Goal: Information Seeking & Learning: Learn about a topic

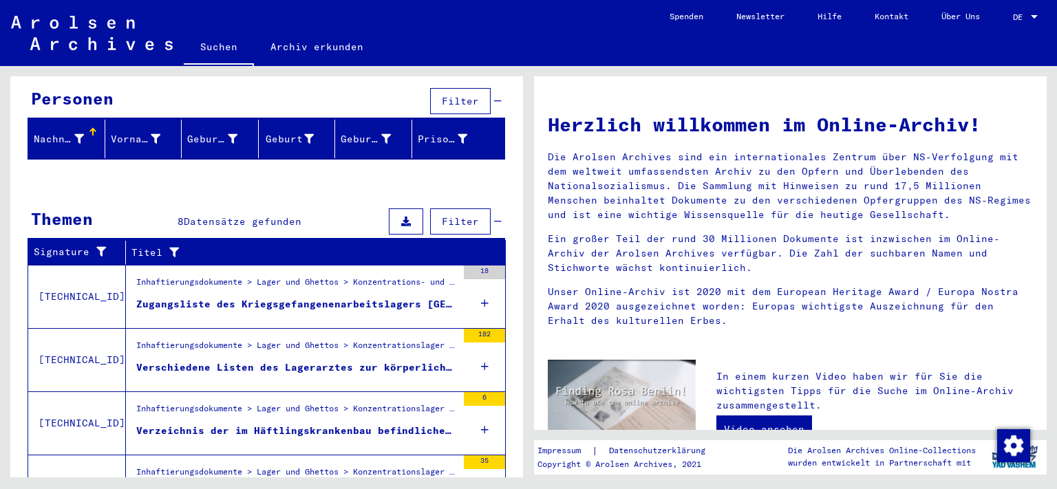
scroll to position [157, 0]
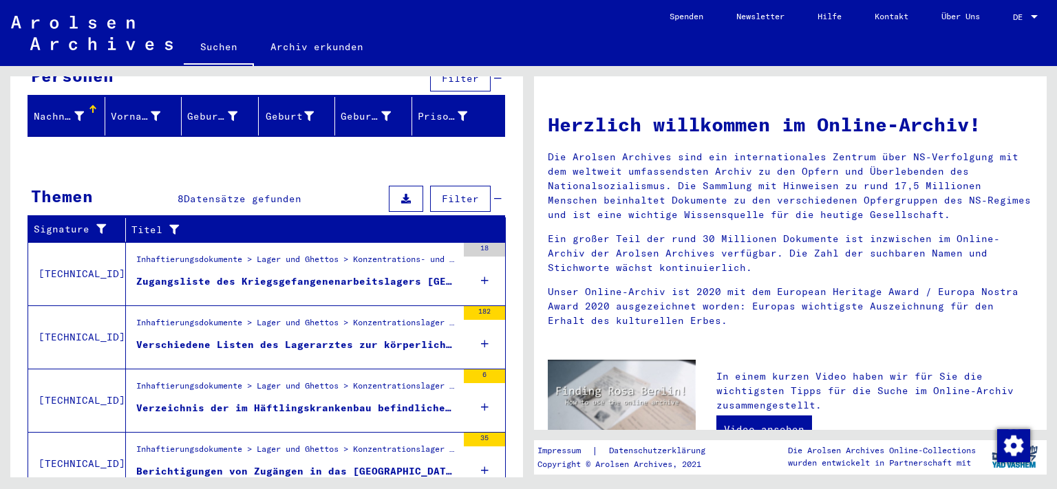
click at [427, 275] on div "Zugangsliste des Kriegsgefangenenarbeitslagers [GEOGRAPHIC_DATA]" at bounding box center [296, 282] width 321 height 14
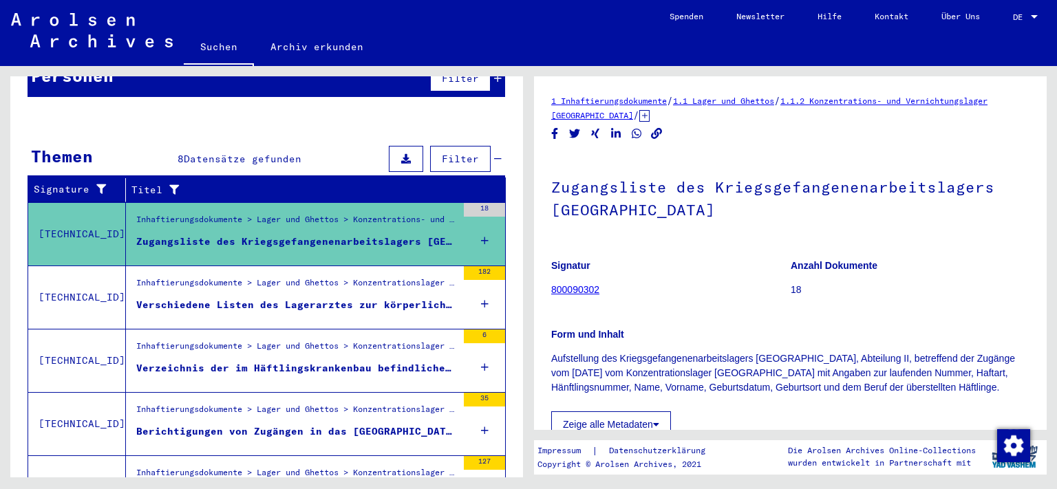
click at [431, 298] on div "Verschiedene Listen des Lagerarztes zur körperlichen Verfassung von Häftlingen …" at bounding box center [296, 305] width 321 height 14
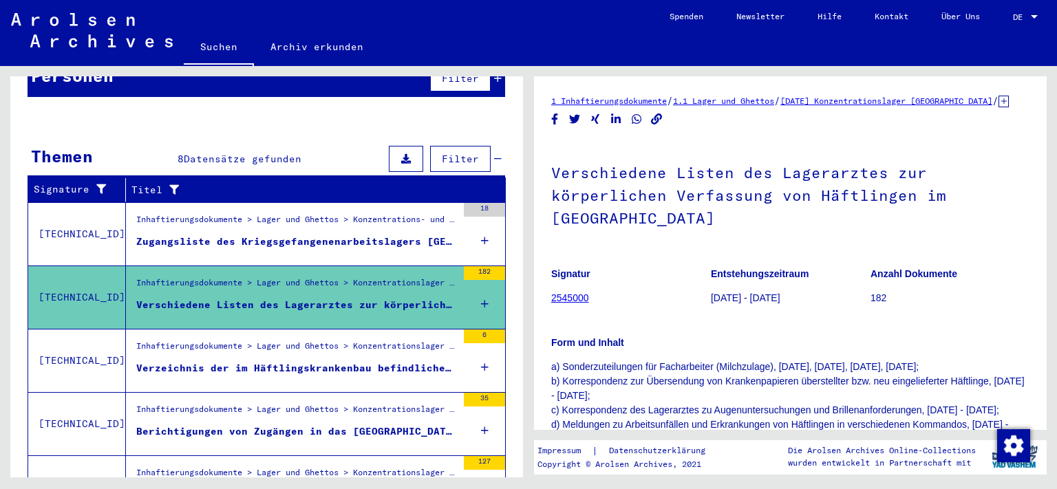
click at [440, 340] on div "Inhaftierungsdokumente > Lager und Ghettos > Konzentrationslager [GEOGRAPHIC_DA…" at bounding box center [296, 349] width 321 height 19
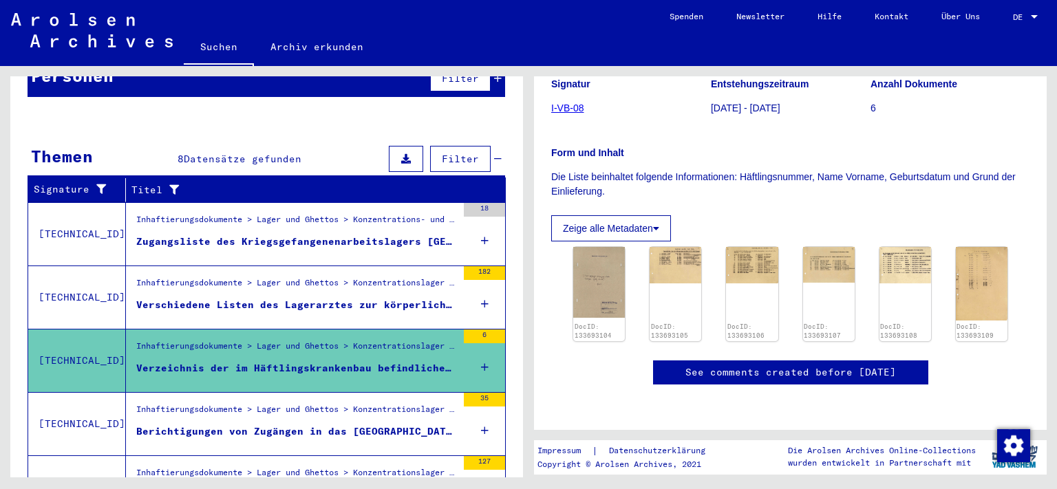
scroll to position [262, 0]
click at [613, 245] on img at bounding box center [599, 282] width 54 height 74
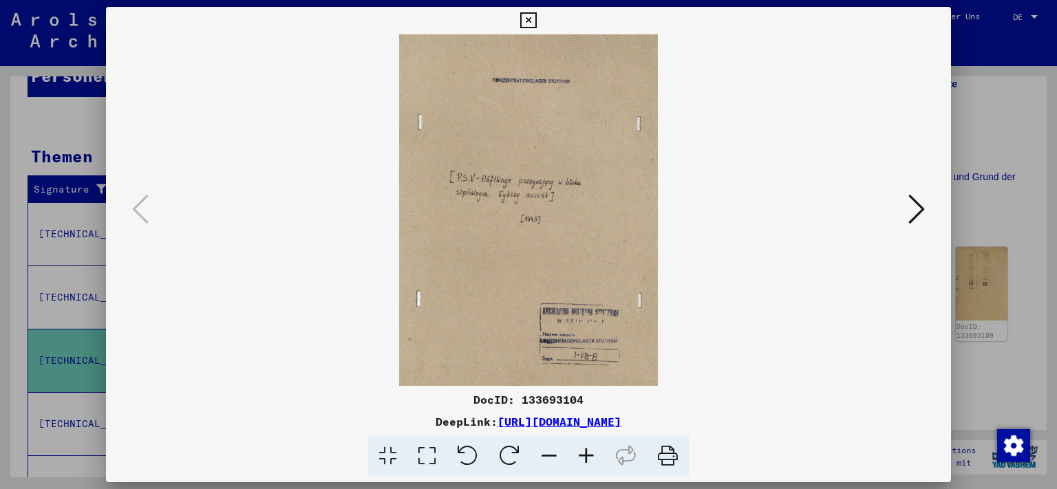
click at [929, 223] on div at bounding box center [529, 210] width 846 height 352
click at [924, 222] on icon at bounding box center [917, 209] width 17 height 33
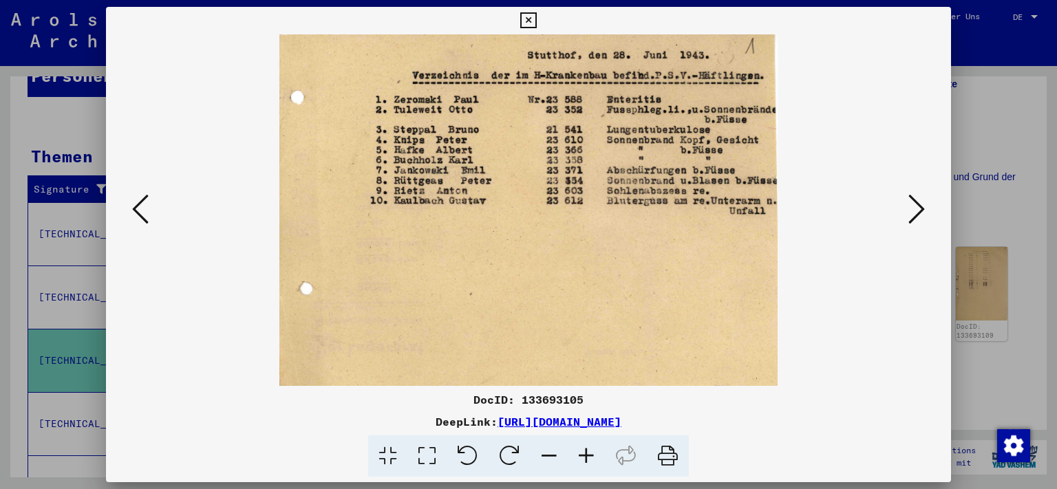
click at [924, 221] on icon at bounding box center [917, 209] width 17 height 33
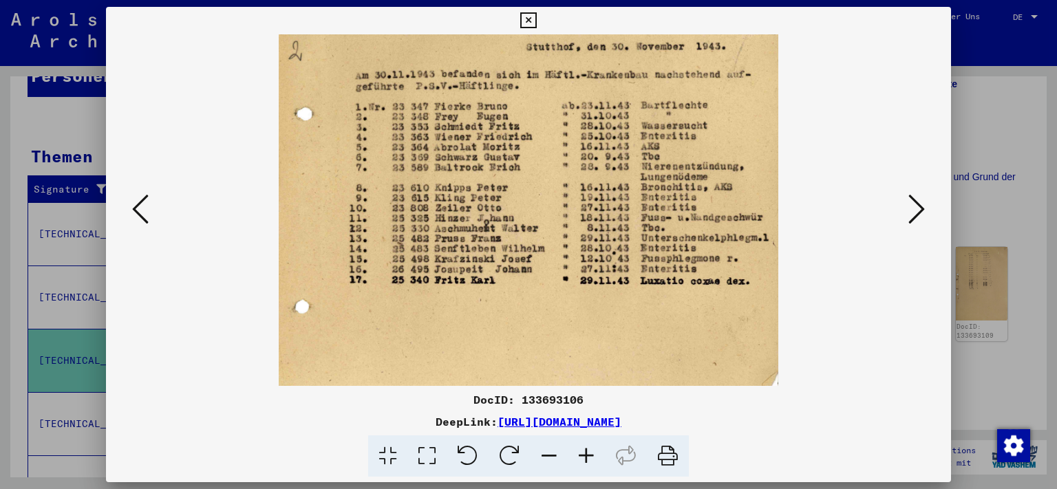
click at [924, 221] on icon at bounding box center [917, 209] width 17 height 33
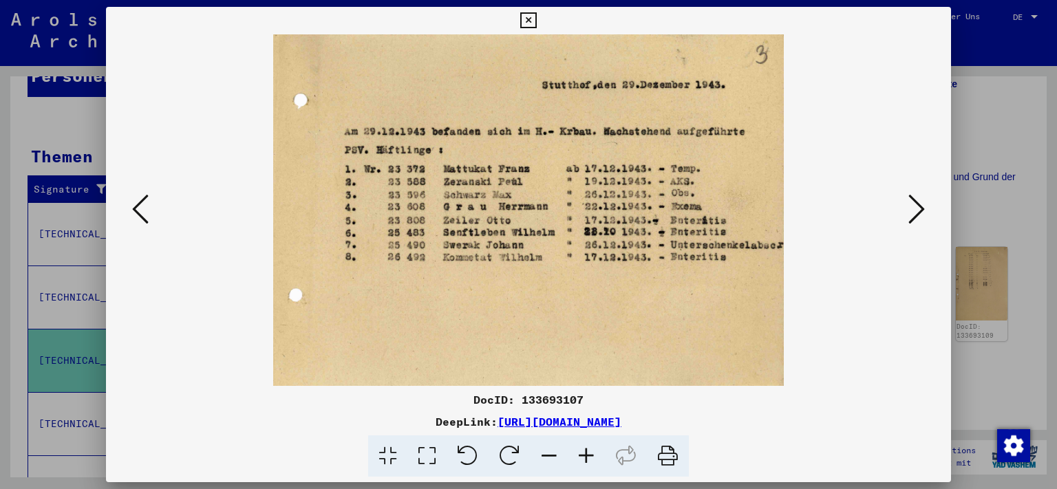
click at [924, 221] on icon at bounding box center [917, 209] width 17 height 33
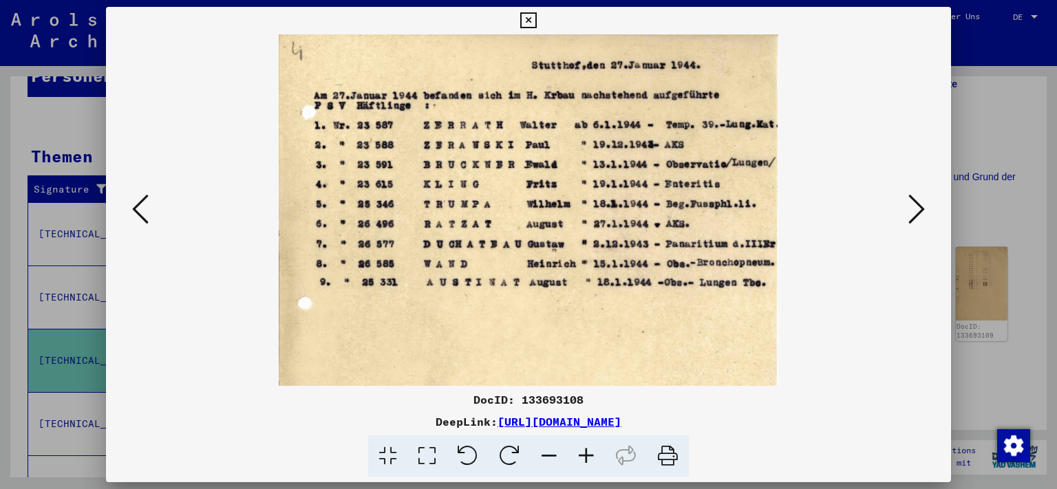
click at [924, 221] on icon at bounding box center [917, 209] width 17 height 33
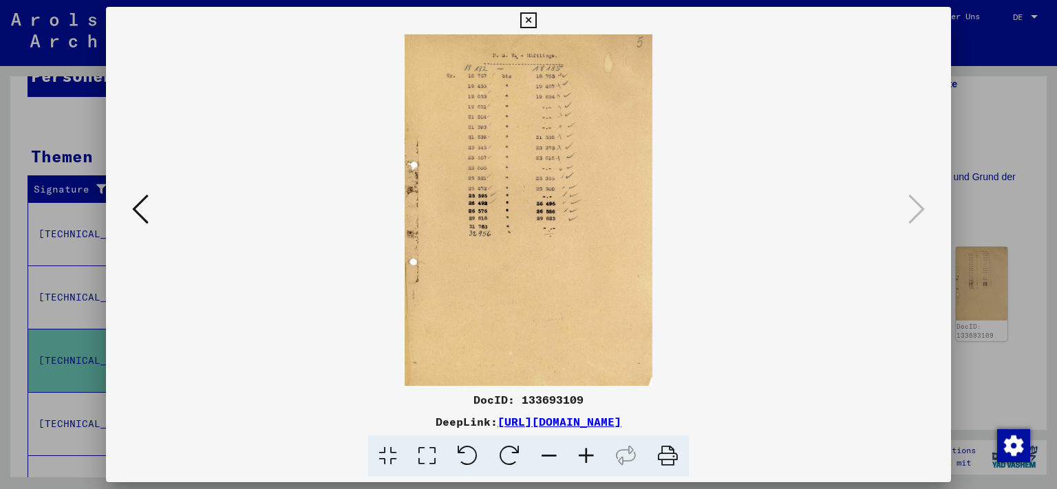
click at [536, 23] on icon at bounding box center [528, 20] width 16 height 17
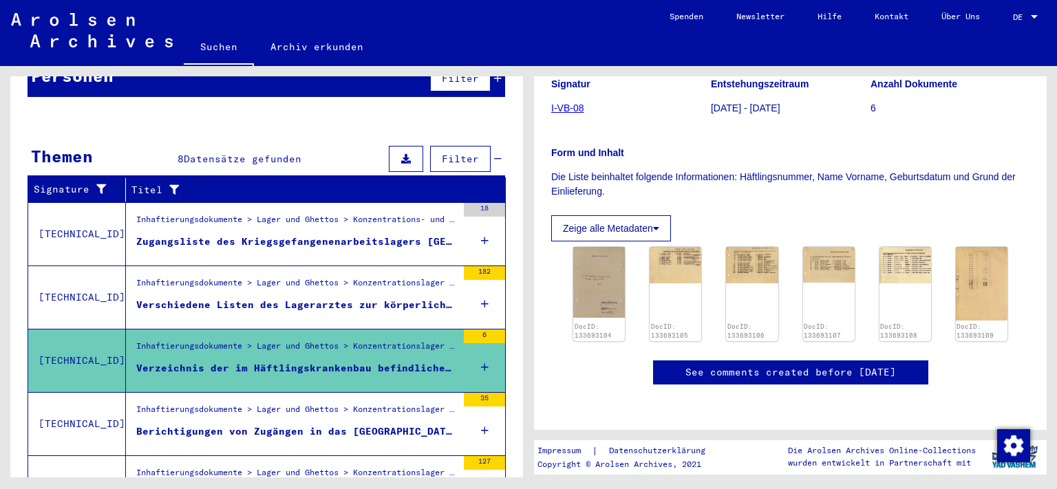
click at [393, 403] on div "Inhaftierungsdokumente > Lager und Ghettos > Konzentrationslager [GEOGRAPHIC_DA…" at bounding box center [296, 412] width 321 height 19
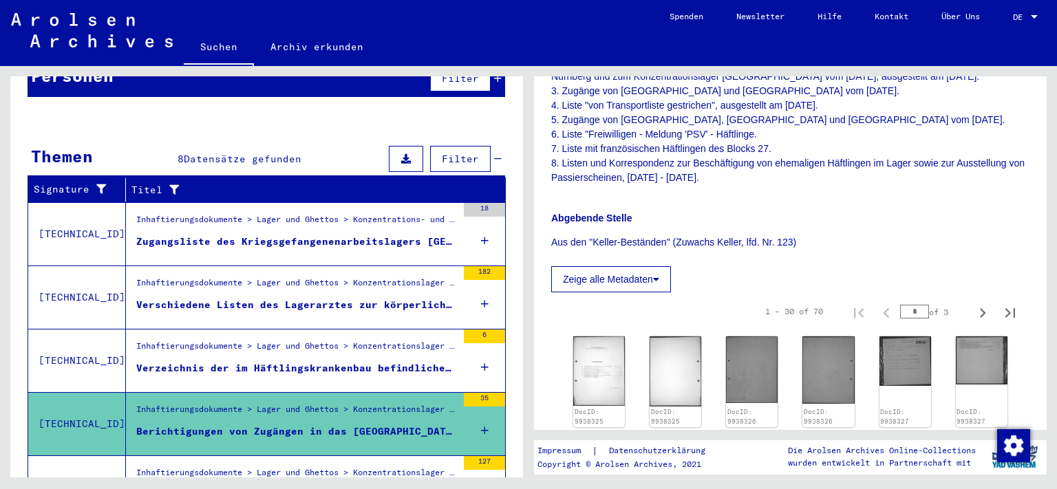
scroll to position [509, 0]
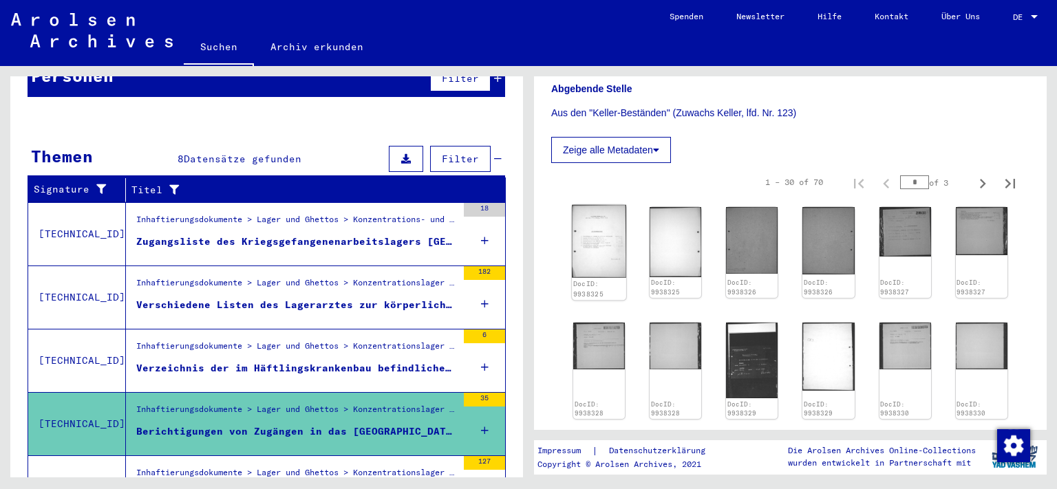
click at [591, 233] on img at bounding box center [599, 241] width 54 height 73
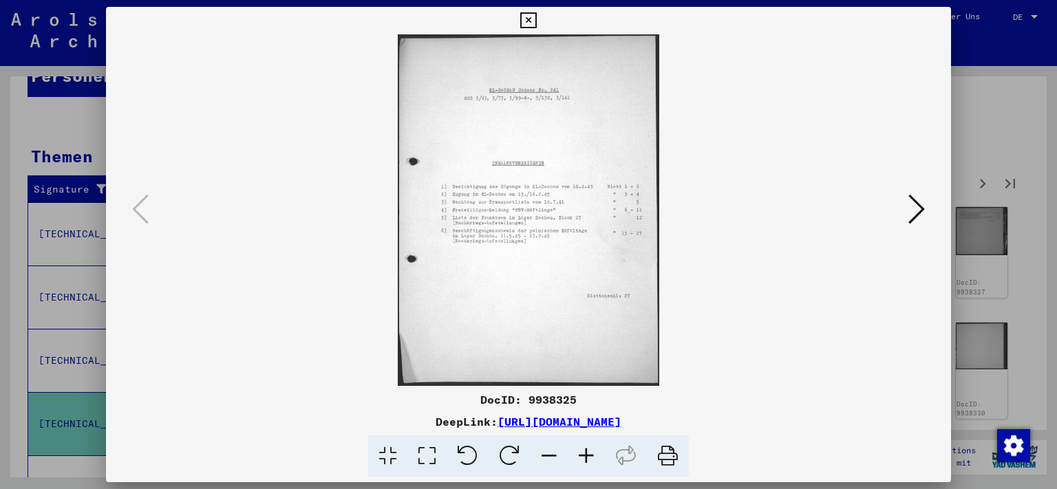
click at [921, 220] on icon at bounding box center [917, 209] width 17 height 33
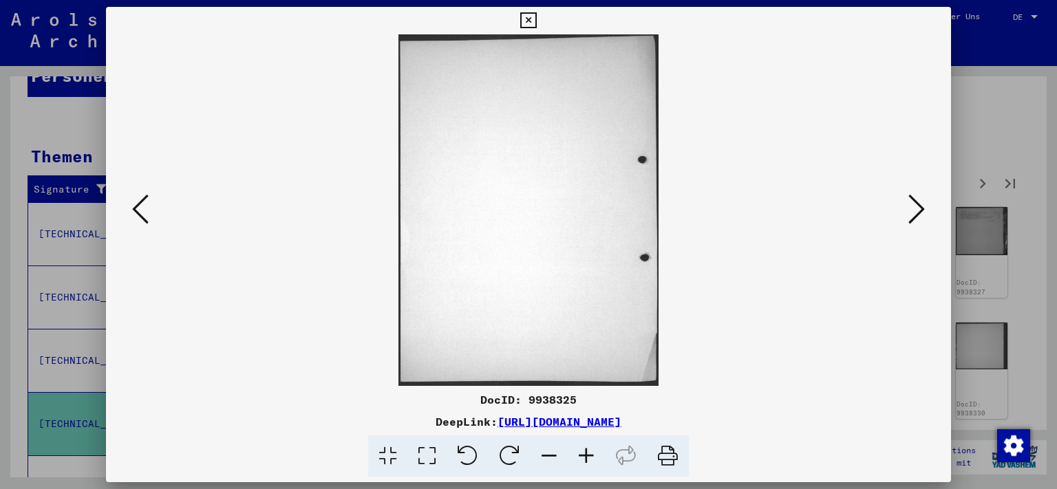
click at [921, 220] on icon at bounding box center [917, 209] width 17 height 33
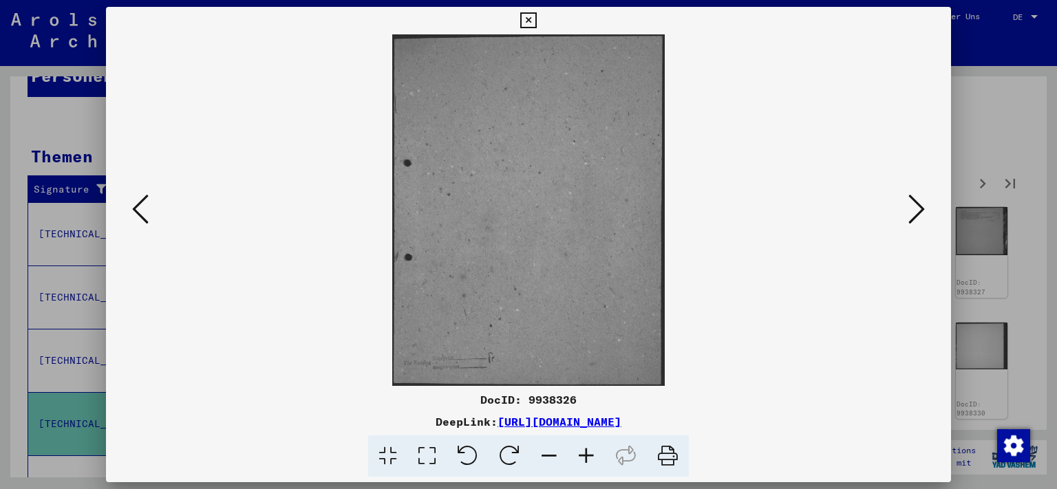
click at [921, 220] on icon at bounding box center [917, 209] width 17 height 33
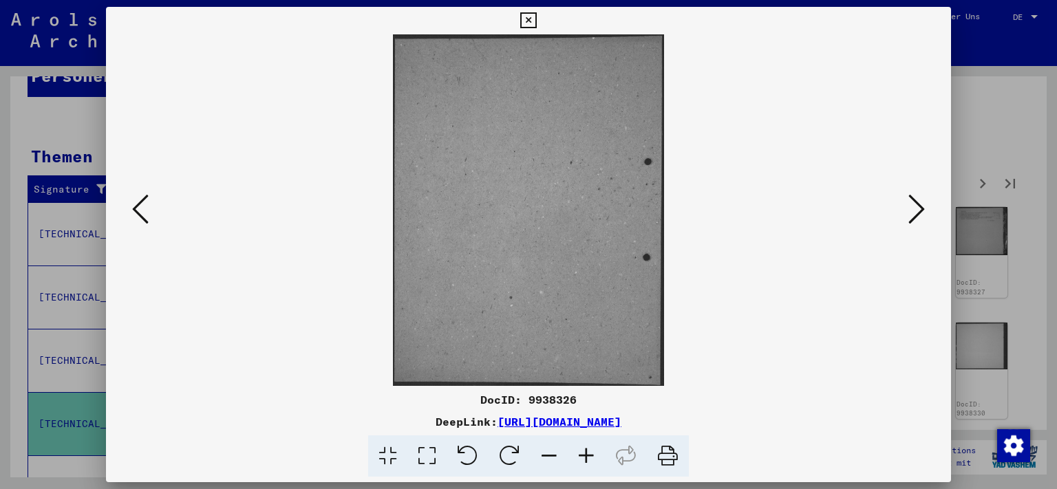
click at [921, 220] on icon at bounding box center [917, 209] width 17 height 33
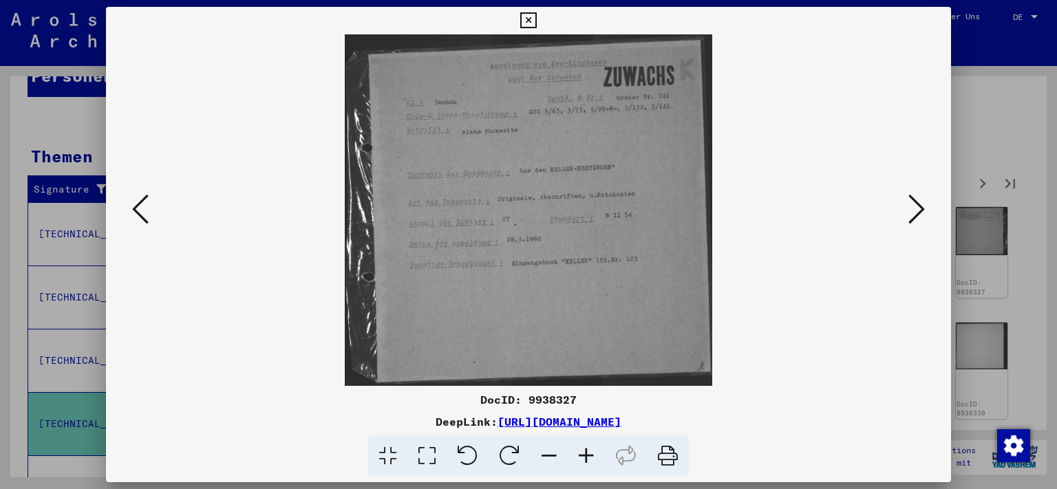
click at [921, 220] on icon at bounding box center [917, 209] width 17 height 33
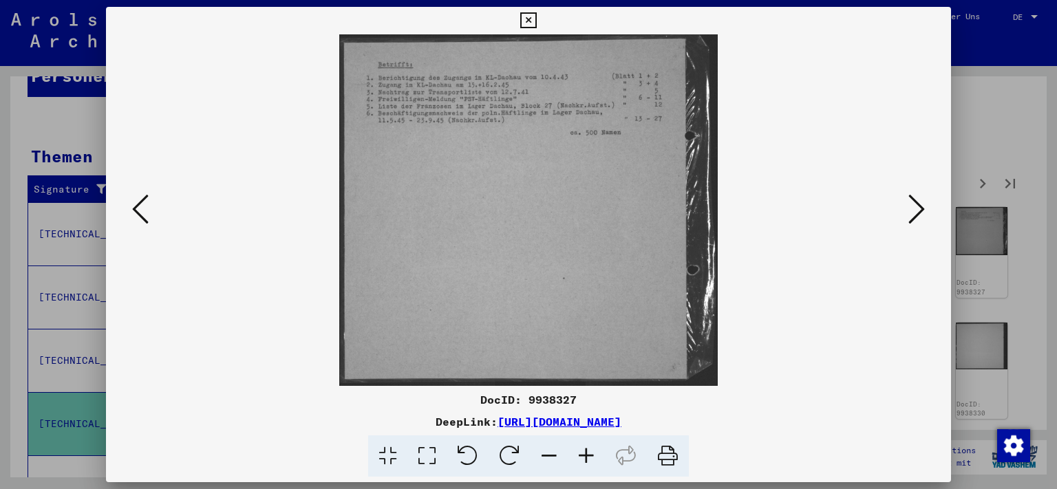
click at [141, 212] on icon at bounding box center [140, 209] width 17 height 33
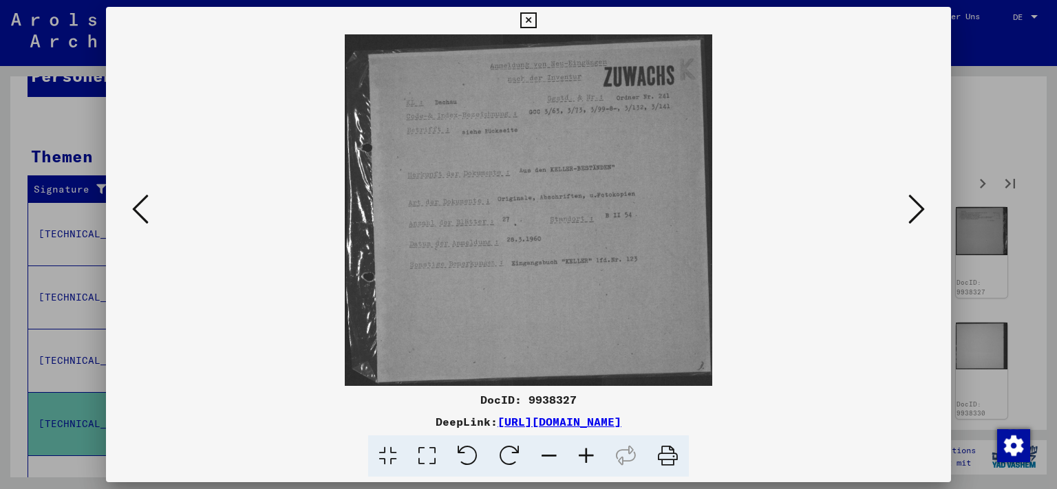
click at [914, 216] on icon at bounding box center [917, 209] width 17 height 33
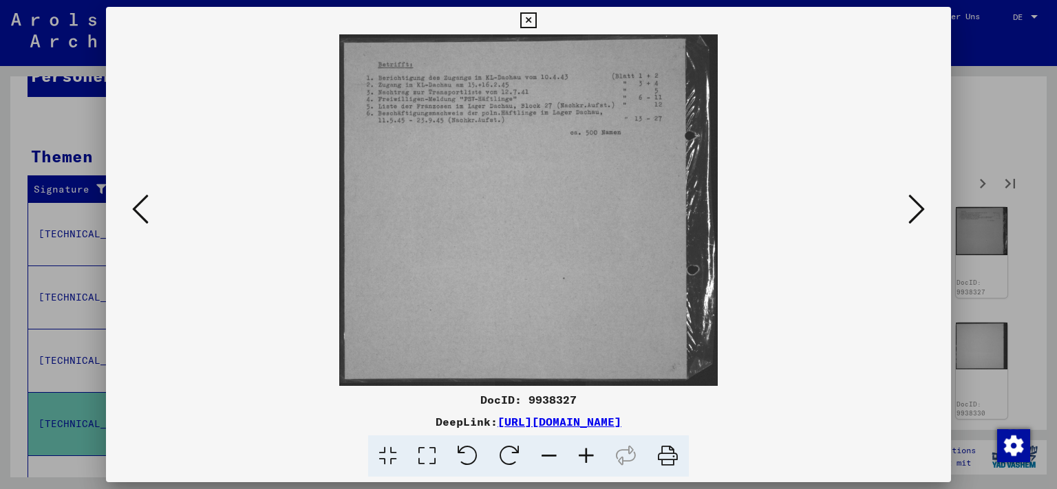
click at [914, 216] on icon at bounding box center [917, 209] width 17 height 33
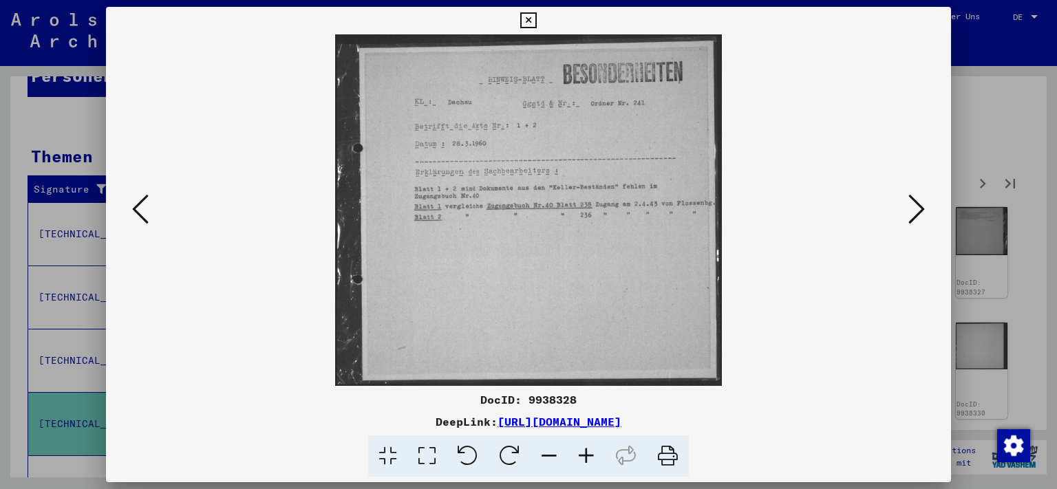
click at [914, 216] on icon at bounding box center [917, 209] width 17 height 33
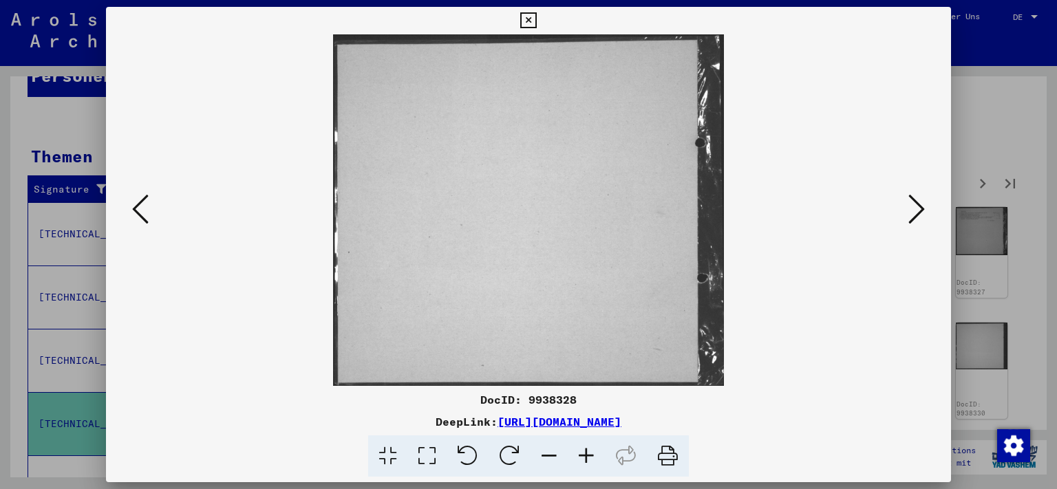
click at [914, 216] on icon at bounding box center [917, 209] width 17 height 33
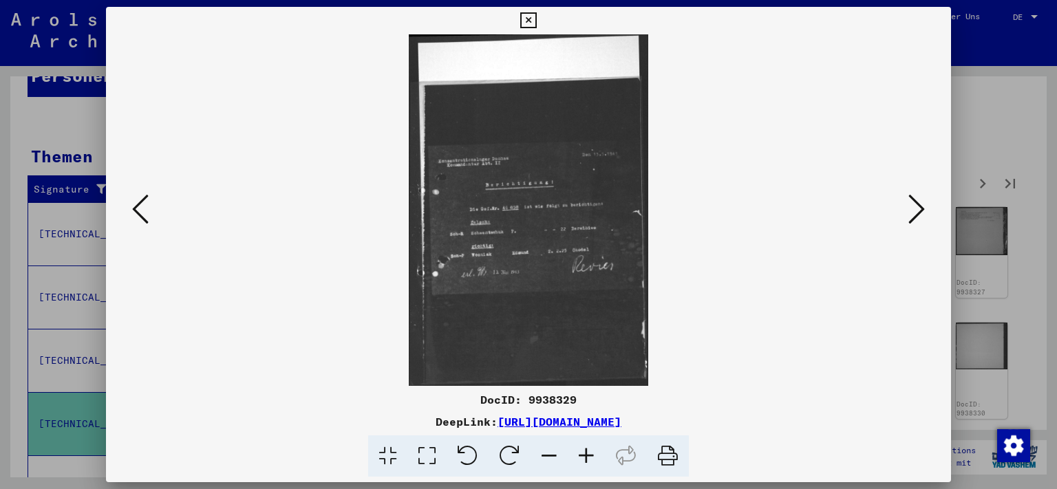
click at [914, 216] on icon at bounding box center [917, 209] width 17 height 33
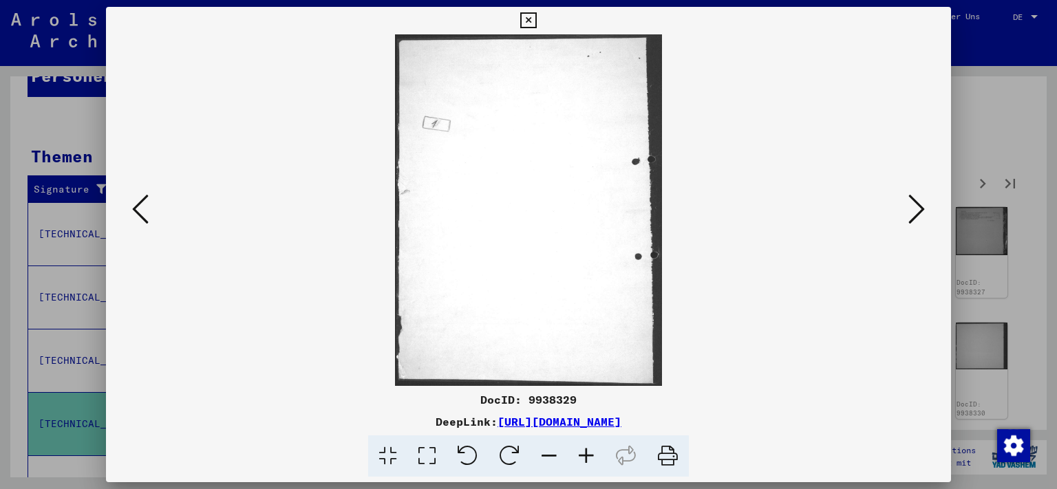
click at [914, 216] on icon at bounding box center [917, 209] width 17 height 33
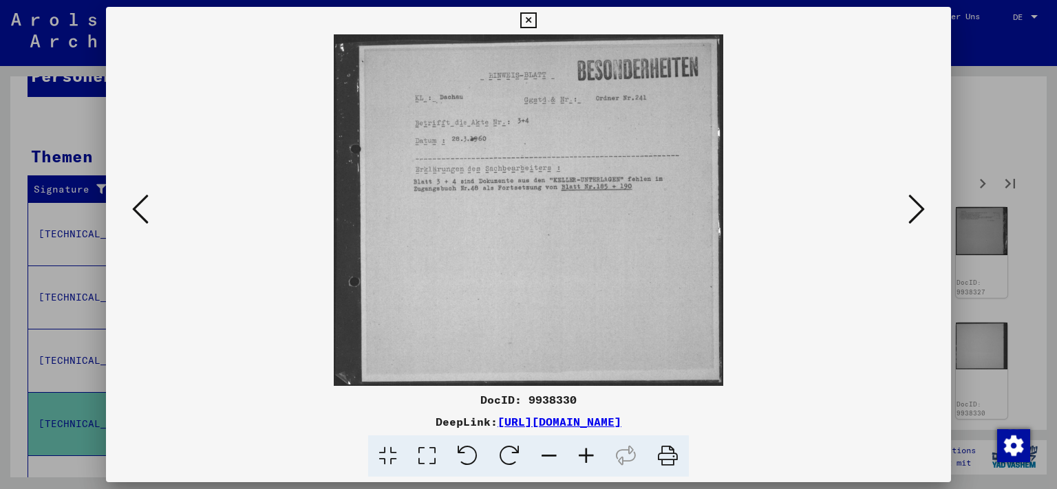
click at [914, 216] on icon at bounding box center [917, 209] width 17 height 33
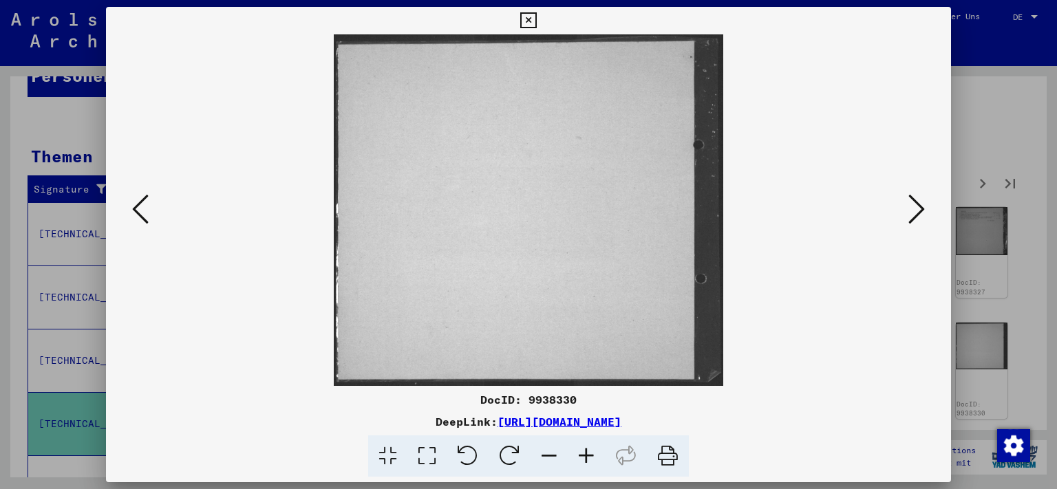
click at [914, 216] on icon at bounding box center [917, 209] width 17 height 33
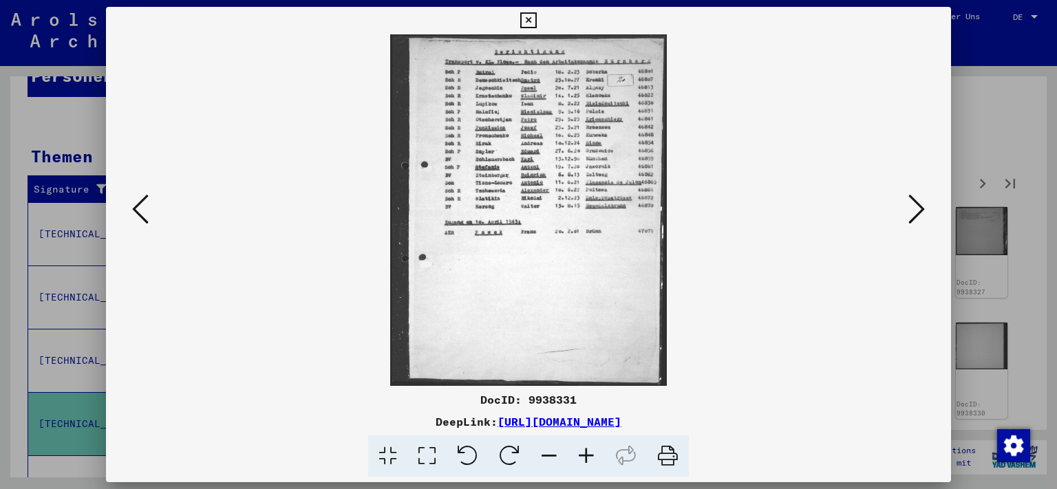
click at [914, 216] on icon at bounding box center [917, 209] width 17 height 33
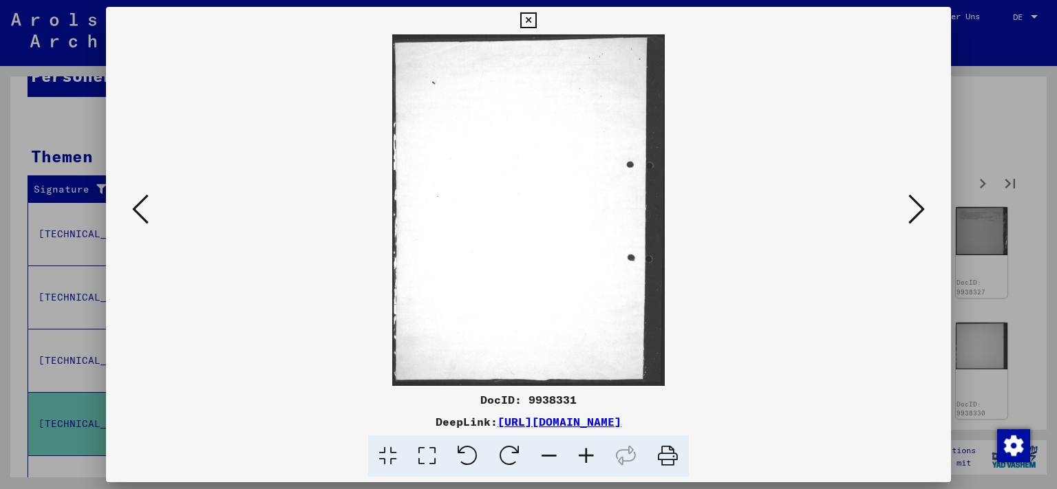
click at [914, 216] on icon at bounding box center [917, 209] width 17 height 33
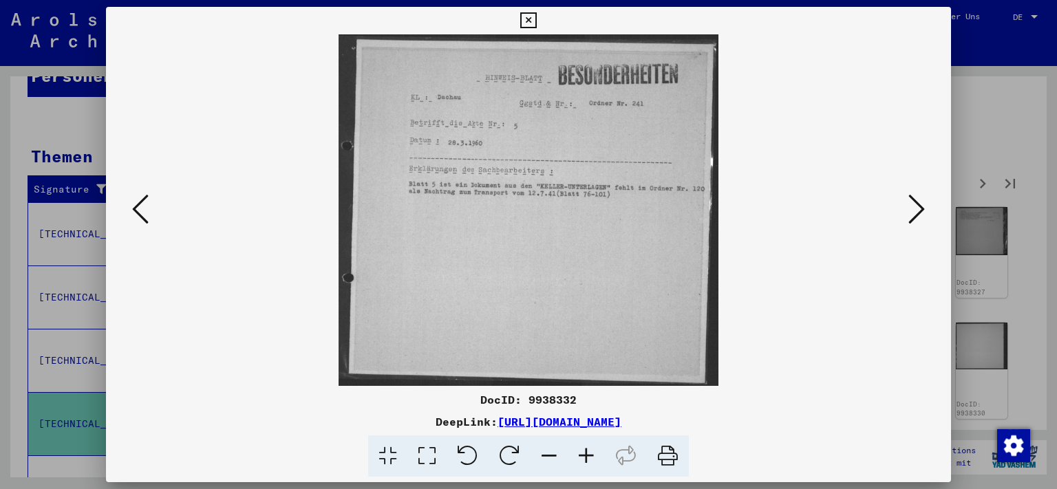
click at [914, 216] on icon at bounding box center [917, 209] width 17 height 33
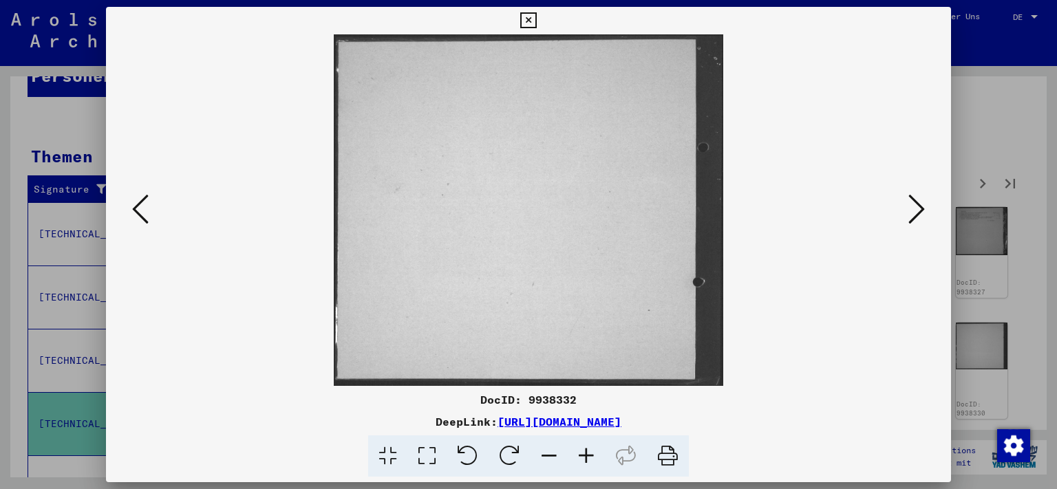
click at [914, 216] on icon at bounding box center [917, 209] width 17 height 33
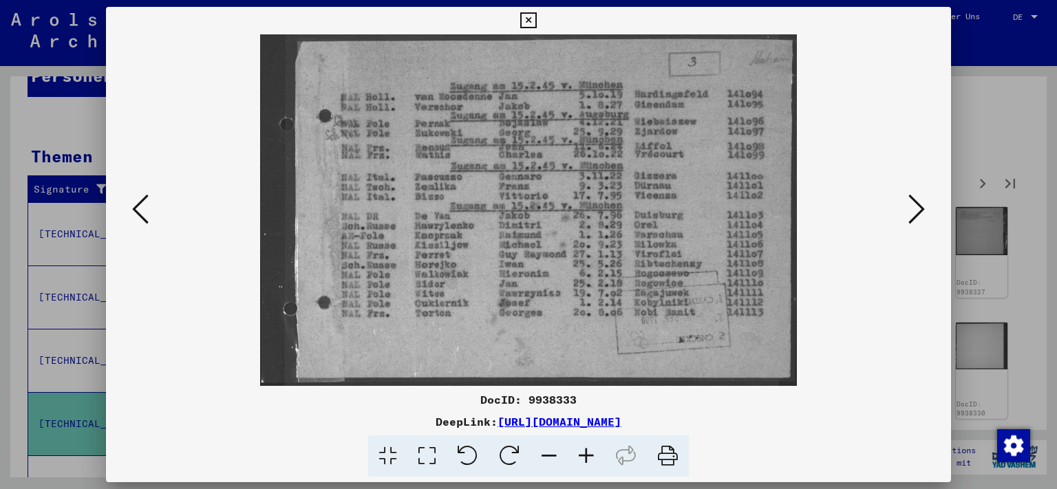
click at [130, 214] on button at bounding box center [140, 210] width 25 height 39
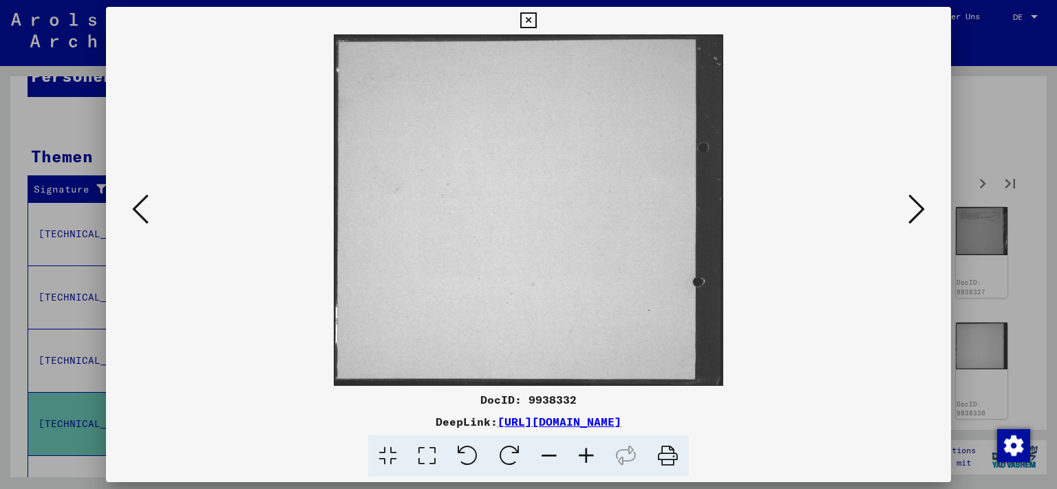
click at [130, 214] on button at bounding box center [140, 210] width 25 height 39
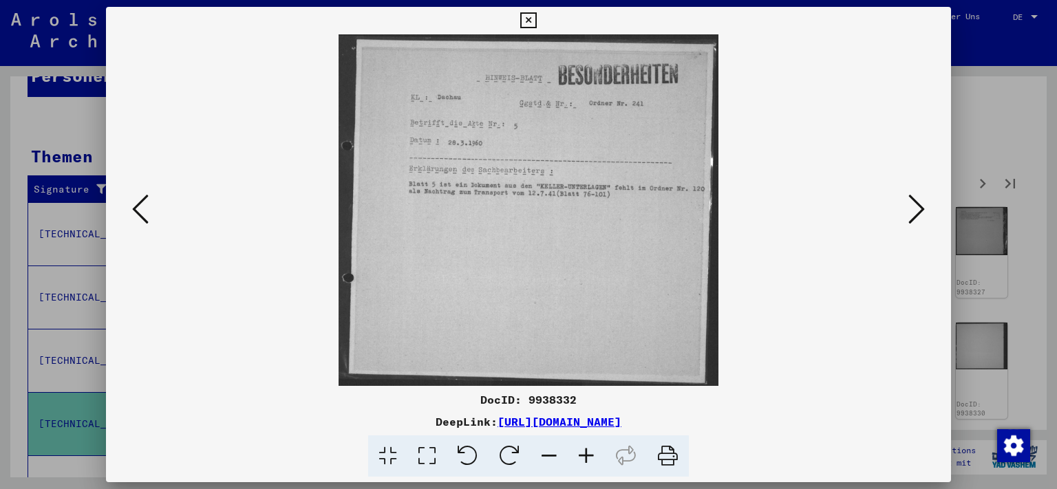
click at [912, 224] on icon at bounding box center [917, 209] width 17 height 33
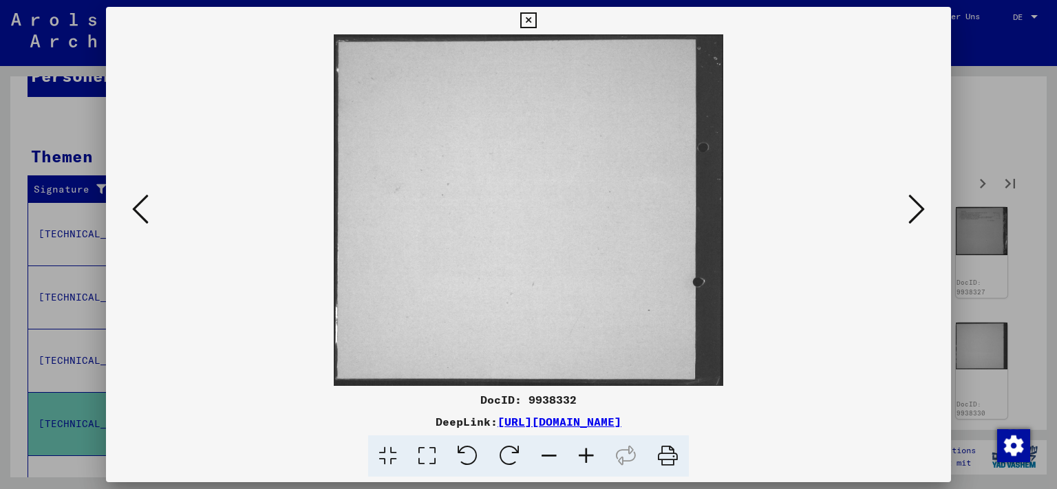
click at [912, 224] on icon at bounding box center [917, 209] width 17 height 33
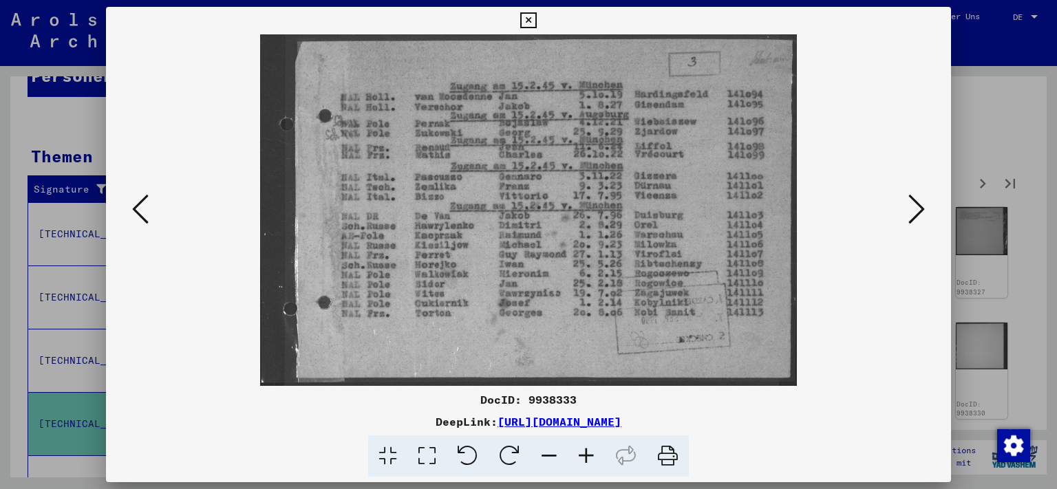
click at [912, 224] on icon at bounding box center [917, 209] width 17 height 33
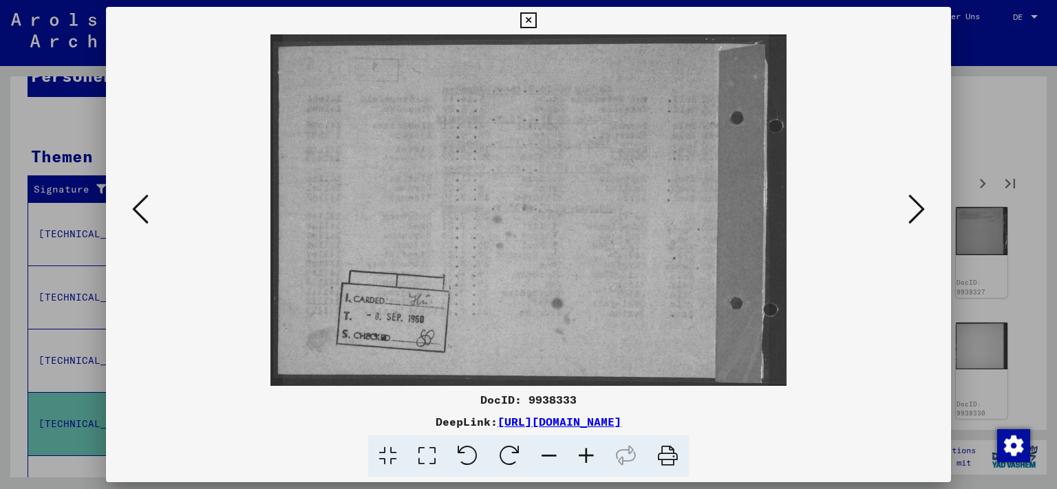
click at [912, 224] on icon at bounding box center [917, 209] width 17 height 33
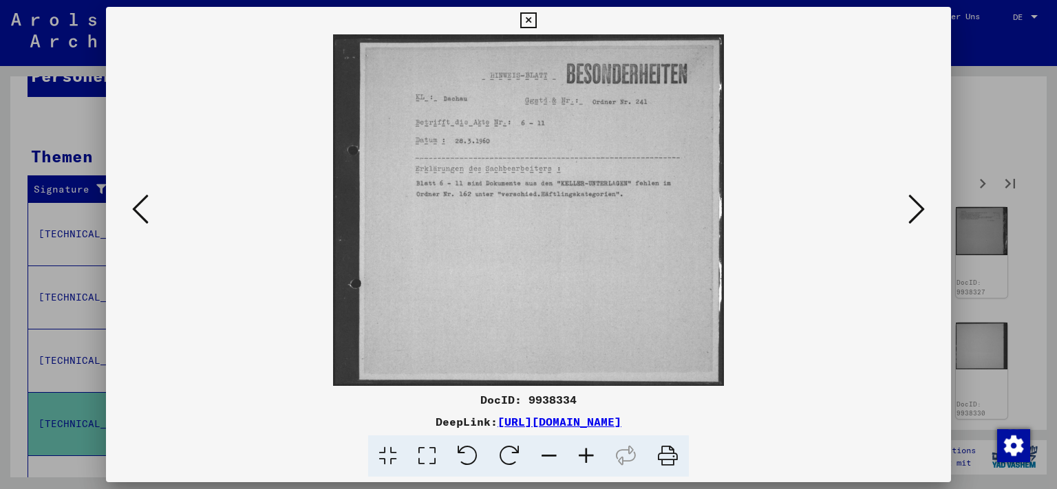
click at [912, 224] on icon at bounding box center [917, 209] width 17 height 33
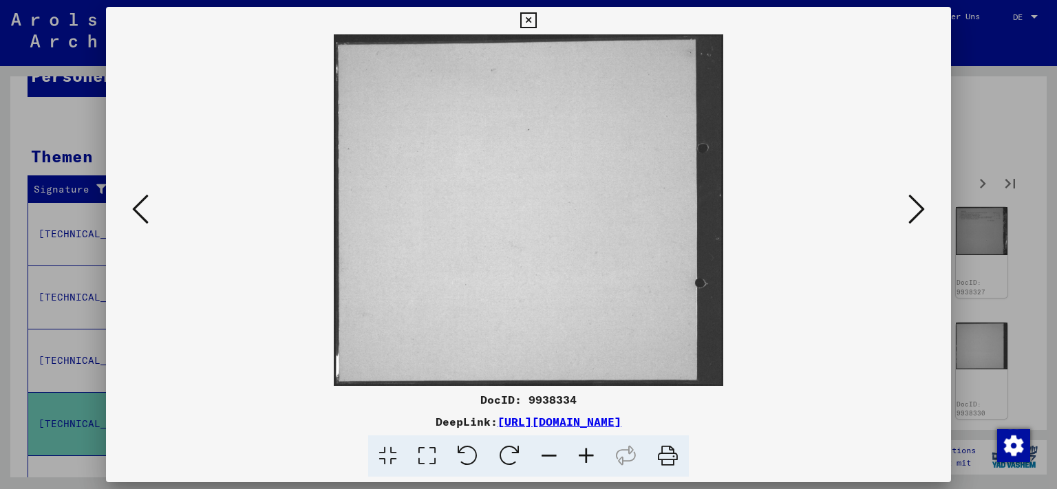
click at [912, 224] on icon at bounding box center [917, 209] width 17 height 33
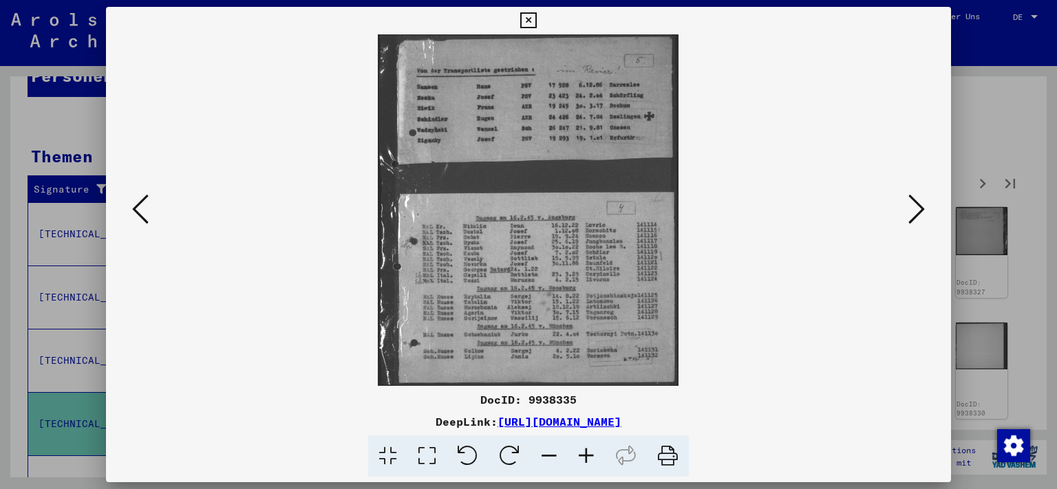
click at [912, 224] on icon at bounding box center [917, 209] width 17 height 33
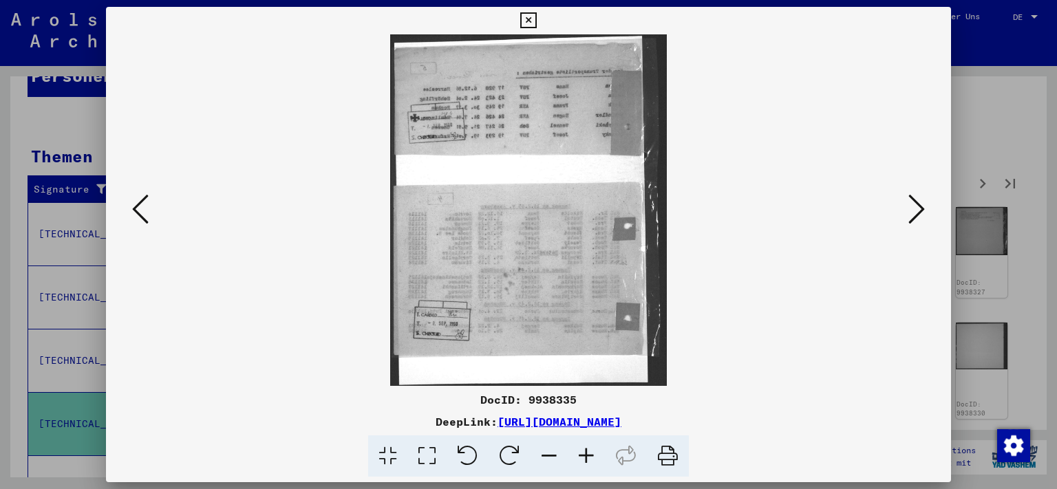
click at [912, 224] on icon at bounding box center [917, 209] width 17 height 33
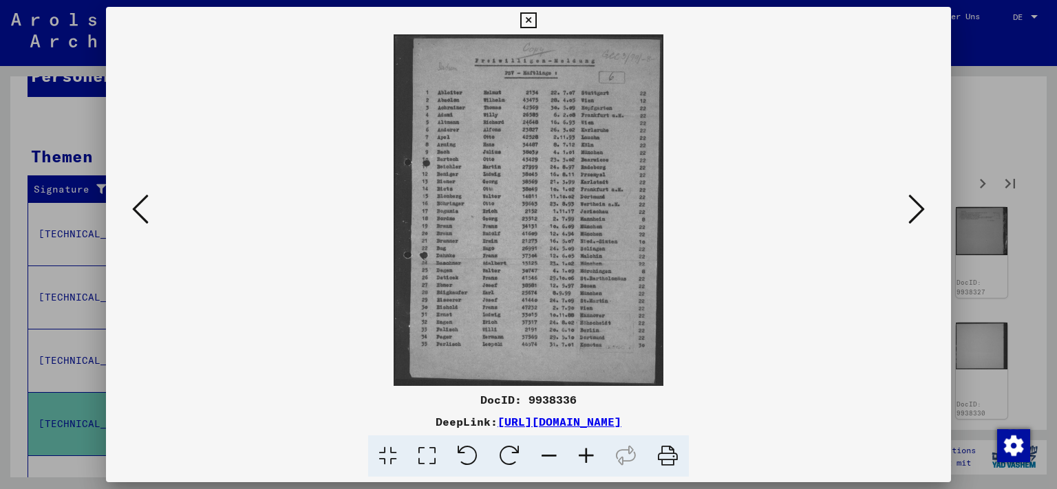
click at [912, 224] on icon at bounding box center [917, 209] width 17 height 33
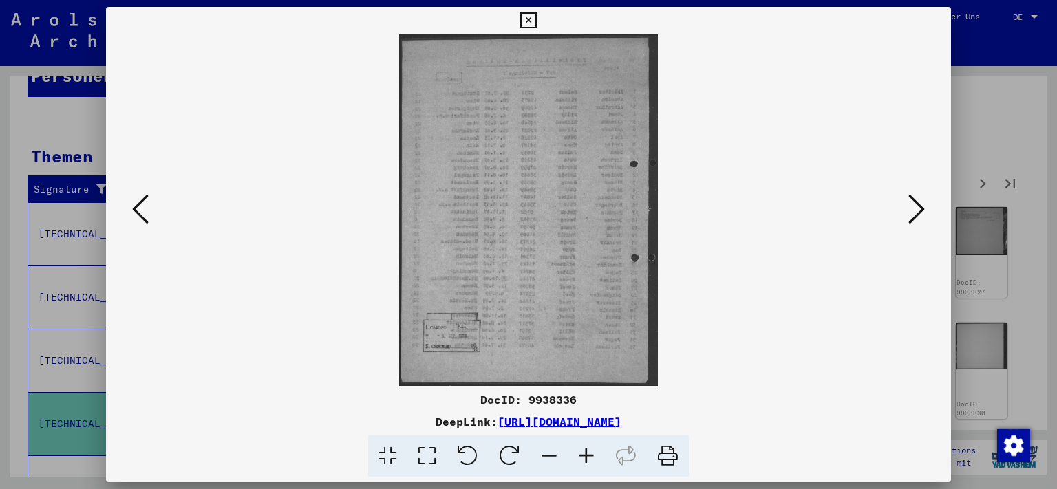
click at [912, 224] on icon at bounding box center [917, 209] width 17 height 33
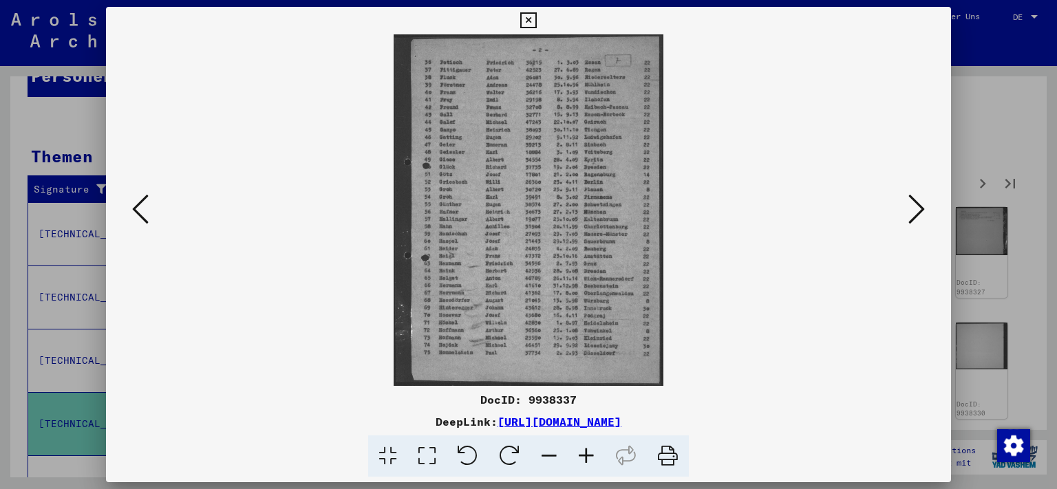
click at [912, 224] on icon at bounding box center [917, 209] width 17 height 33
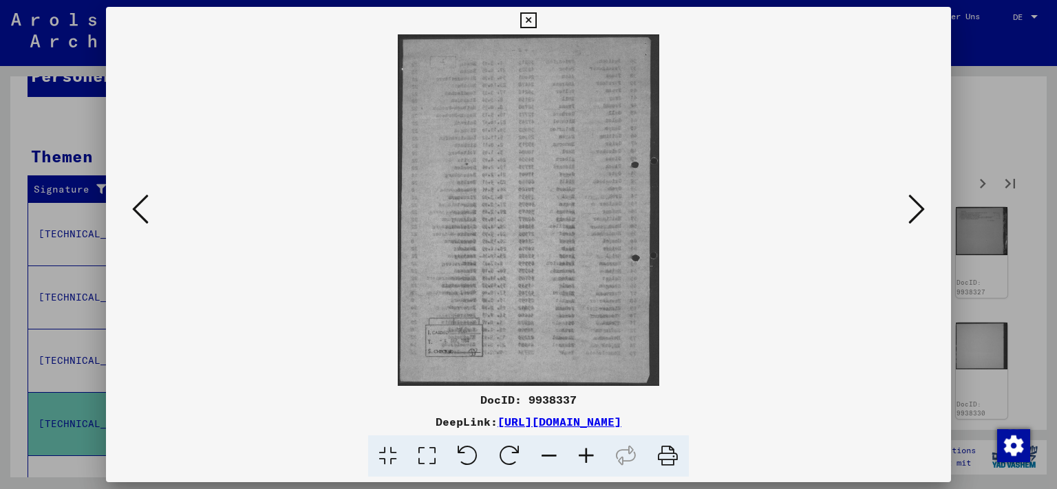
click at [912, 224] on icon at bounding box center [917, 209] width 17 height 33
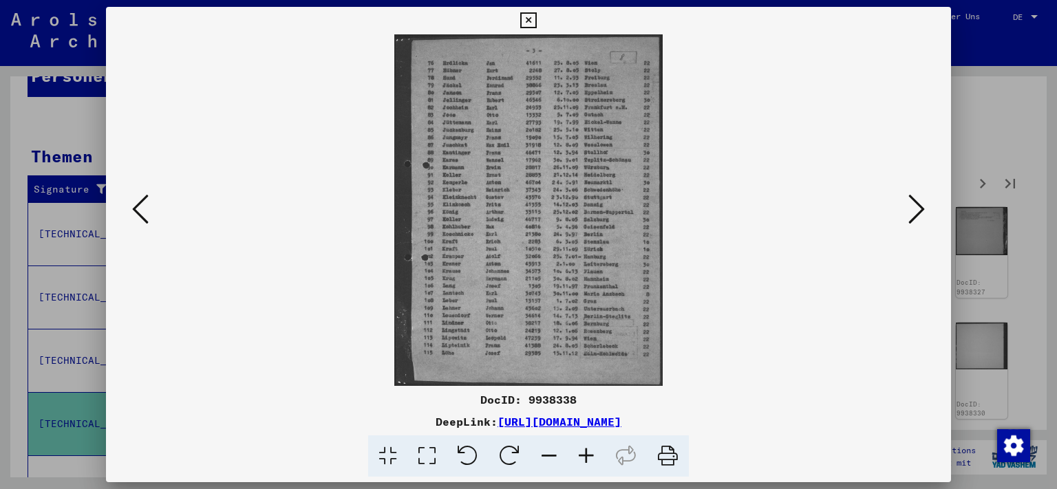
click at [912, 224] on icon at bounding box center [917, 209] width 17 height 33
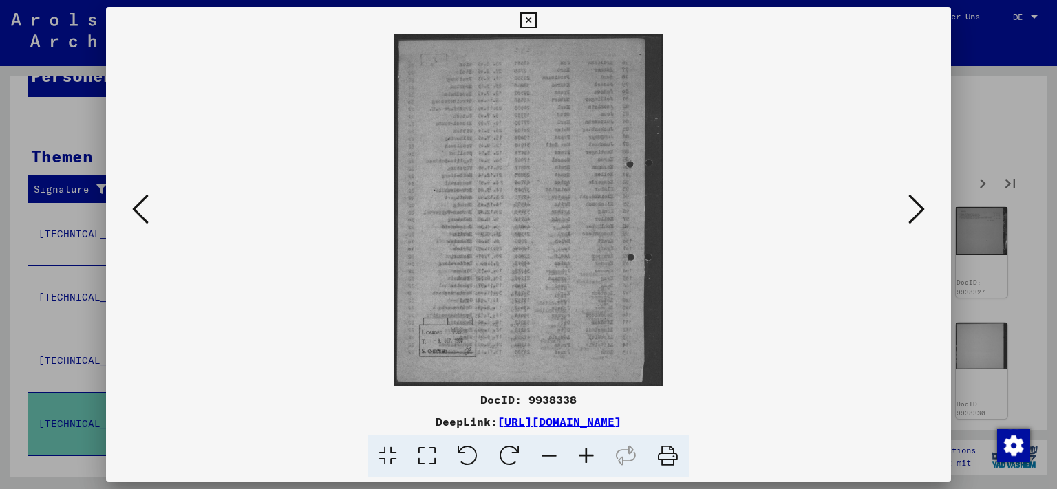
click at [912, 224] on icon at bounding box center [917, 209] width 17 height 33
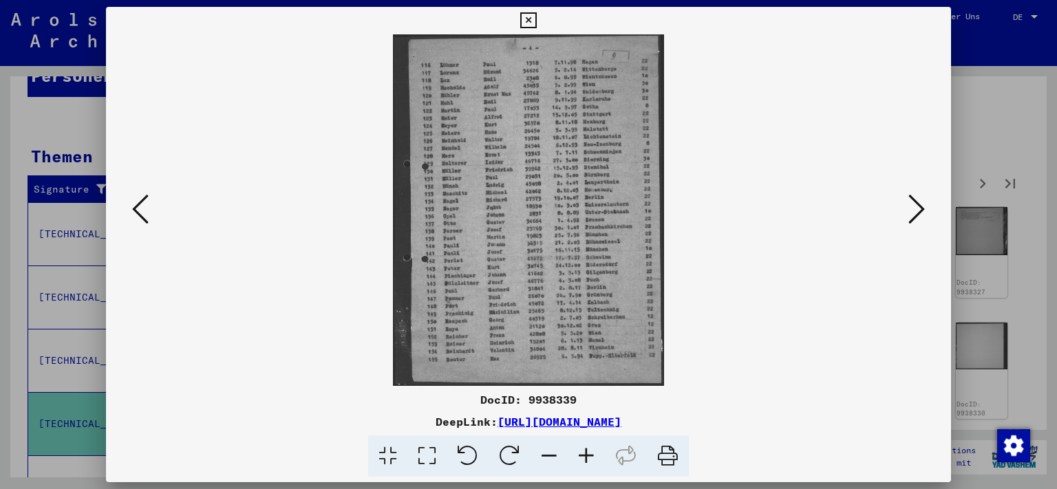
click at [912, 224] on icon at bounding box center [917, 209] width 17 height 33
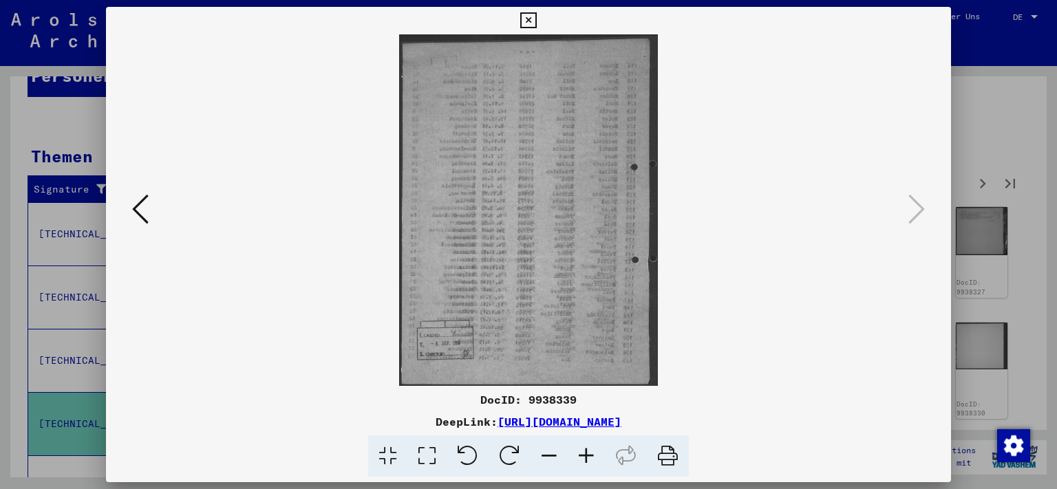
click at [536, 28] on icon at bounding box center [528, 20] width 16 height 17
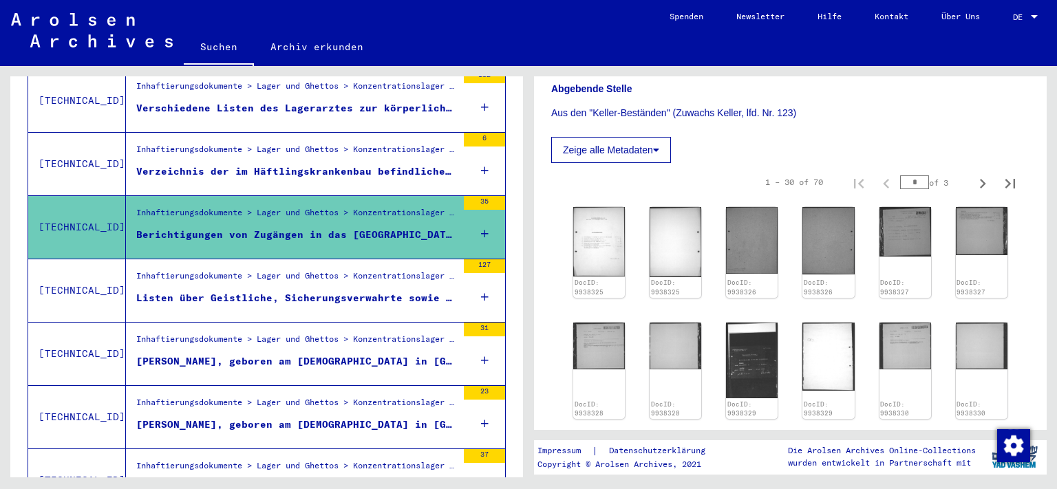
scroll to position [366, 0]
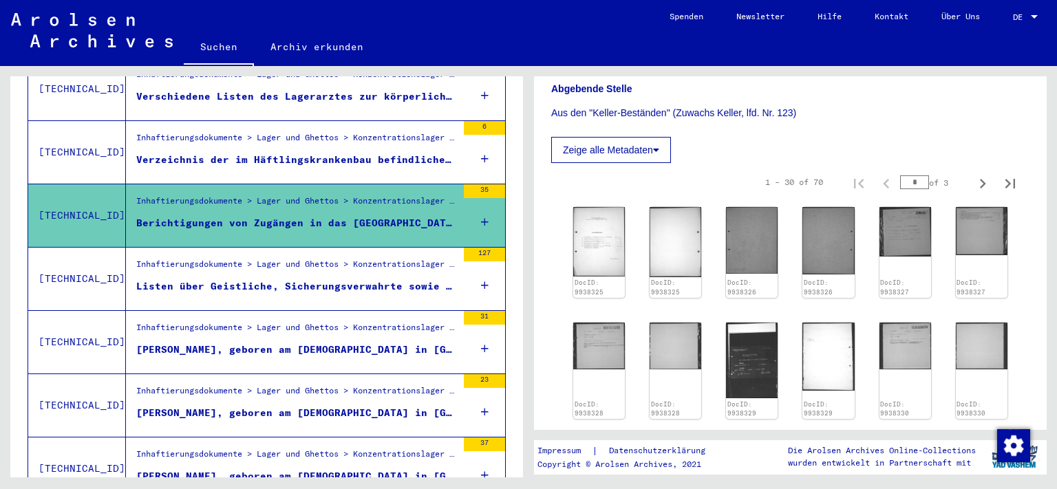
click at [417, 280] on div "Listen über Geistliche, Sicherungsverwahrte sowie über Vorzugshäftlinge des [GE…" at bounding box center [296, 287] width 321 height 14
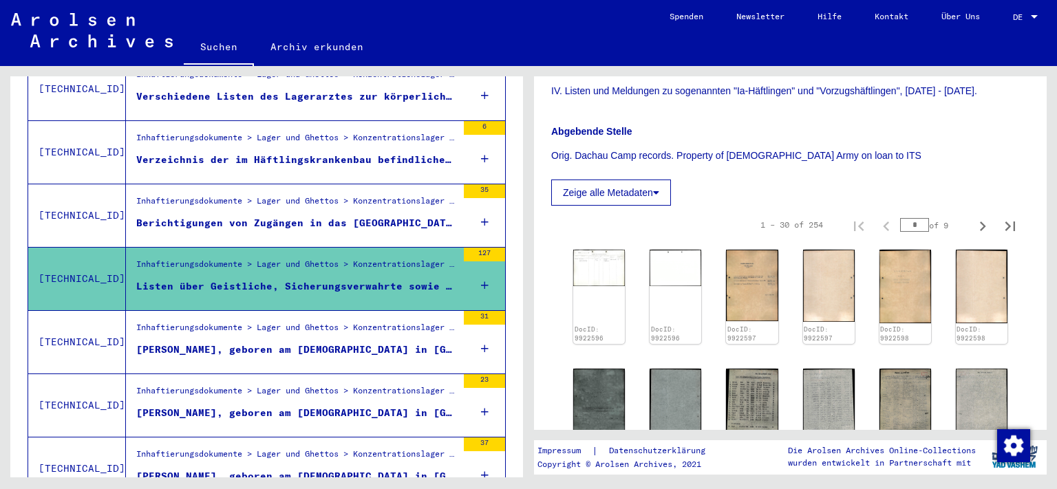
scroll to position [359, 0]
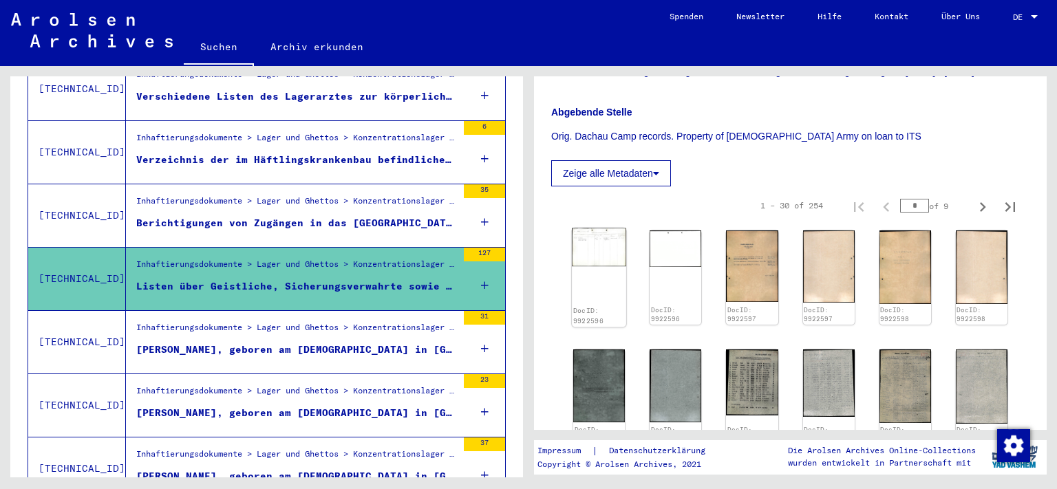
click at [615, 289] on div "DocID: 9922596" at bounding box center [599, 278] width 54 height 99
click at [726, 288] on img at bounding box center [752, 266] width 54 height 75
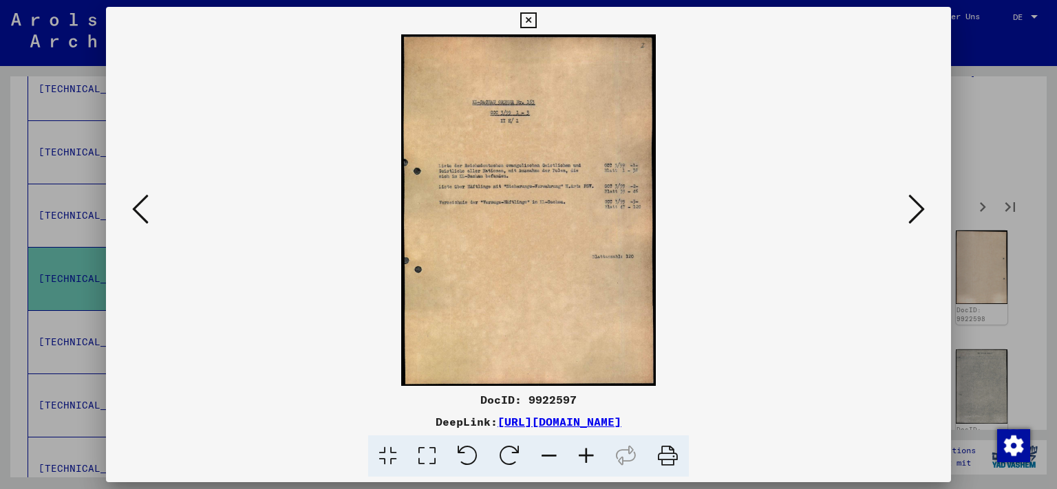
click at [925, 211] on icon at bounding box center [917, 209] width 17 height 33
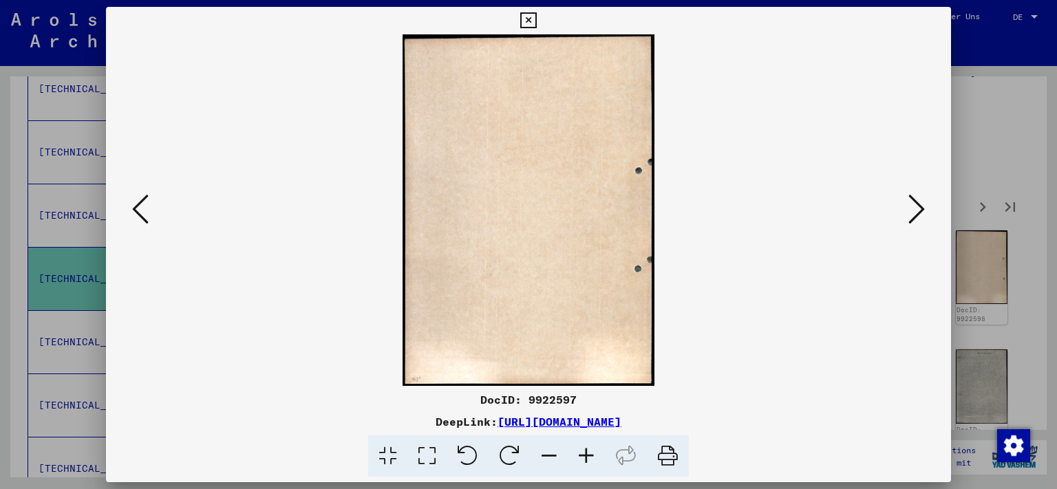
click at [925, 211] on icon at bounding box center [917, 209] width 17 height 33
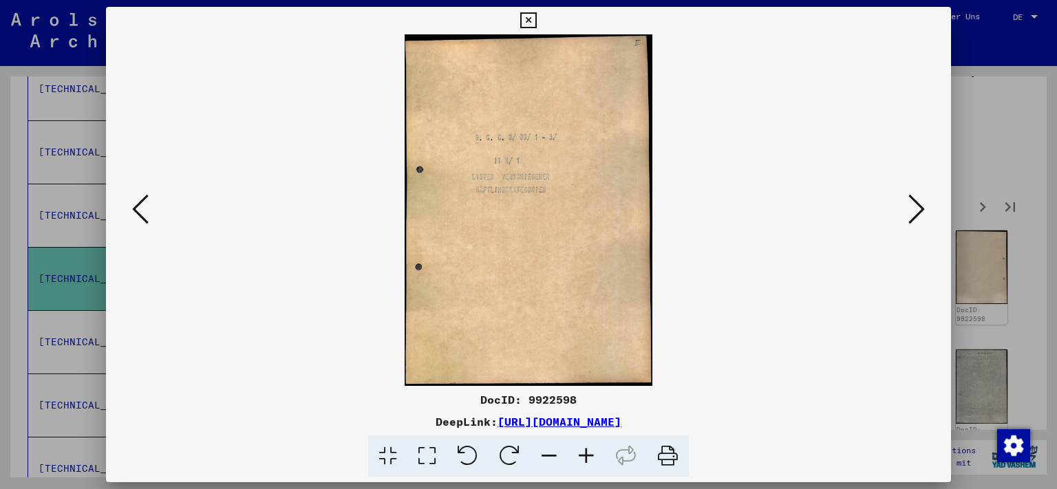
click at [925, 211] on icon at bounding box center [917, 209] width 17 height 33
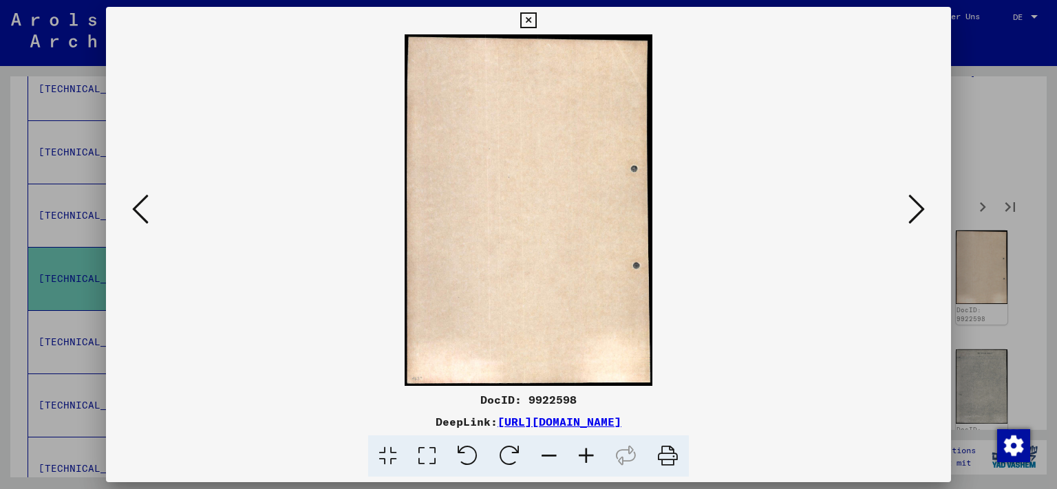
click at [925, 211] on icon at bounding box center [917, 209] width 17 height 33
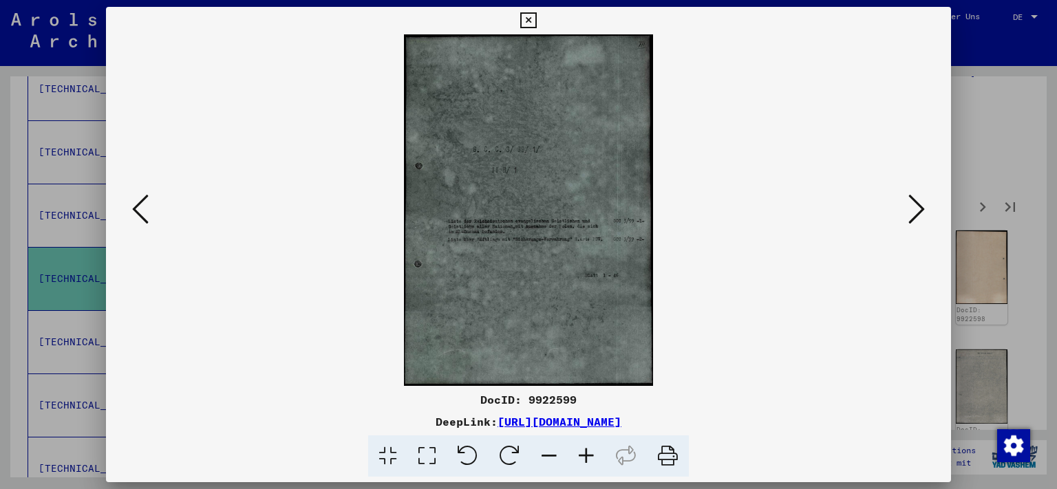
click at [925, 211] on icon at bounding box center [917, 209] width 17 height 33
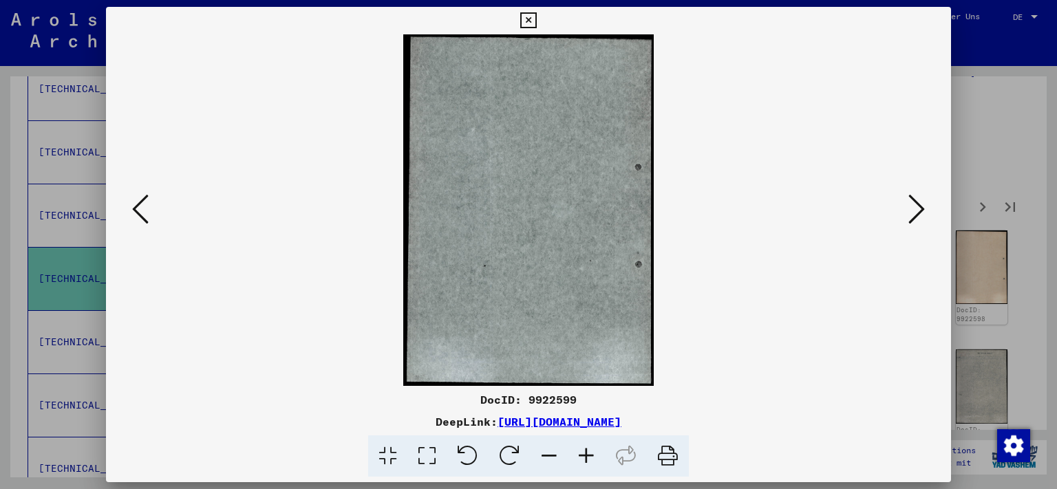
click at [925, 211] on icon at bounding box center [917, 209] width 17 height 33
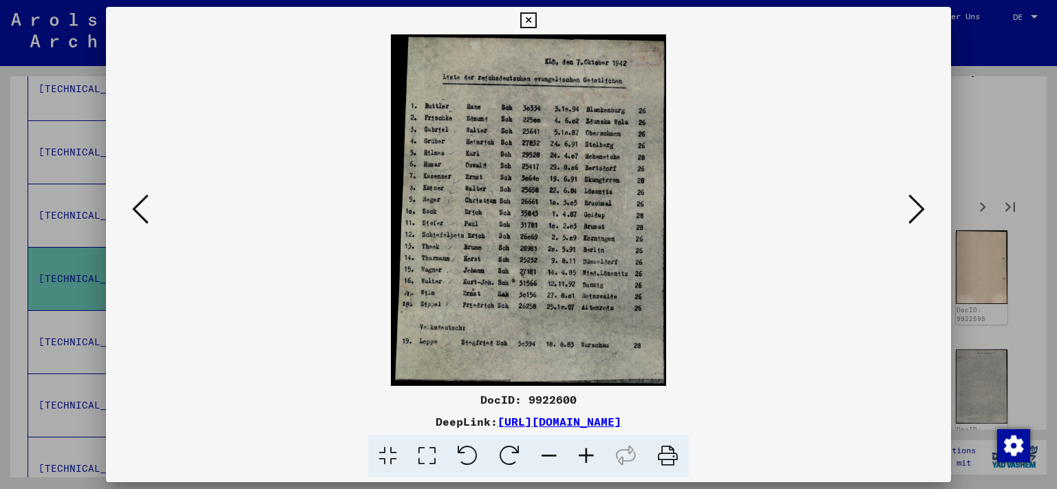
click at [925, 211] on icon at bounding box center [917, 209] width 17 height 33
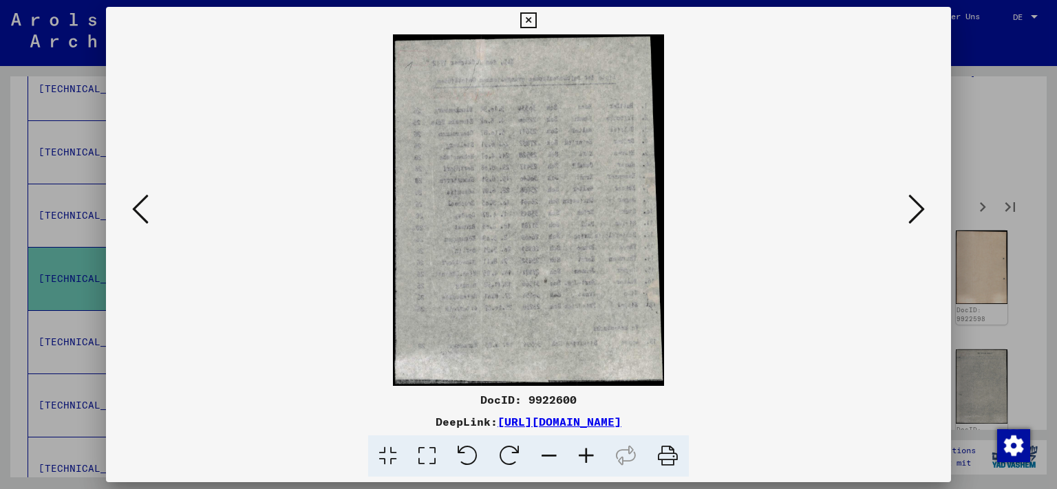
click at [925, 211] on icon at bounding box center [917, 209] width 17 height 33
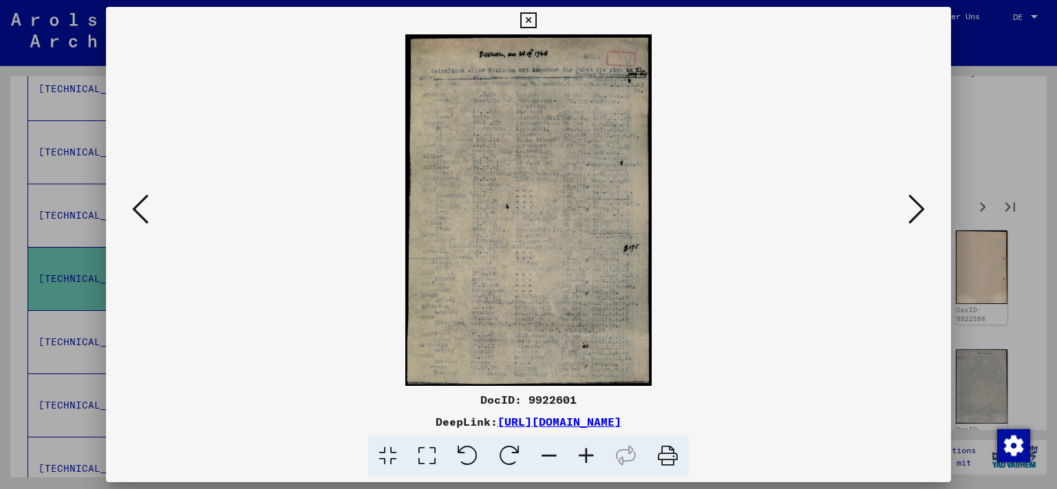
click at [925, 211] on icon at bounding box center [917, 209] width 17 height 33
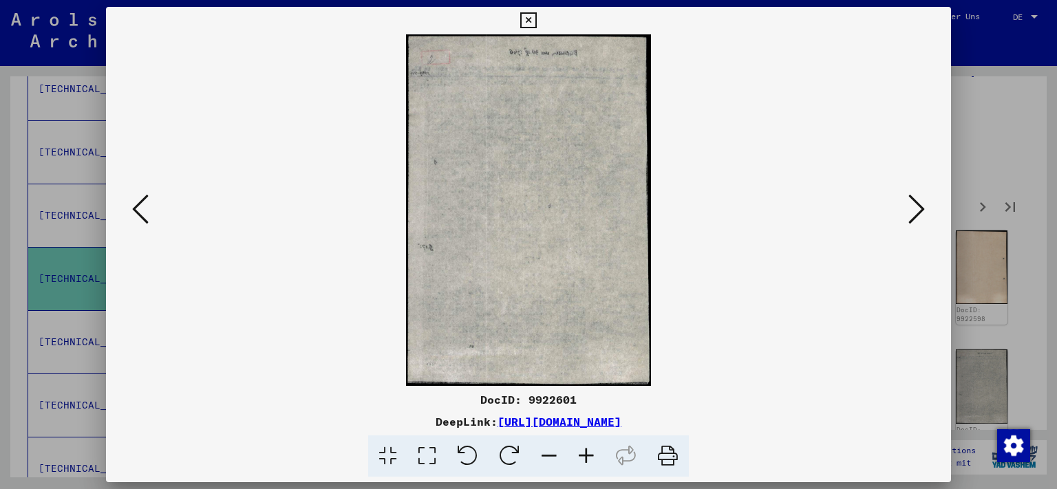
click at [925, 211] on icon at bounding box center [917, 209] width 17 height 33
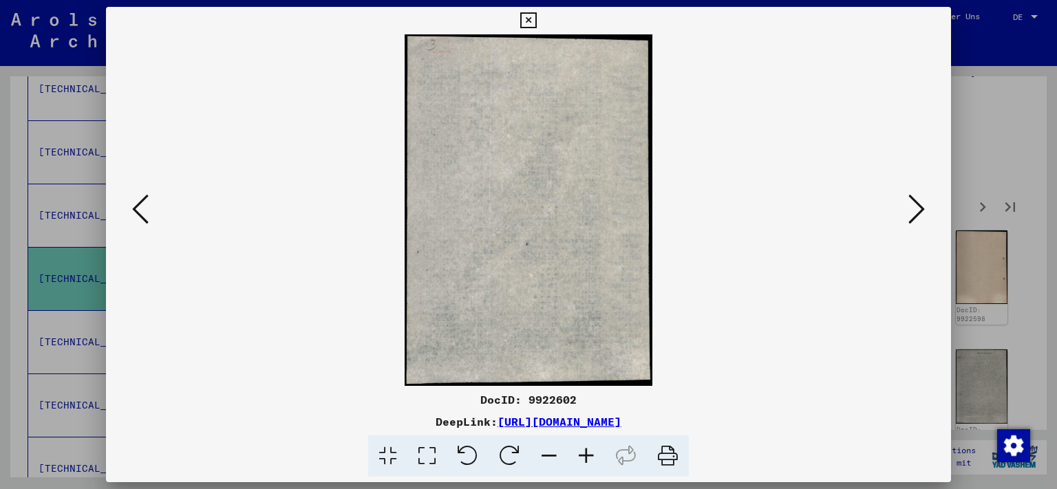
click at [925, 211] on icon at bounding box center [917, 209] width 17 height 33
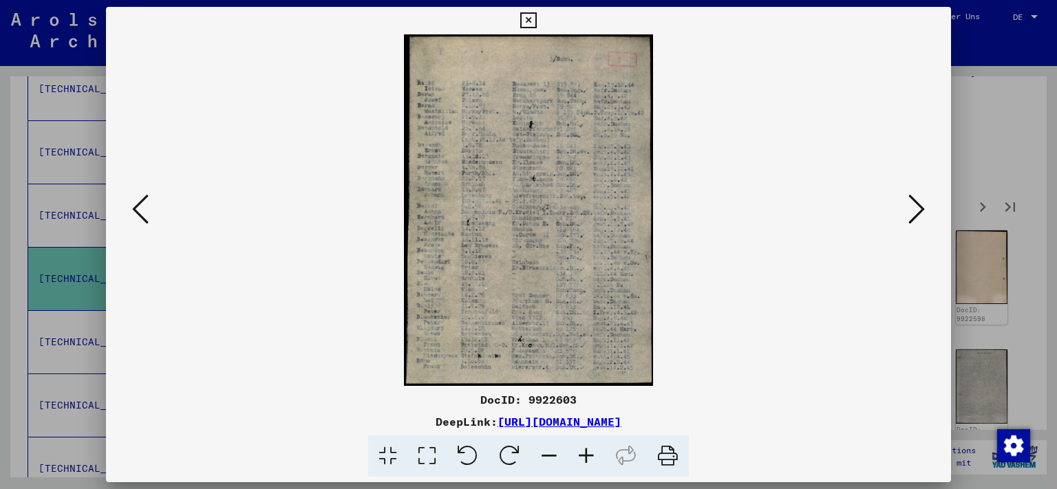
click at [925, 211] on icon at bounding box center [917, 209] width 17 height 33
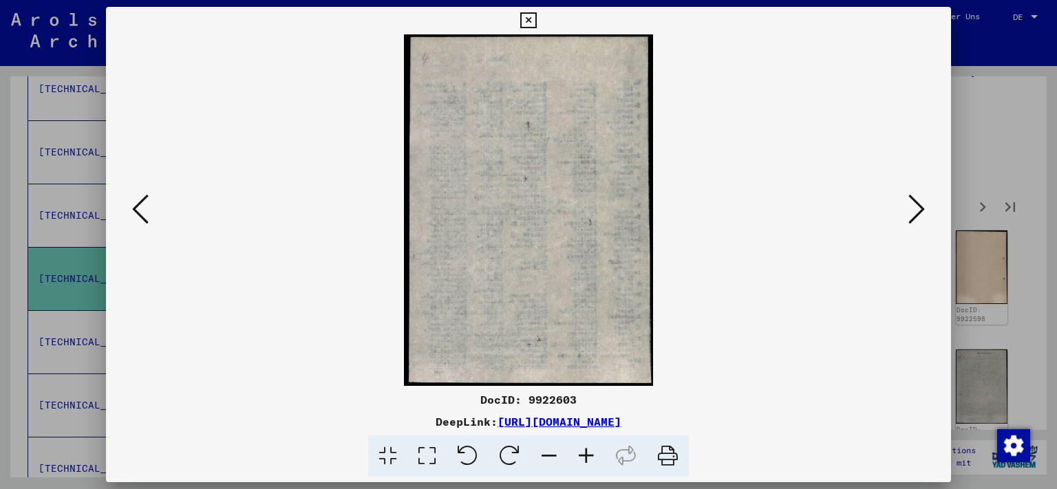
click at [925, 211] on icon at bounding box center [917, 209] width 17 height 33
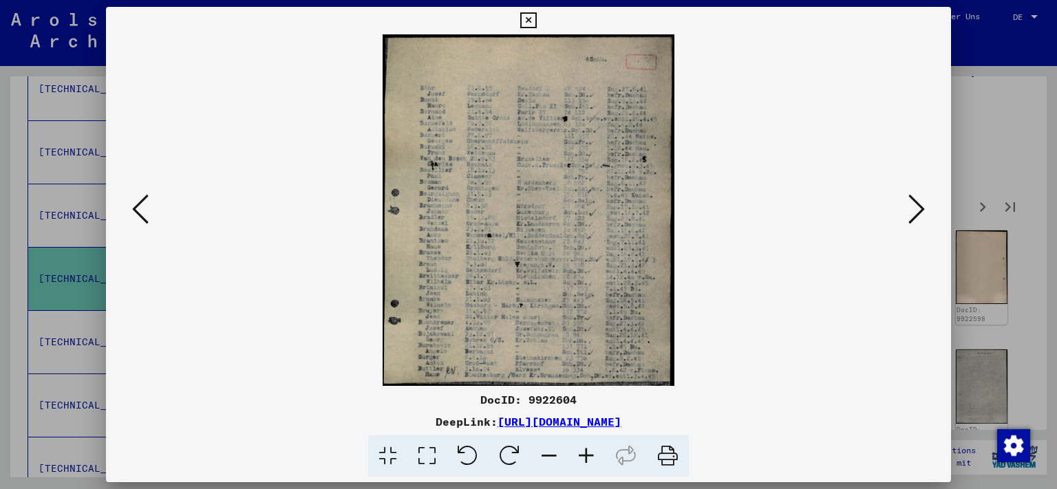
click at [925, 211] on icon at bounding box center [917, 209] width 17 height 33
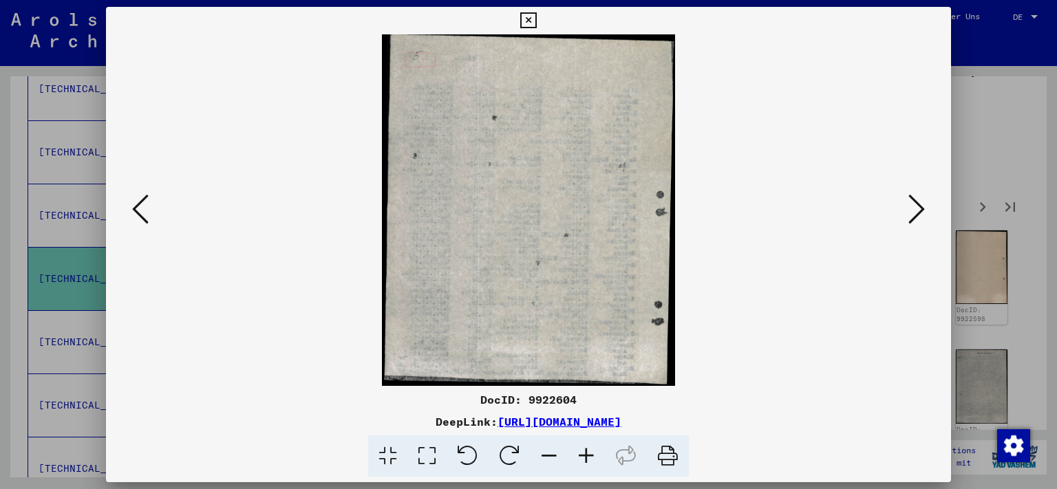
click at [925, 211] on icon at bounding box center [917, 209] width 17 height 33
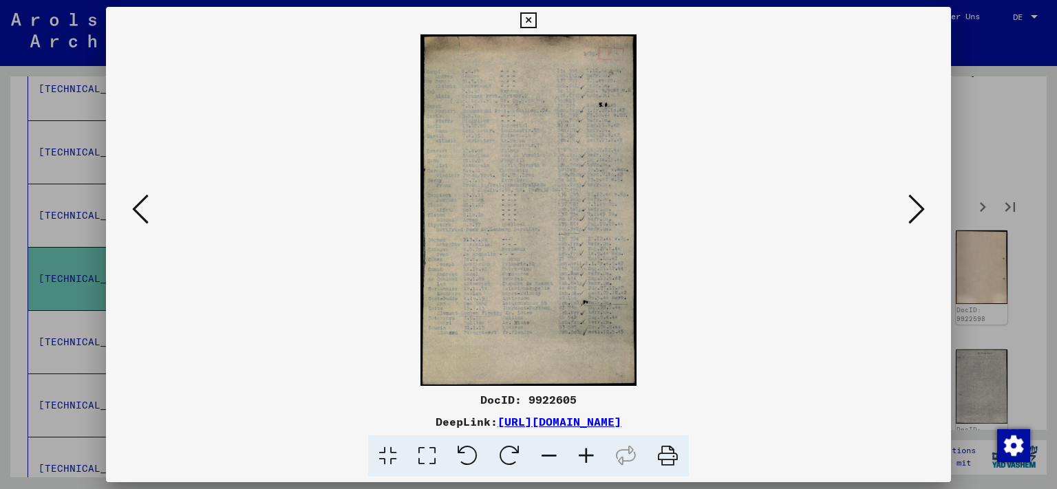
click at [925, 211] on icon at bounding box center [917, 209] width 17 height 33
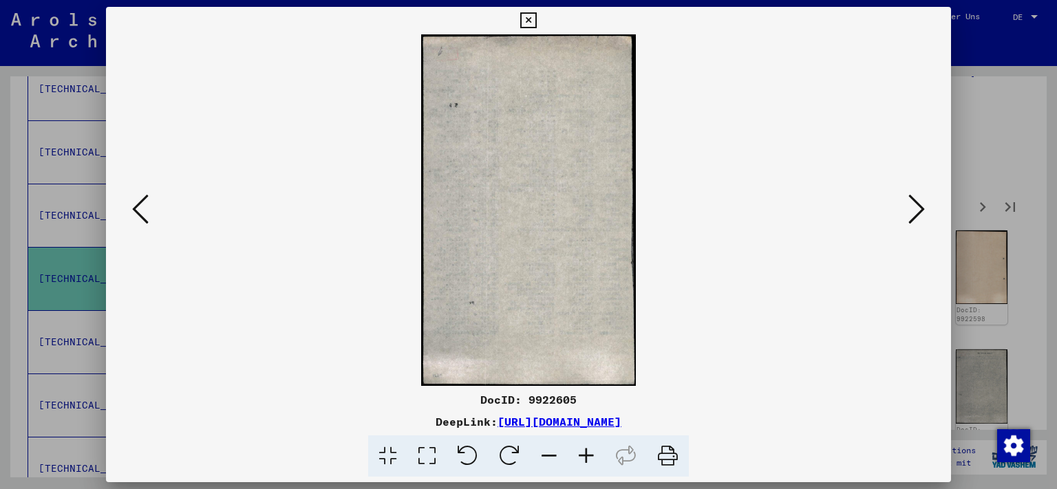
click at [925, 211] on icon at bounding box center [917, 209] width 17 height 33
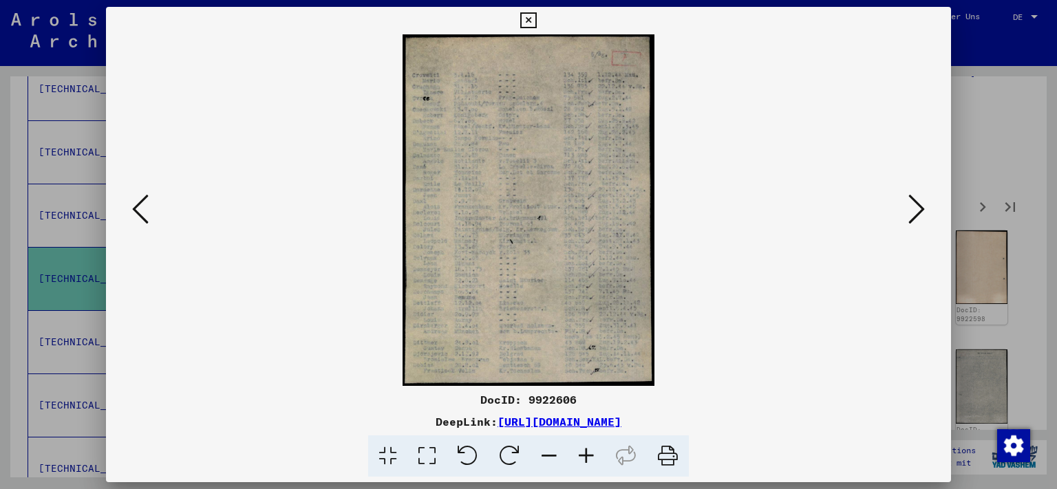
click at [925, 211] on icon at bounding box center [917, 209] width 17 height 33
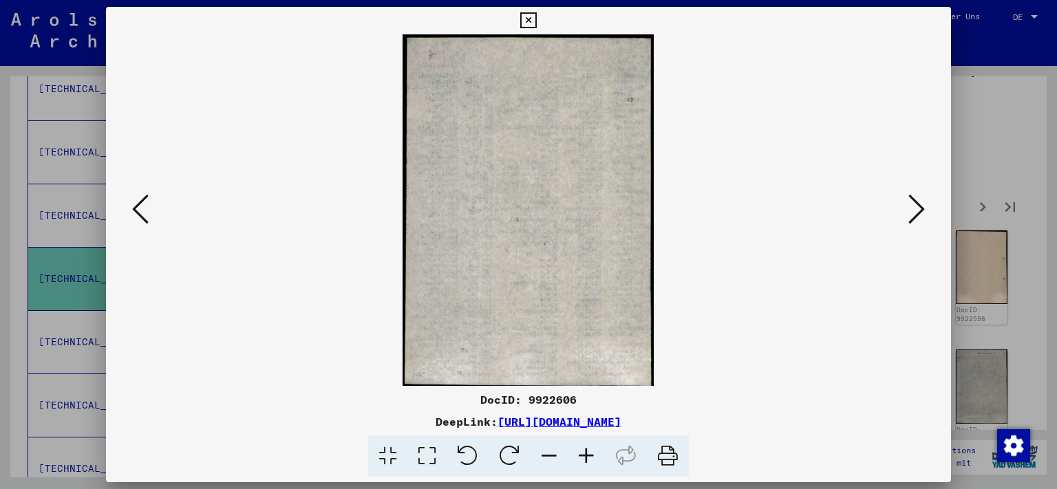
click at [925, 211] on icon at bounding box center [917, 209] width 17 height 33
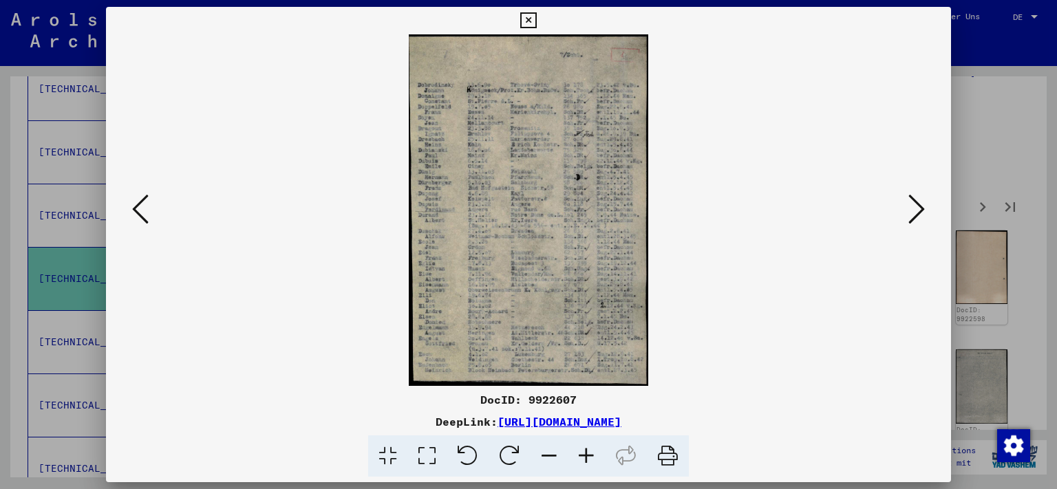
click at [925, 211] on icon at bounding box center [917, 209] width 17 height 33
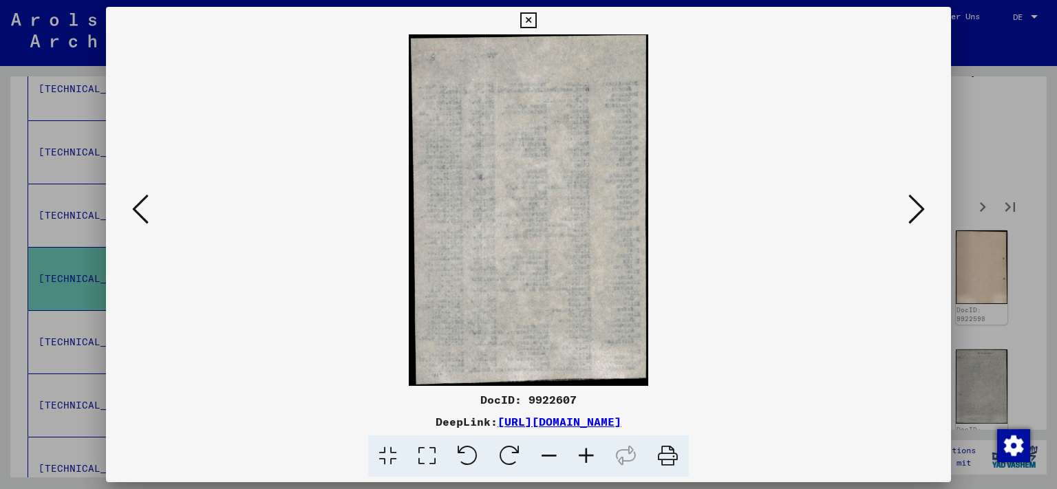
click at [925, 211] on icon at bounding box center [917, 209] width 17 height 33
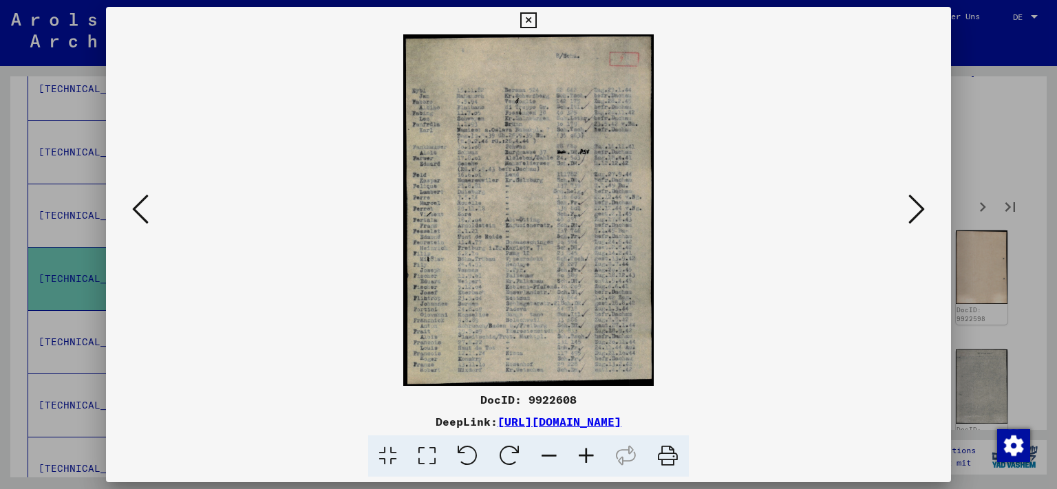
click at [925, 211] on icon at bounding box center [917, 209] width 17 height 33
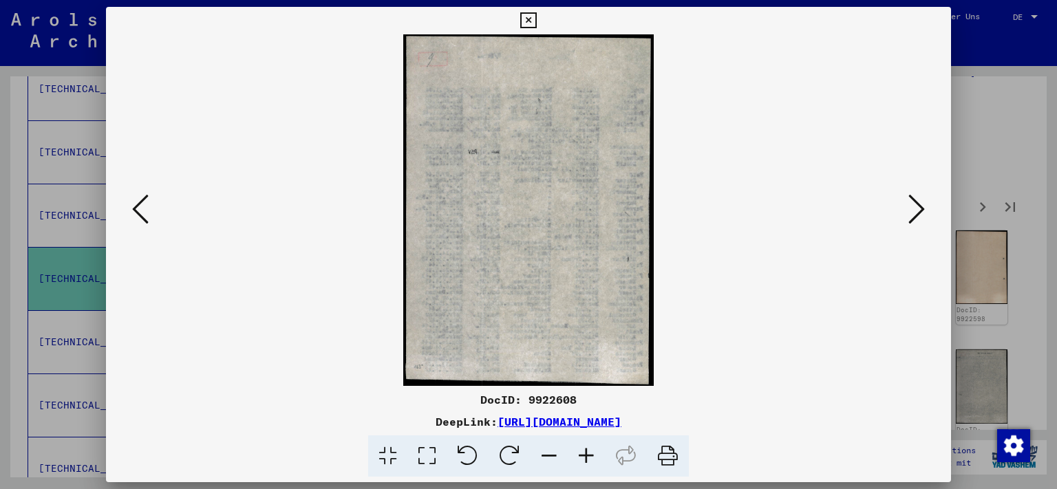
click at [925, 211] on icon at bounding box center [917, 209] width 17 height 33
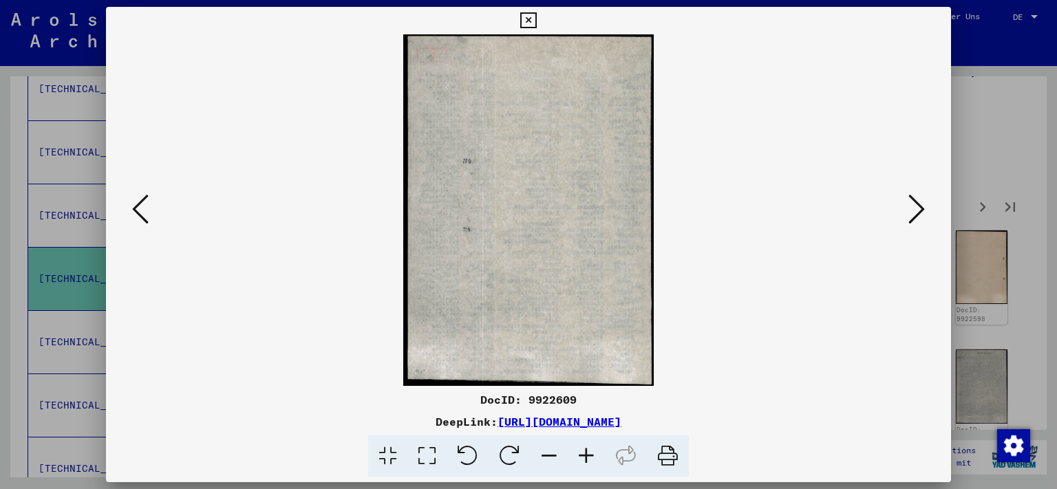
click at [925, 211] on icon at bounding box center [917, 209] width 17 height 33
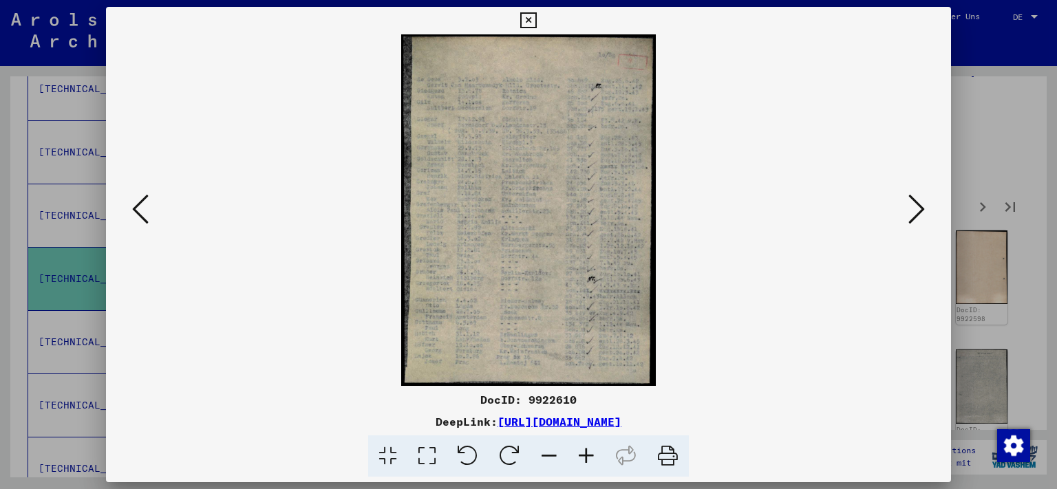
click at [925, 211] on icon at bounding box center [917, 209] width 17 height 33
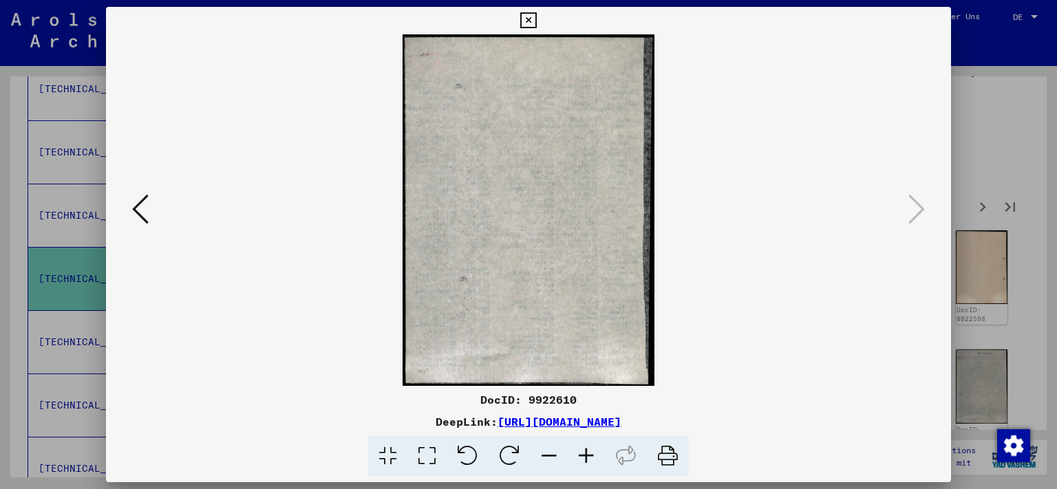
click at [540, 32] on button at bounding box center [528, 21] width 24 height 28
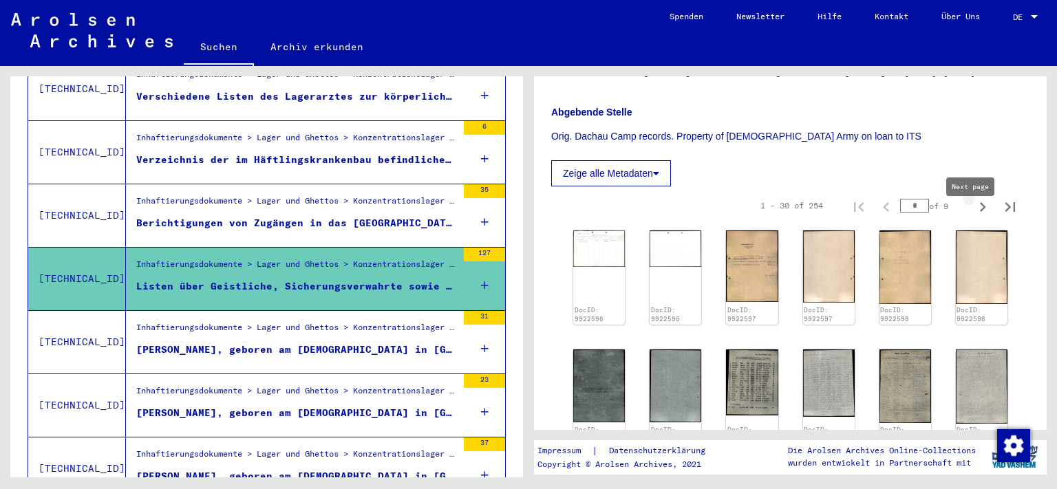
click at [973, 217] on icon "Next page" at bounding box center [982, 207] width 19 height 19
type input "*"
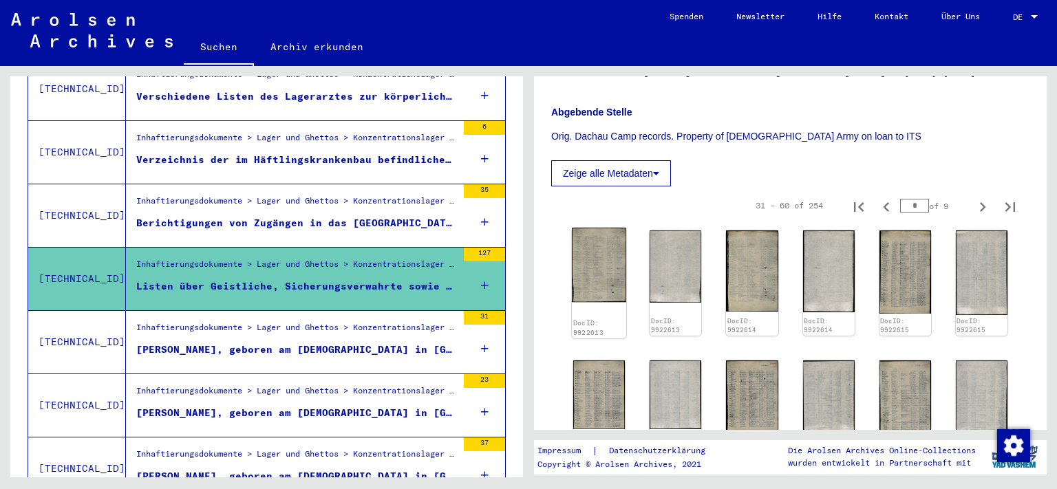
click at [605, 257] on img at bounding box center [599, 265] width 54 height 75
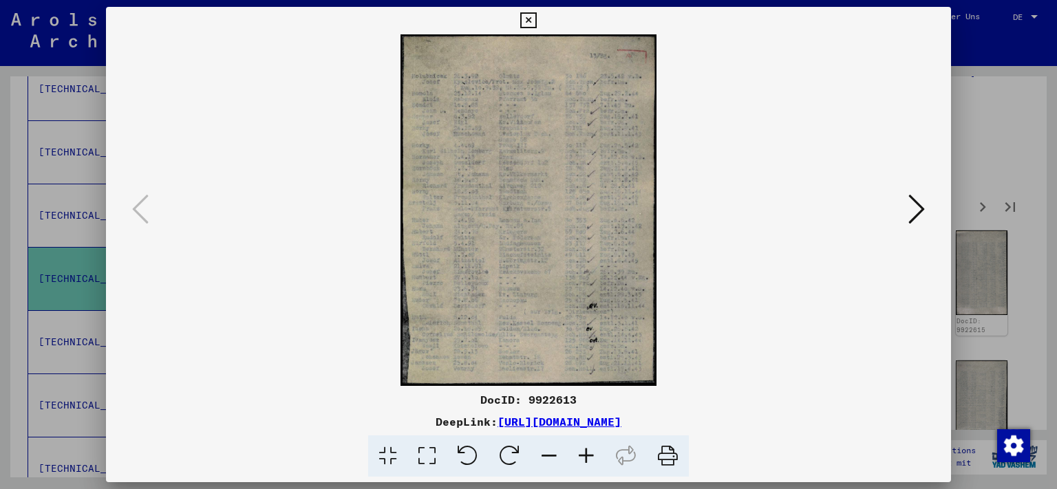
click at [924, 220] on icon at bounding box center [917, 209] width 17 height 33
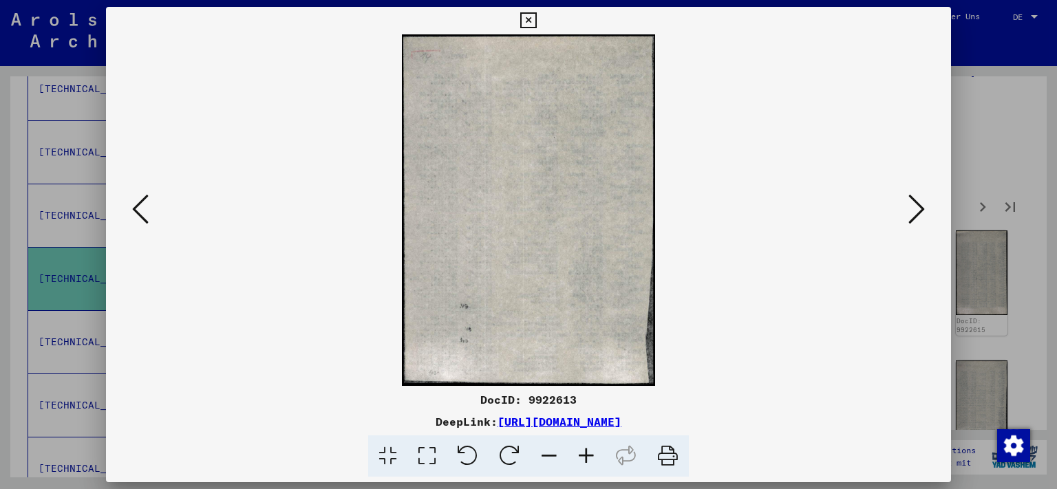
click at [924, 220] on icon at bounding box center [917, 209] width 17 height 33
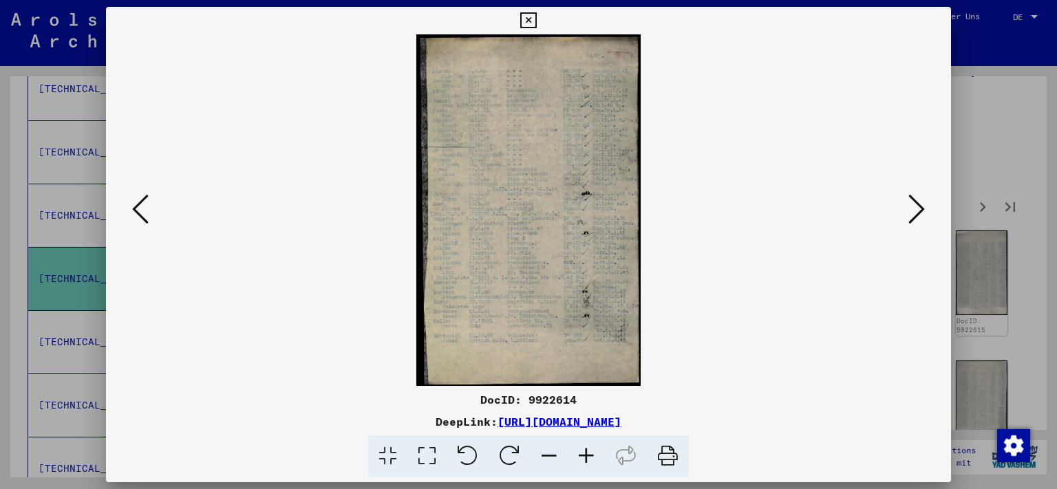
click at [924, 220] on icon at bounding box center [917, 209] width 17 height 33
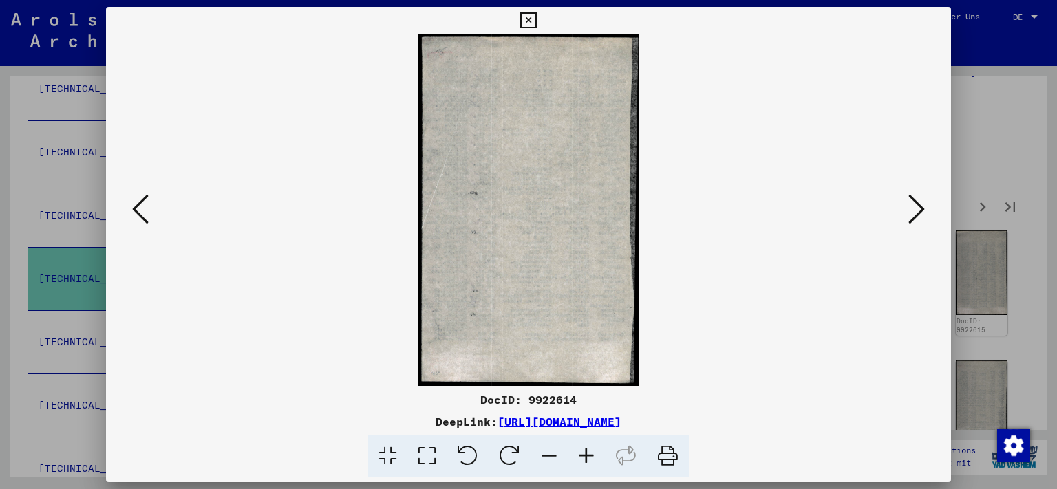
click at [924, 220] on icon at bounding box center [917, 209] width 17 height 33
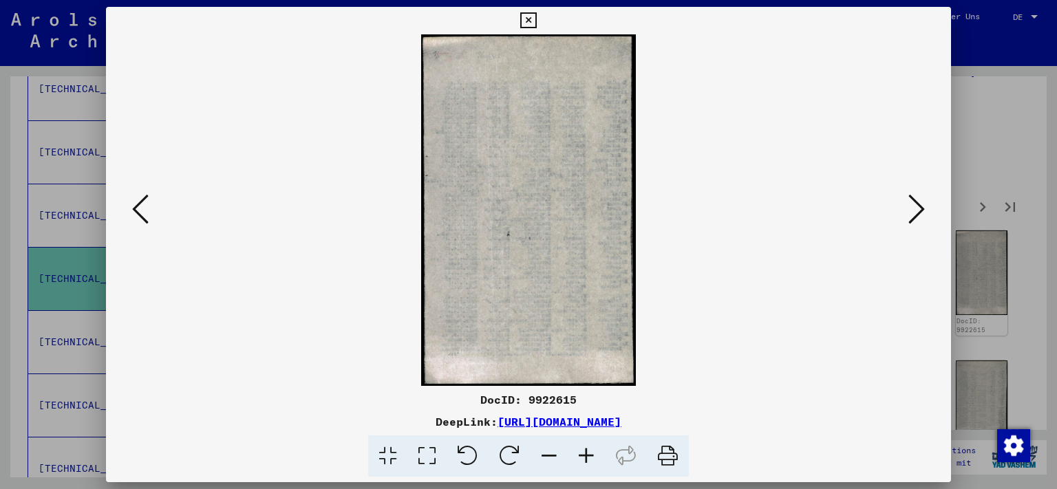
click at [924, 220] on icon at bounding box center [917, 209] width 17 height 33
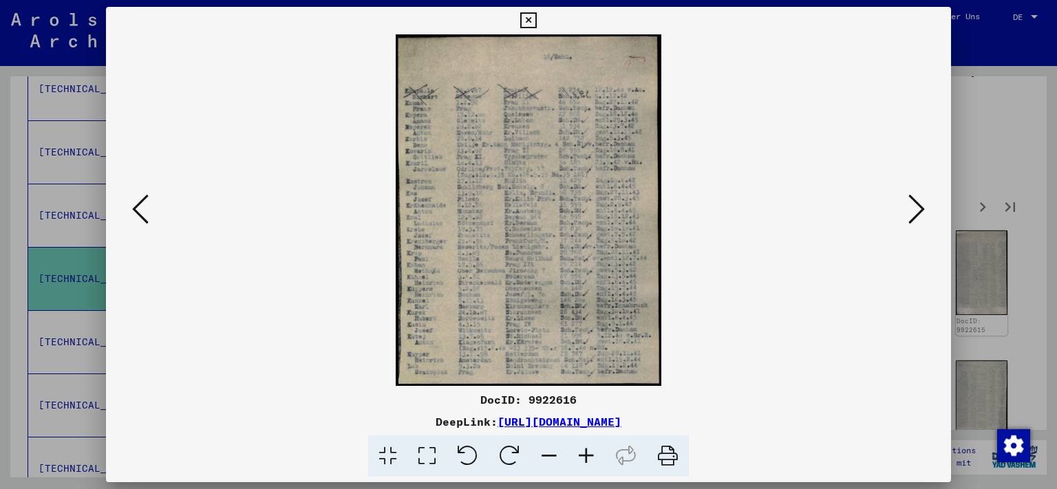
click at [924, 220] on icon at bounding box center [917, 209] width 17 height 33
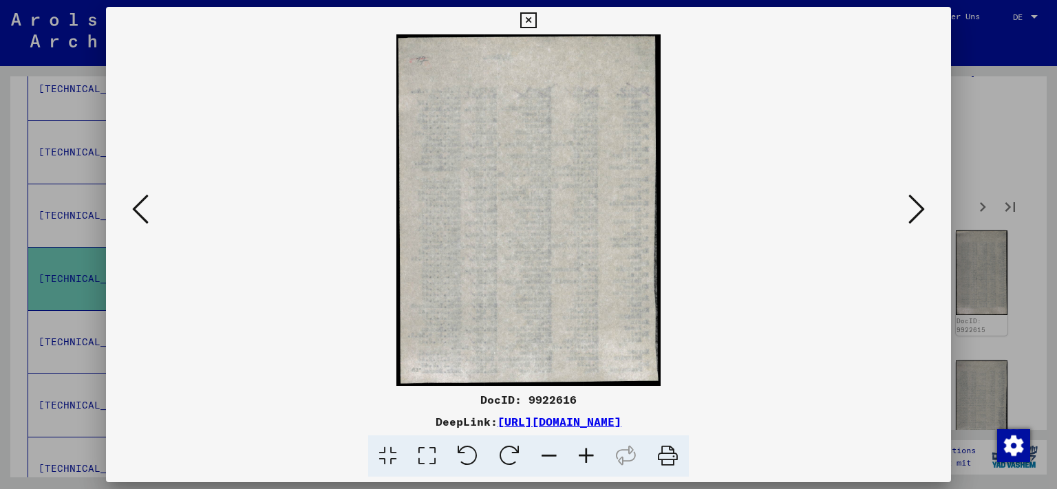
click at [924, 220] on icon at bounding box center [917, 209] width 17 height 33
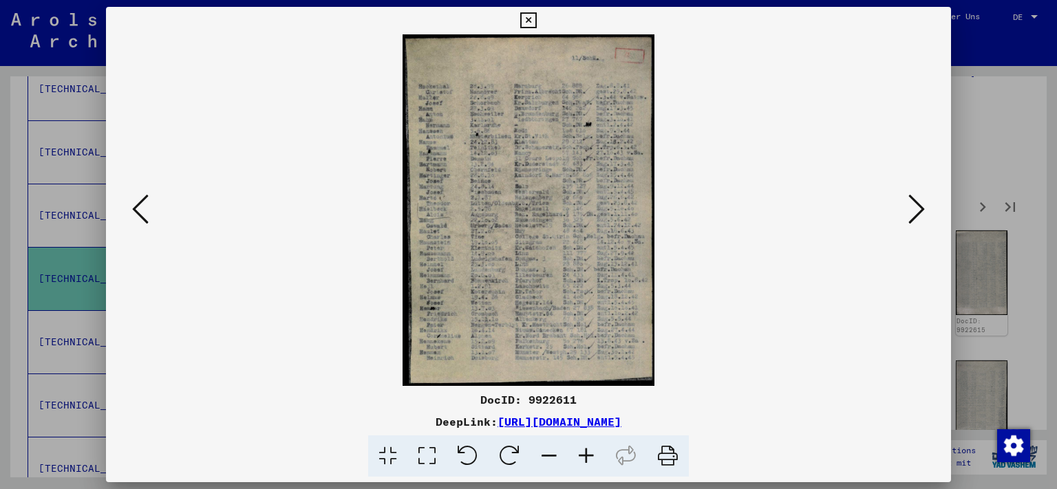
click at [924, 220] on icon at bounding box center [917, 209] width 17 height 33
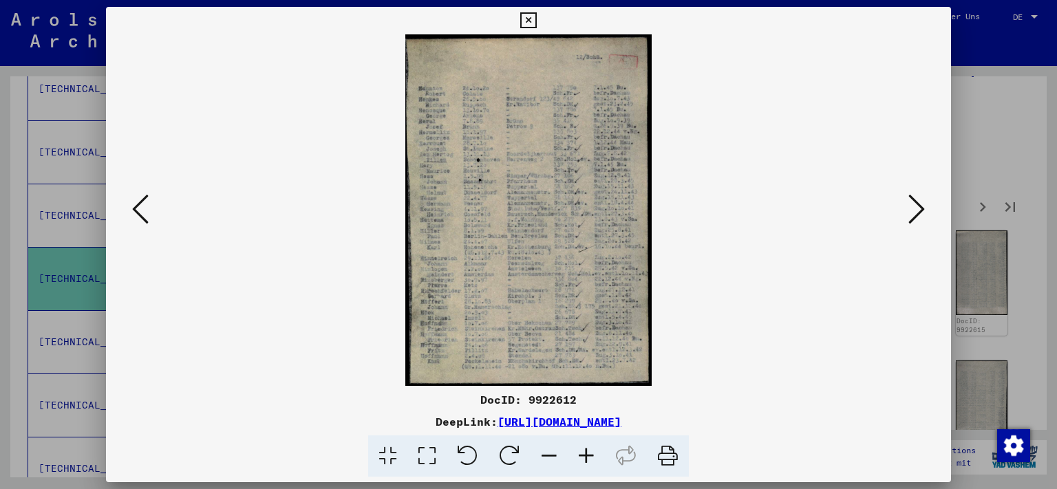
click at [924, 220] on icon at bounding box center [917, 209] width 17 height 33
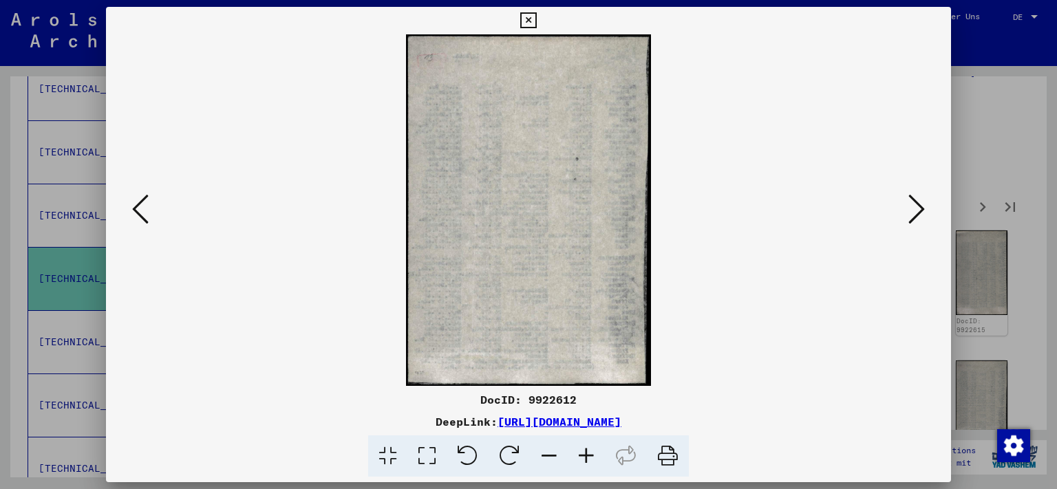
click at [924, 220] on icon at bounding box center [917, 209] width 17 height 33
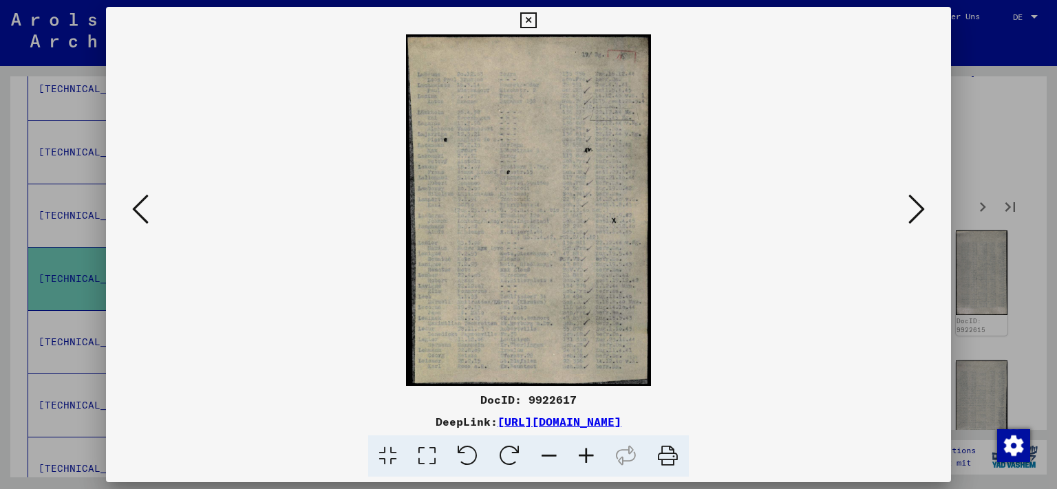
click at [924, 220] on icon at bounding box center [917, 209] width 17 height 33
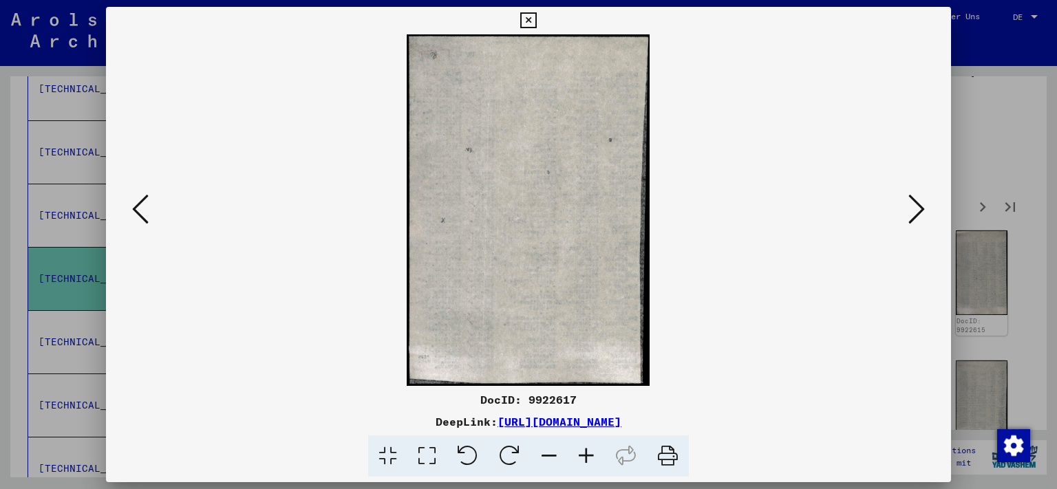
click at [924, 220] on icon at bounding box center [917, 209] width 17 height 33
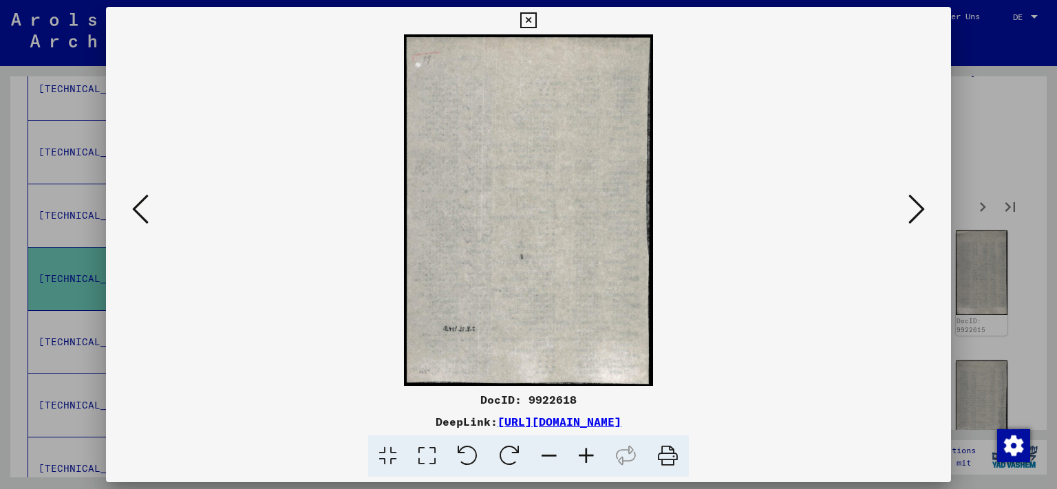
click at [924, 220] on icon at bounding box center [917, 209] width 17 height 33
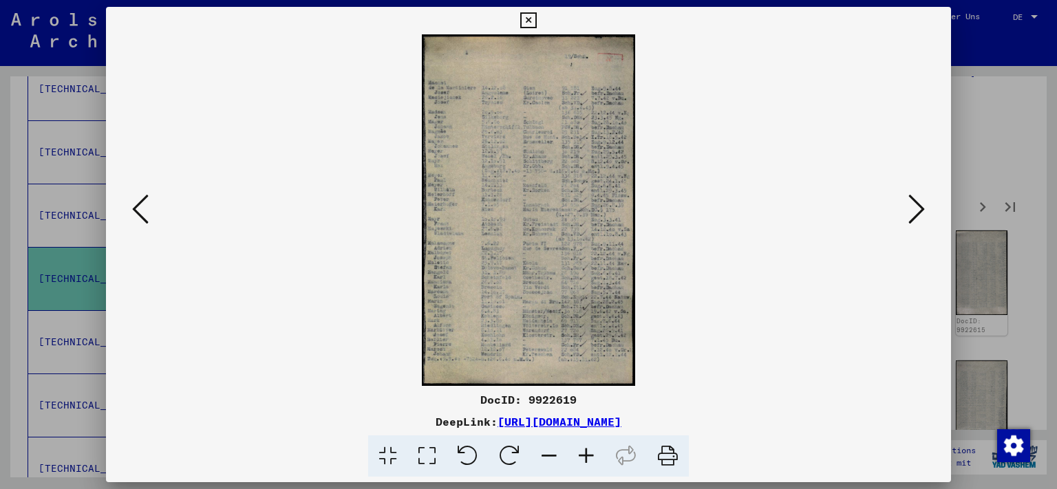
click at [924, 220] on icon at bounding box center [917, 209] width 17 height 33
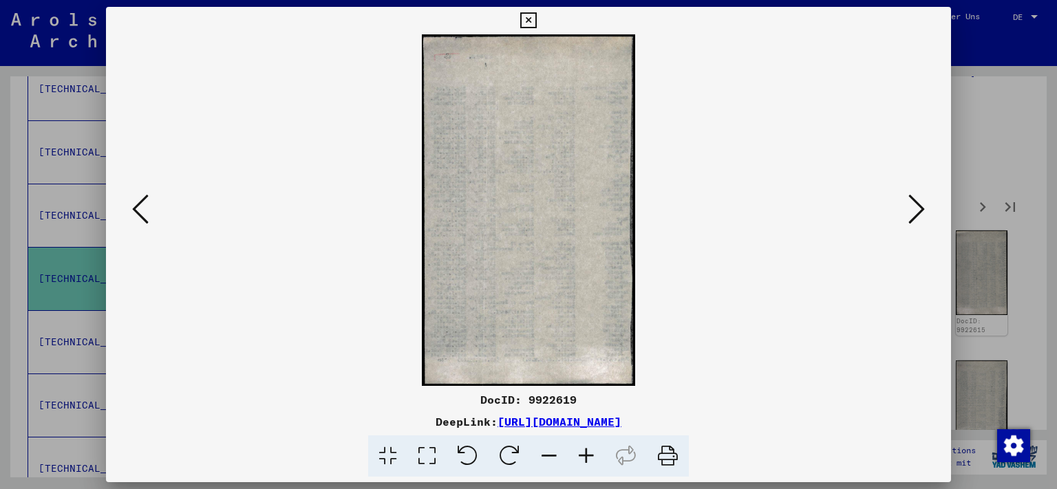
click at [924, 220] on icon at bounding box center [917, 209] width 17 height 33
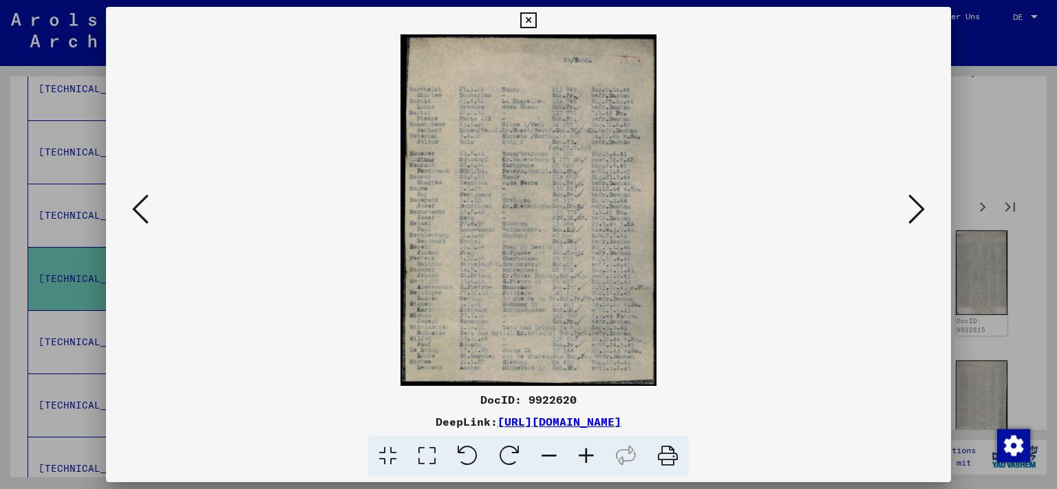
click at [924, 220] on icon at bounding box center [917, 209] width 17 height 33
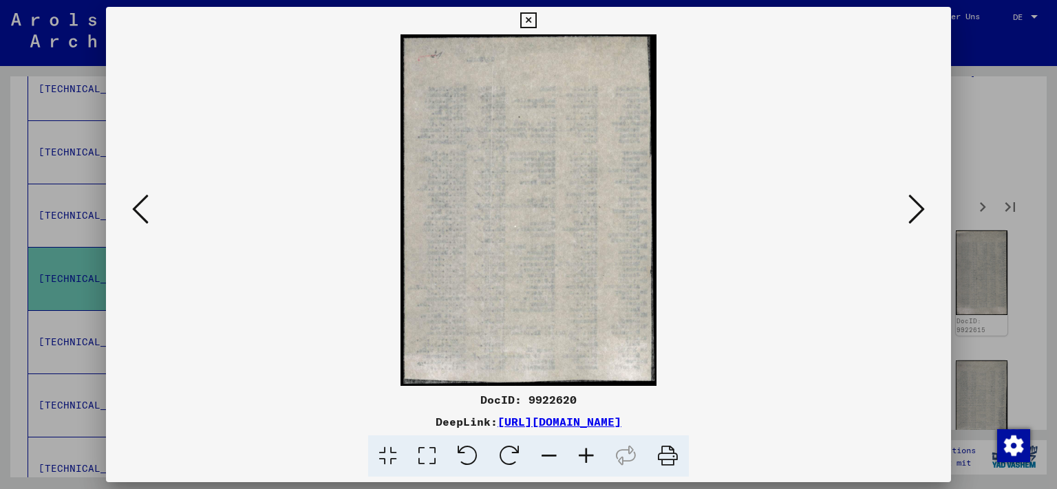
click at [924, 220] on icon at bounding box center [917, 209] width 17 height 33
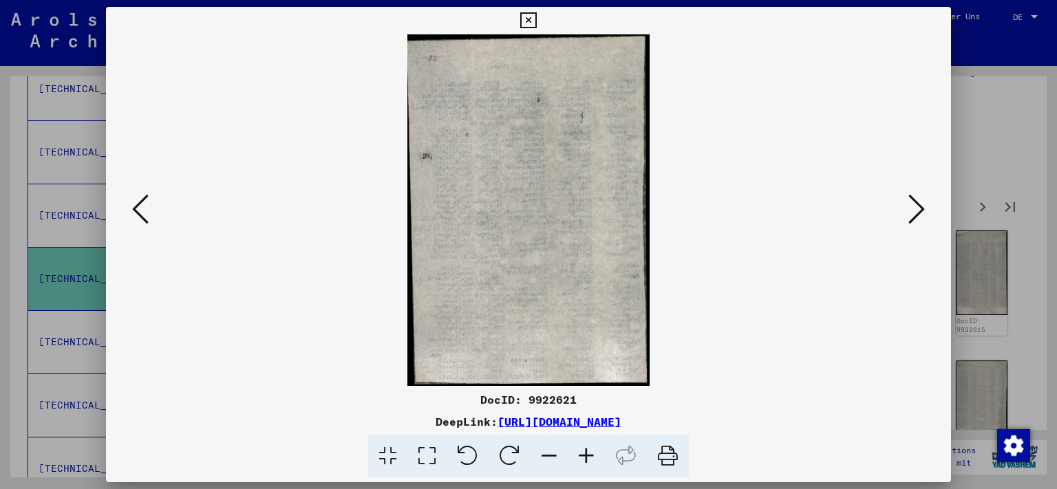
click at [924, 220] on icon at bounding box center [917, 209] width 17 height 33
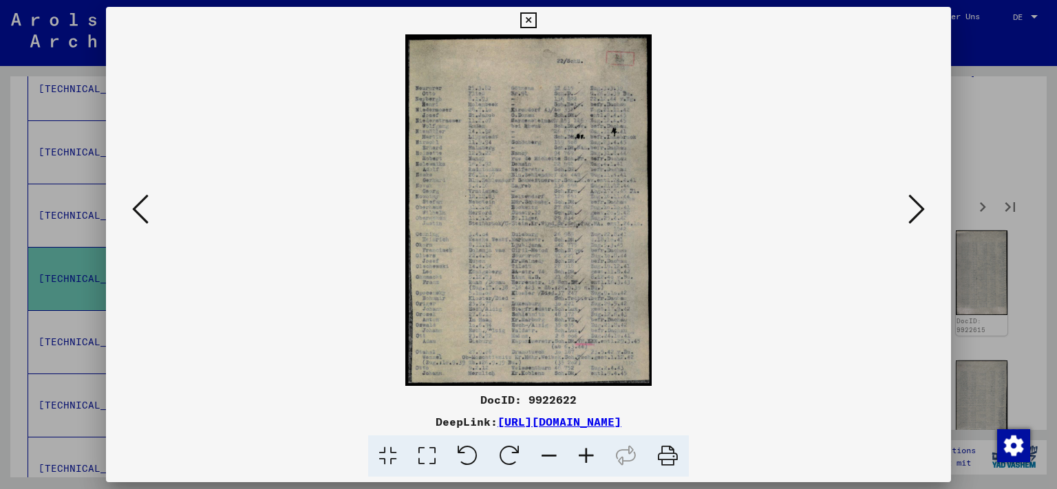
click at [924, 220] on icon at bounding box center [917, 209] width 17 height 33
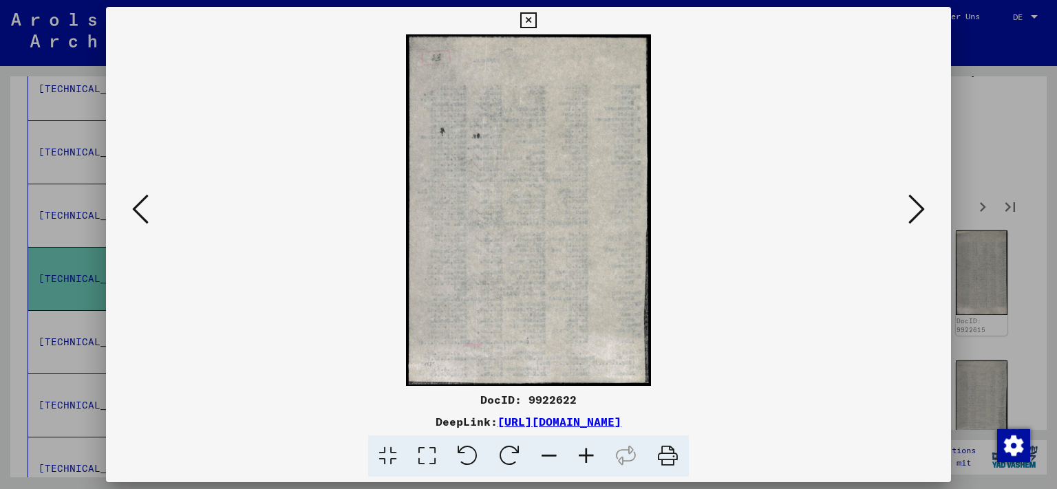
click at [924, 220] on icon at bounding box center [917, 209] width 17 height 33
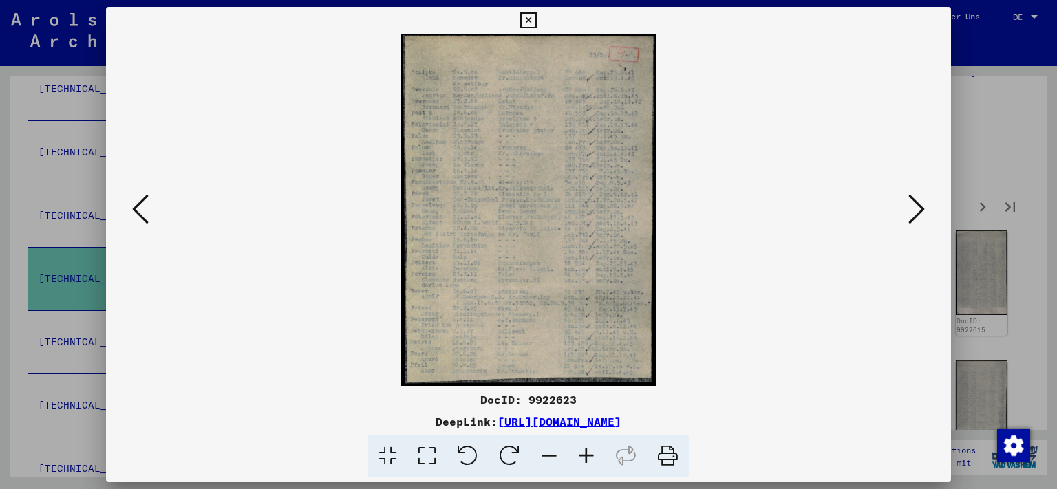
click at [924, 220] on icon at bounding box center [917, 209] width 17 height 33
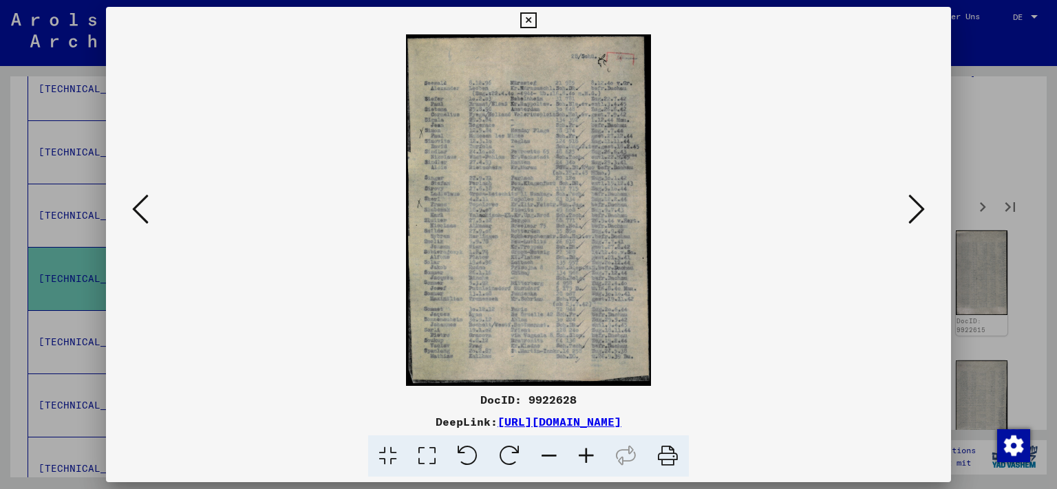
click at [924, 220] on icon at bounding box center [917, 209] width 17 height 33
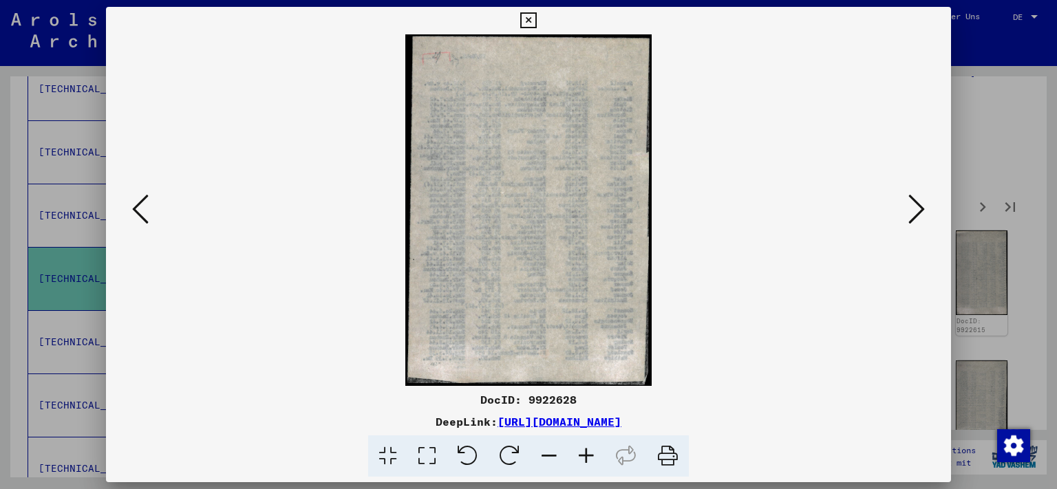
click at [924, 220] on icon at bounding box center [917, 209] width 17 height 33
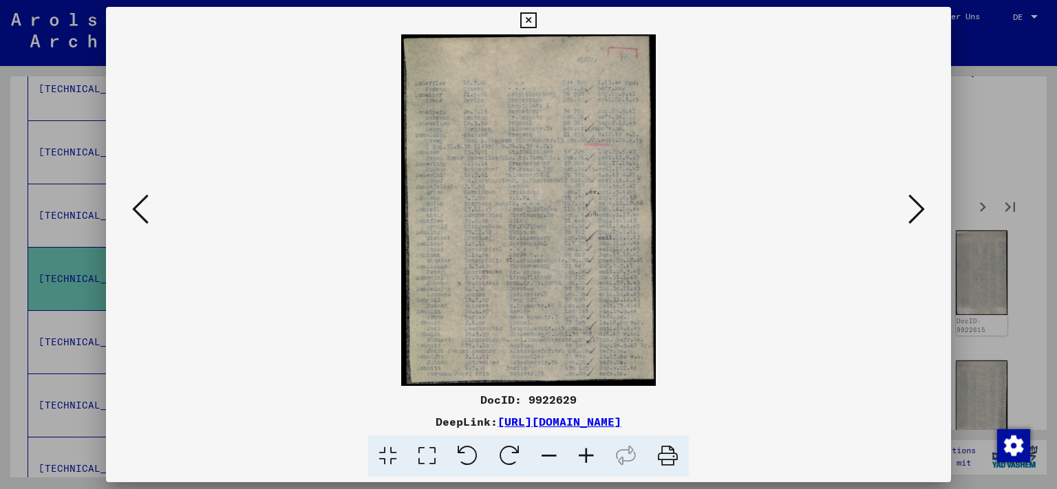
click at [924, 220] on icon at bounding box center [917, 209] width 17 height 33
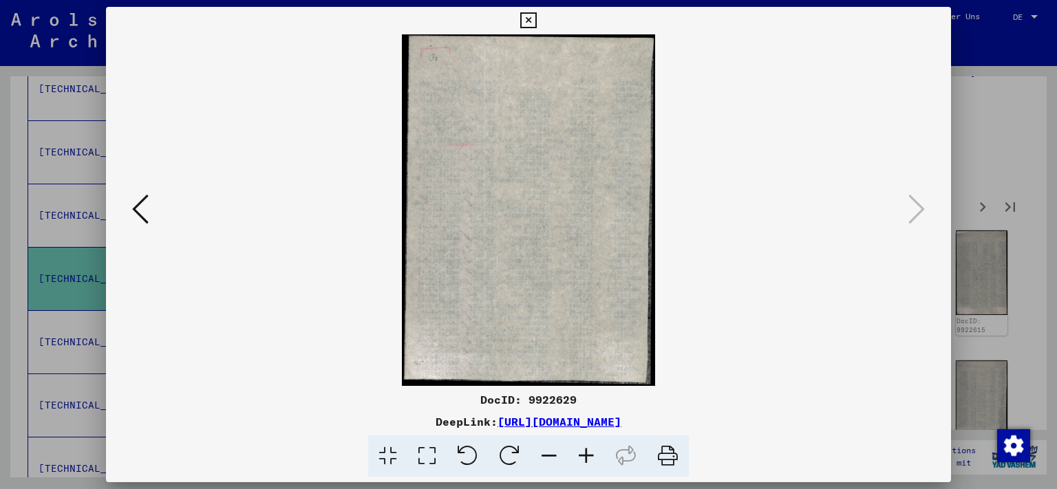
click at [536, 28] on icon at bounding box center [528, 20] width 16 height 17
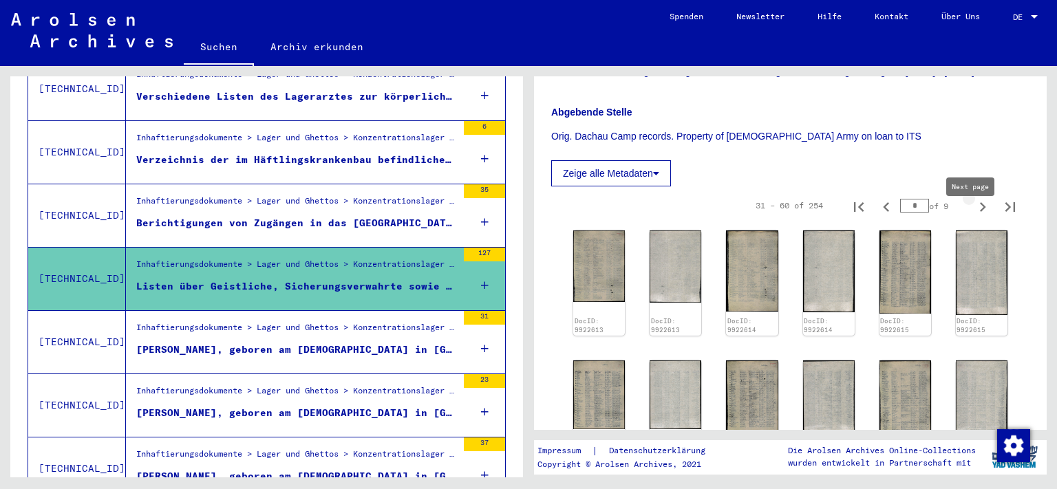
click at [977, 217] on icon "Next page" at bounding box center [982, 207] width 19 height 19
type input "*"
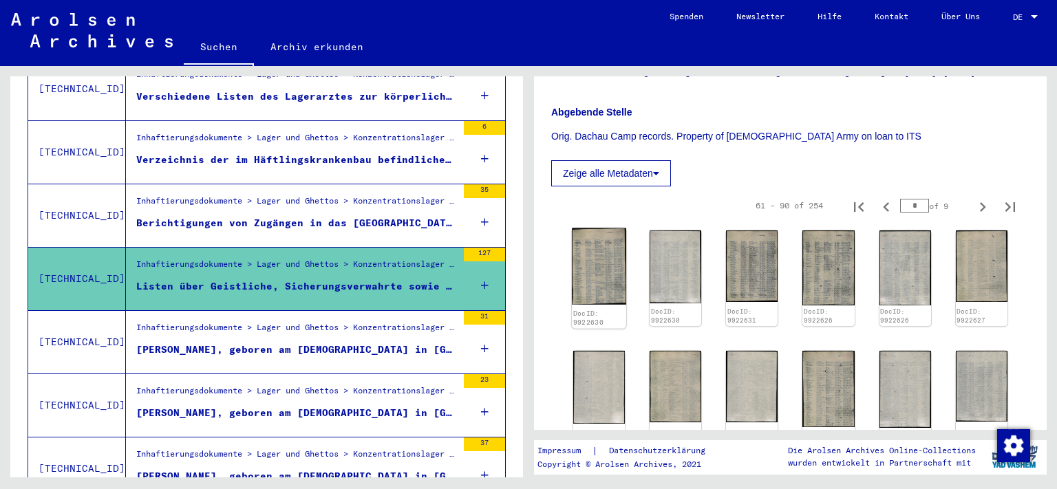
click at [586, 273] on img at bounding box center [599, 267] width 54 height 76
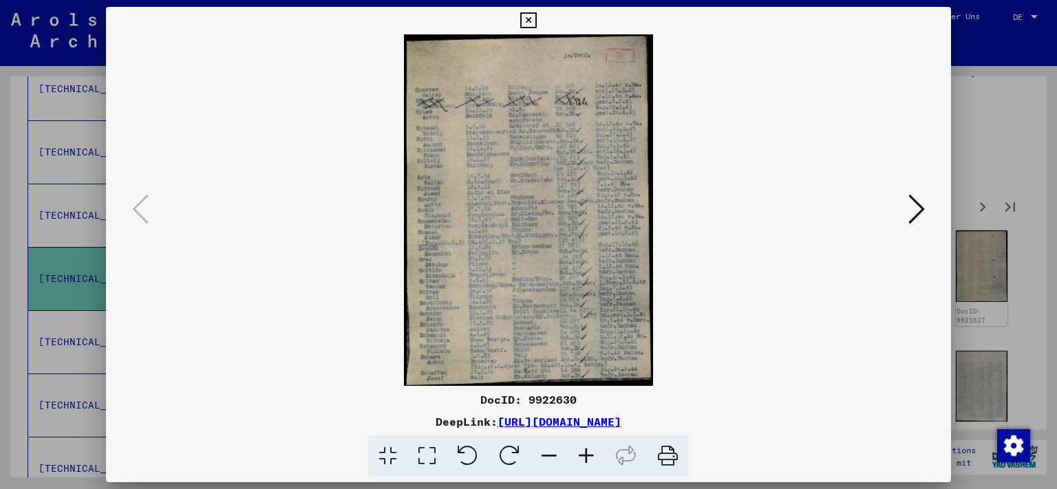
click at [925, 211] on icon at bounding box center [917, 209] width 17 height 33
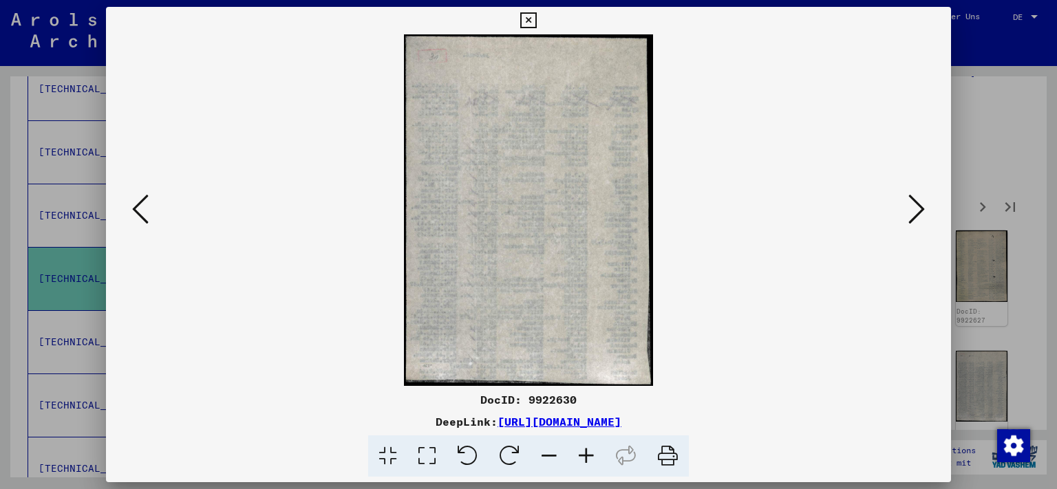
click at [925, 211] on icon at bounding box center [917, 209] width 17 height 33
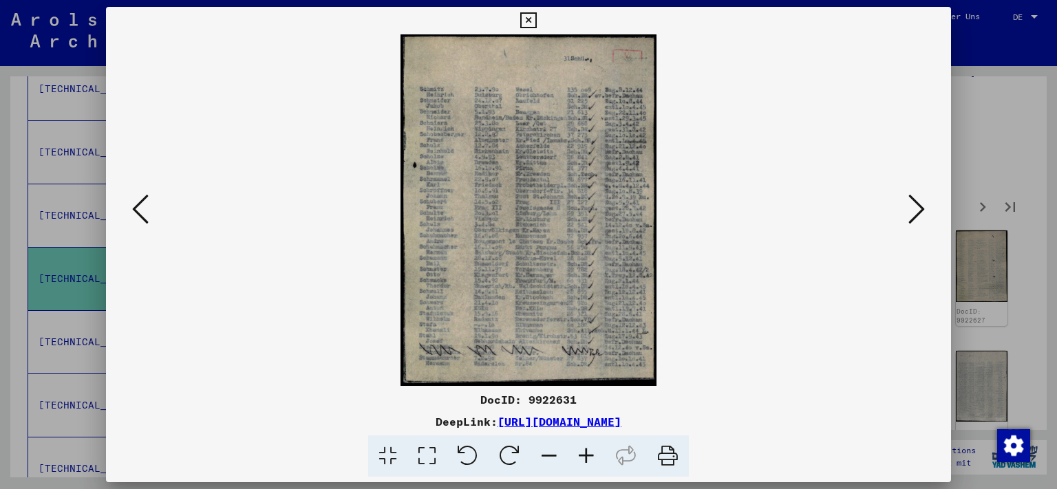
click at [925, 211] on icon at bounding box center [917, 209] width 17 height 33
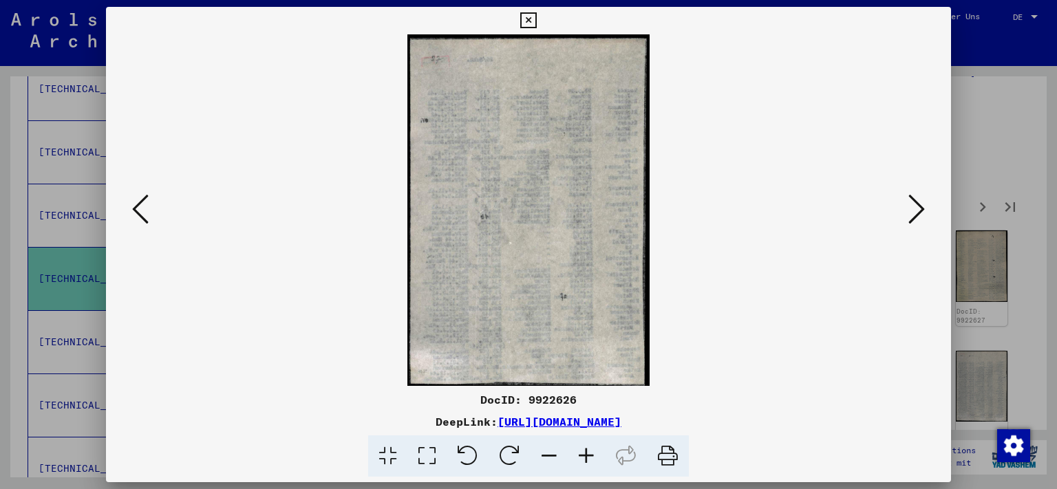
click at [925, 211] on icon at bounding box center [917, 209] width 17 height 33
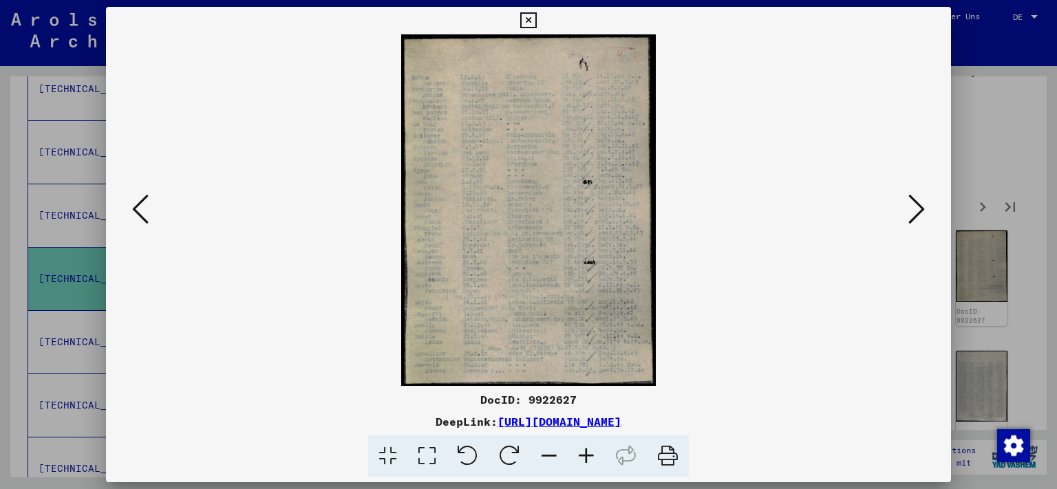
click at [925, 211] on icon at bounding box center [917, 209] width 17 height 33
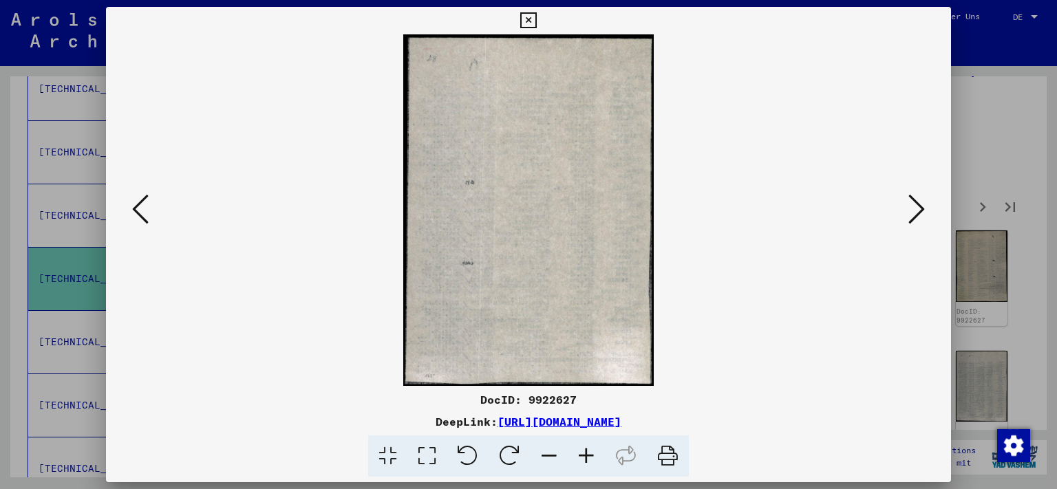
click at [925, 211] on icon at bounding box center [917, 209] width 17 height 33
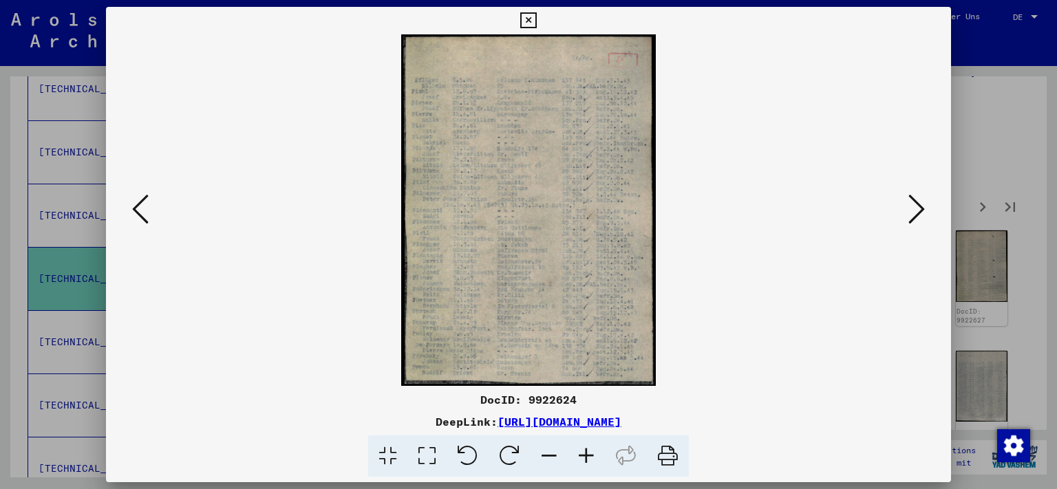
click at [925, 211] on icon at bounding box center [917, 209] width 17 height 33
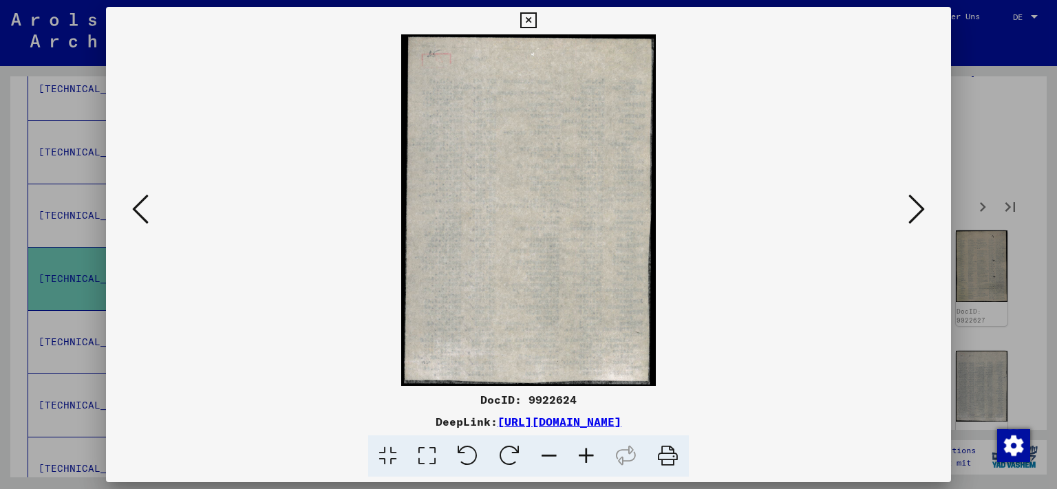
click at [925, 211] on icon at bounding box center [917, 209] width 17 height 33
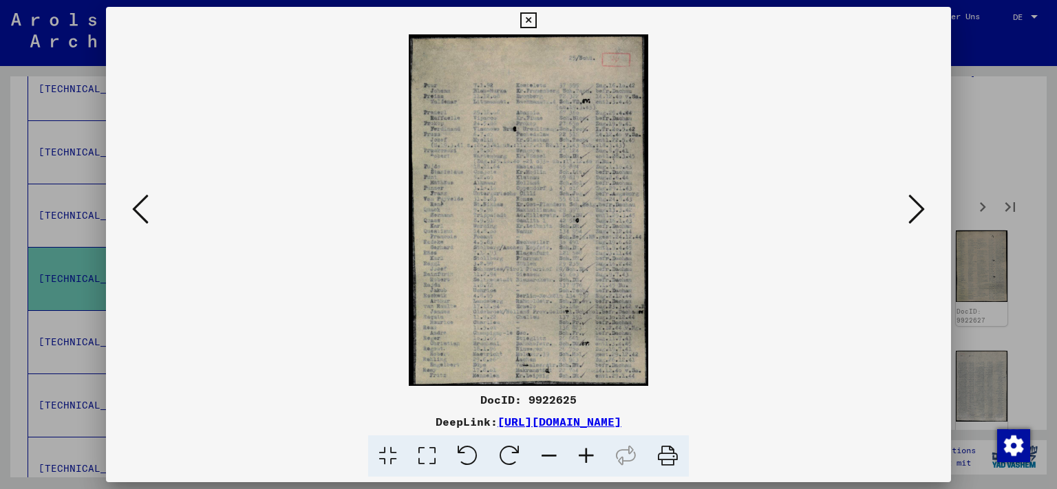
click at [925, 211] on icon at bounding box center [917, 209] width 17 height 33
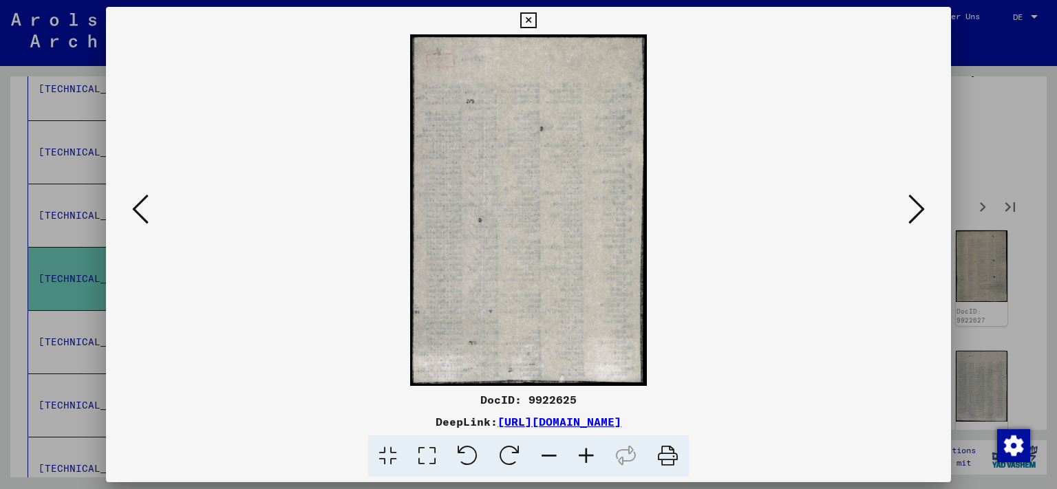
click at [925, 211] on icon at bounding box center [917, 209] width 17 height 33
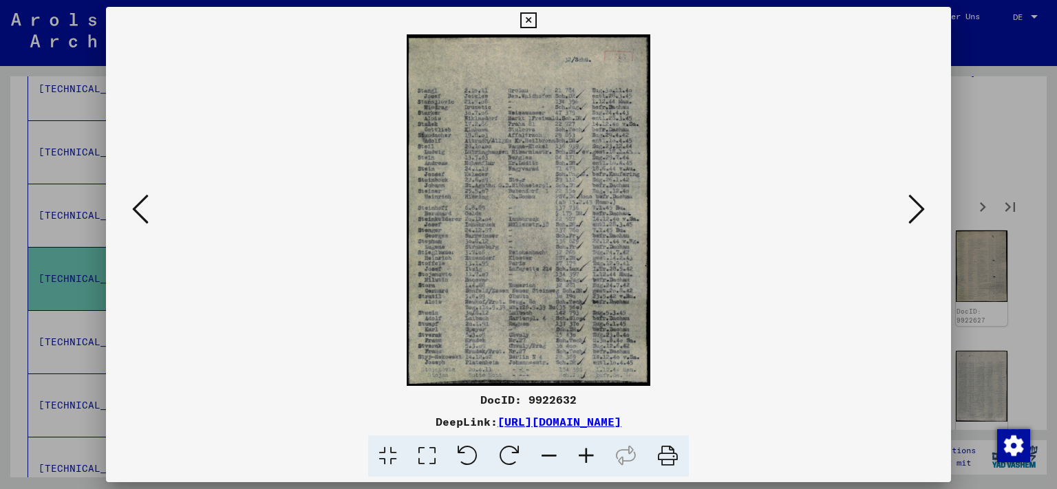
click at [925, 211] on icon at bounding box center [917, 209] width 17 height 33
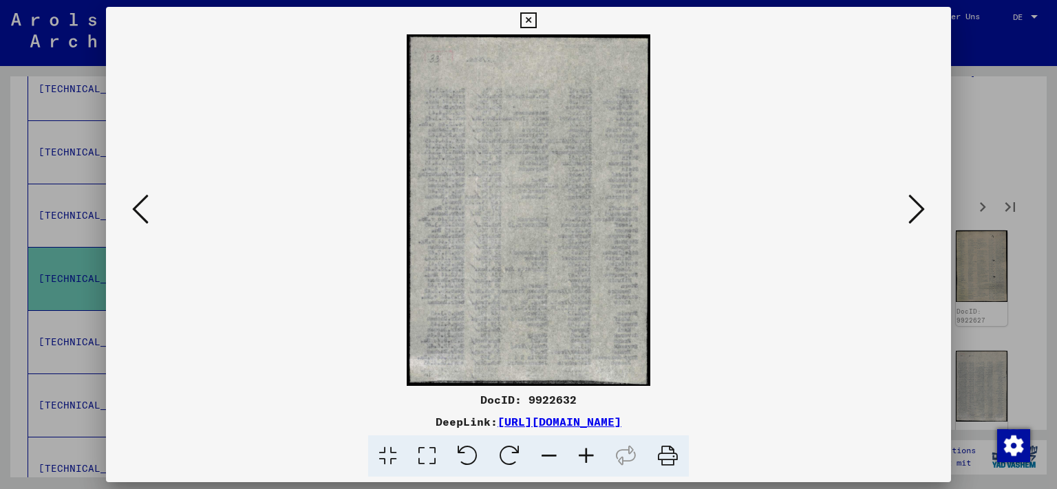
click at [925, 211] on icon at bounding box center [917, 209] width 17 height 33
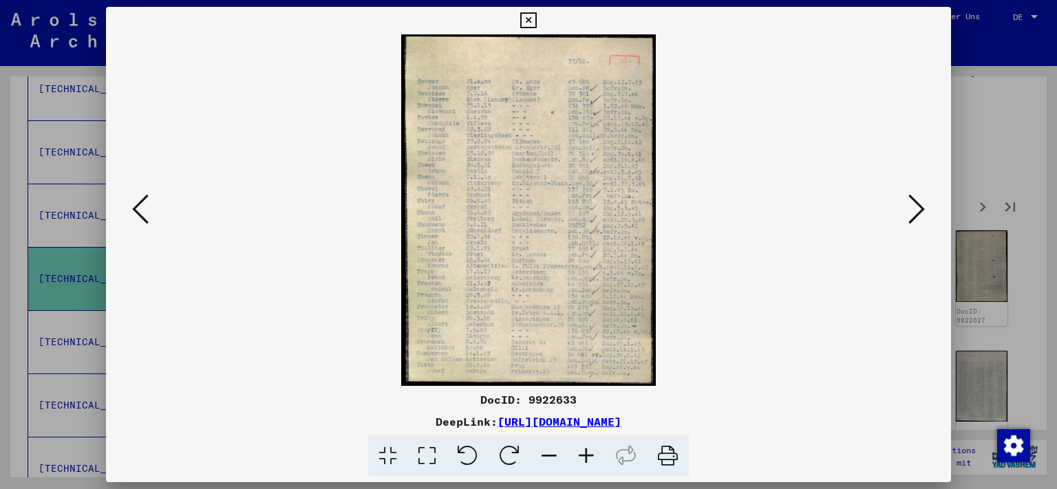
click at [925, 211] on icon at bounding box center [917, 209] width 17 height 33
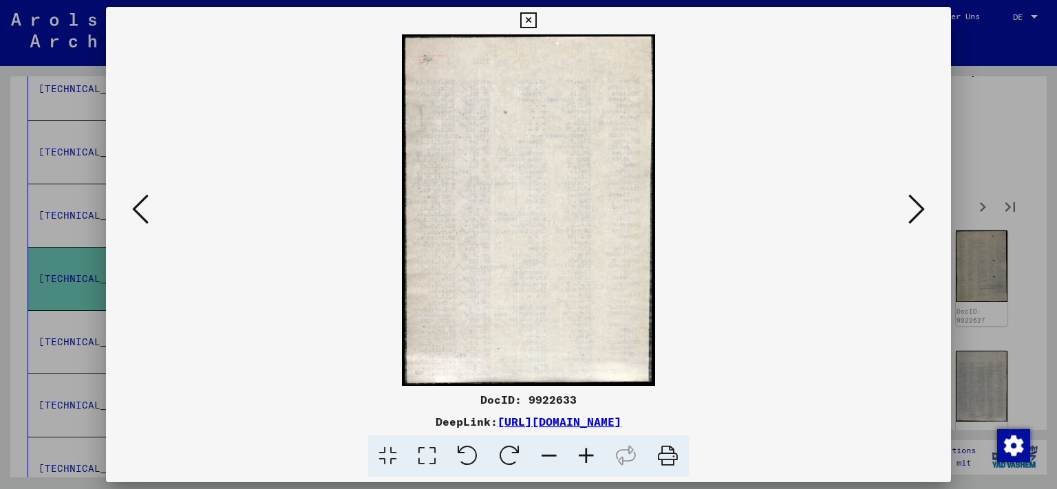
click at [925, 211] on icon at bounding box center [917, 209] width 17 height 33
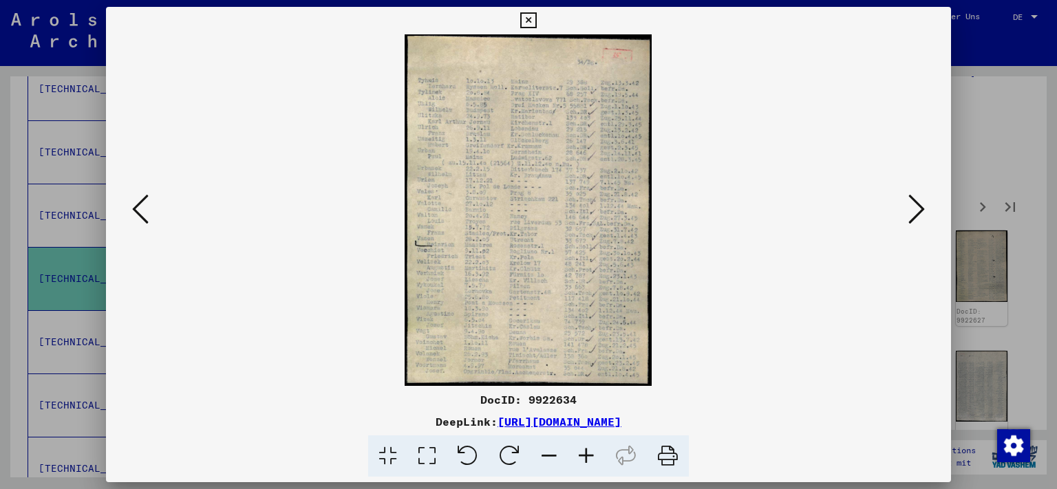
click at [925, 211] on icon at bounding box center [917, 209] width 17 height 33
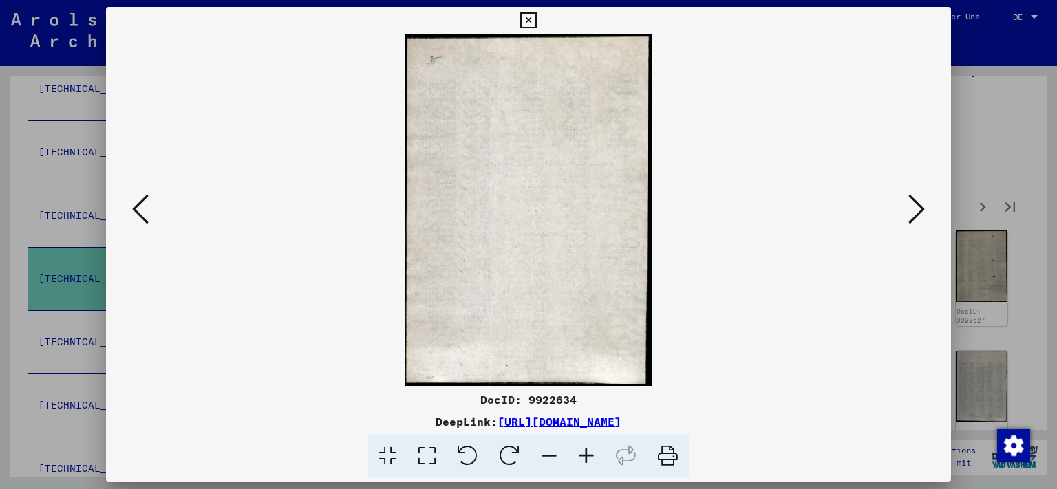
click at [925, 211] on icon at bounding box center [917, 209] width 17 height 33
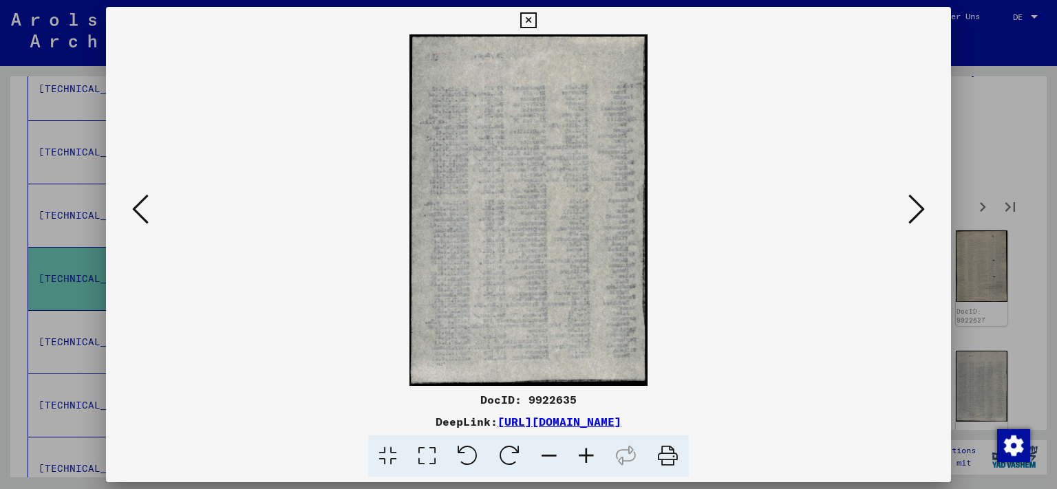
click at [925, 211] on icon at bounding box center [917, 209] width 17 height 33
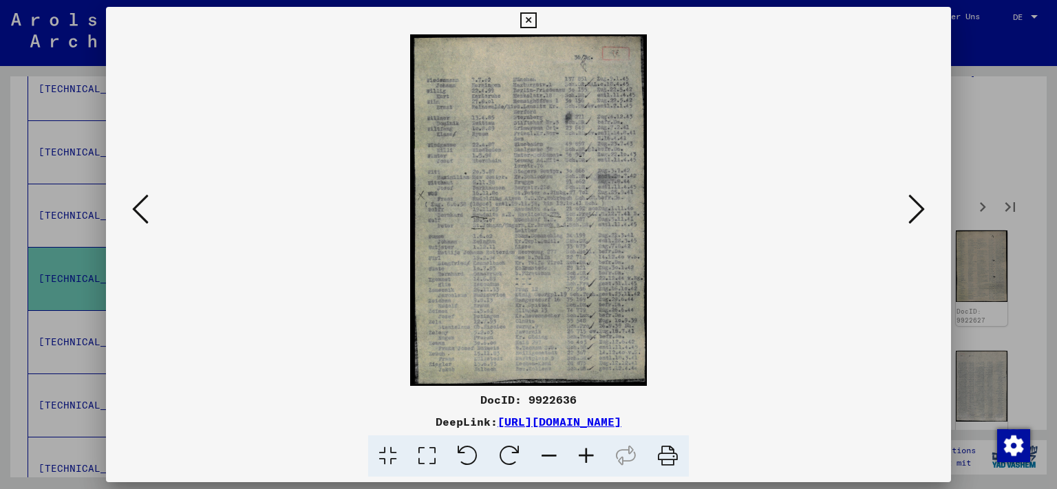
click at [925, 211] on icon at bounding box center [917, 209] width 17 height 33
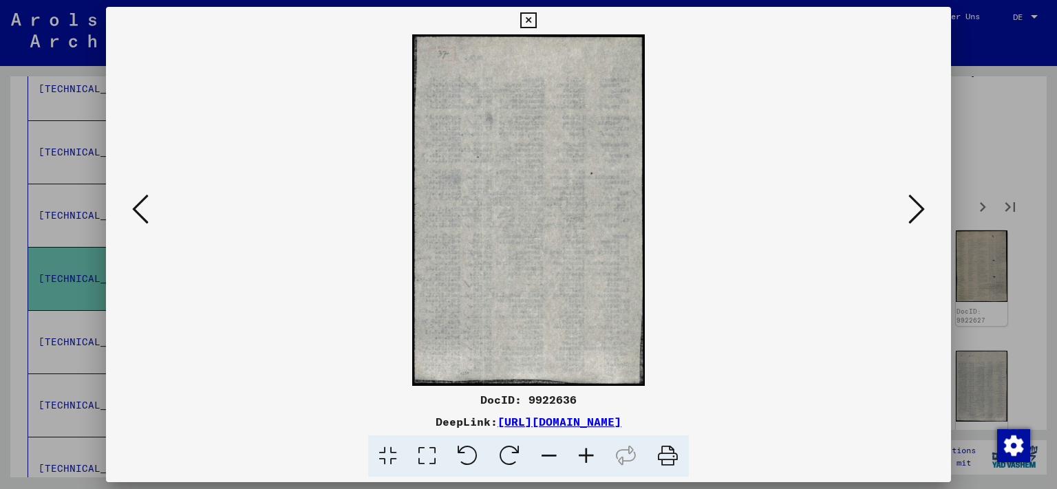
click at [925, 211] on icon at bounding box center [917, 209] width 17 height 33
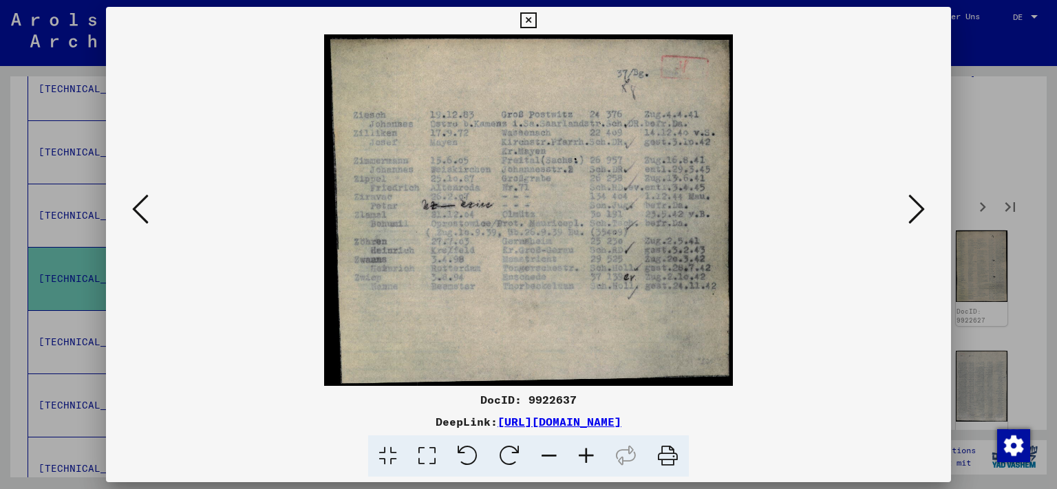
click at [925, 211] on icon at bounding box center [917, 209] width 17 height 33
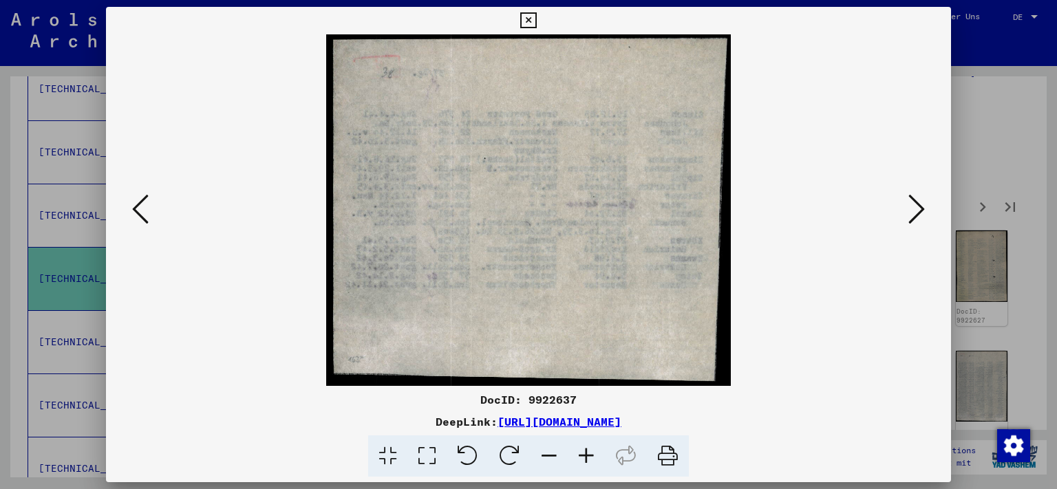
click at [925, 211] on icon at bounding box center [917, 209] width 17 height 33
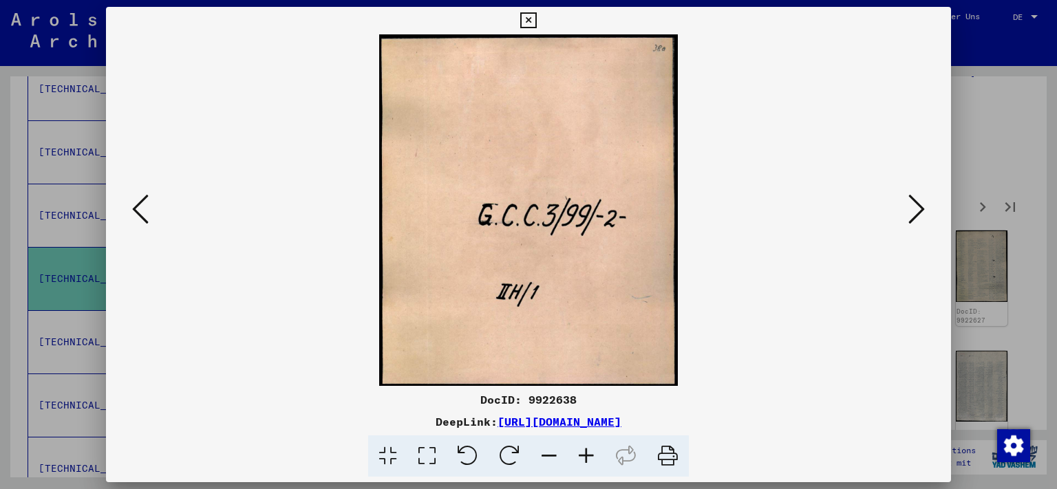
click at [925, 211] on icon at bounding box center [917, 209] width 17 height 33
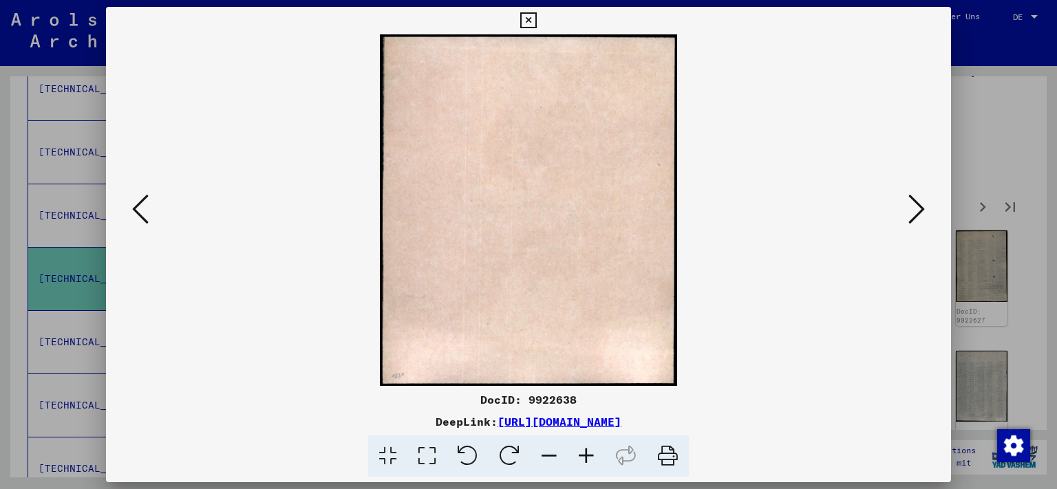
click at [925, 211] on icon at bounding box center [917, 209] width 17 height 33
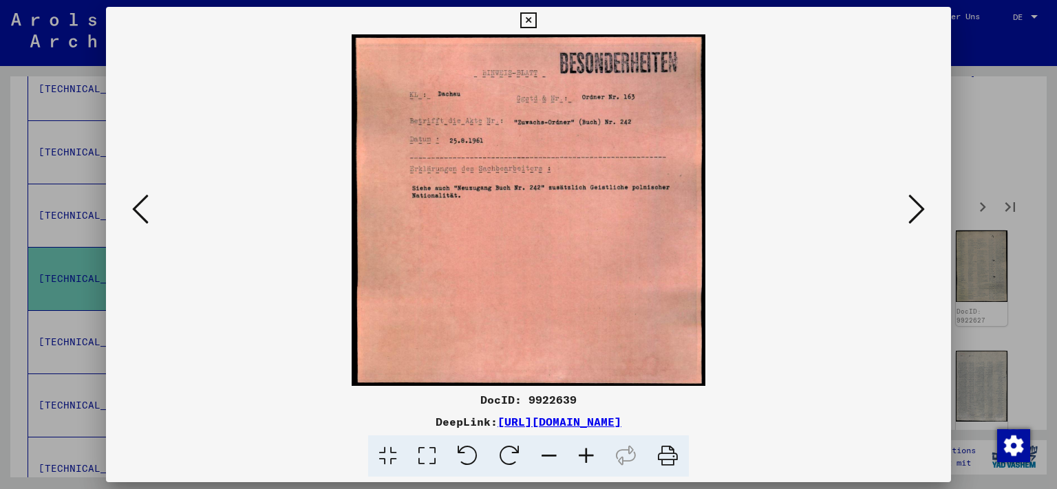
click at [927, 221] on button at bounding box center [917, 210] width 25 height 39
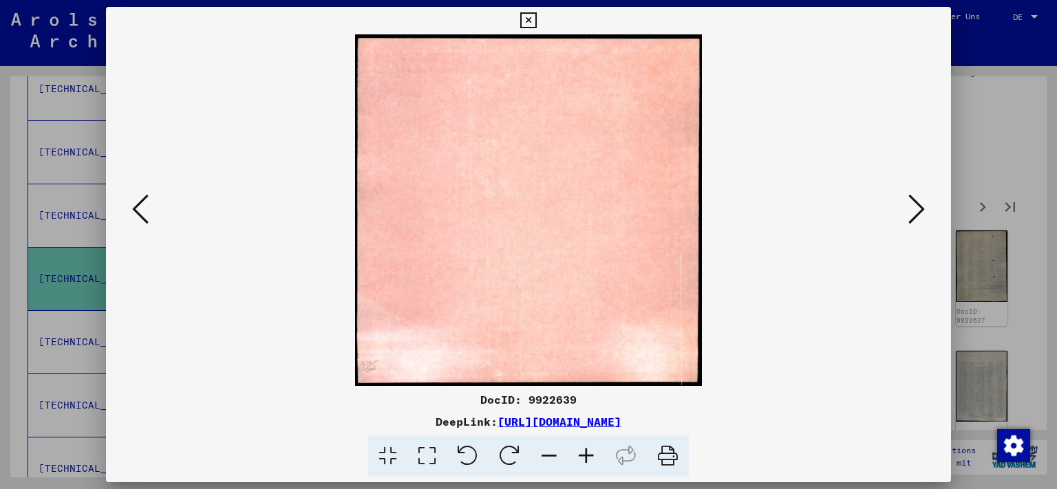
click at [927, 221] on button at bounding box center [917, 210] width 25 height 39
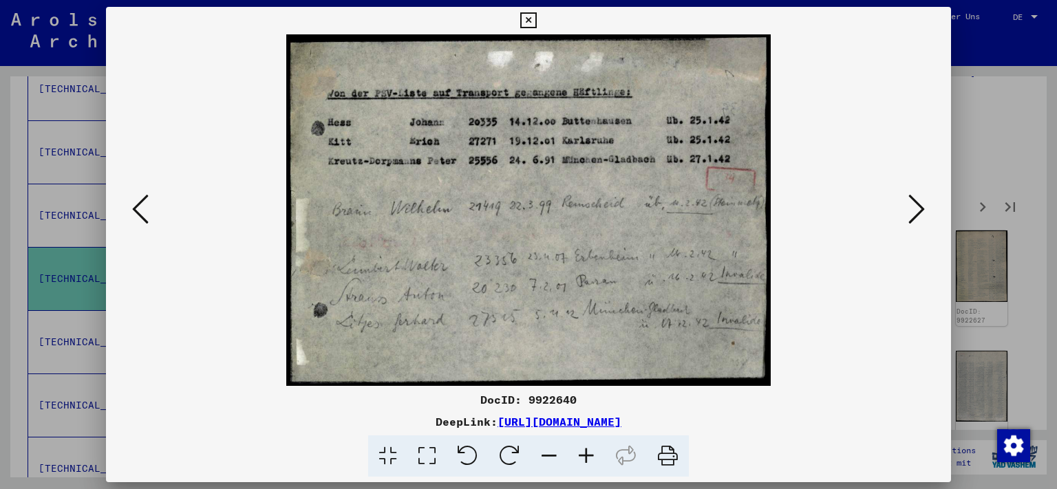
click at [927, 221] on button at bounding box center [917, 210] width 25 height 39
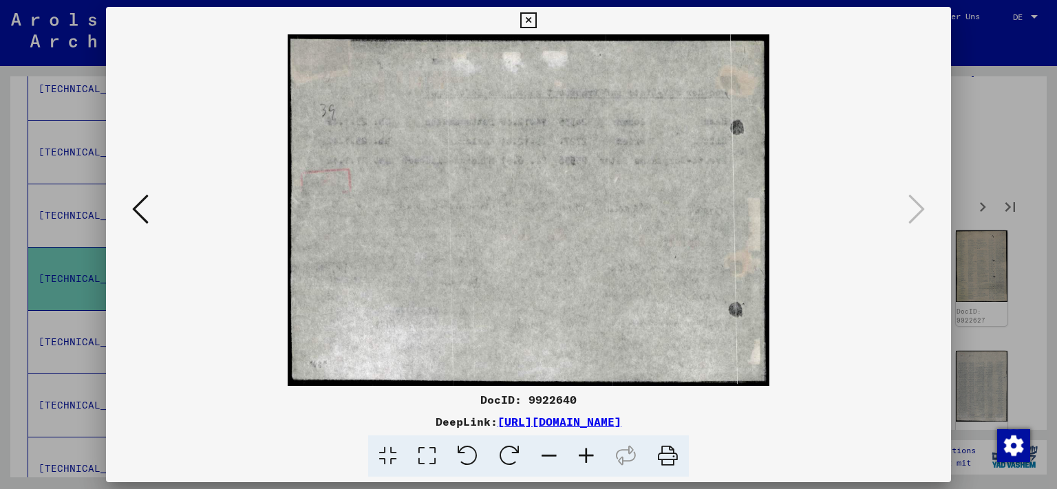
click at [134, 209] on icon at bounding box center [140, 209] width 17 height 33
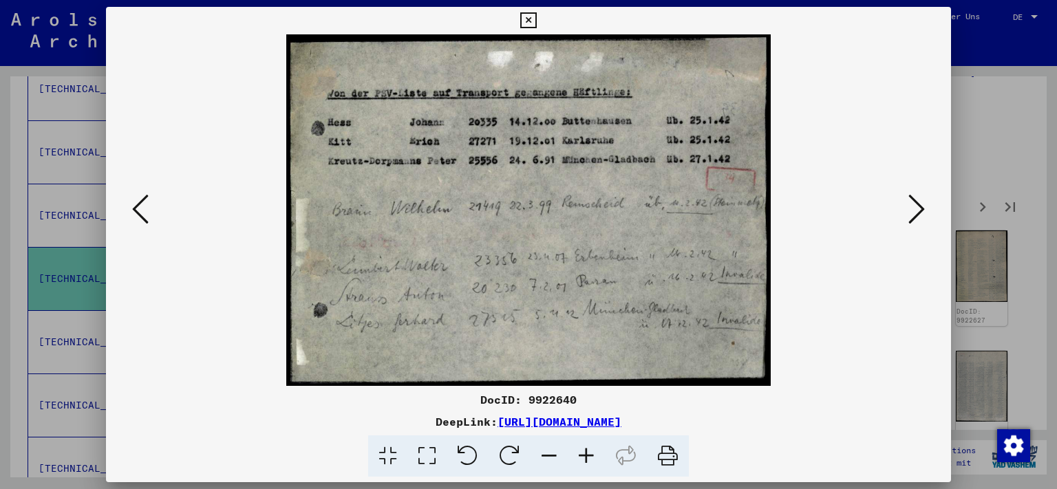
click at [536, 19] on icon at bounding box center [528, 20] width 16 height 17
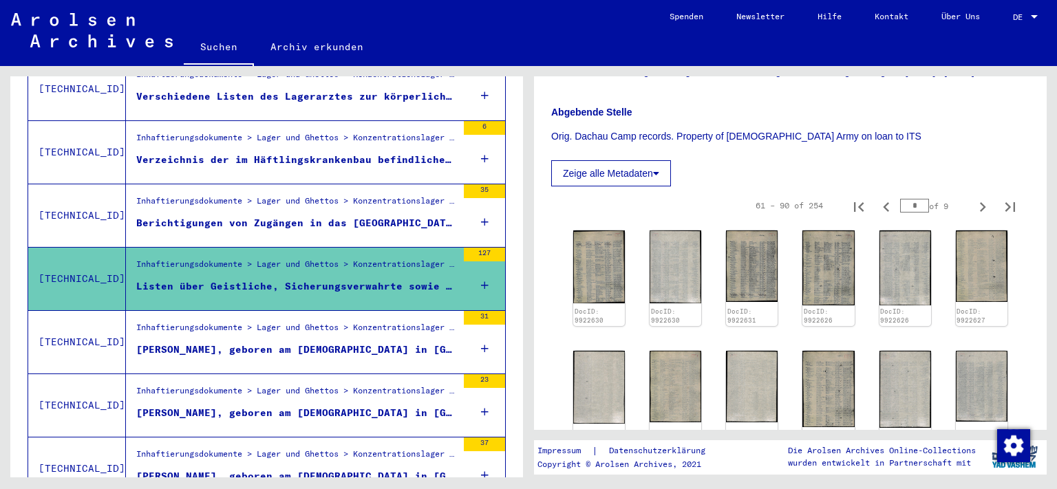
scroll to position [449, 0]
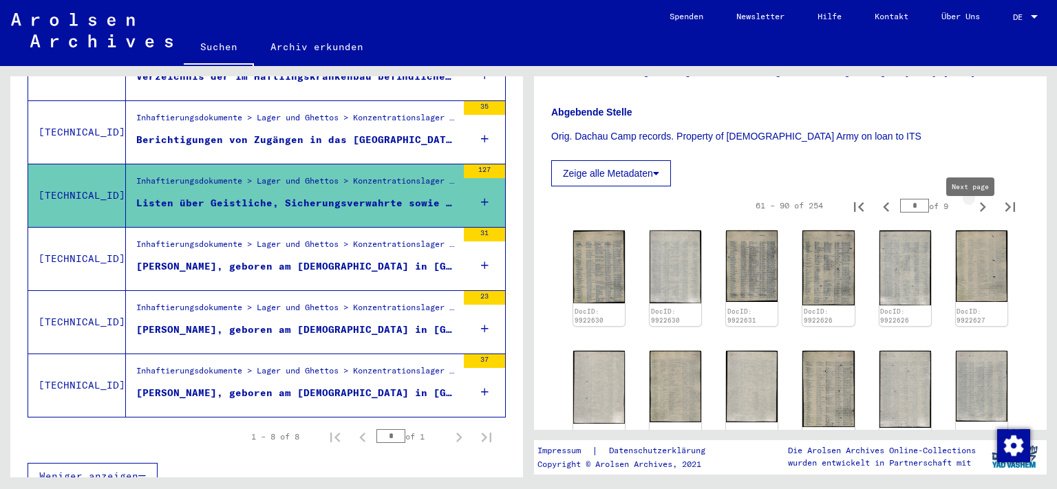
click at [973, 217] on icon "Next page" at bounding box center [982, 207] width 19 height 19
type input "*"
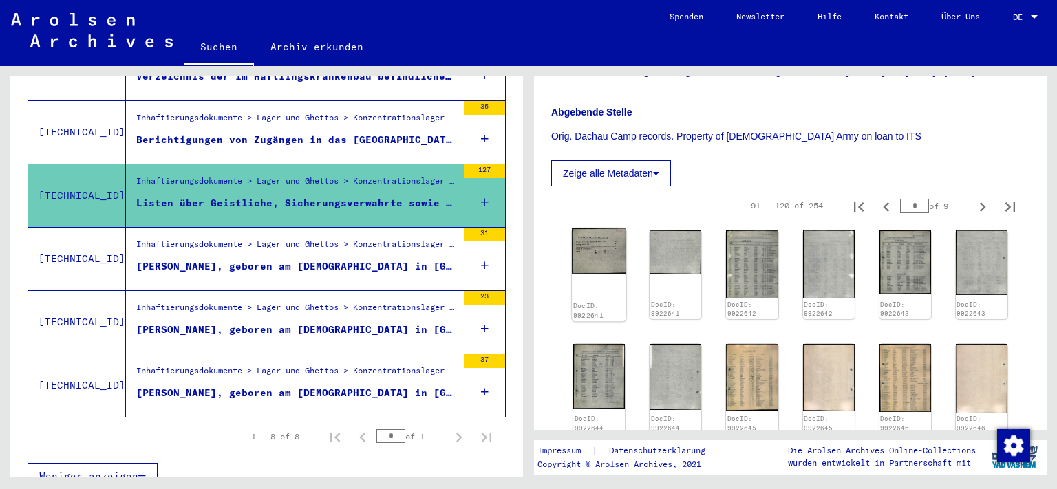
click at [593, 267] on img at bounding box center [599, 251] width 54 height 45
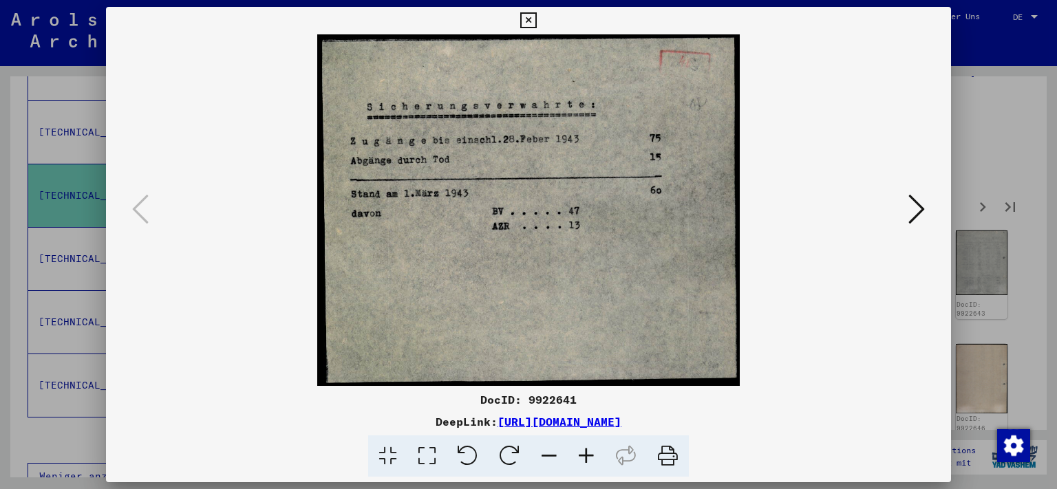
click at [924, 211] on icon at bounding box center [917, 209] width 17 height 33
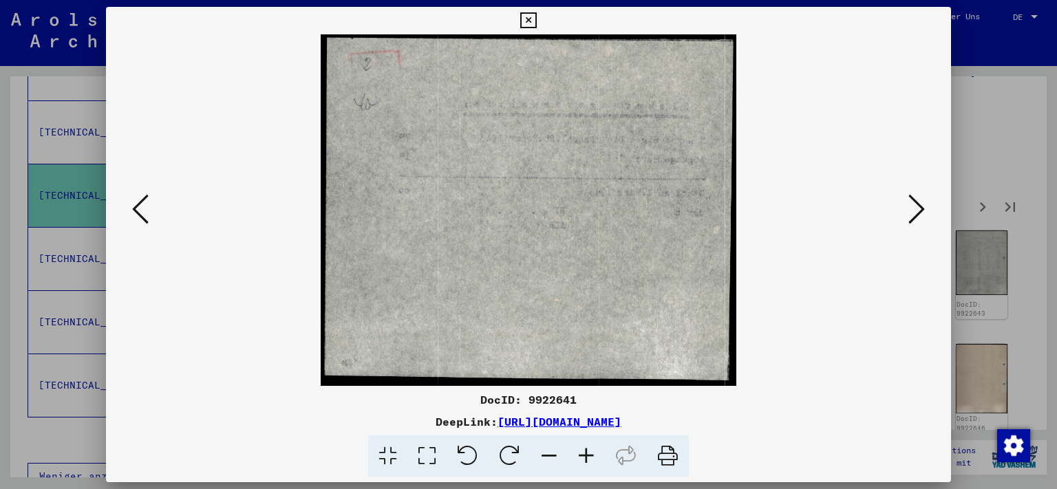
click at [924, 211] on icon at bounding box center [917, 209] width 17 height 33
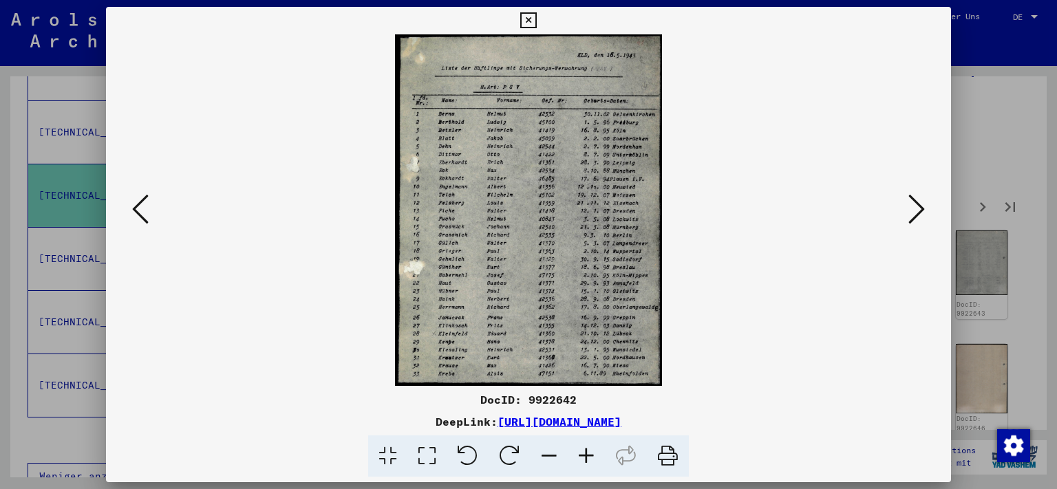
click at [913, 218] on icon at bounding box center [917, 209] width 17 height 33
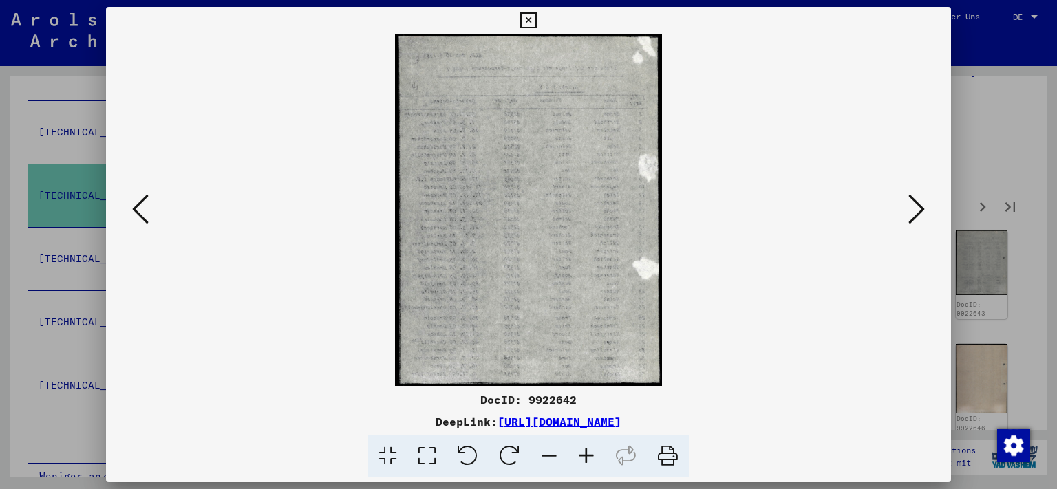
click at [913, 218] on icon at bounding box center [917, 209] width 17 height 33
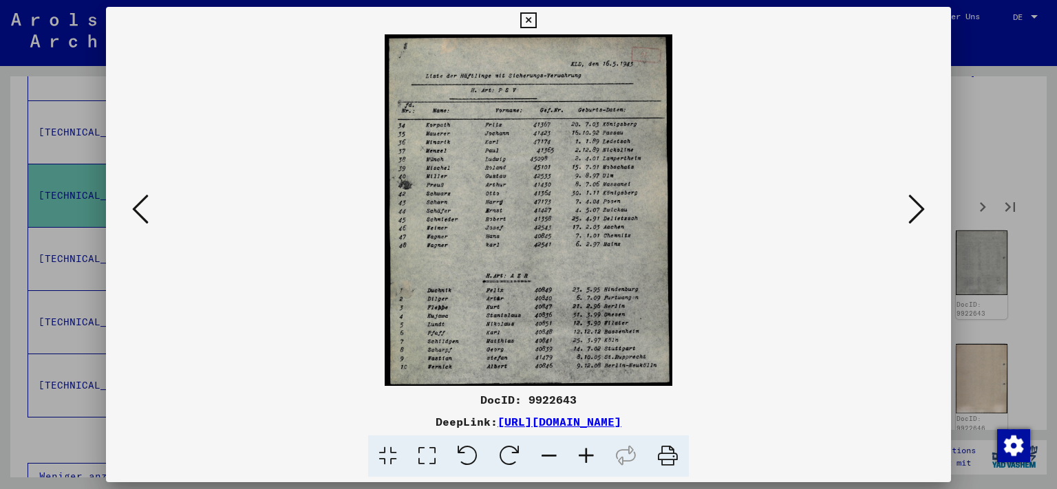
click at [141, 218] on icon at bounding box center [140, 209] width 17 height 33
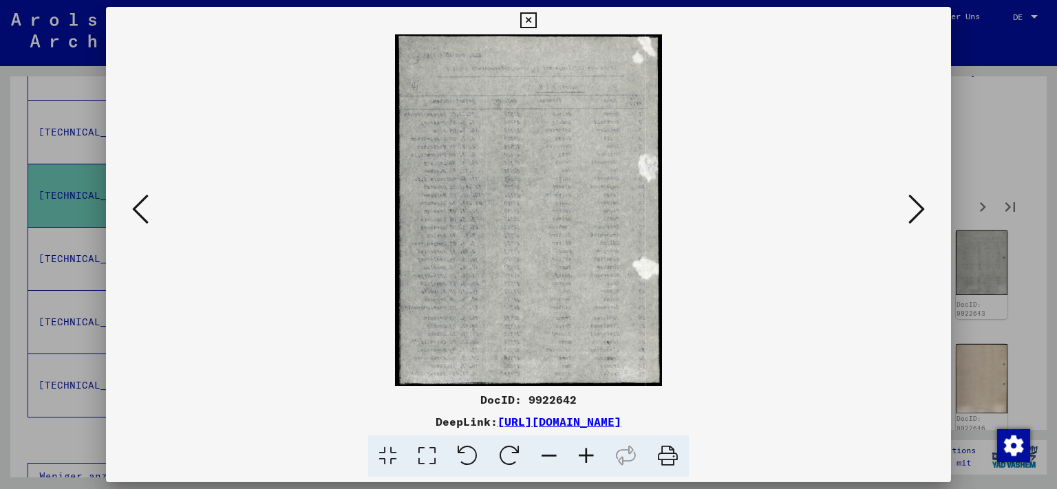
click at [141, 218] on icon at bounding box center [140, 209] width 17 height 33
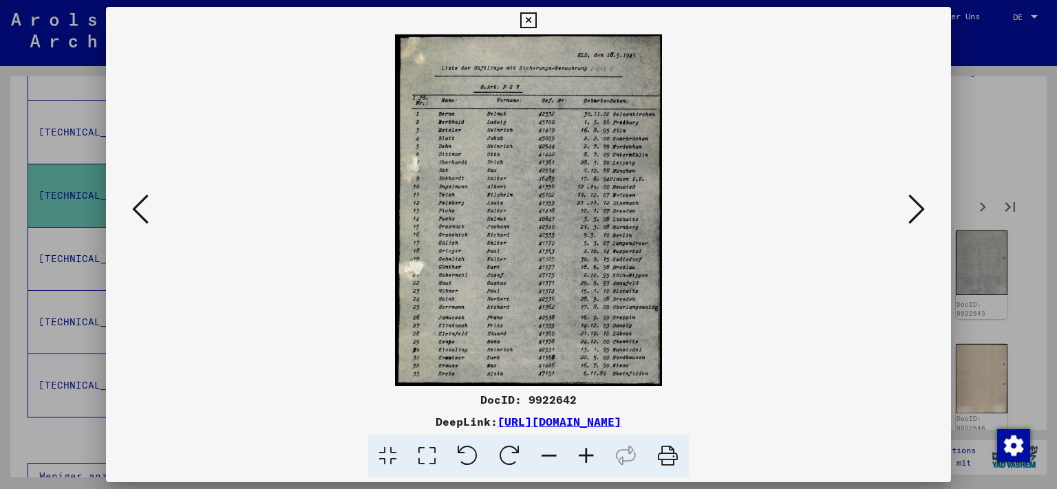
click at [919, 208] on icon at bounding box center [917, 209] width 17 height 33
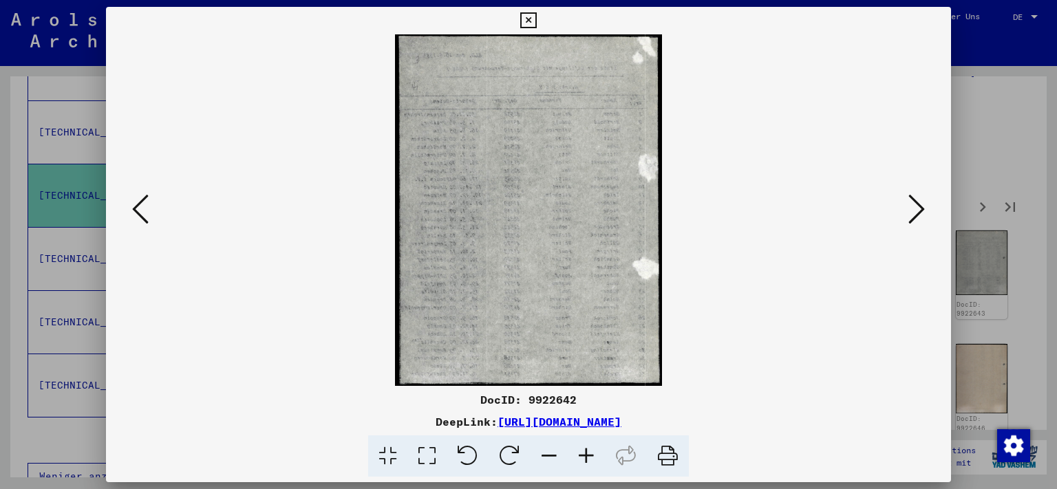
click at [919, 208] on icon at bounding box center [917, 209] width 17 height 33
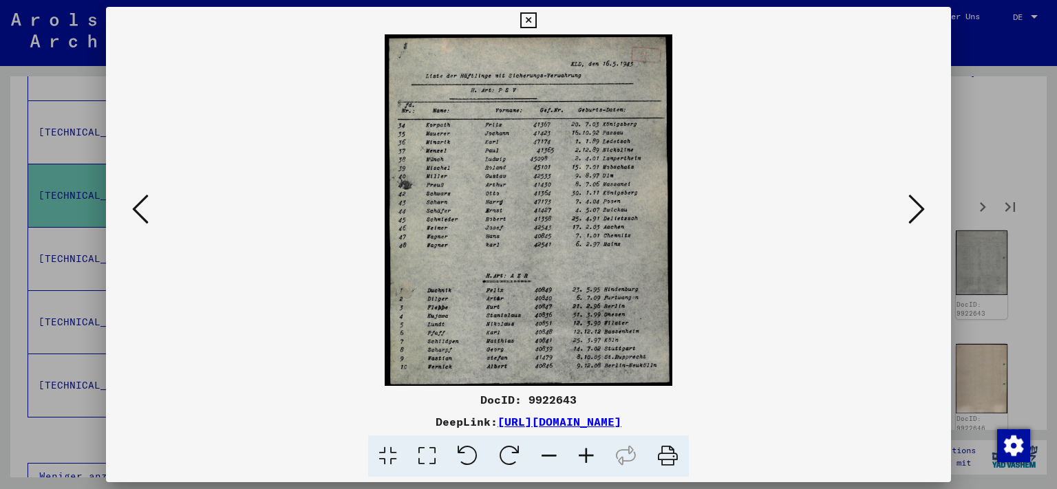
click at [919, 208] on icon at bounding box center [917, 209] width 17 height 33
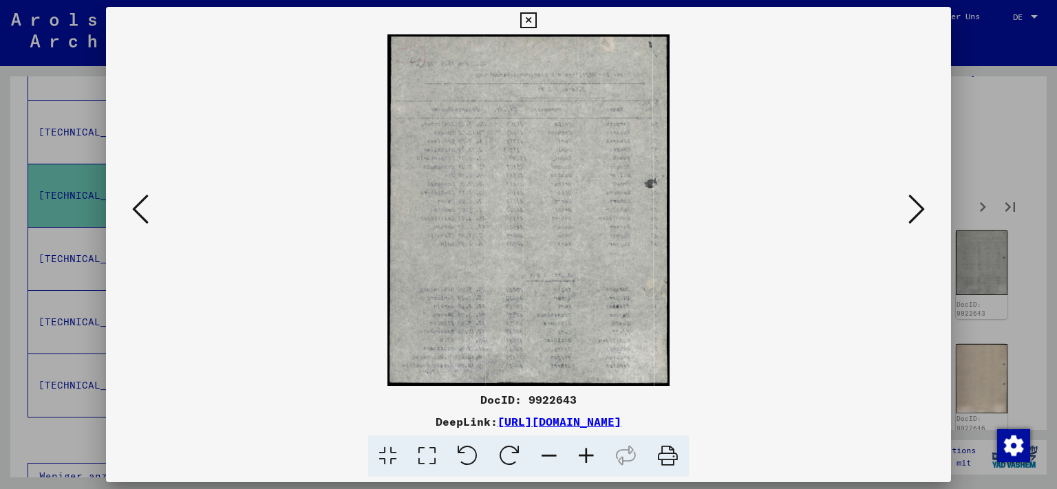
click at [919, 208] on icon at bounding box center [917, 209] width 17 height 33
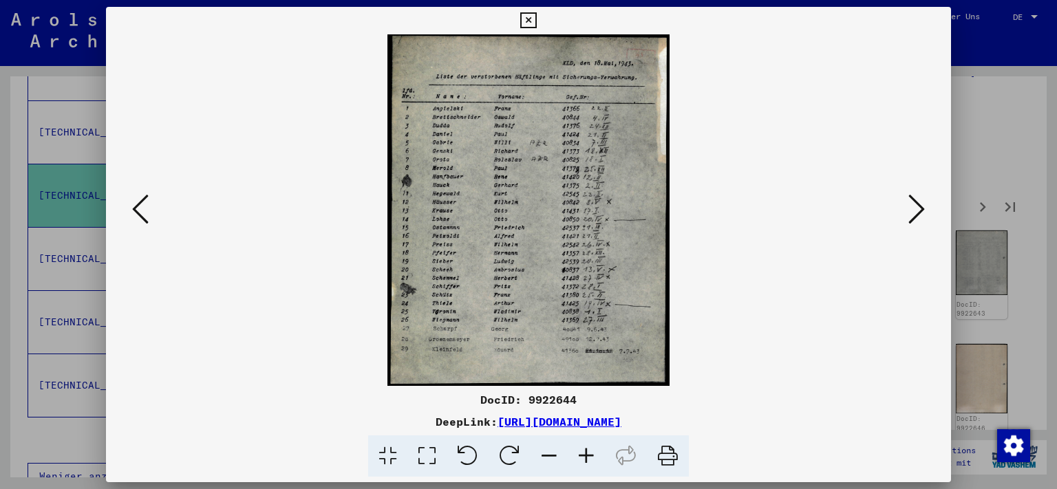
click at [919, 208] on icon at bounding box center [917, 209] width 17 height 33
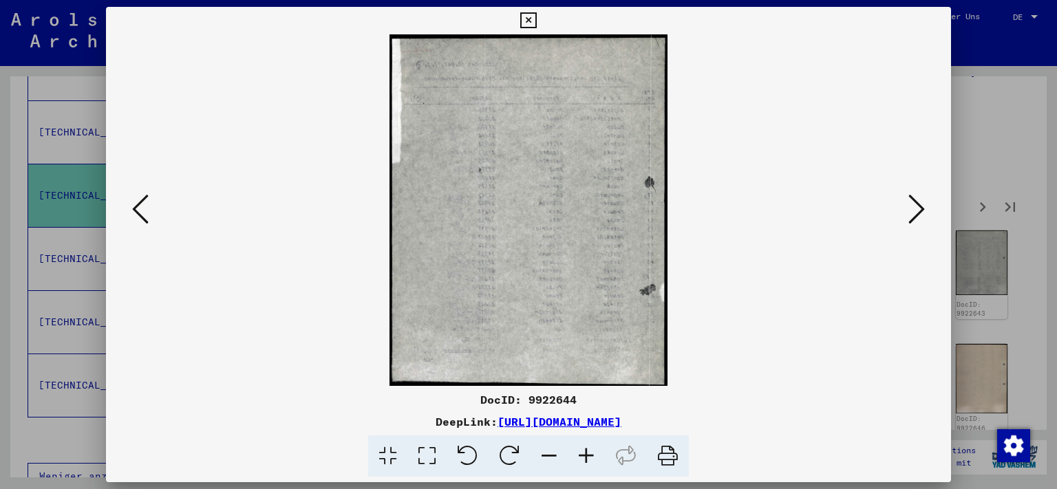
click at [919, 208] on icon at bounding box center [917, 209] width 17 height 33
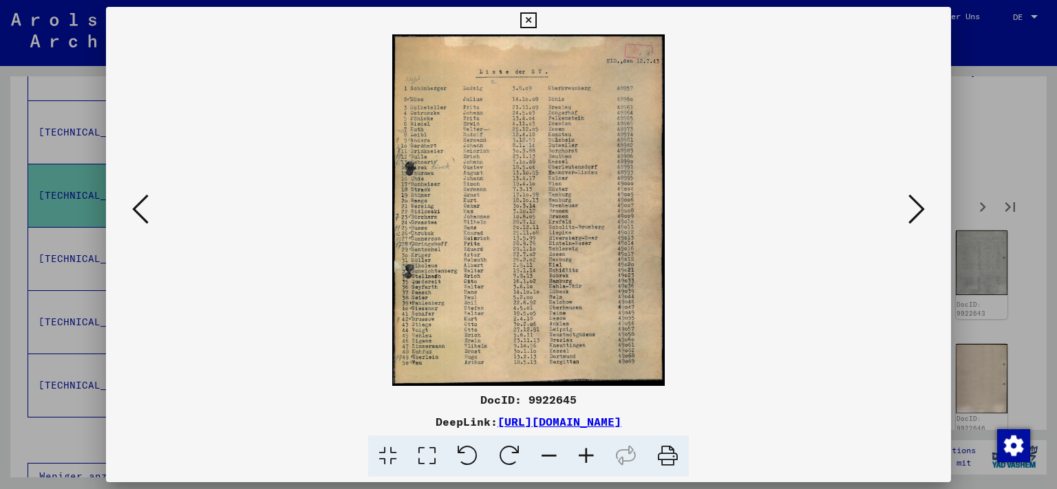
click at [919, 208] on icon at bounding box center [917, 209] width 17 height 33
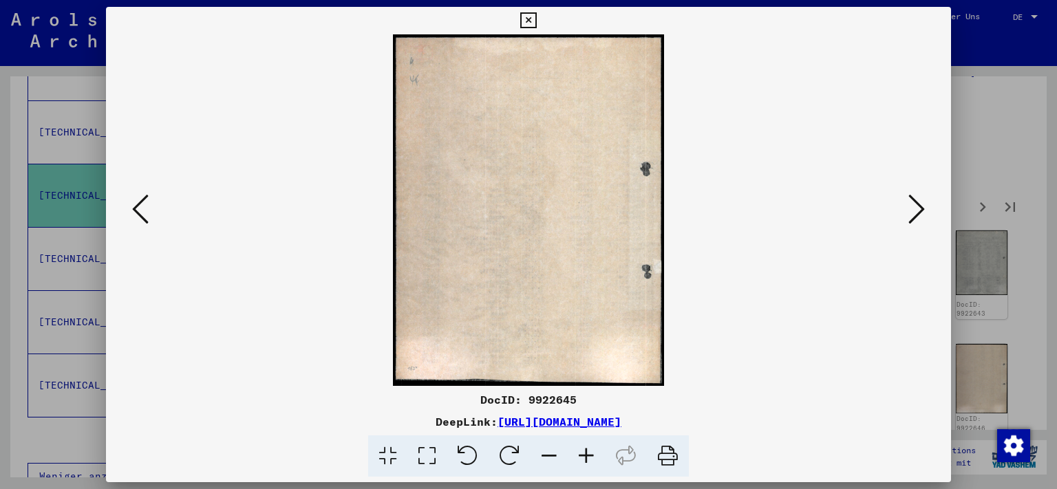
click at [919, 208] on icon at bounding box center [917, 209] width 17 height 33
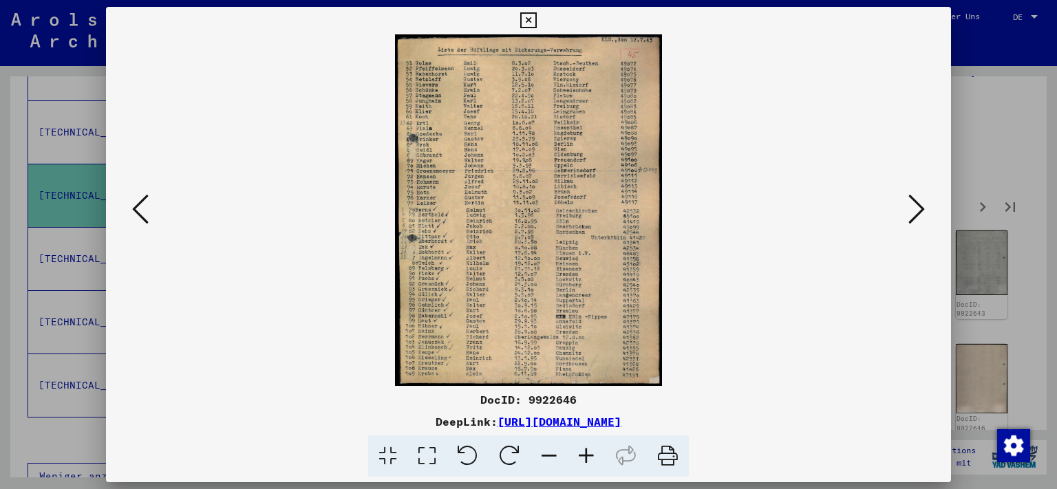
click at [919, 208] on icon at bounding box center [917, 209] width 17 height 33
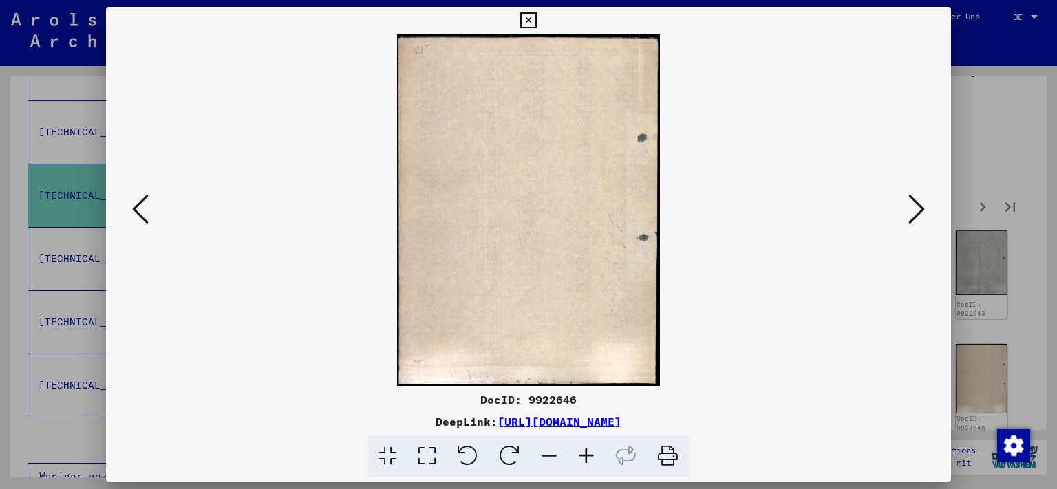
click at [919, 208] on icon at bounding box center [917, 209] width 17 height 33
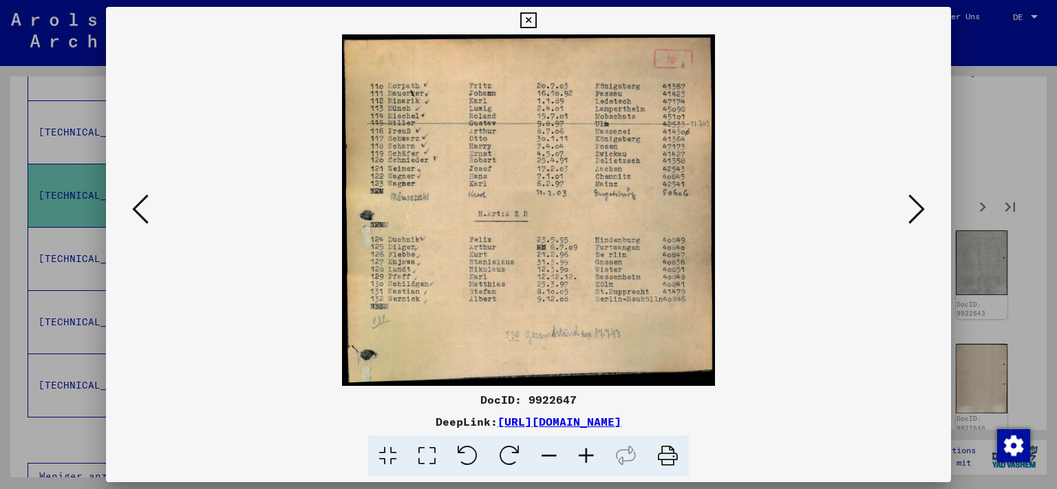
click at [919, 208] on icon at bounding box center [917, 209] width 17 height 33
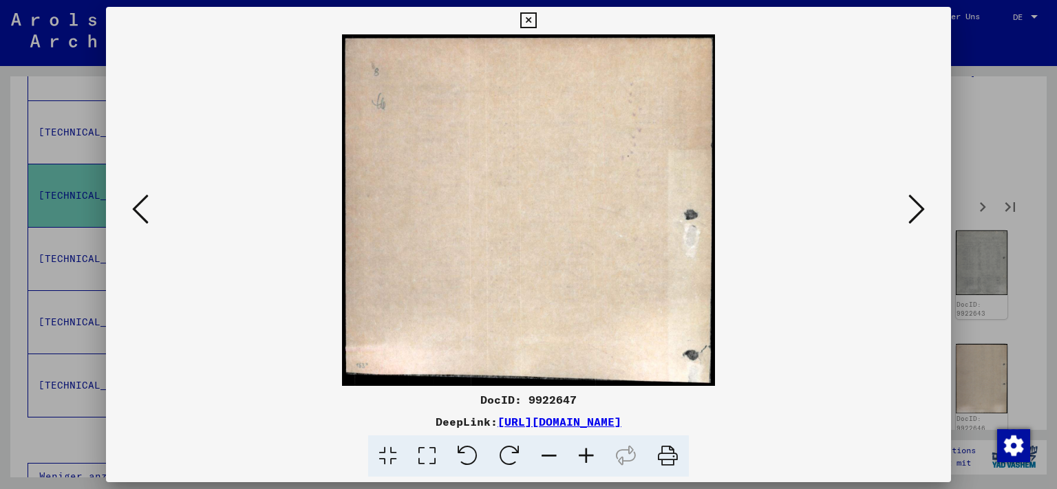
click at [919, 208] on icon at bounding box center [917, 209] width 17 height 33
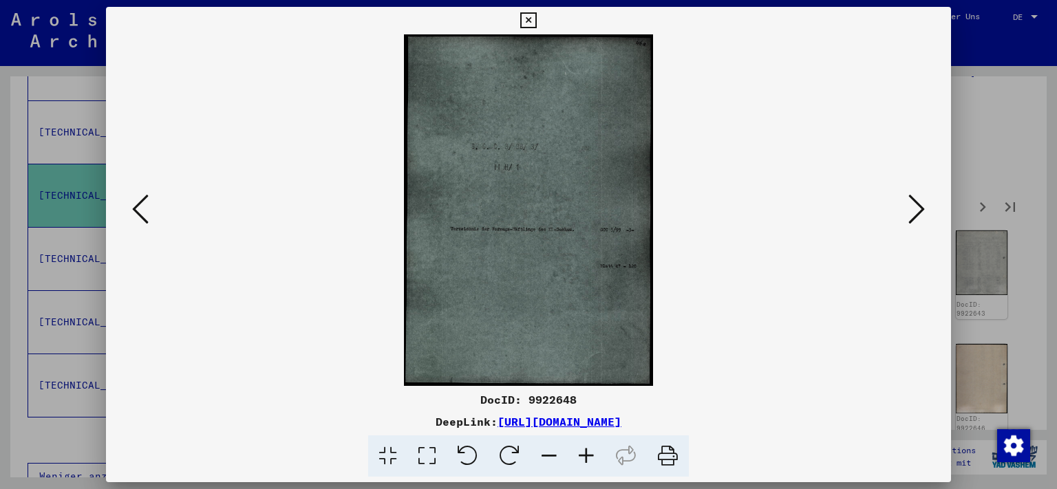
click at [919, 208] on icon at bounding box center [917, 209] width 17 height 33
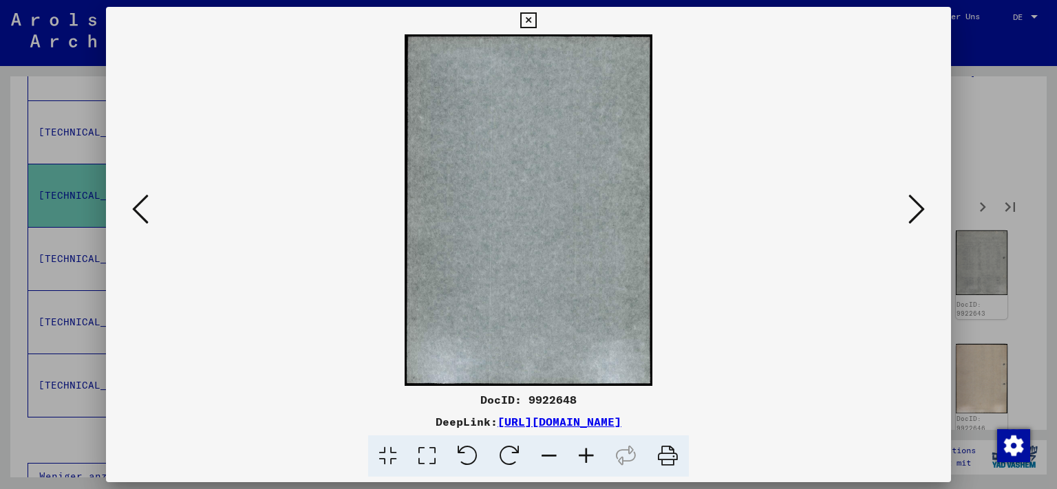
click at [919, 208] on icon at bounding box center [917, 209] width 17 height 33
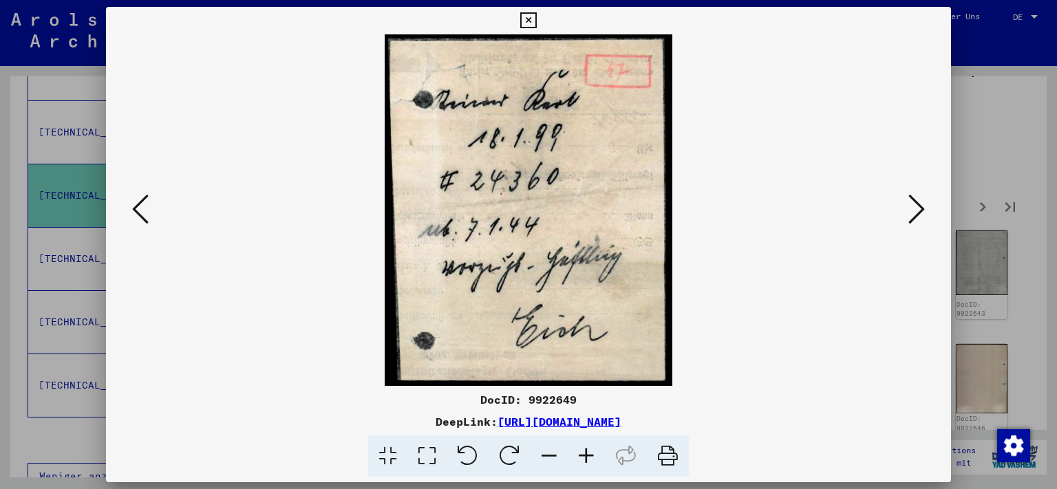
click at [919, 208] on icon at bounding box center [917, 209] width 17 height 33
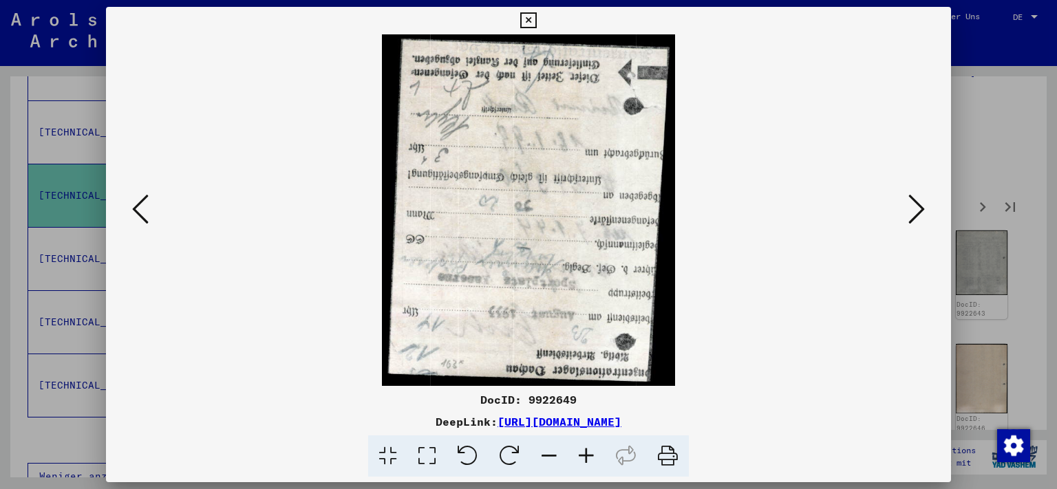
click at [145, 210] on icon at bounding box center [140, 209] width 17 height 33
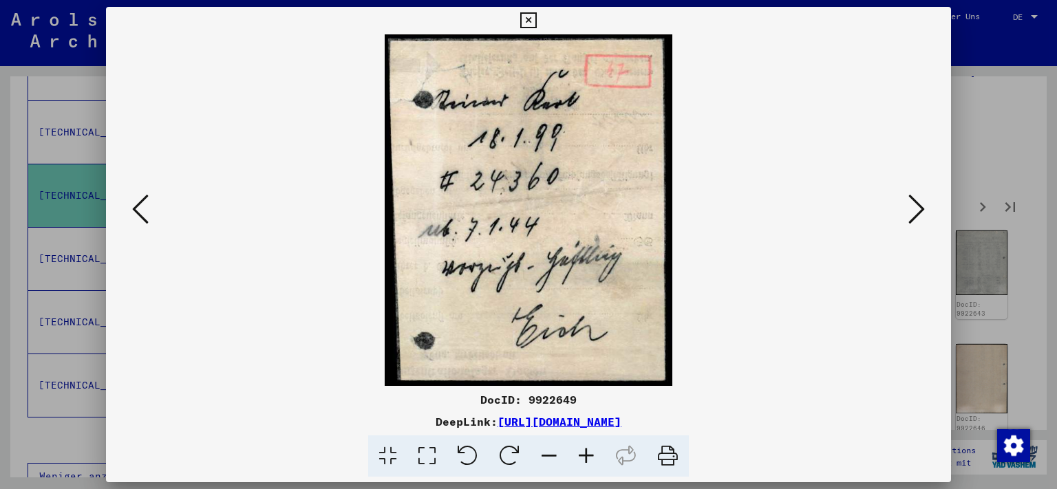
click at [918, 210] on icon at bounding box center [917, 209] width 17 height 33
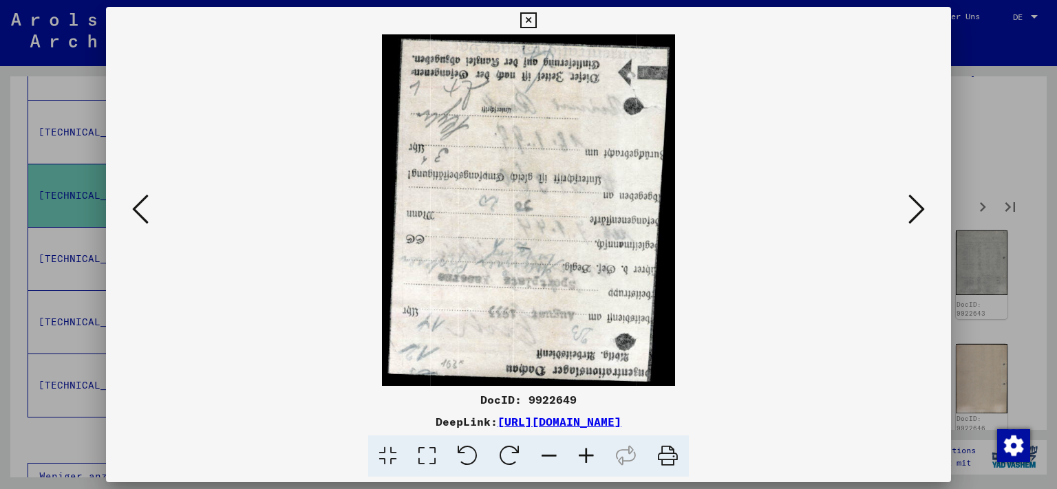
click at [918, 210] on icon at bounding box center [917, 209] width 17 height 33
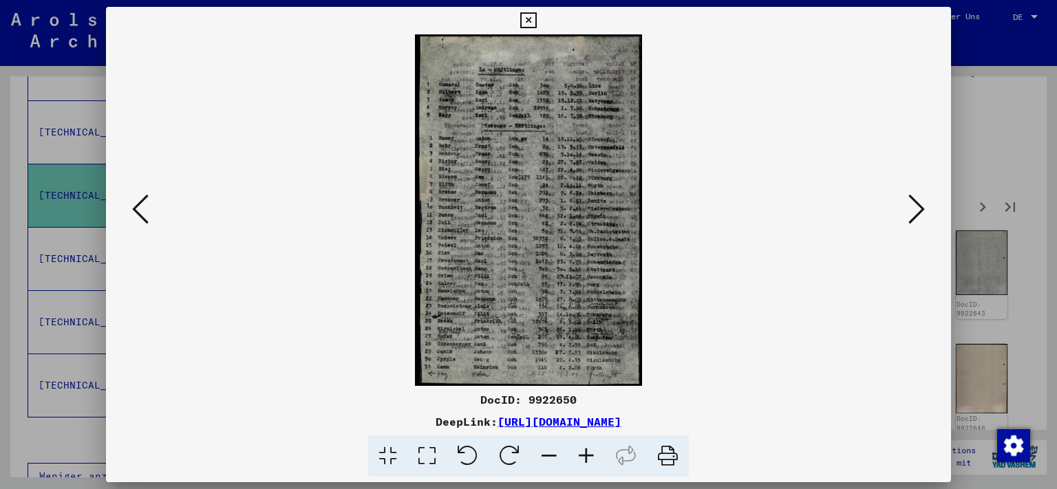
click at [918, 210] on icon at bounding box center [917, 209] width 17 height 33
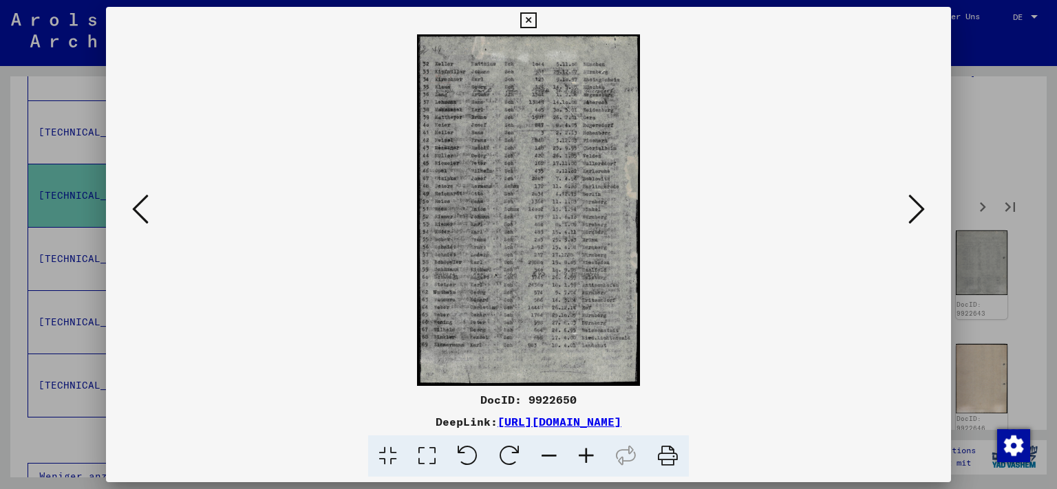
click at [918, 210] on icon at bounding box center [917, 209] width 17 height 33
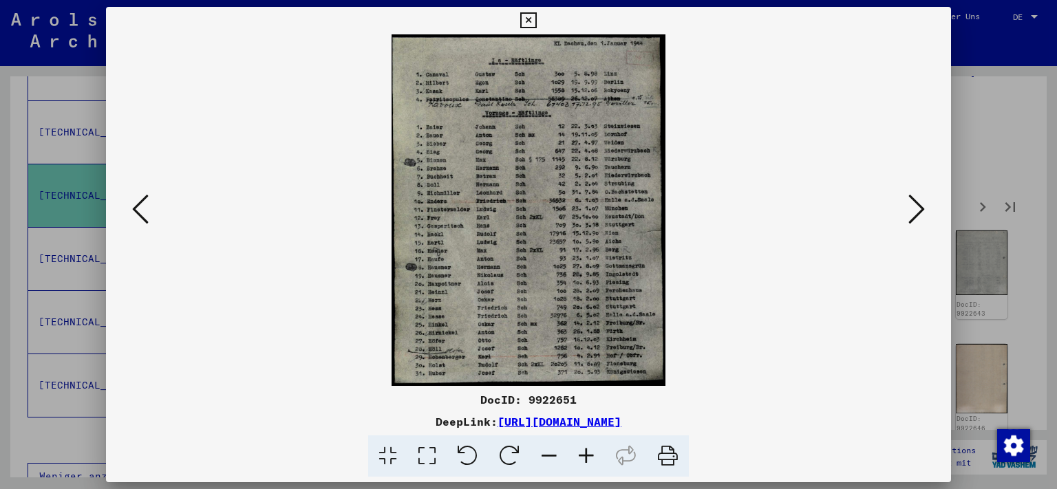
click at [918, 210] on icon at bounding box center [917, 209] width 17 height 33
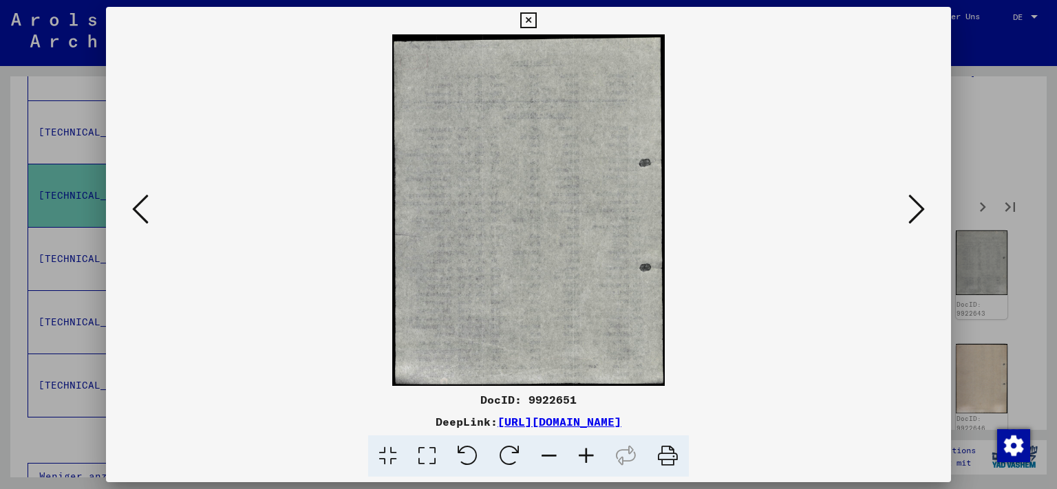
click at [145, 222] on icon at bounding box center [140, 209] width 17 height 33
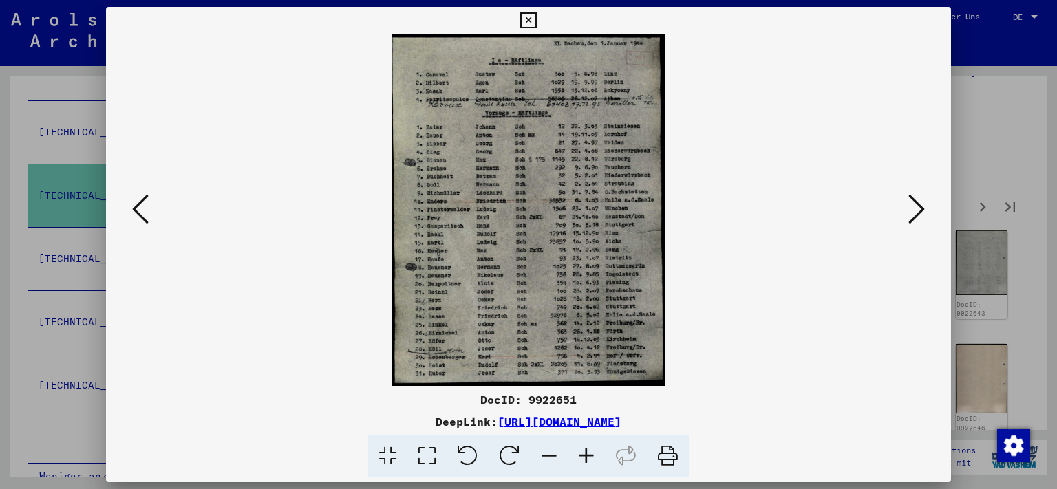
click at [921, 212] on icon at bounding box center [917, 209] width 17 height 33
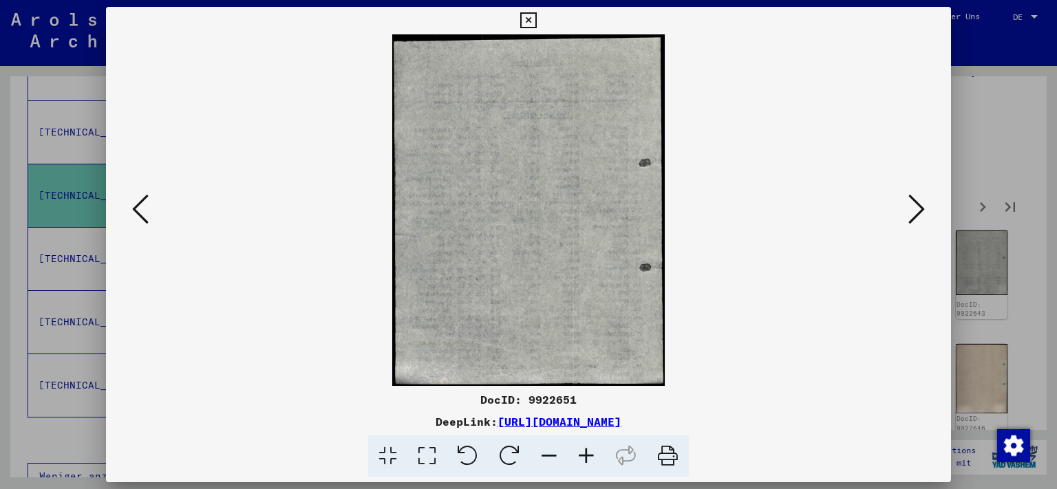
click at [921, 212] on icon at bounding box center [917, 209] width 17 height 33
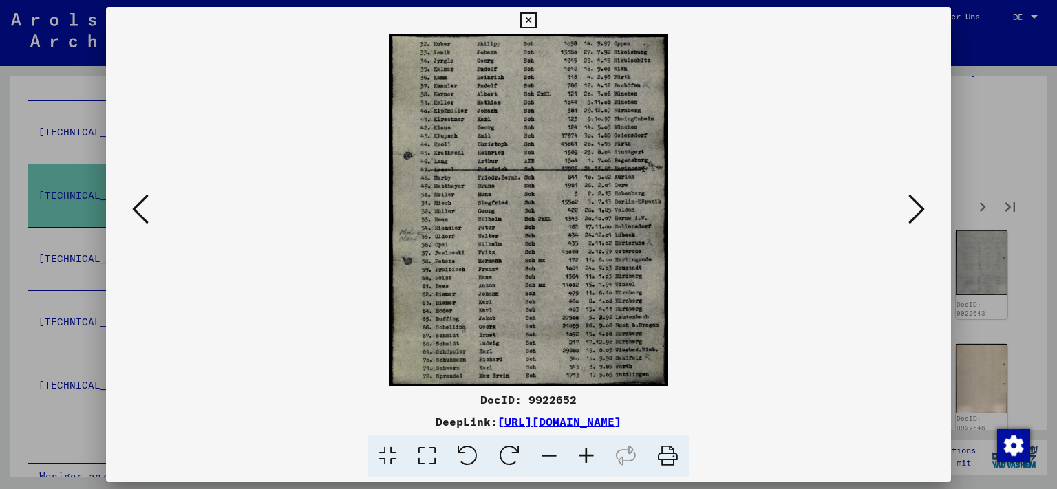
click at [921, 212] on icon at bounding box center [917, 209] width 17 height 33
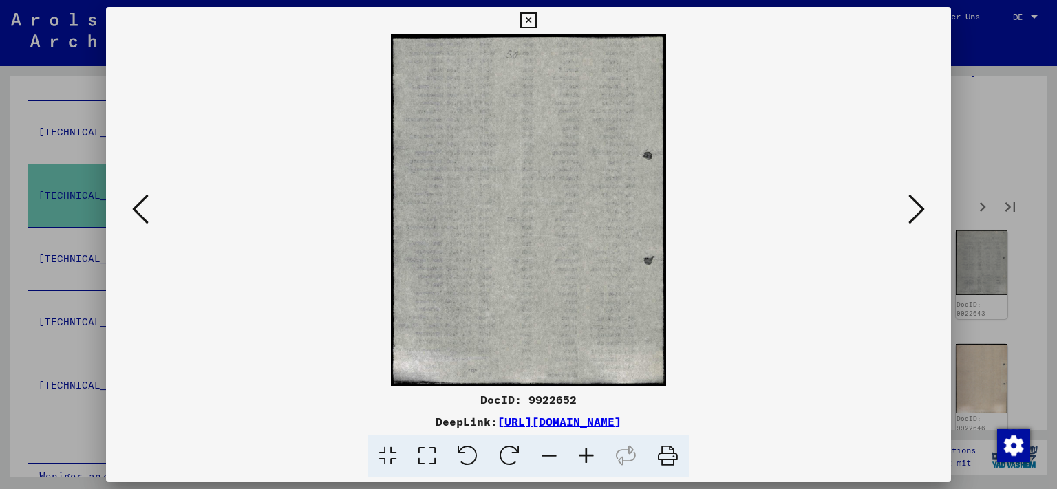
click at [921, 212] on icon at bounding box center [917, 209] width 17 height 33
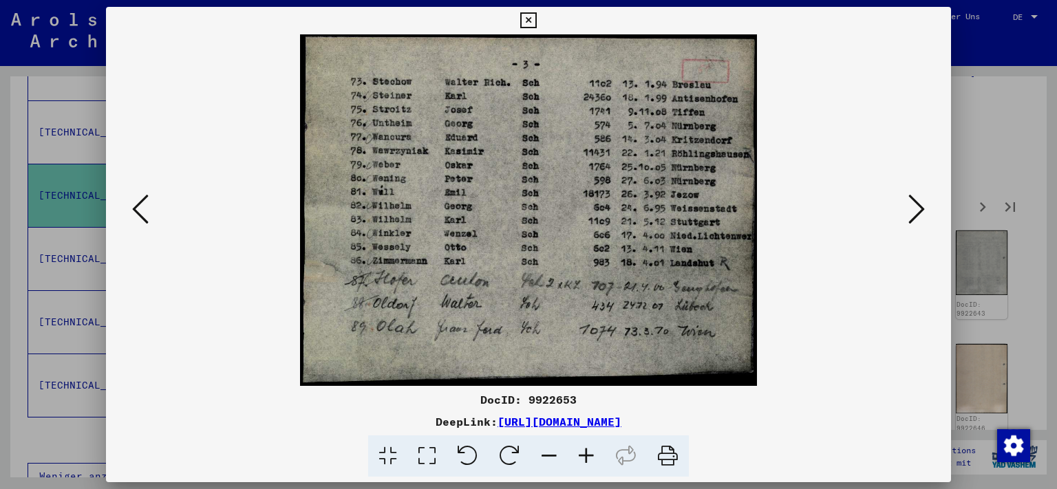
click at [921, 212] on icon at bounding box center [917, 209] width 17 height 33
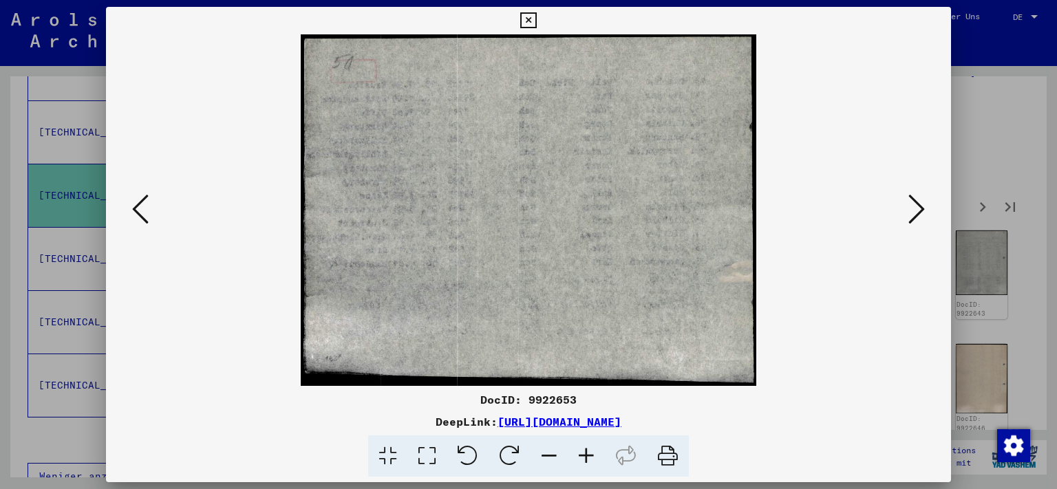
click at [921, 212] on icon at bounding box center [917, 209] width 17 height 33
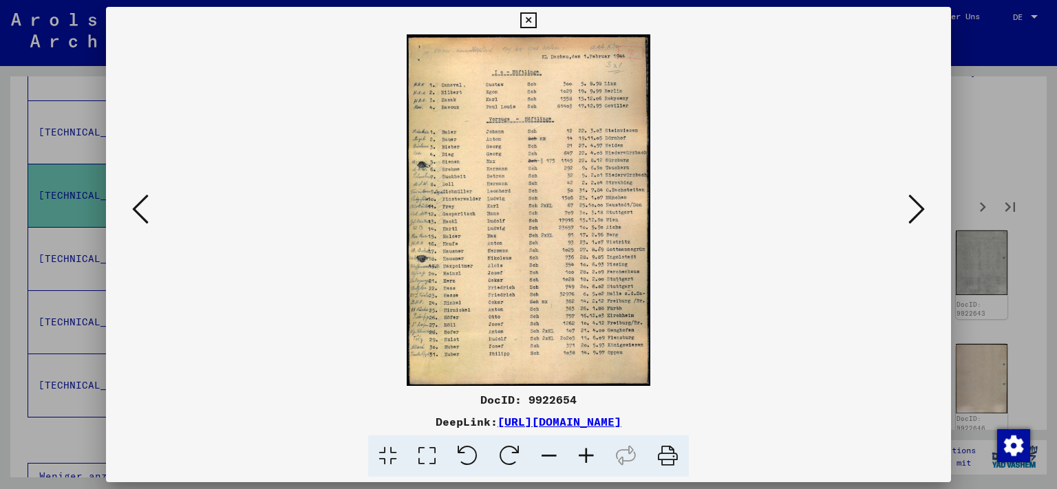
click at [921, 212] on icon at bounding box center [917, 209] width 17 height 33
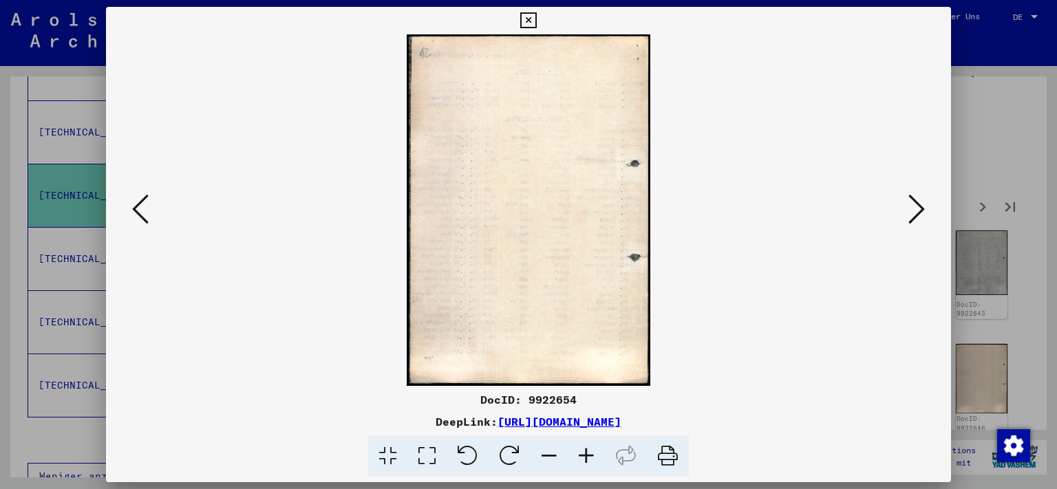
click at [921, 212] on icon at bounding box center [917, 209] width 17 height 33
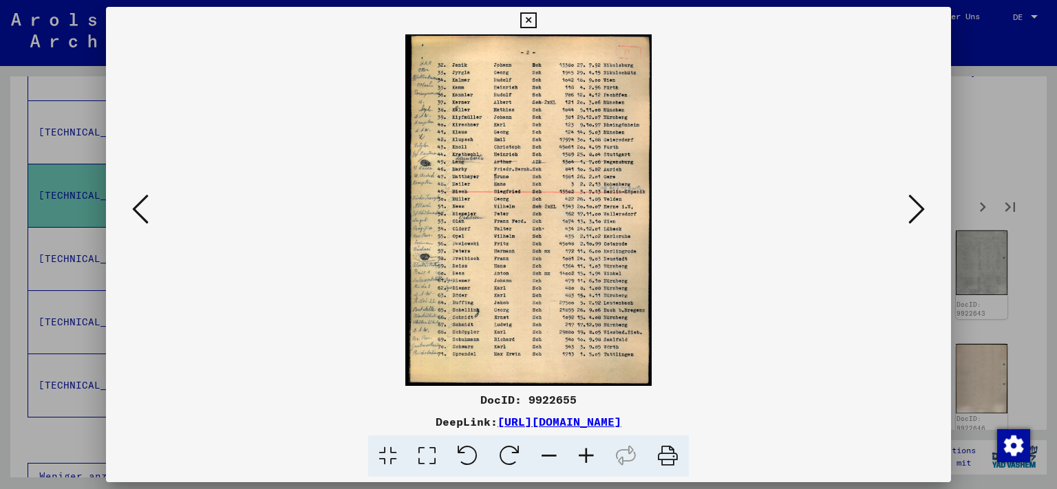
click at [921, 212] on icon at bounding box center [917, 209] width 17 height 33
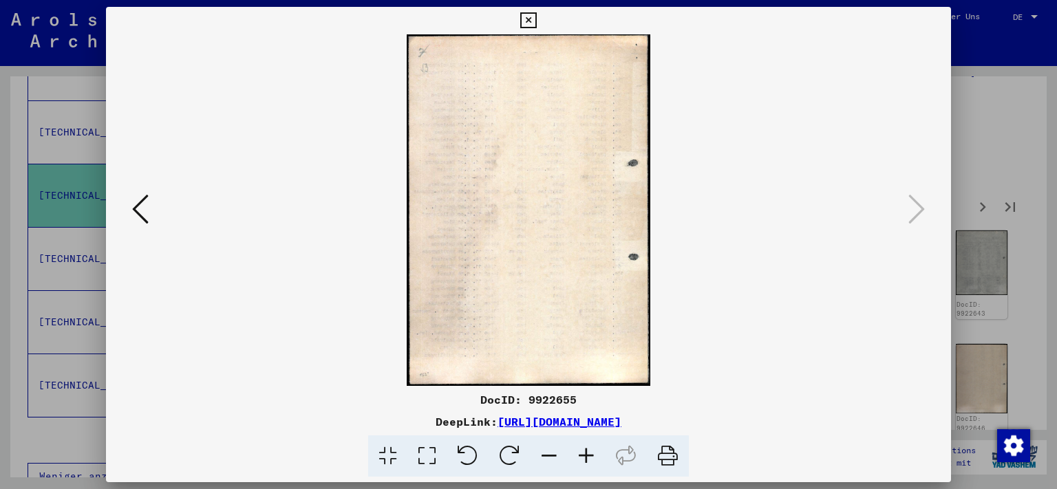
click at [536, 27] on icon at bounding box center [528, 20] width 16 height 17
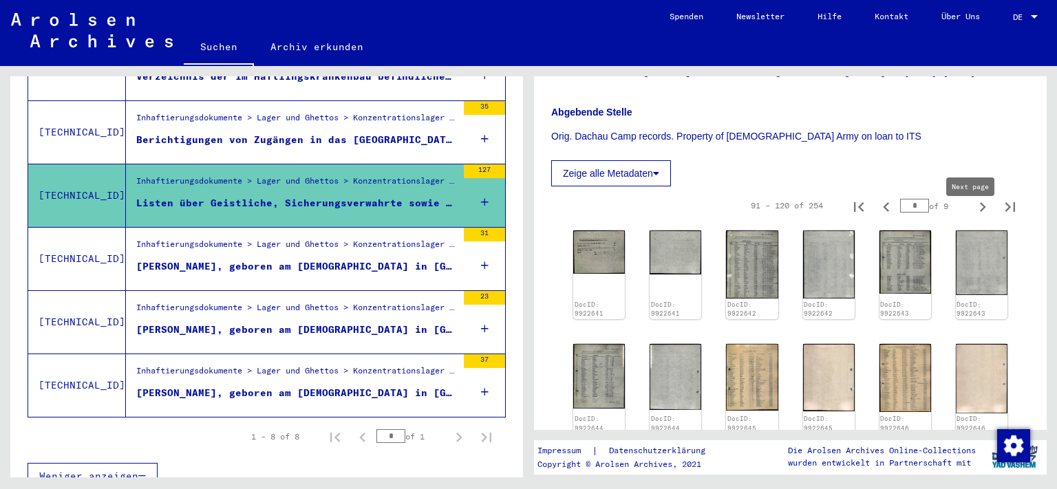
click at [980, 212] on icon "Next page" at bounding box center [983, 207] width 6 height 10
type input "*"
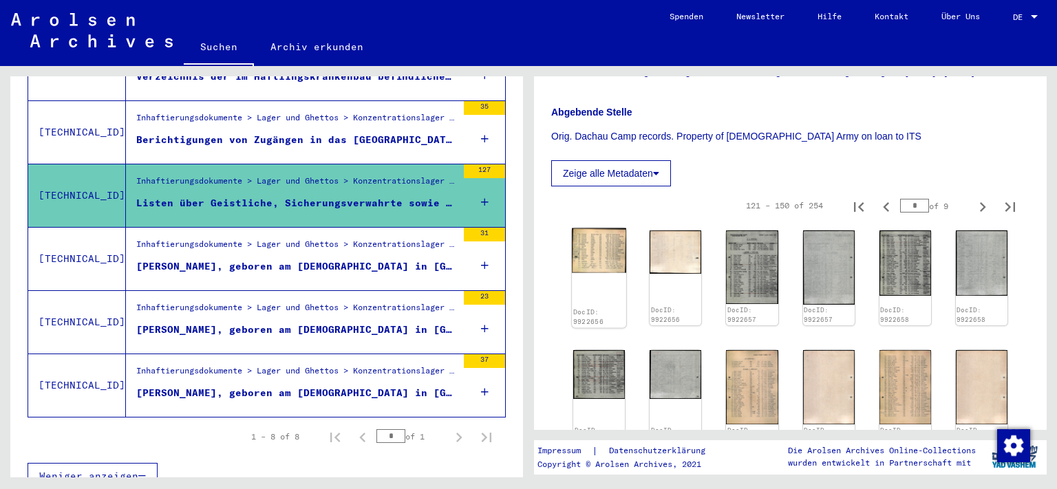
click at [600, 262] on img at bounding box center [599, 251] width 54 height 45
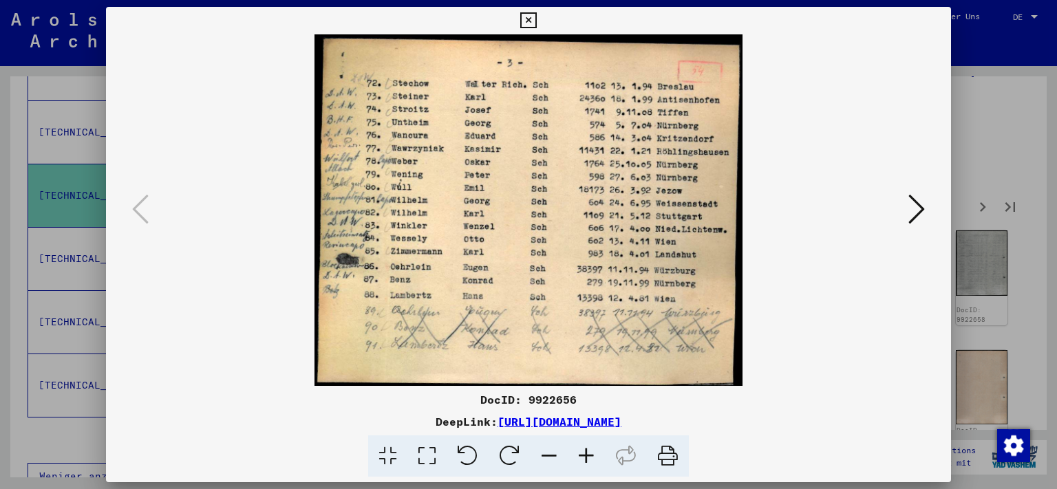
click at [600, 262] on img at bounding box center [529, 210] width 752 height 352
click at [910, 213] on icon at bounding box center [917, 209] width 17 height 33
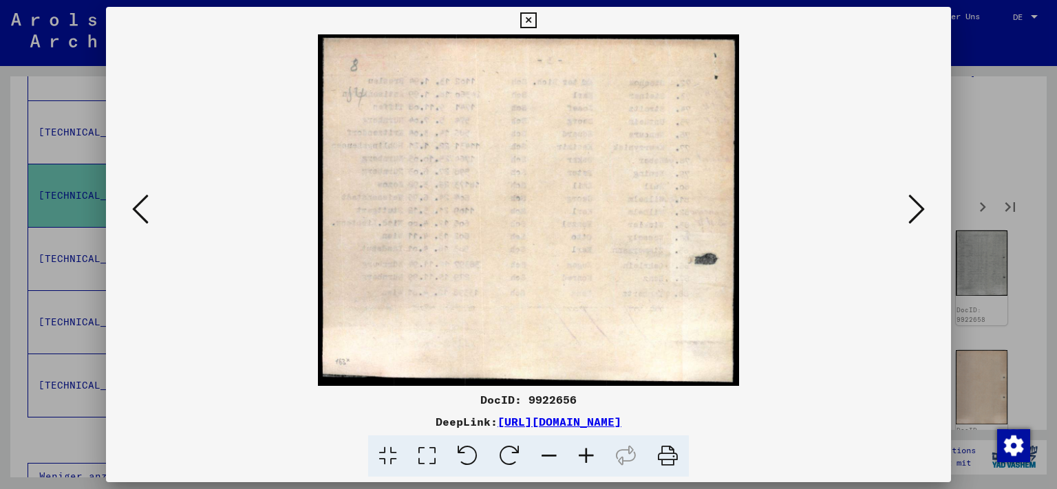
click at [910, 213] on icon at bounding box center [917, 209] width 17 height 33
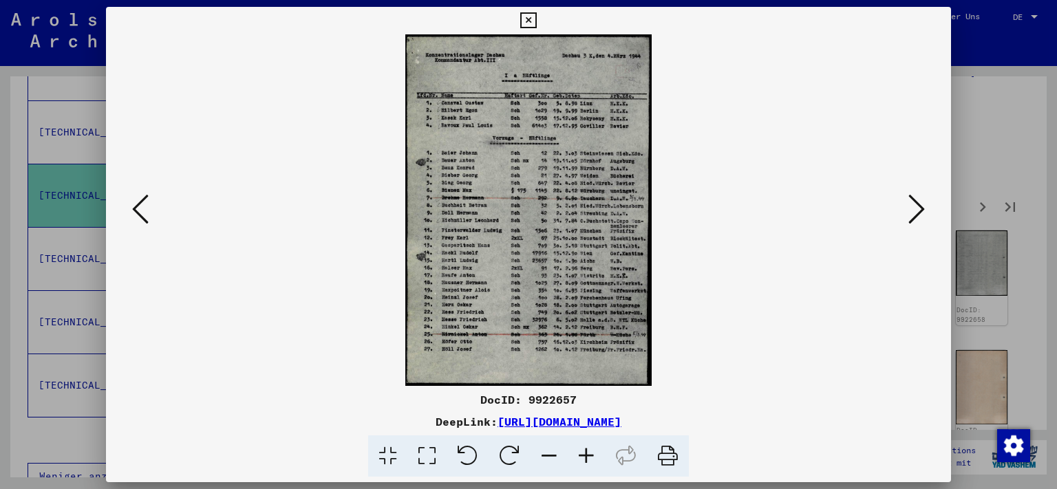
click at [910, 213] on icon at bounding box center [917, 209] width 17 height 33
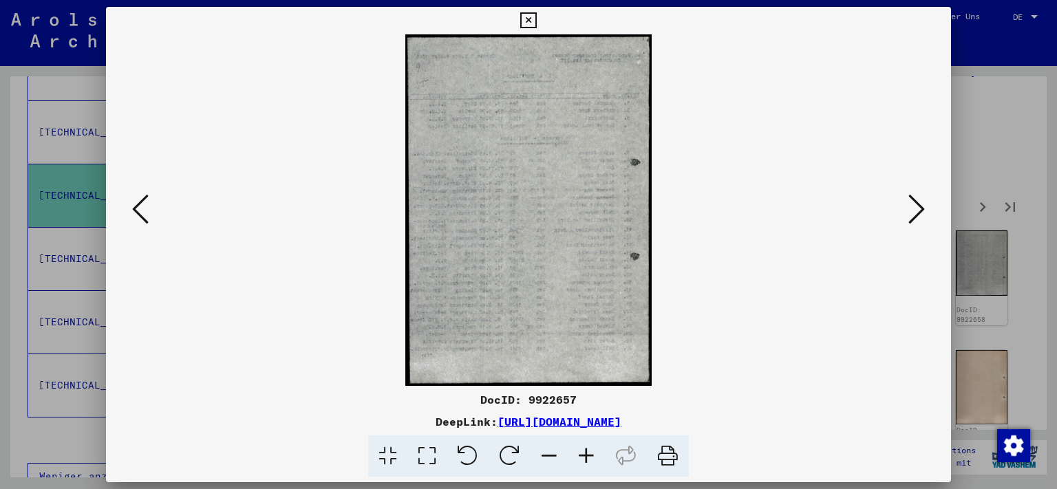
click at [910, 213] on icon at bounding box center [917, 209] width 17 height 33
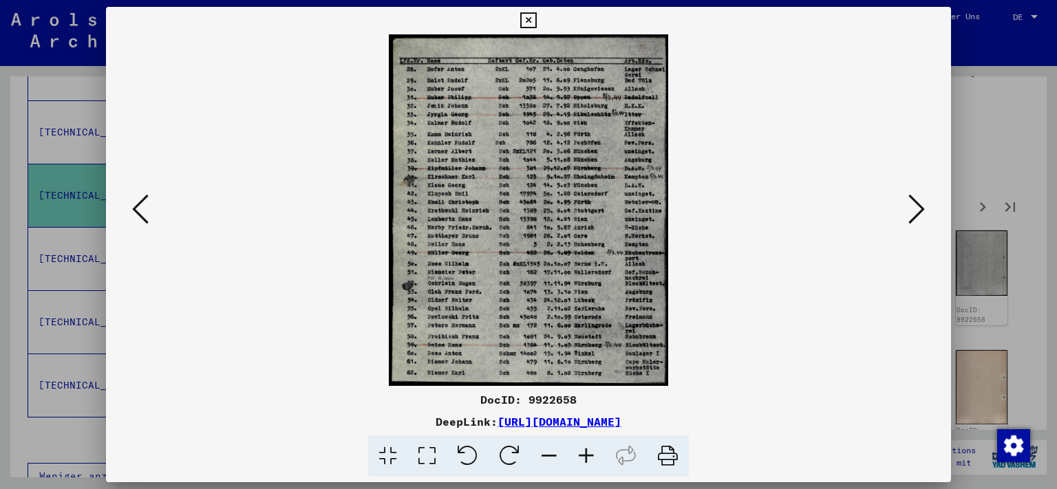
click at [910, 213] on icon at bounding box center [917, 209] width 17 height 33
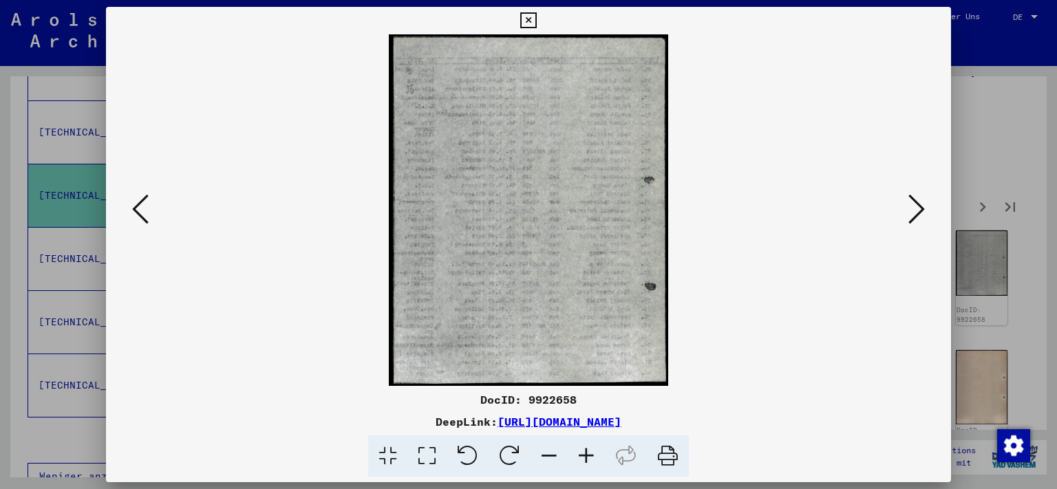
click at [910, 213] on icon at bounding box center [917, 209] width 17 height 33
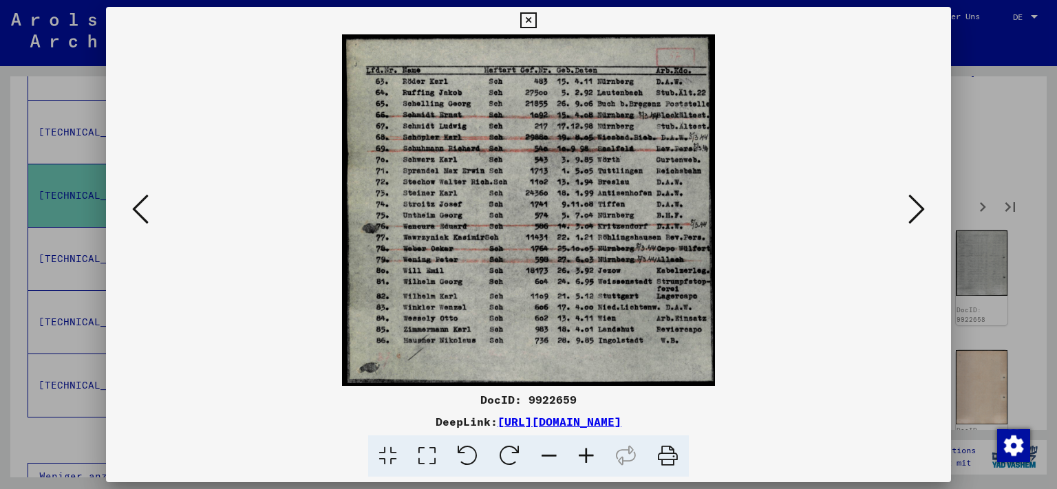
click at [910, 213] on icon at bounding box center [917, 209] width 17 height 33
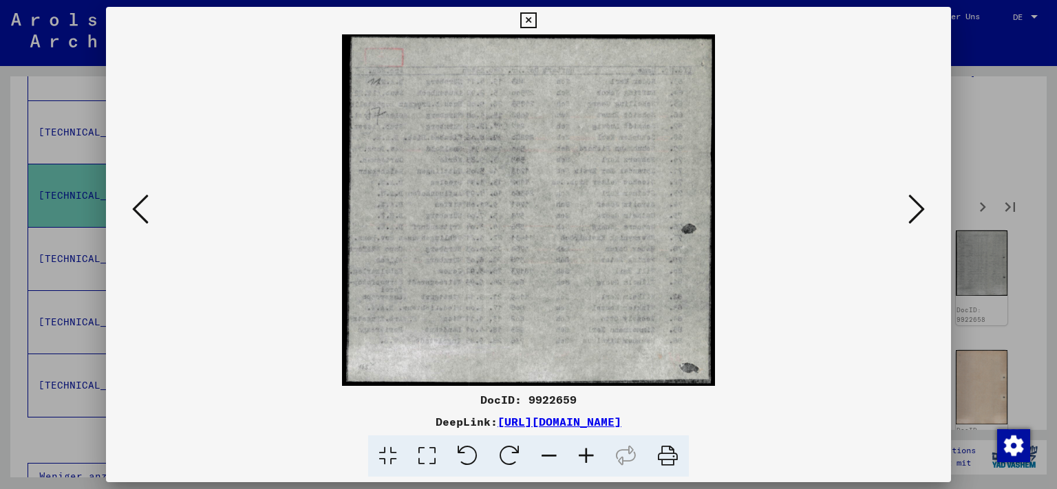
click at [910, 213] on icon at bounding box center [917, 209] width 17 height 33
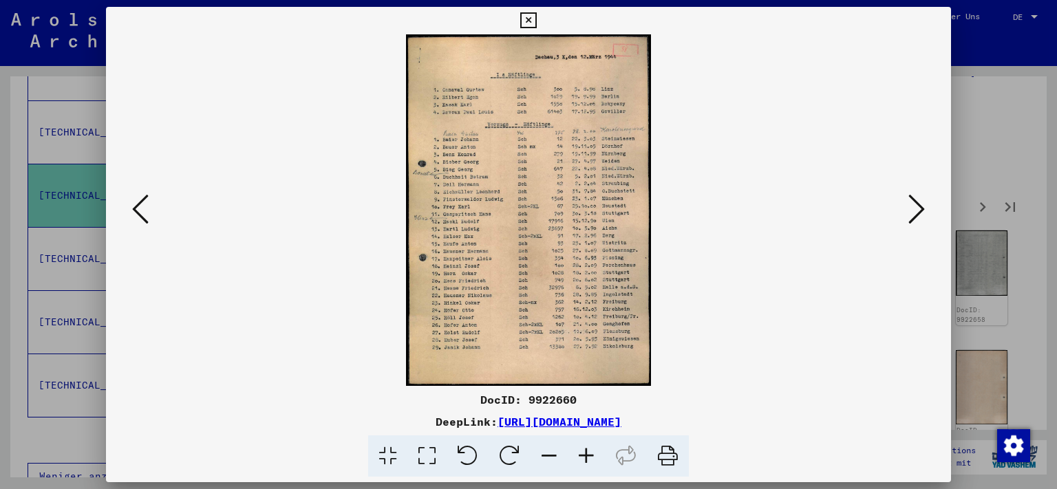
click at [910, 213] on icon at bounding box center [917, 209] width 17 height 33
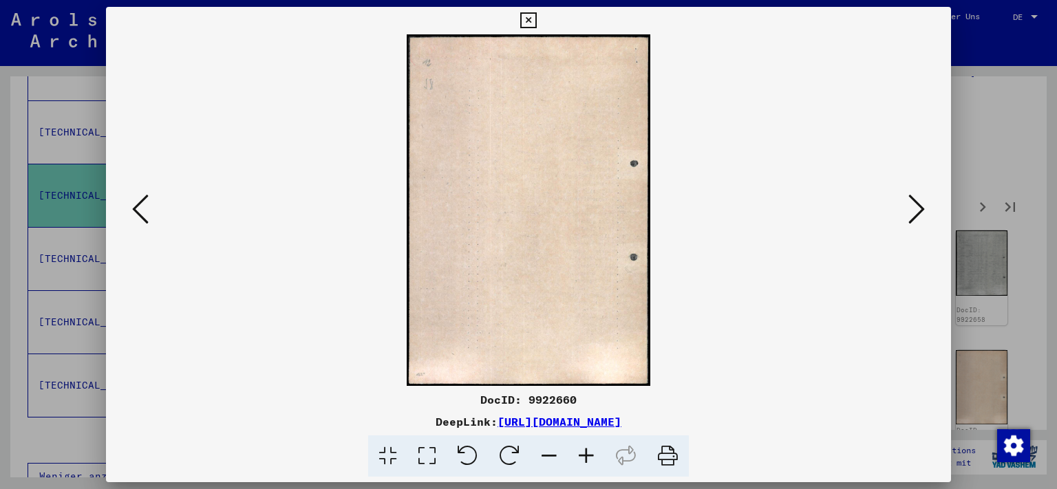
click at [145, 198] on icon at bounding box center [140, 209] width 17 height 33
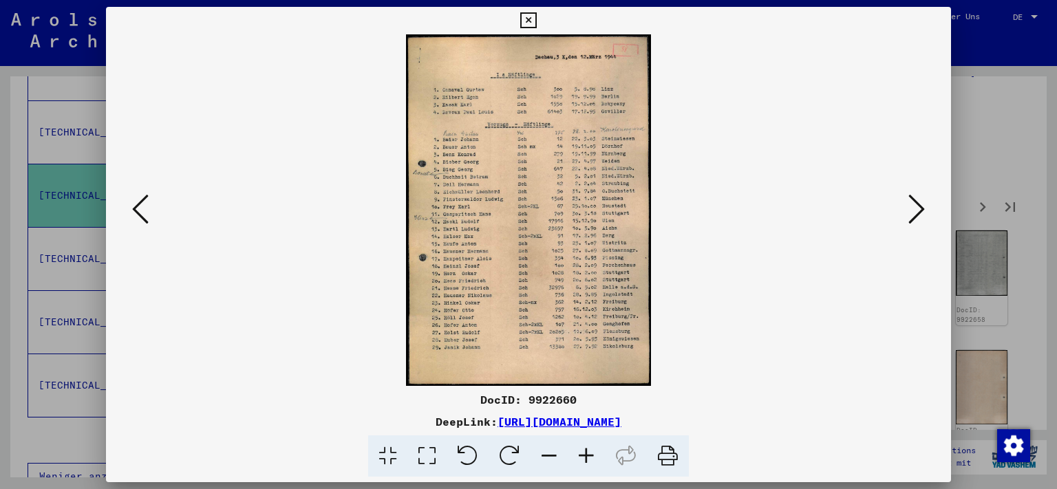
click at [916, 211] on icon at bounding box center [917, 209] width 17 height 33
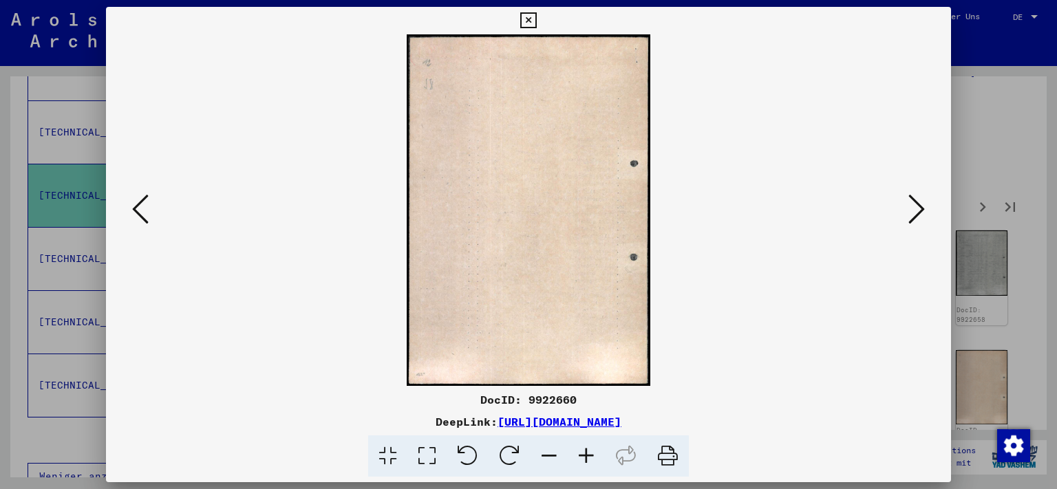
click at [916, 211] on icon at bounding box center [917, 209] width 17 height 33
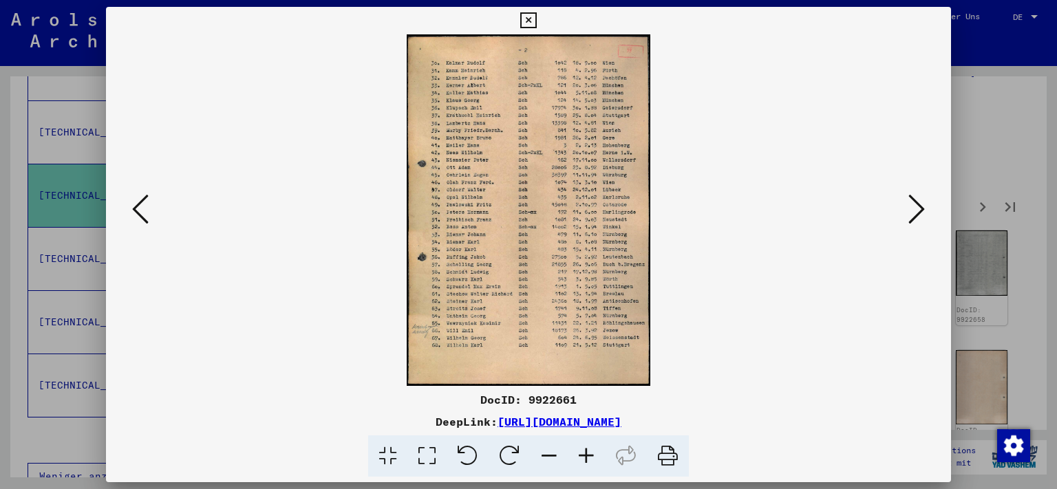
click at [916, 211] on icon at bounding box center [917, 209] width 17 height 33
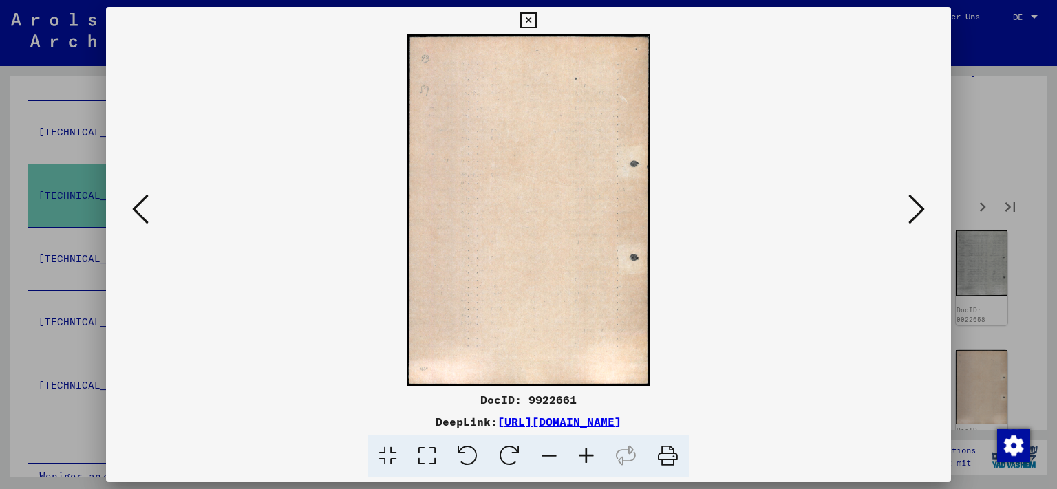
click at [916, 211] on icon at bounding box center [917, 209] width 17 height 33
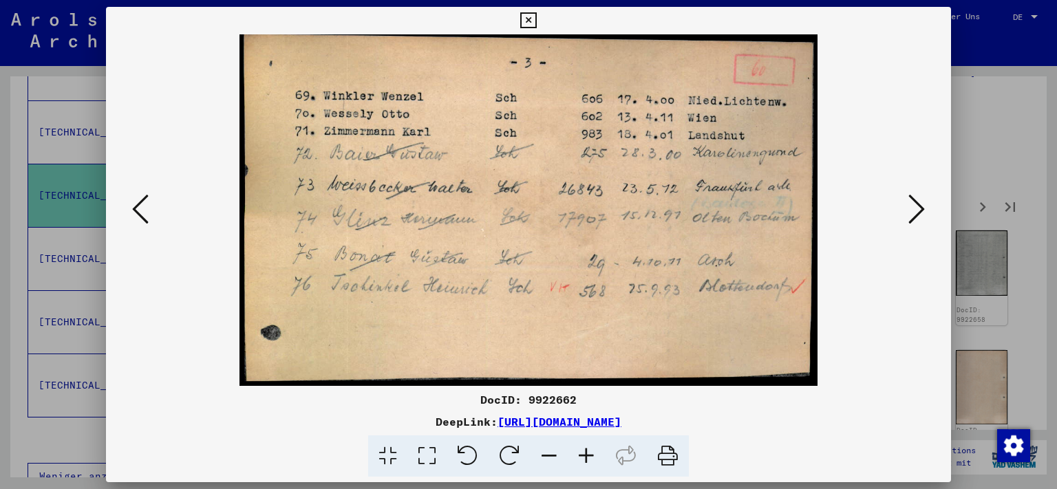
click at [916, 211] on icon at bounding box center [917, 209] width 17 height 33
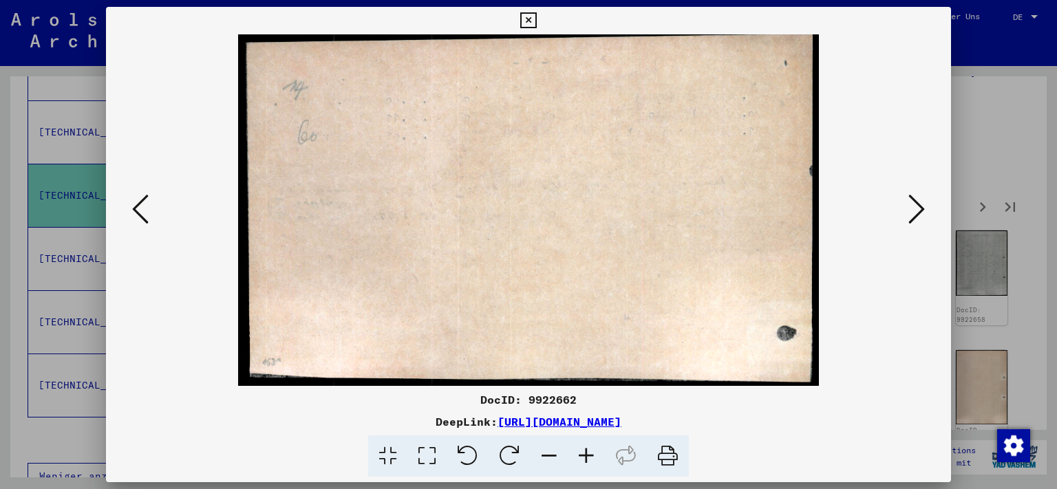
click at [918, 202] on icon at bounding box center [917, 209] width 17 height 33
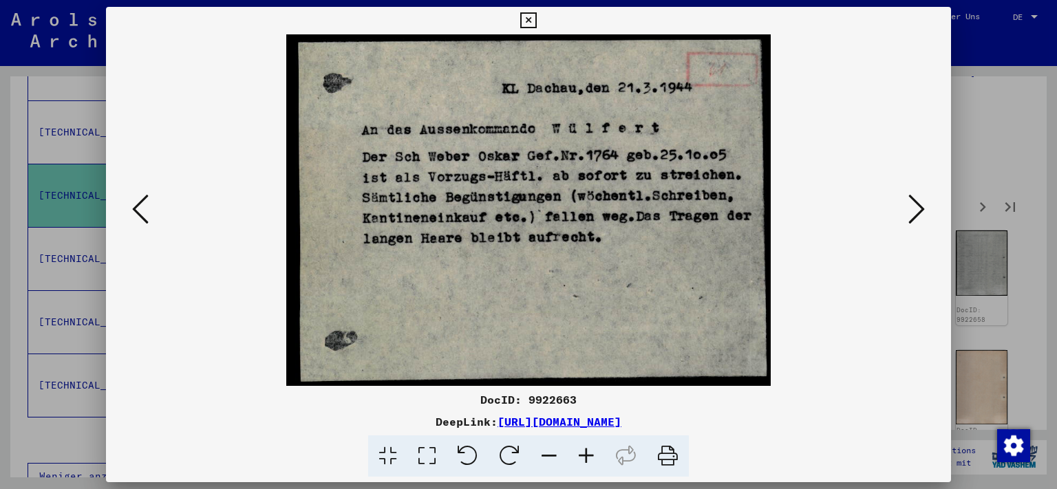
click at [918, 202] on icon at bounding box center [917, 209] width 17 height 33
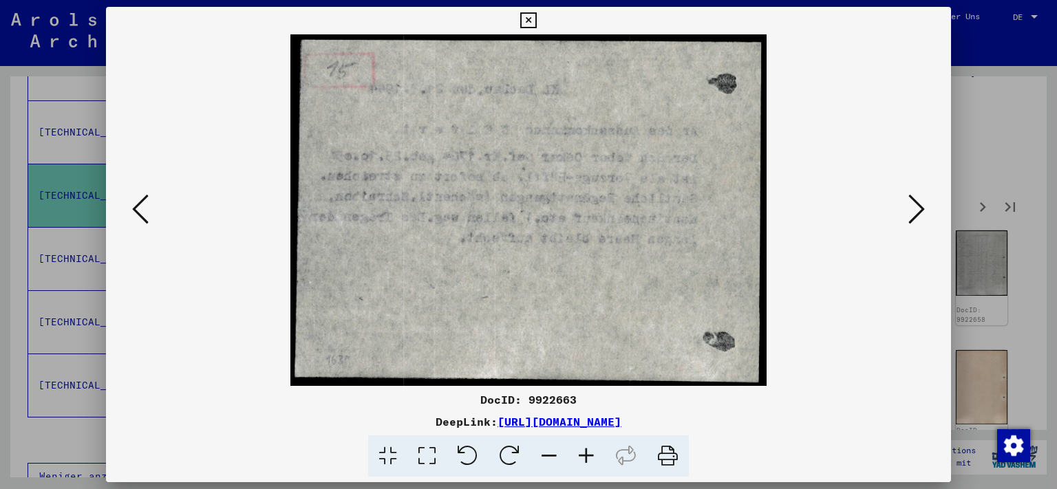
click at [918, 202] on icon at bounding box center [917, 209] width 17 height 33
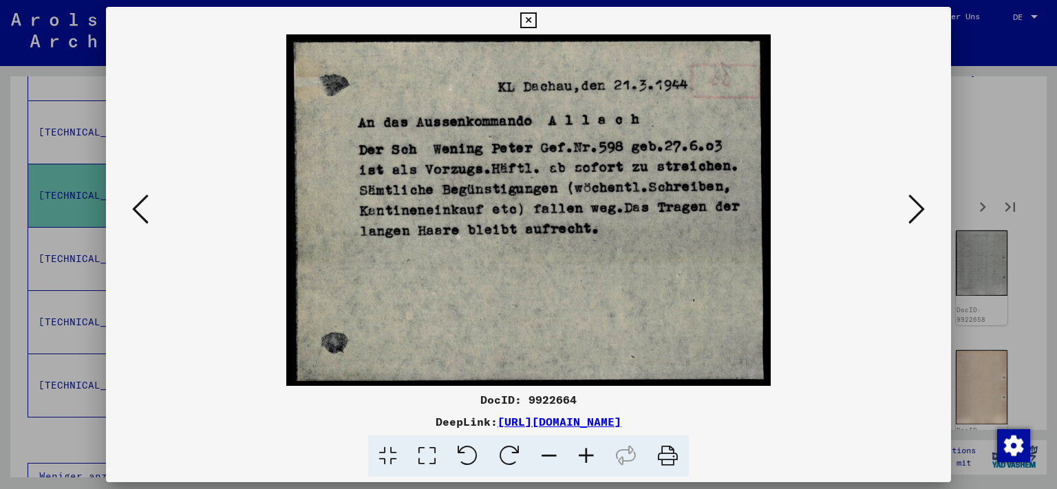
click at [918, 202] on icon at bounding box center [917, 209] width 17 height 33
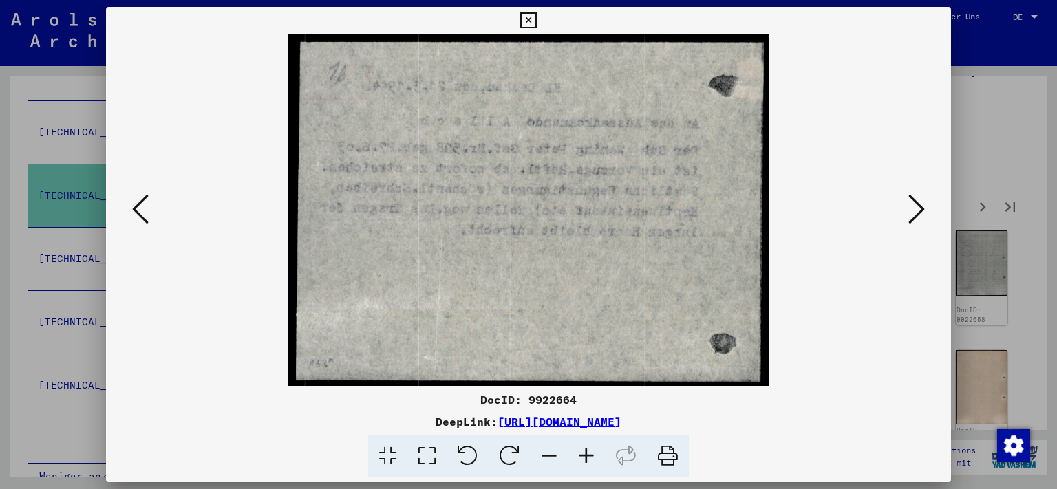
click at [918, 202] on icon at bounding box center [917, 209] width 17 height 33
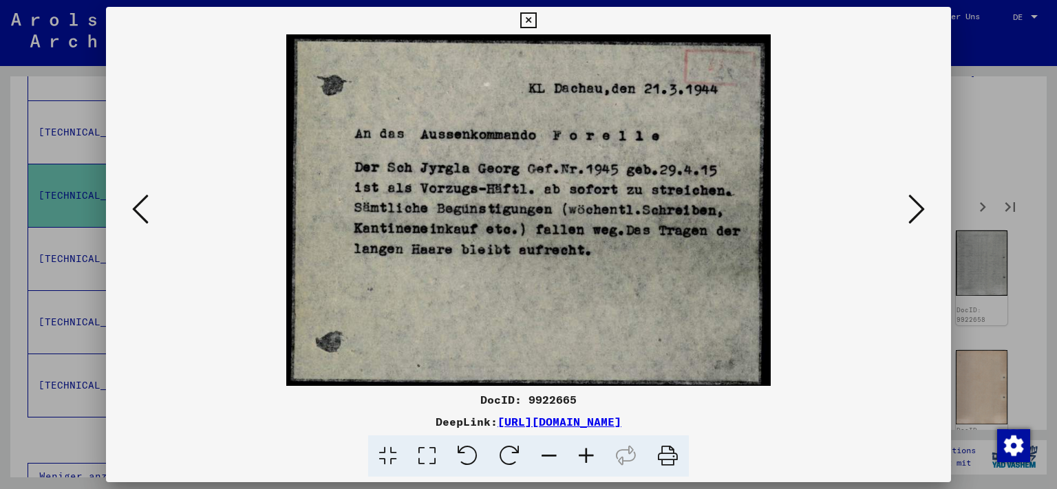
click at [918, 202] on icon at bounding box center [917, 209] width 17 height 33
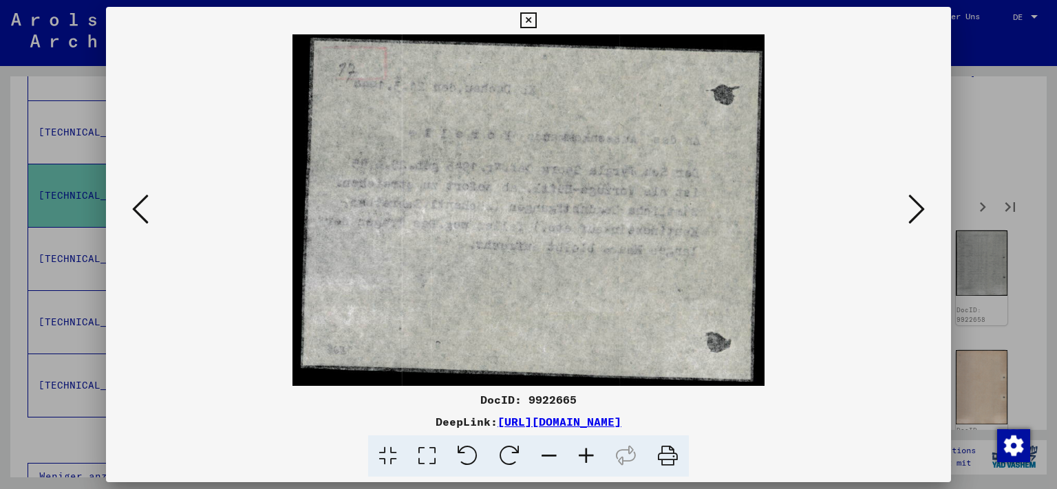
click at [918, 202] on icon at bounding box center [917, 209] width 17 height 33
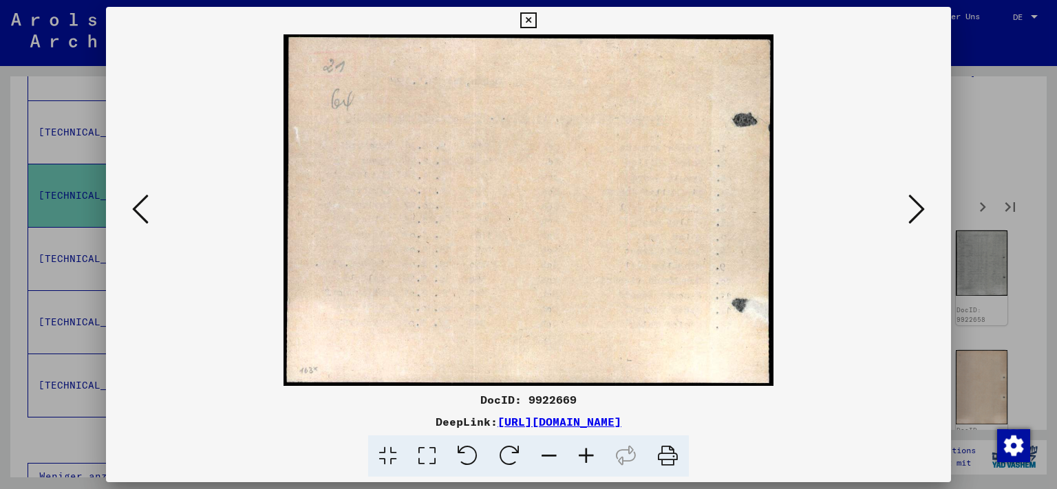
click at [918, 202] on icon at bounding box center [917, 209] width 17 height 33
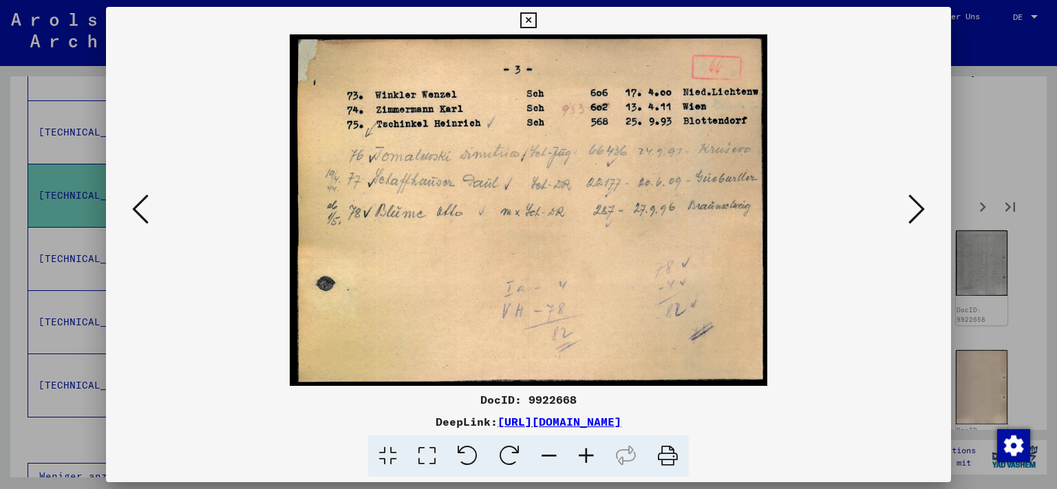
click at [918, 202] on icon at bounding box center [917, 209] width 17 height 33
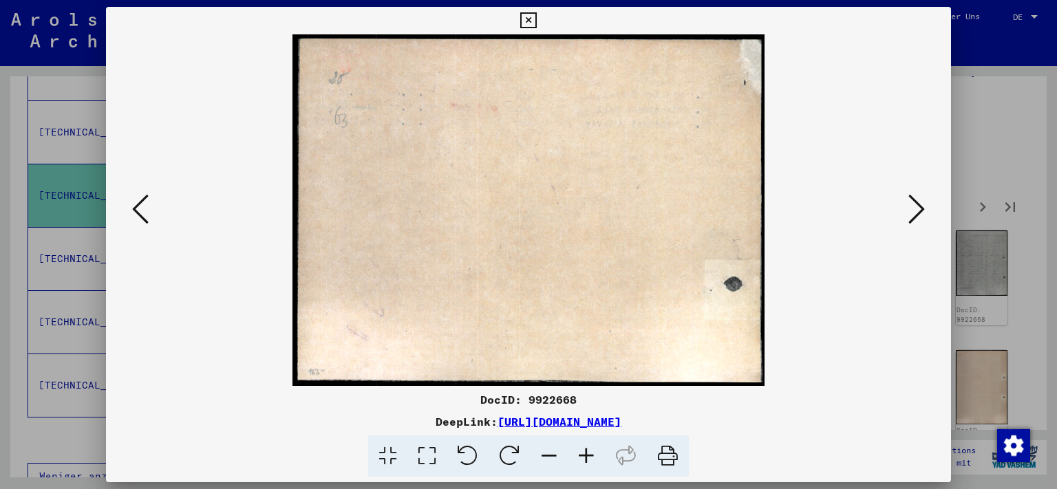
click at [134, 205] on icon at bounding box center [140, 209] width 17 height 33
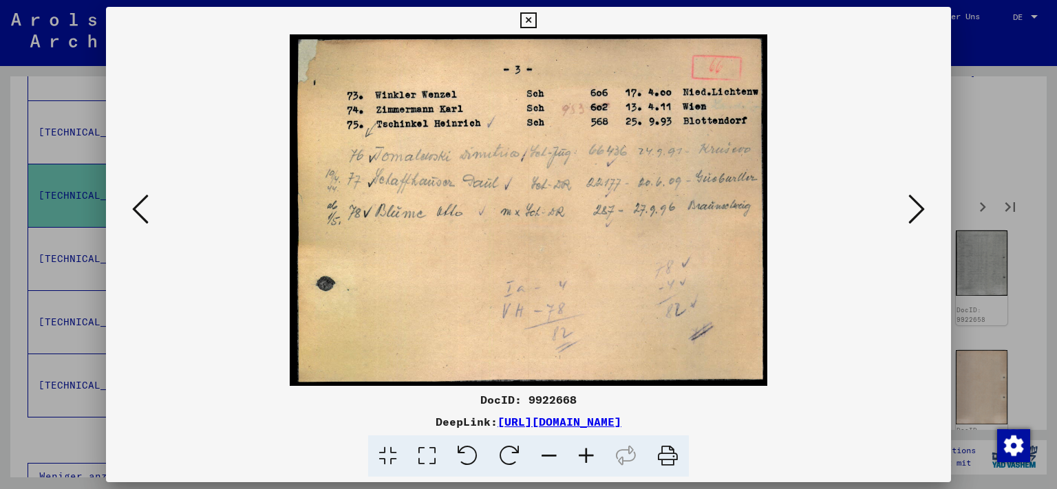
click at [918, 211] on icon at bounding box center [917, 209] width 17 height 33
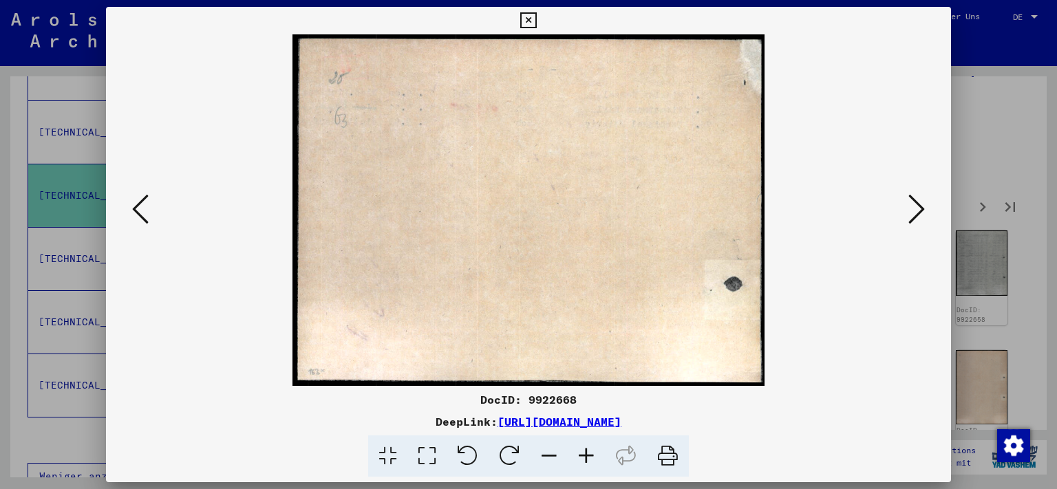
click at [918, 211] on icon at bounding box center [917, 209] width 17 height 33
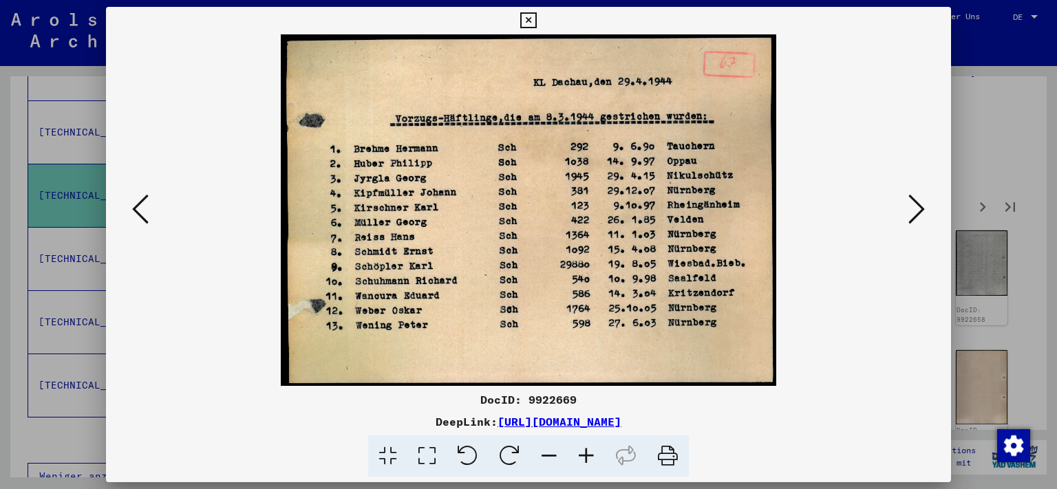
click at [918, 211] on icon at bounding box center [917, 209] width 17 height 33
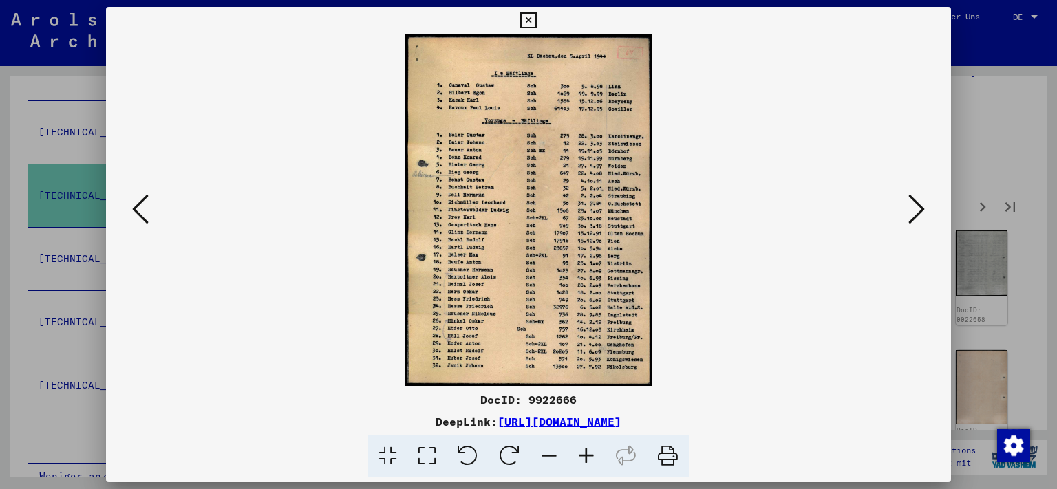
click at [918, 211] on icon at bounding box center [917, 209] width 17 height 33
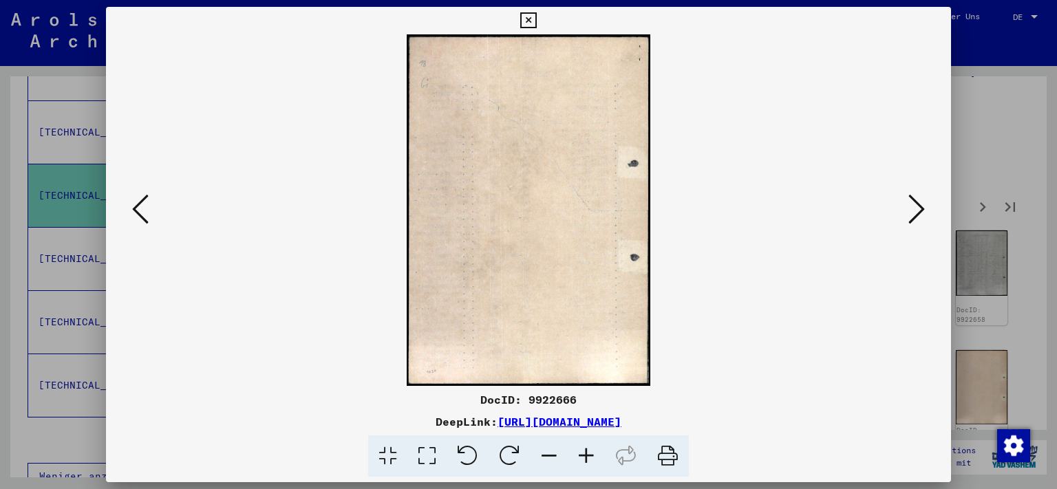
click at [918, 211] on icon at bounding box center [917, 209] width 17 height 33
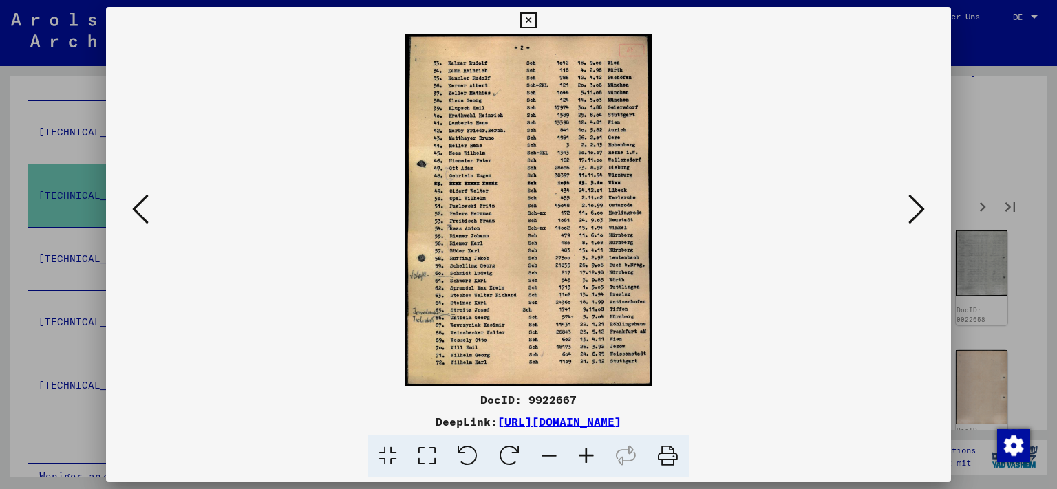
click at [918, 211] on icon at bounding box center [917, 209] width 17 height 33
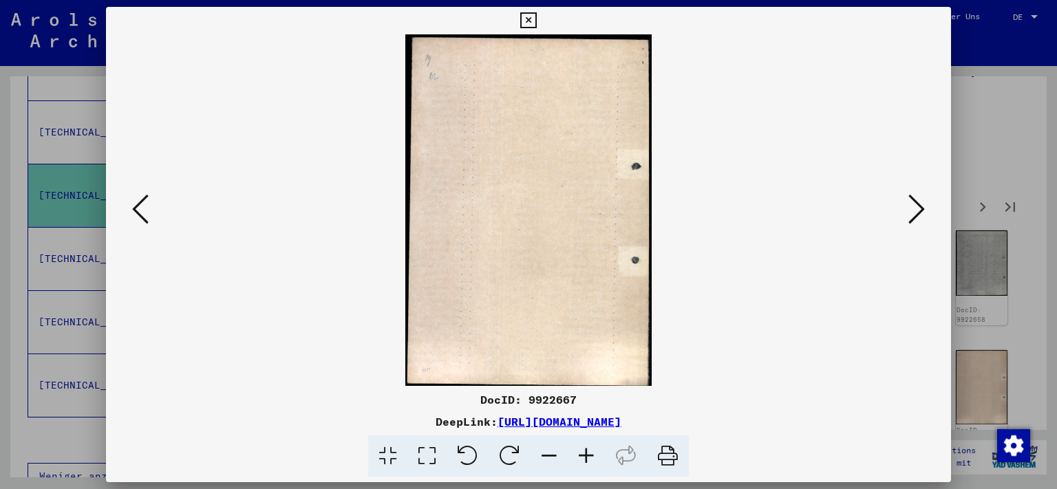
click at [918, 211] on icon at bounding box center [917, 209] width 17 height 33
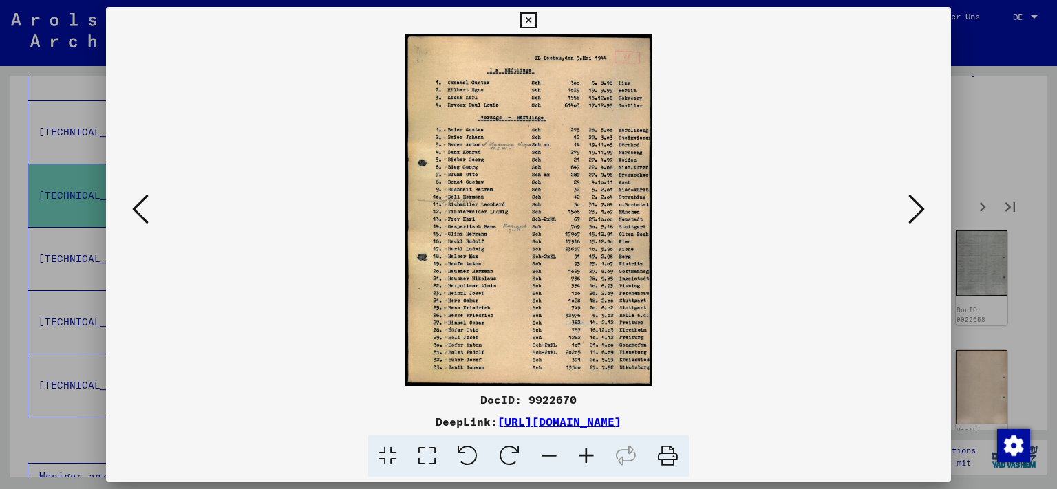
click at [918, 211] on icon at bounding box center [917, 209] width 17 height 33
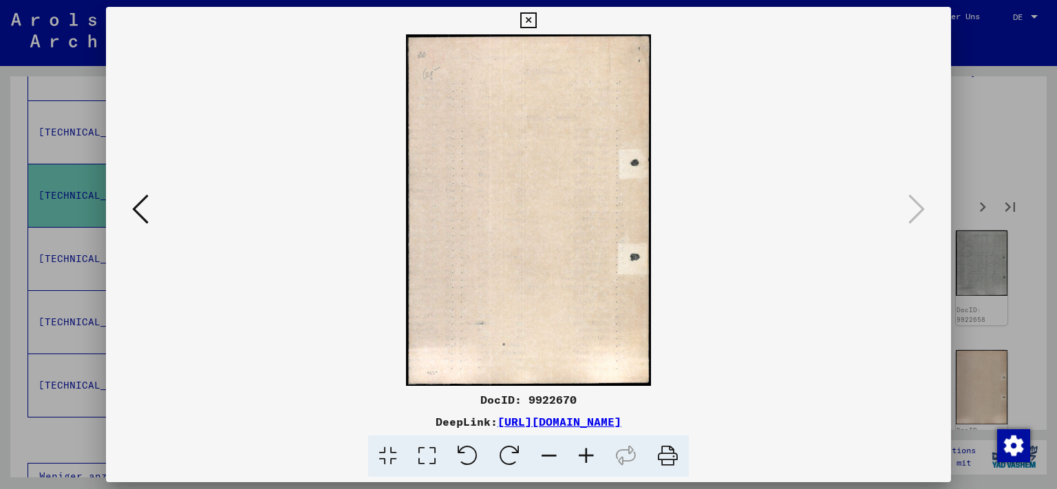
click at [536, 28] on icon at bounding box center [528, 20] width 16 height 17
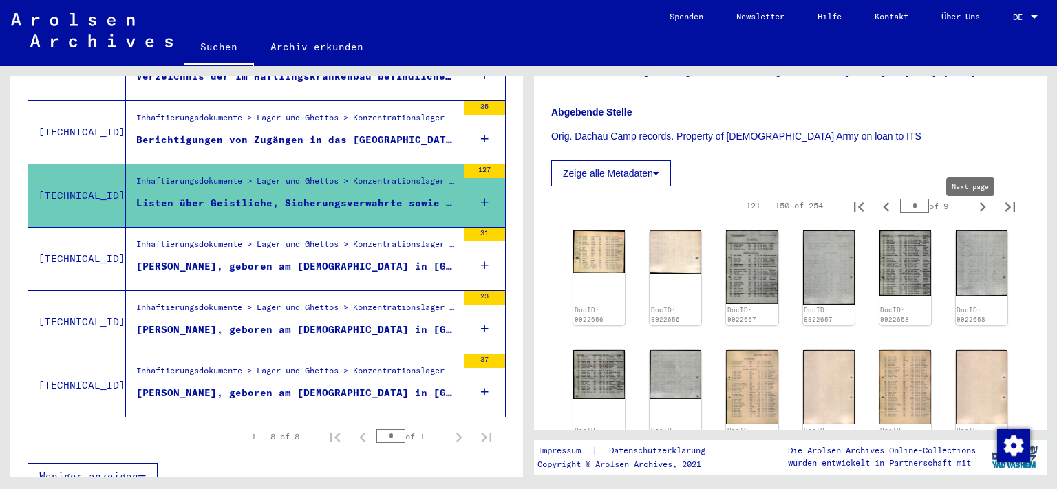
click at [973, 217] on icon "Next page" at bounding box center [982, 207] width 19 height 19
type input "*"
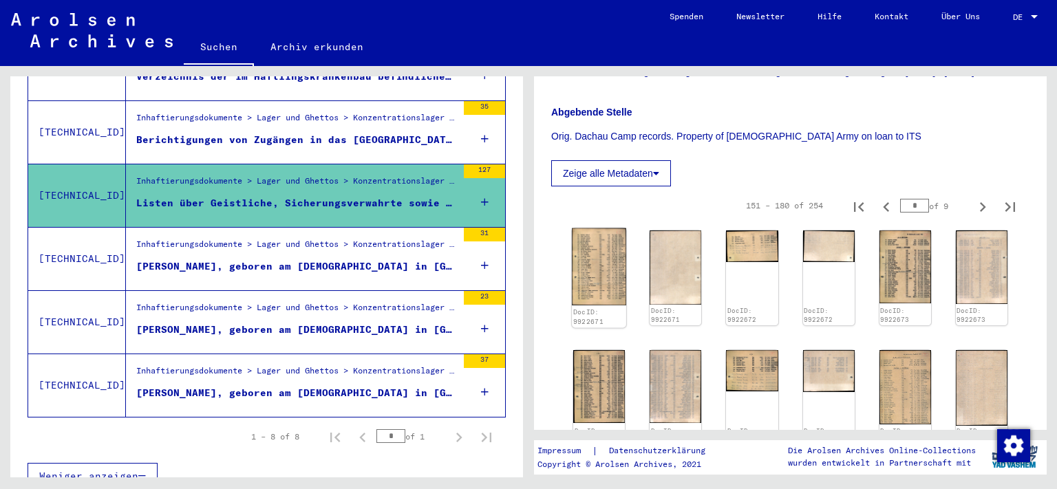
click at [599, 281] on img at bounding box center [599, 267] width 54 height 77
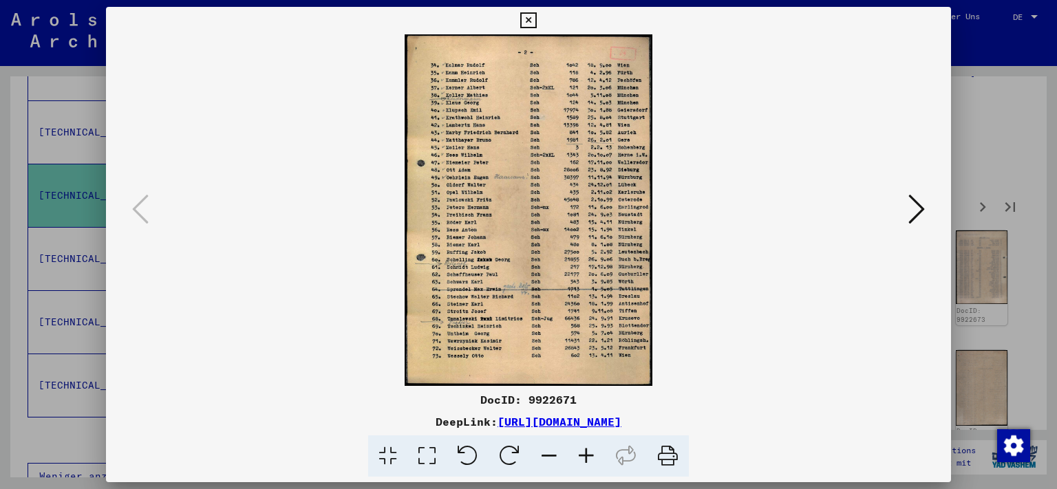
click at [925, 208] on icon at bounding box center [917, 209] width 17 height 33
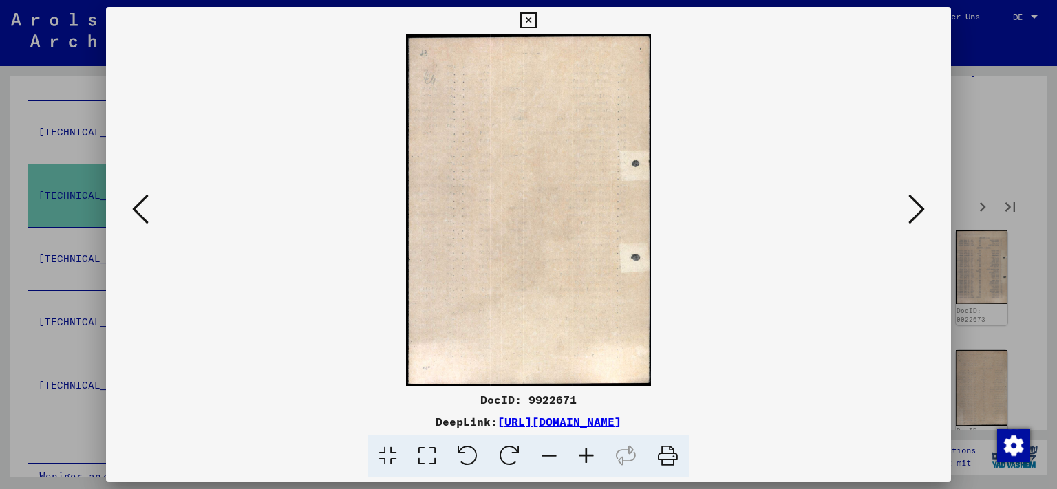
click at [925, 208] on icon at bounding box center [917, 209] width 17 height 33
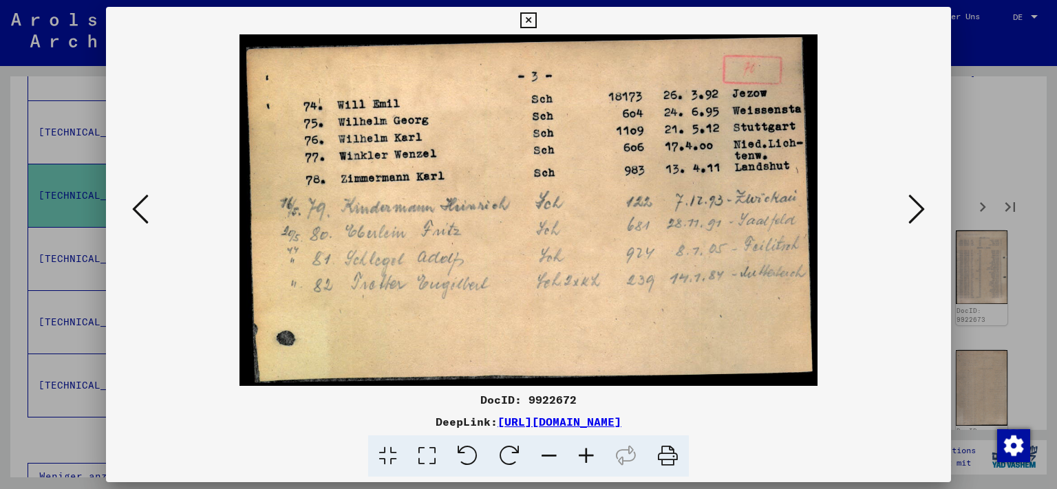
click at [925, 208] on icon at bounding box center [917, 209] width 17 height 33
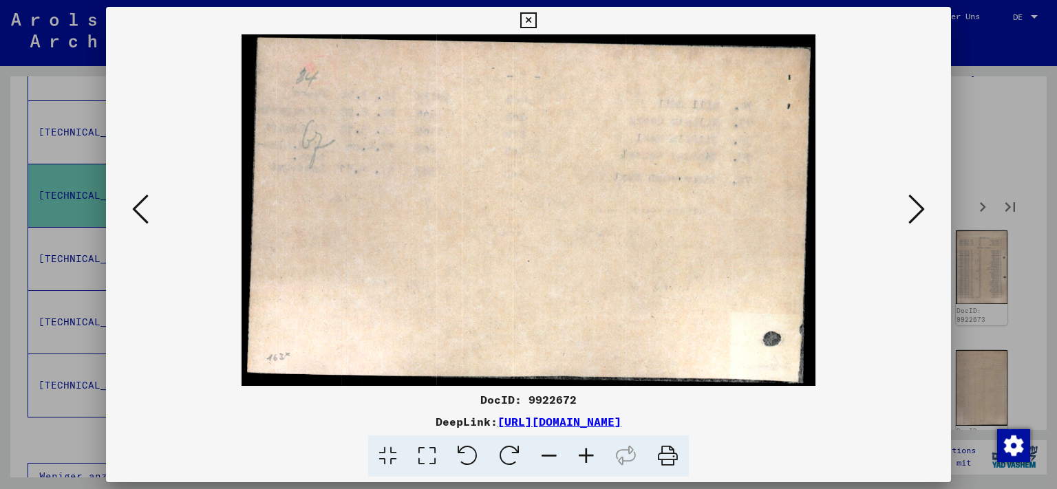
click at [925, 208] on icon at bounding box center [917, 209] width 17 height 33
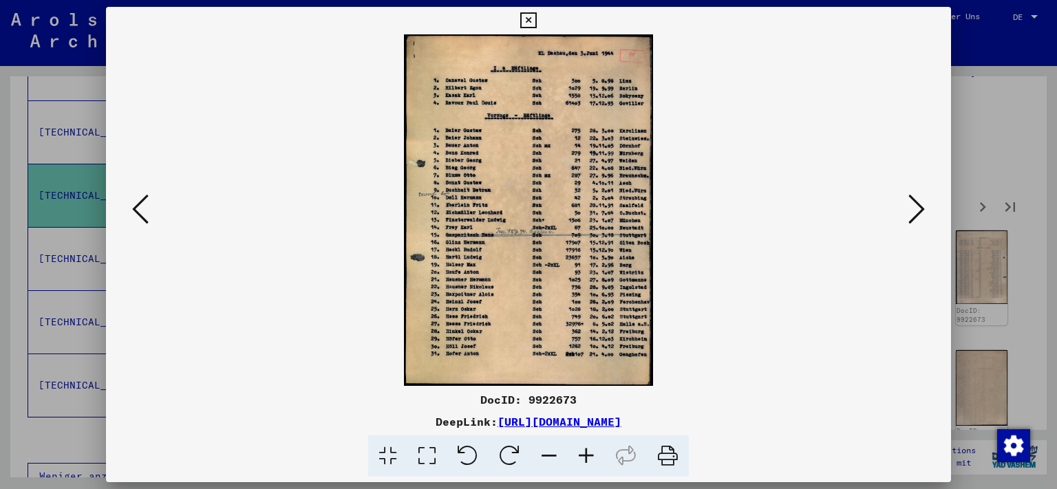
click at [925, 208] on icon at bounding box center [917, 209] width 17 height 33
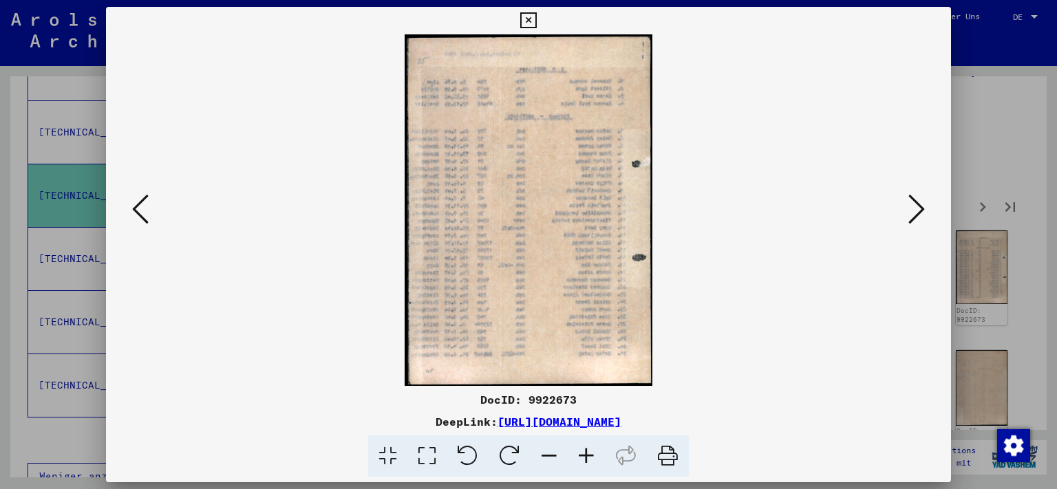
click at [925, 208] on icon at bounding box center [917, 209] width 17 height 33
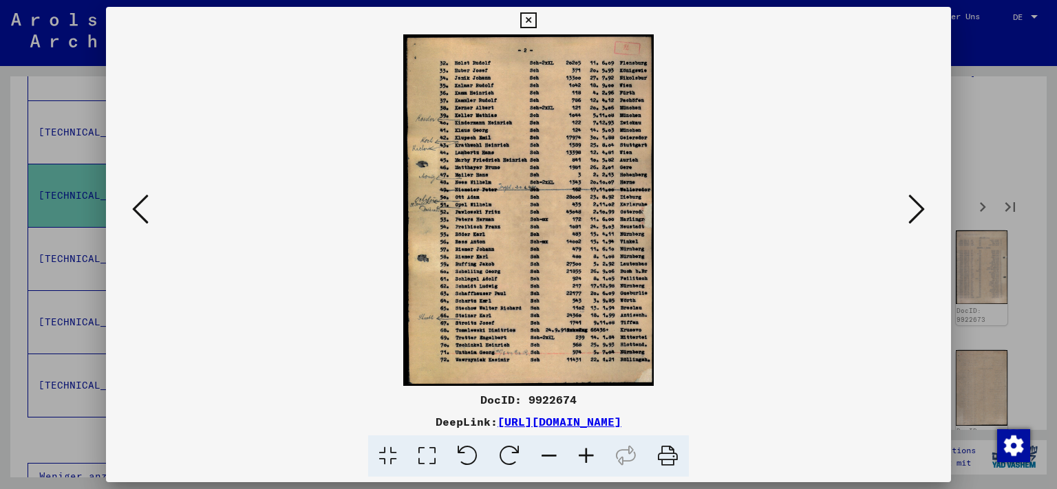
click at [925, 208] on icon at bounding box center [917, 209] width 17 height 33
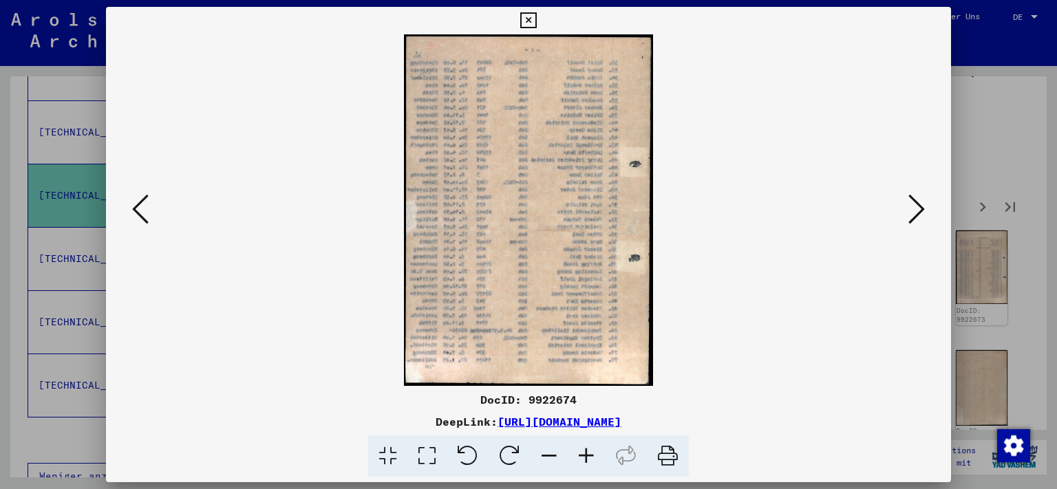
click at [925, 208] on icon at bounding box center [917, 209] width 17 height 33
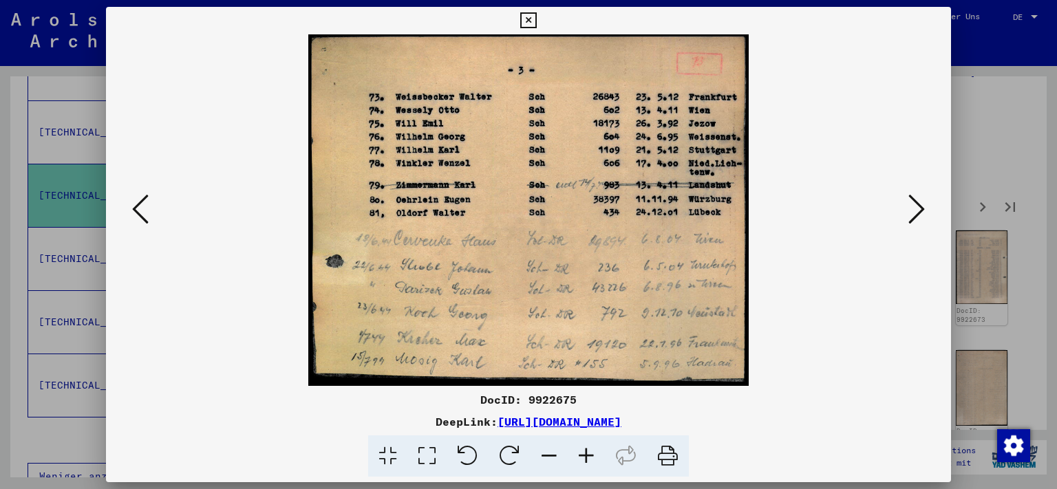
click at [925, 208] on icon at bounding box center [917, 209] width 17 height 33
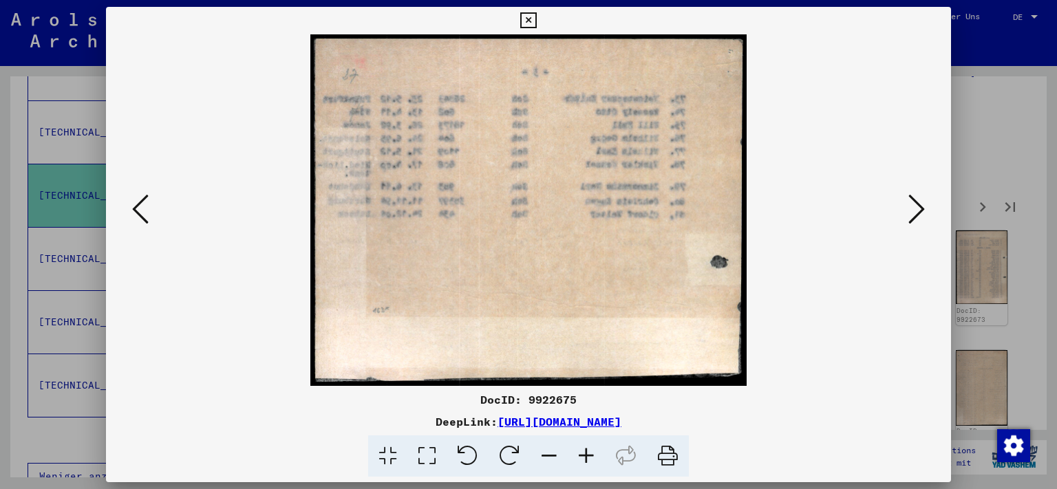
click at [925, 208] on icon at bounding box center [917, 209] width 17 height 33
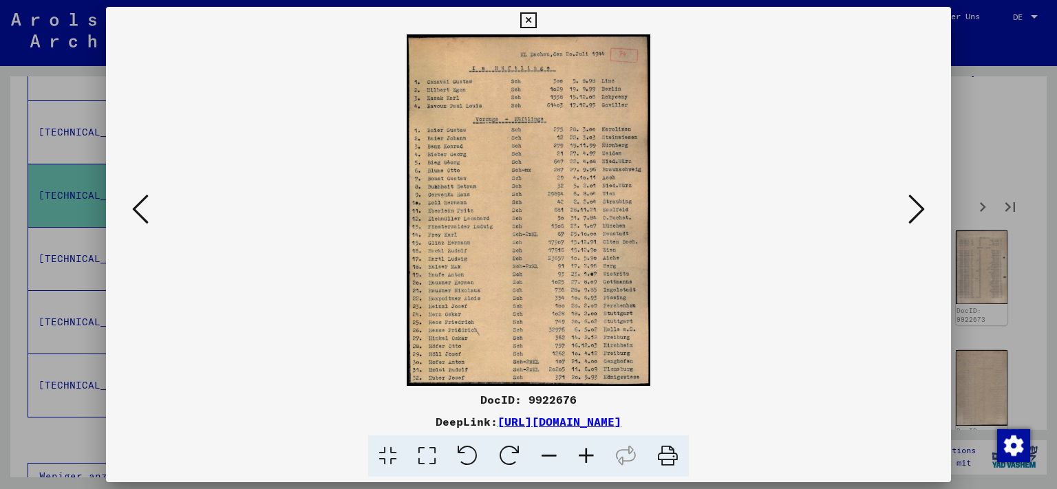
click at [925, 208] on icon at bounding box center [917, 209] width 17 height 33
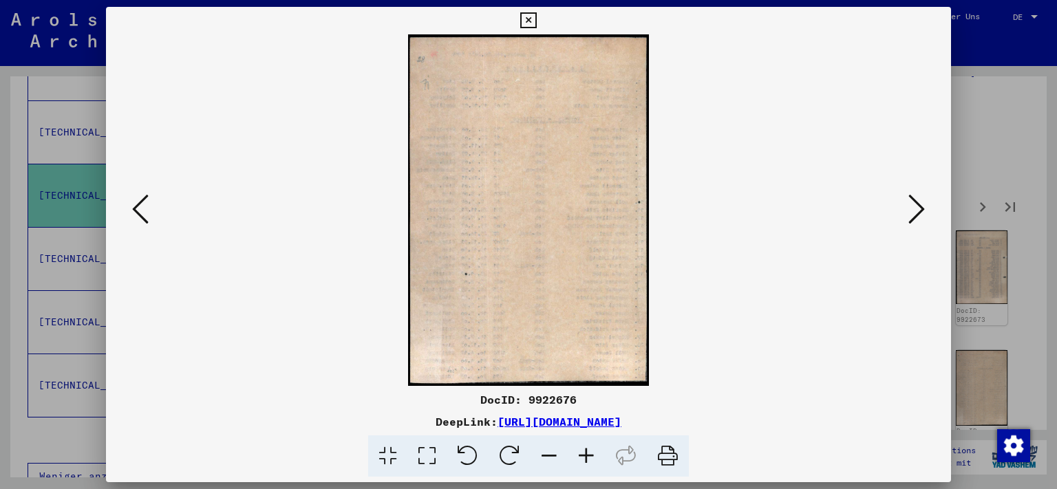
click at [925, 208] on icon at bounding box center [917, 209] width 17 height 33
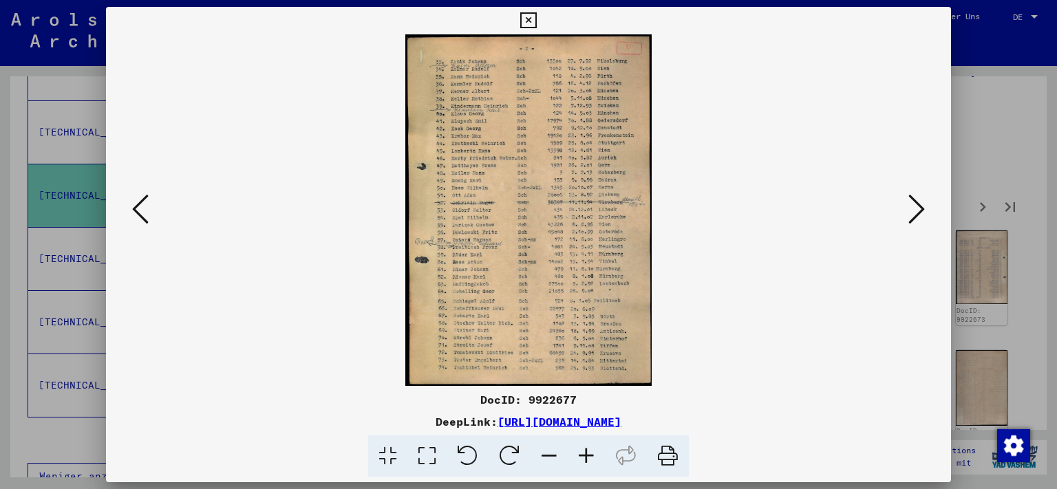
click at [925, 208] on icon at bounding box center [917, 209] width 17 height 33
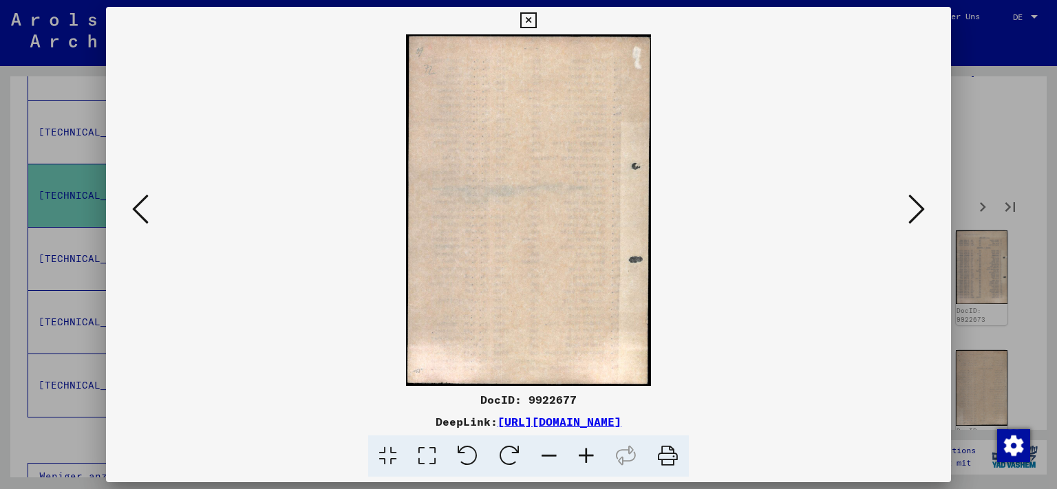
click at [925, 208] on icon at bounding box center [917, 209] width 17 height 33
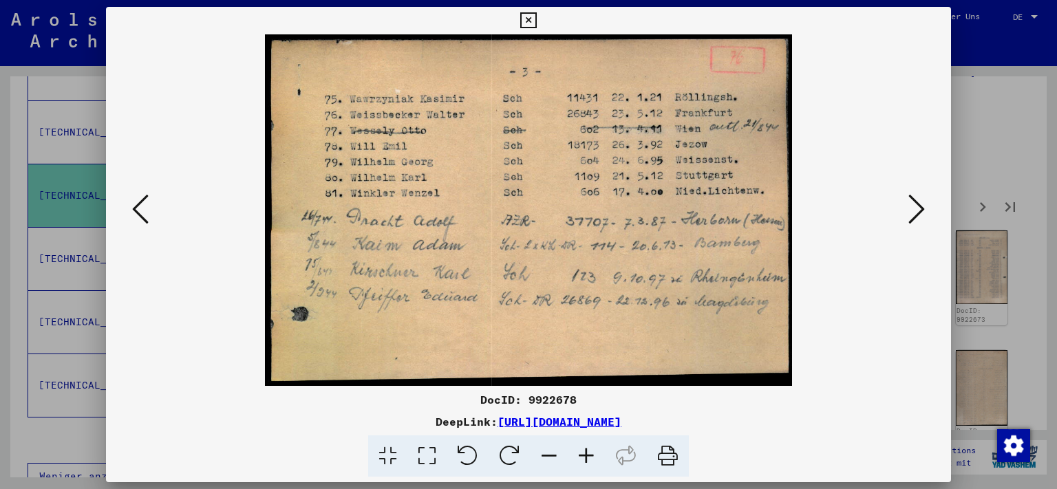
click at [925, 208] on icon at bounding box center [917, 209] width 17 height 33
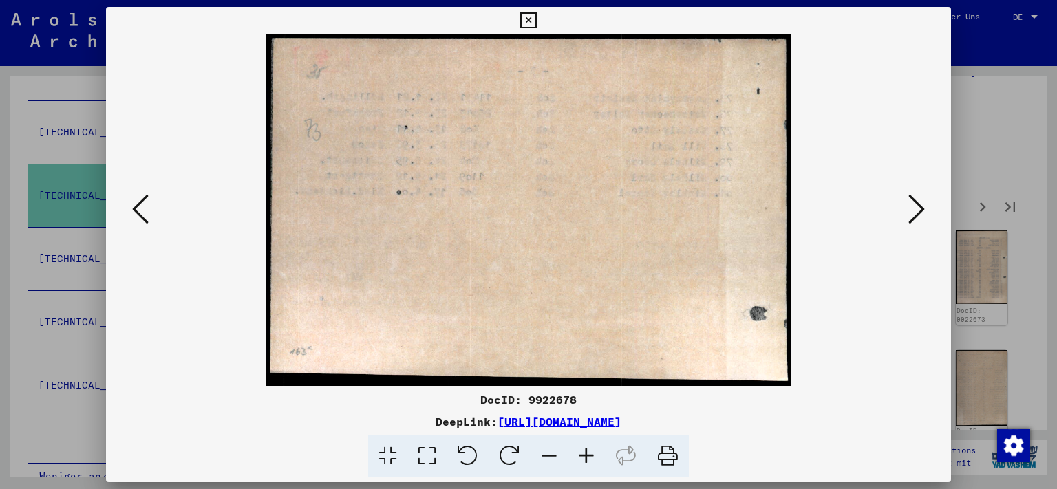
click at [925, 208] on icon at bounding box center [917, 209] width 17 height 33
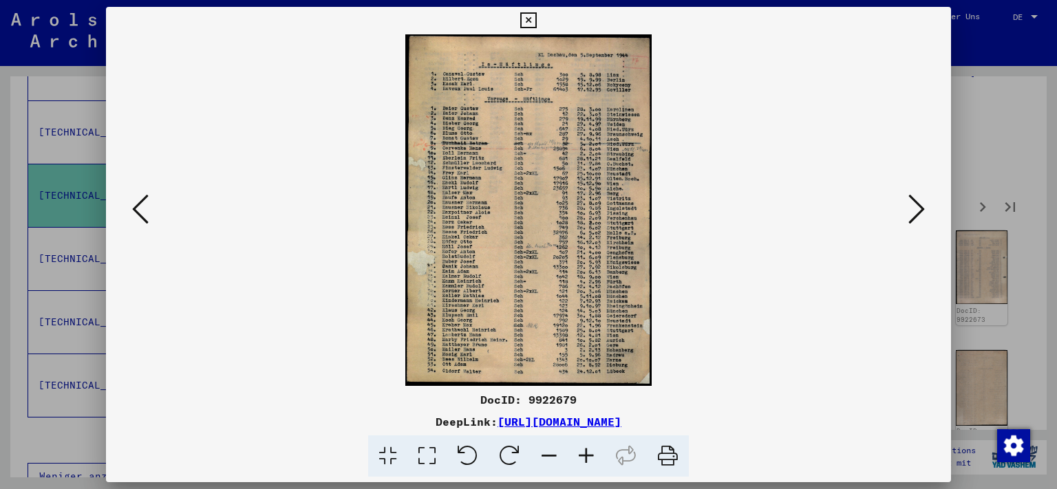
click at [925, 208] on icon at bounding box center [917, 209] width 17 height 33
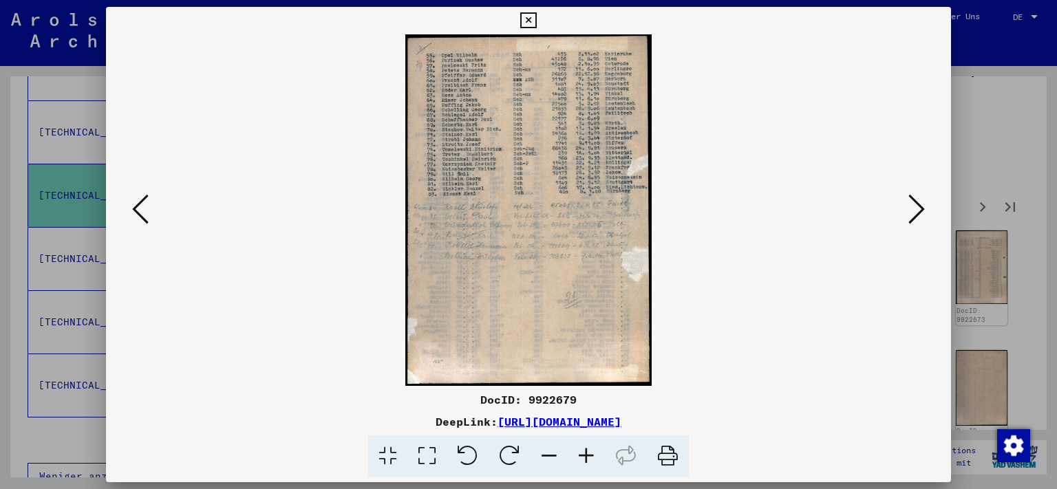
click at [925, 208] on icon at bounding box center [917, 209] width 17 height 33
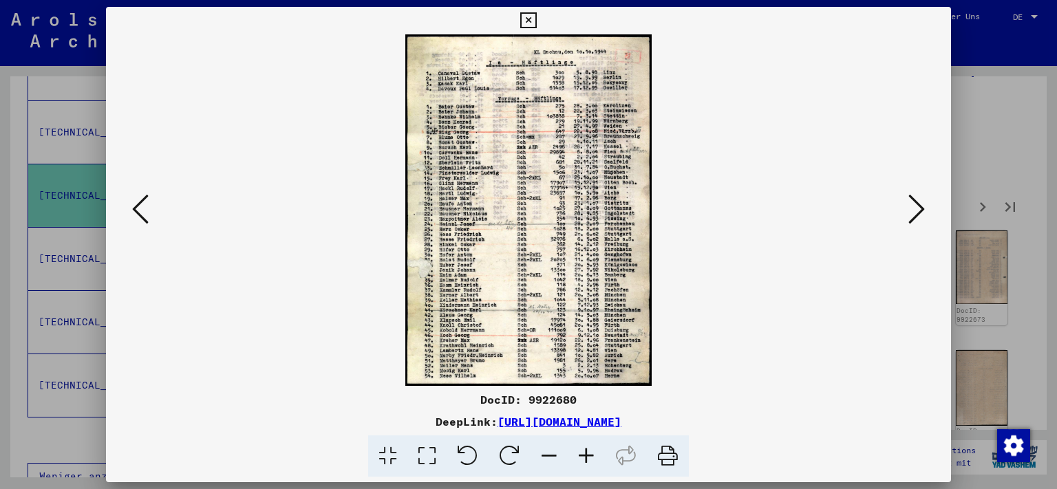
click at [132, 207] on icon at bounding box center [140, 209] width 17 height 33
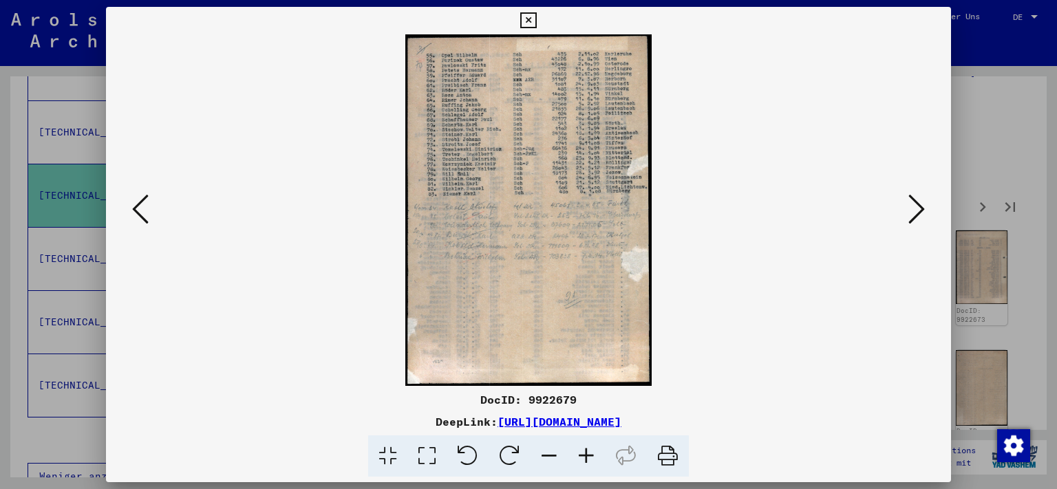
click at [913, 203] on icon at bounding box center [917, 209] width 17 height 33
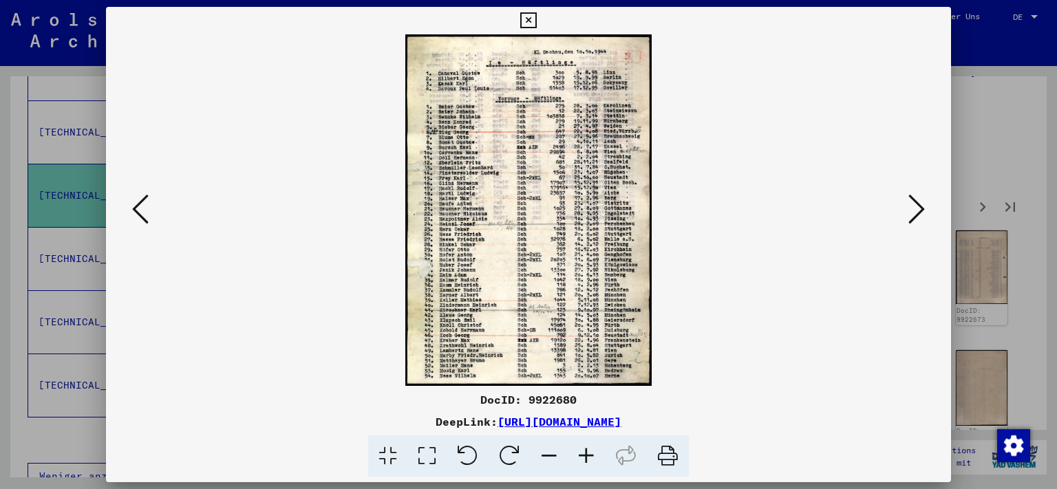
click at [913, 203] on icon at bounding box center [917, 209] width 17 height 33
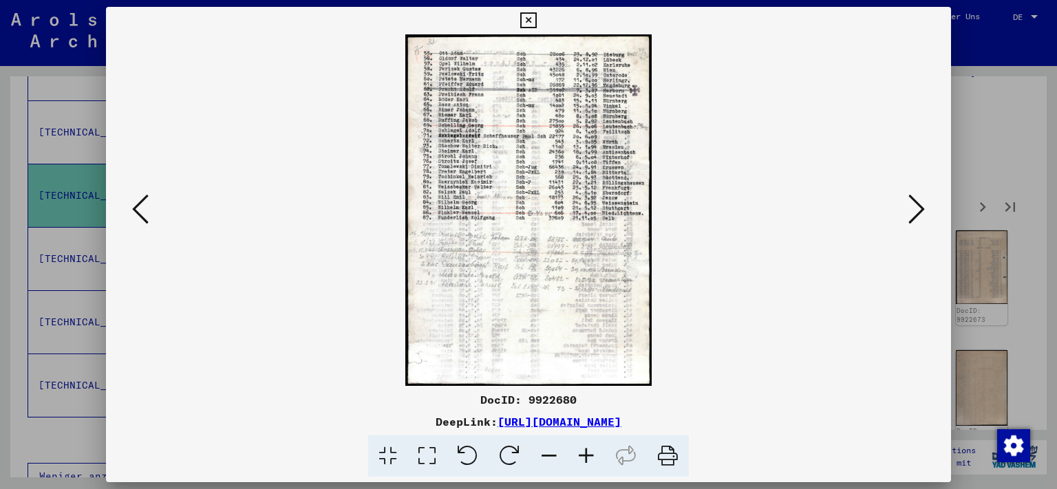
click at [913, 203] on icon at bounding box center [917, 209] width 17 height 33
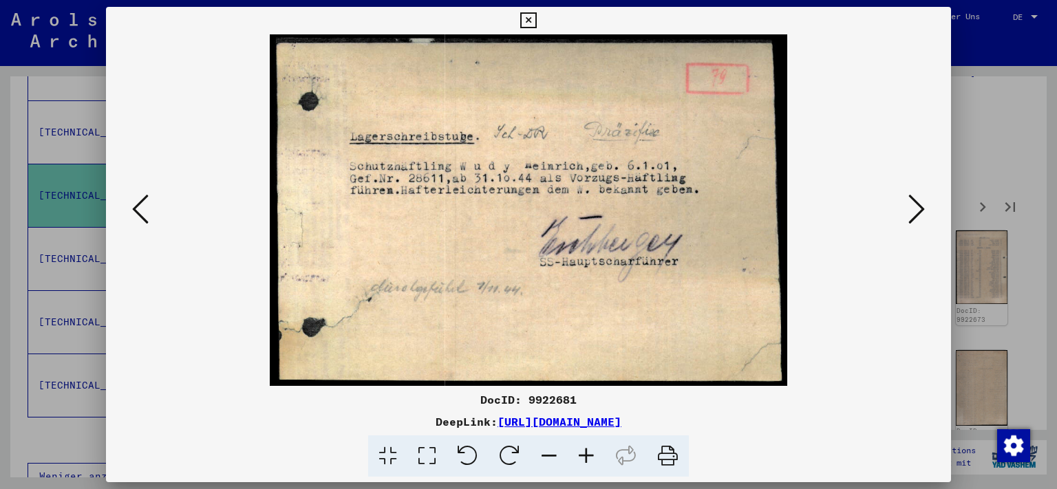
click at [913, 203] on icon at bounding box center [917, 209] width 17 height 33
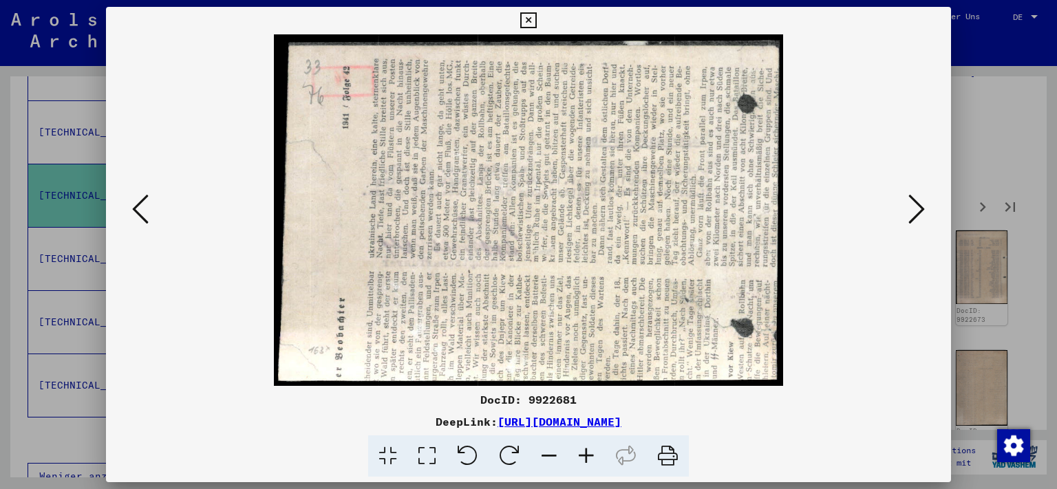
click at [913, 203] on icon at bounding box center [917, 209] width 17 height 33
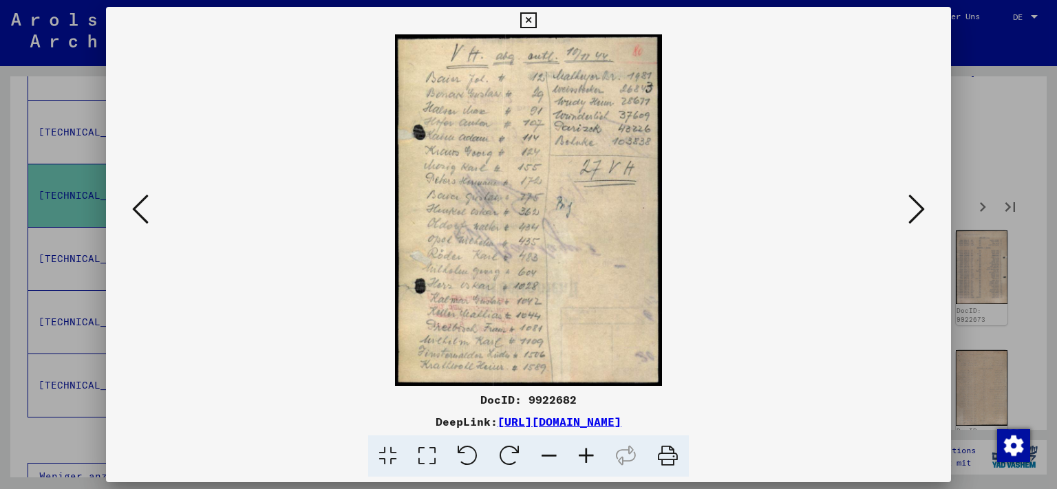
click at [913, 203] on icon at bounding box center [917, 209] width 17 height 33
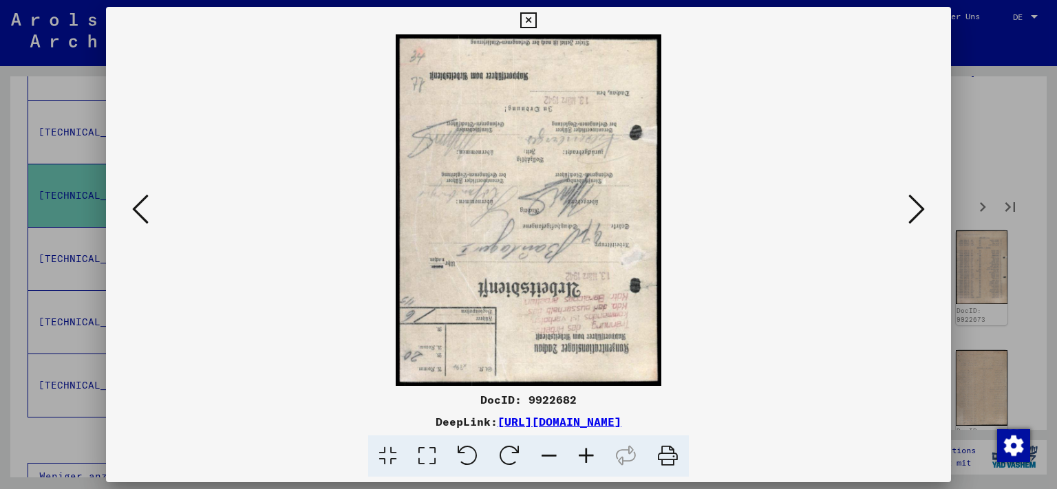
click at [913, 203] on icon at bounding box center [917, 209] width 17 height 33
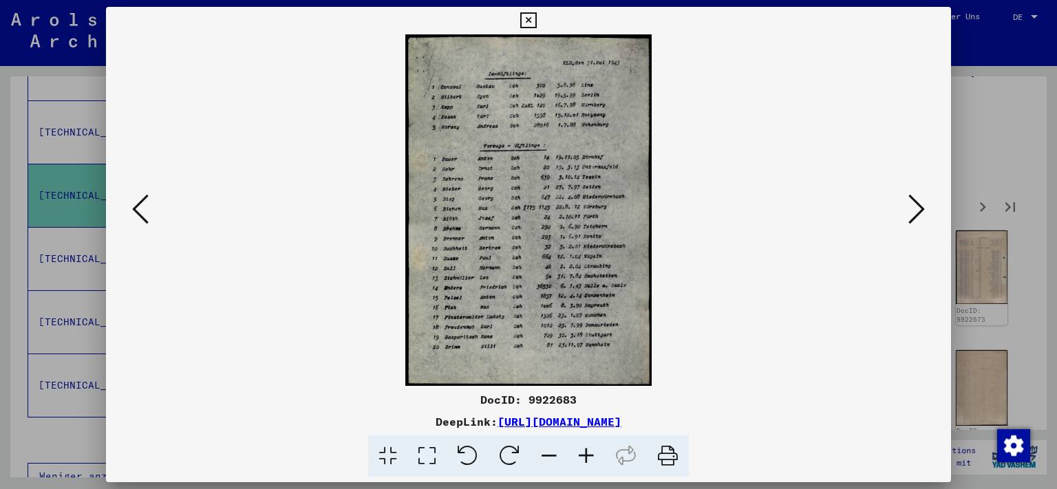
click at [913, 203] on icon at bounding box center [917, 209] width 17 height 33
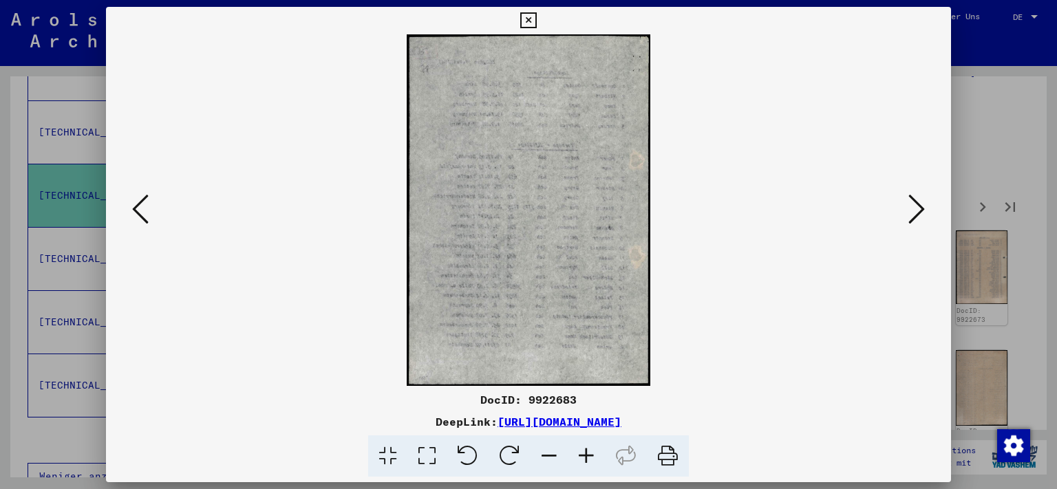
click at [913, 203] on icon at bounding box center [917, 209] width 17 height 33
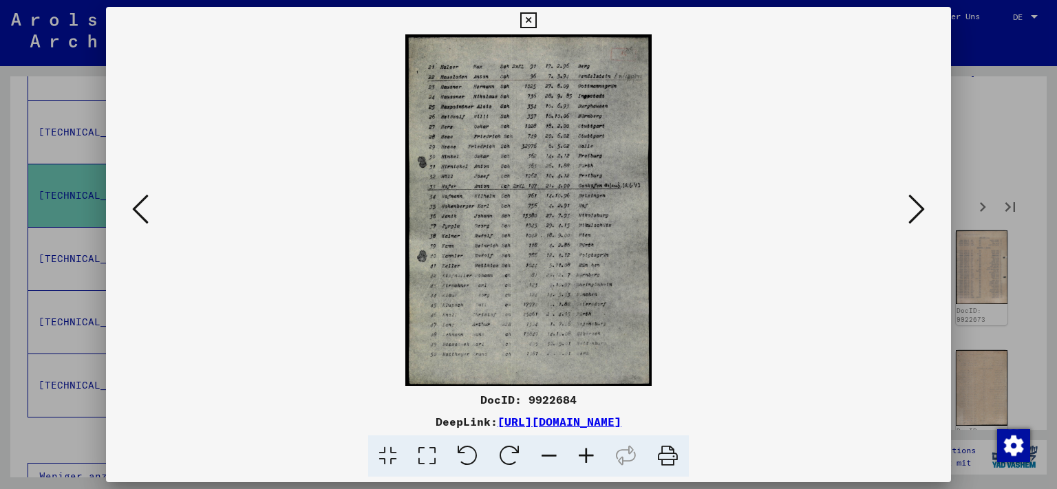
click at [913, 203] on icon at bounding box center [917, 209] width 17 height 33
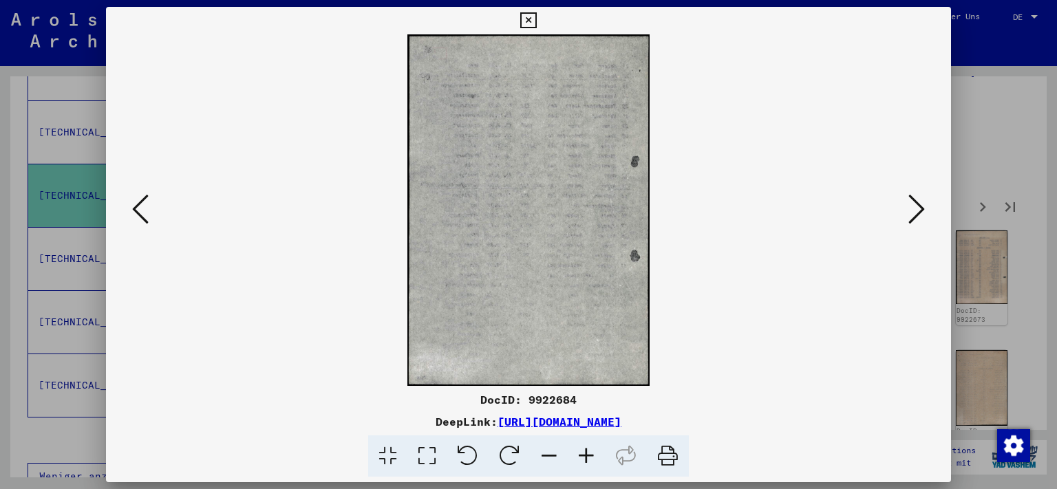
click at [149, 208] on button at bounding box center [140, 210] width 25 height 39
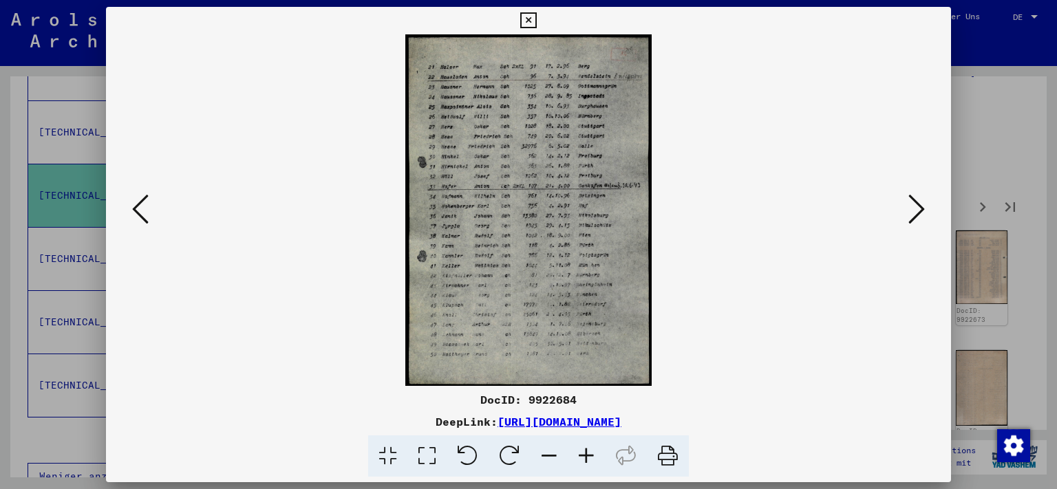
click at [917, 218] on icon at bounding box center [917, 209] width 17 height 33
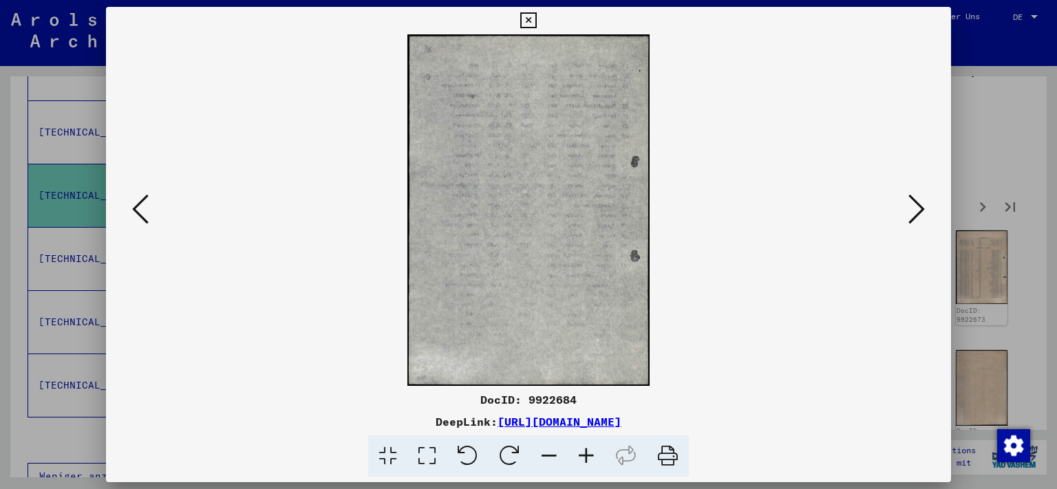
click at [917, 218] on icon at bounding box center [917, 209] width 17 height 33
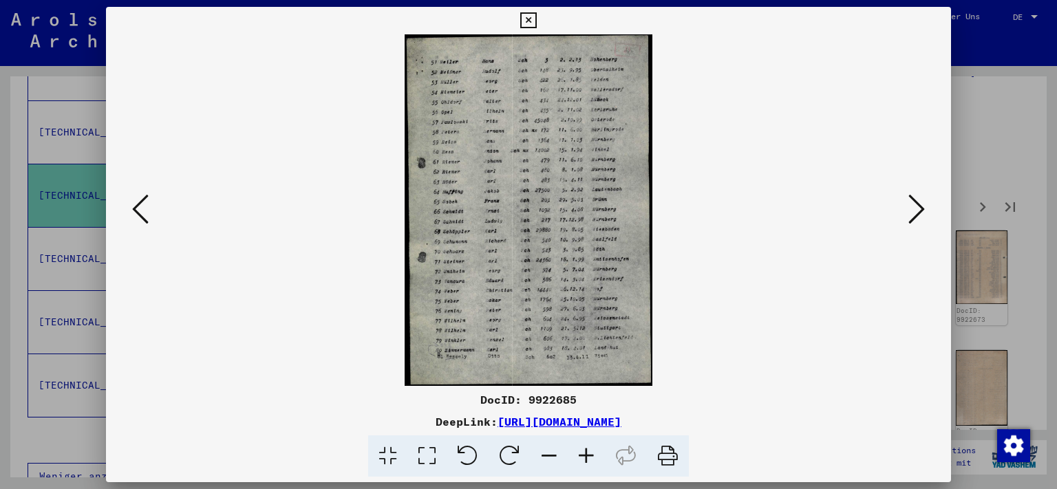
click at [917, 218] on icon at bounding box center [917, 209] width 17 height 33
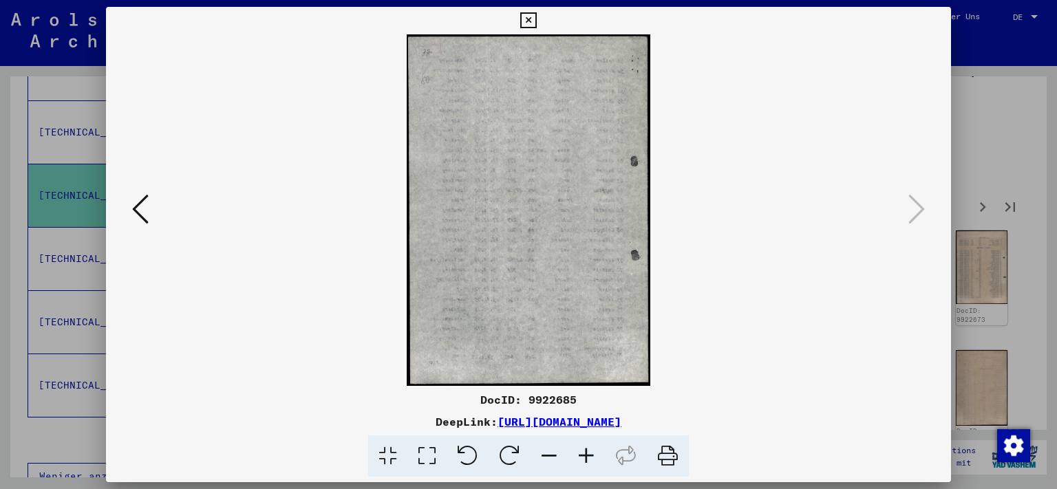
click at [536, 24] on icon at bounding box center [528, 20] width 16 height 17
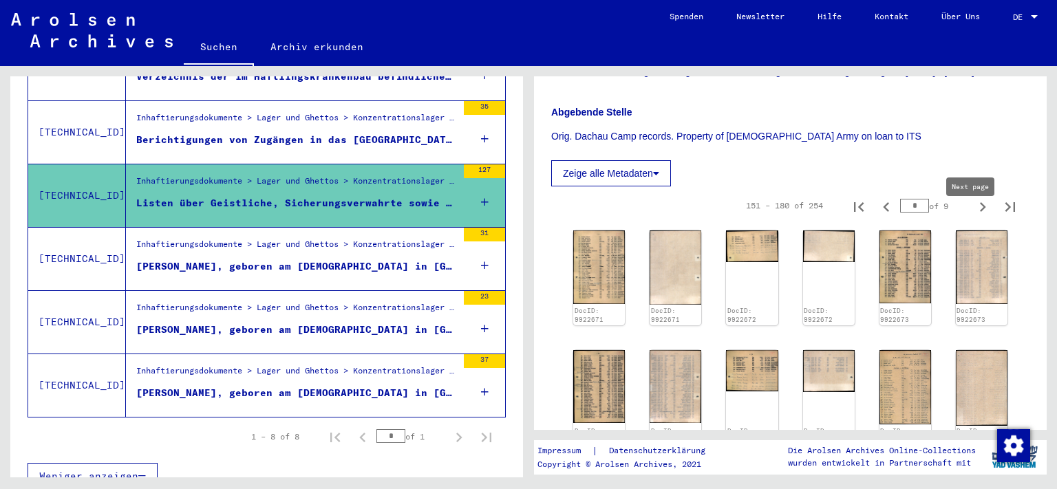
click at [973, 216] on icon "Next page" at bounding box center [982, 207] width 19 height 19
type input "*"
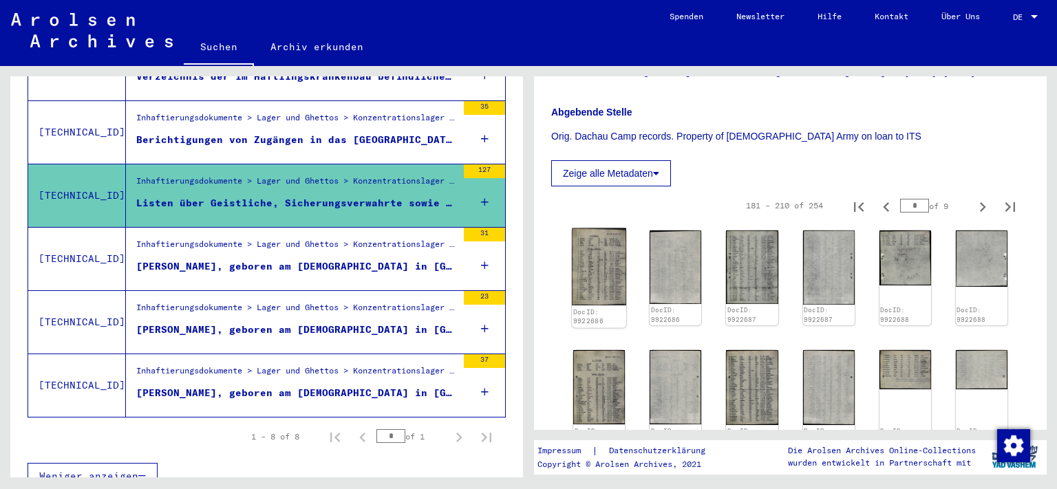
click at [607, 256] on img at bounding box center [599, 267] width 54 height 77
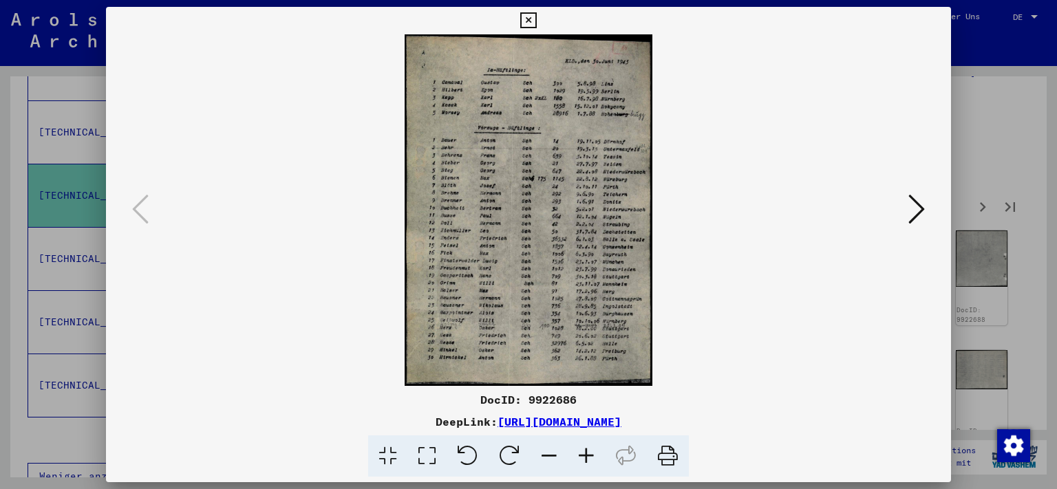
click at [922, 208] on icon at bounding box center [917, 209] width 17 height 33
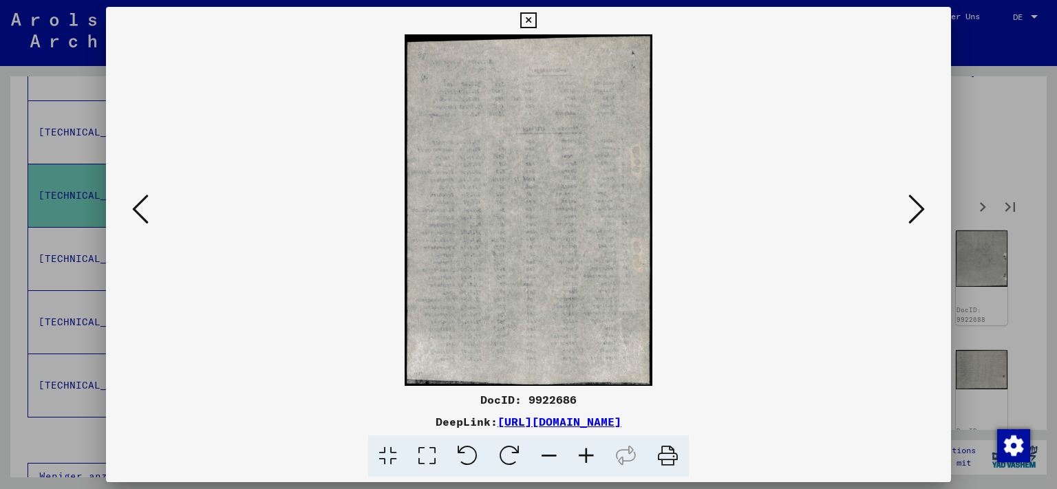
click at [922, 208] on icon at bounding box center [917, 209] width 17 height 33
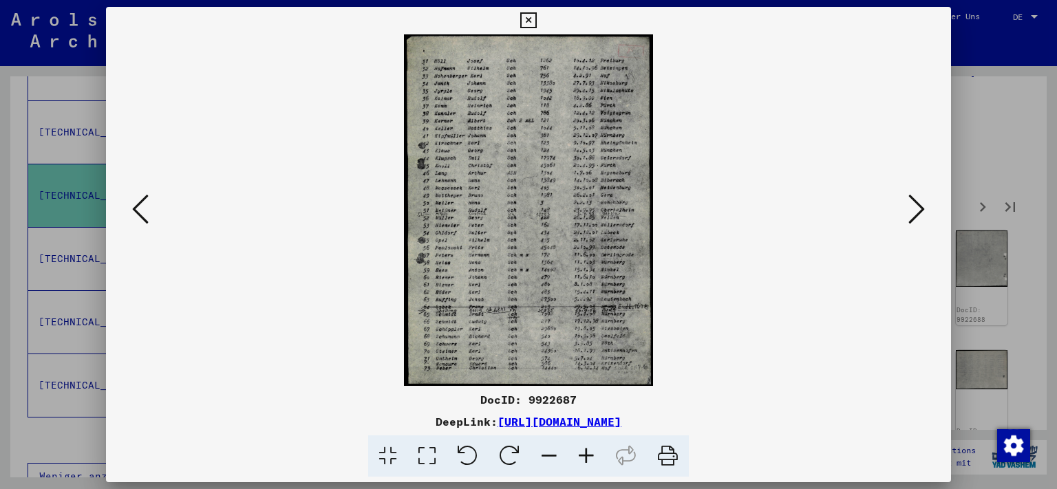
click at [922, 208] on icon at bounding box center [917, 209] width 17 height 33
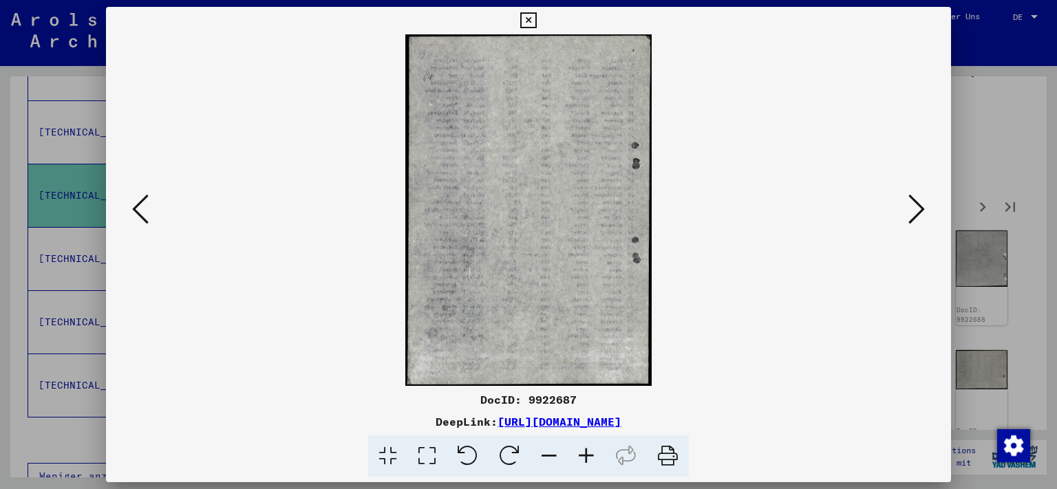
click at [922, 208] on icon at bounding box center [917, 209] width 17 height 33
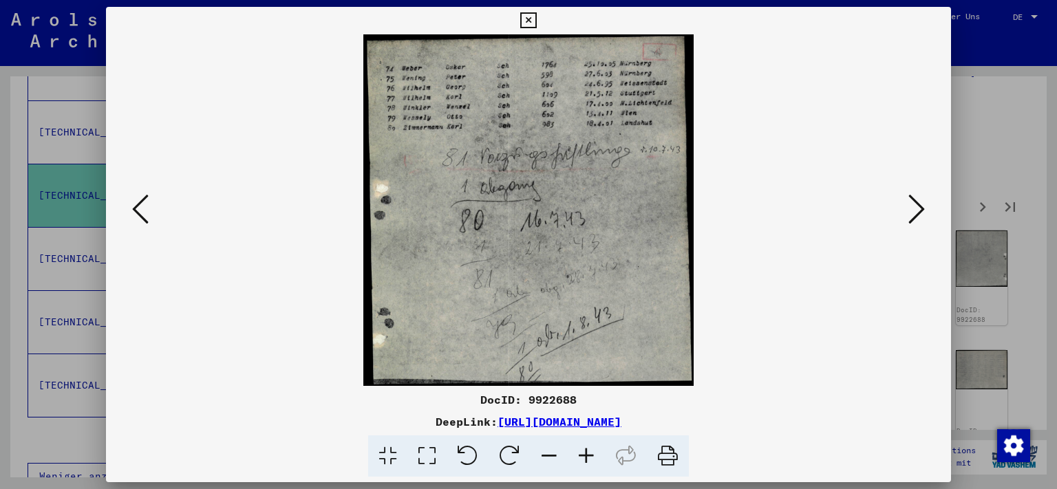
click at [922, 208] on icon at bounding box center [917, 209] width 17 height 33
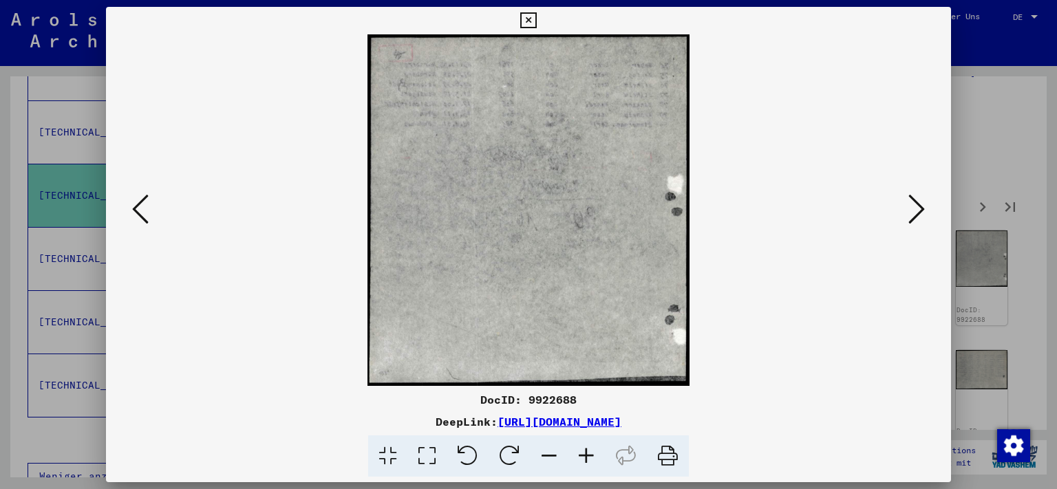
click at [922, 208] on icon at bounding box center [917, 209] width 17 height 33
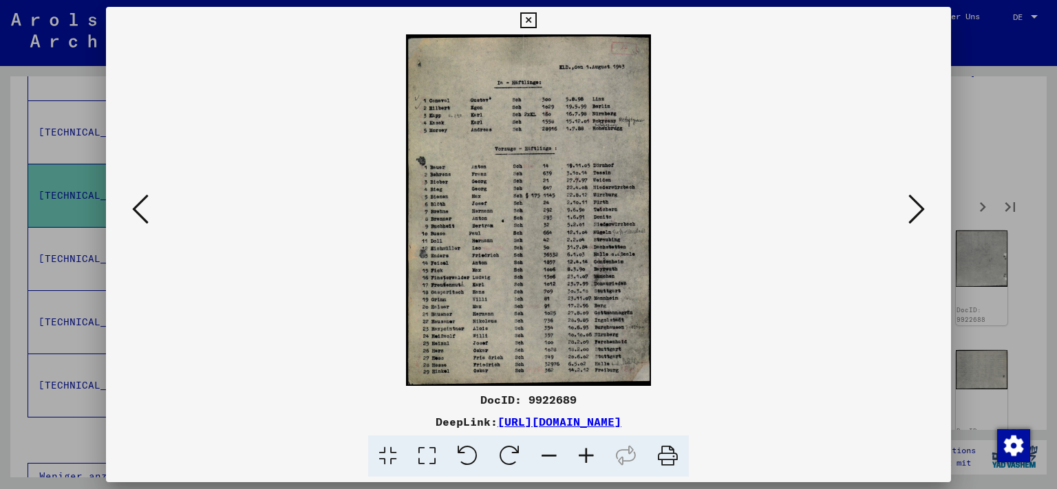
click at [922, 208] on icon at bounding box center [917, 209] width 17 height 33
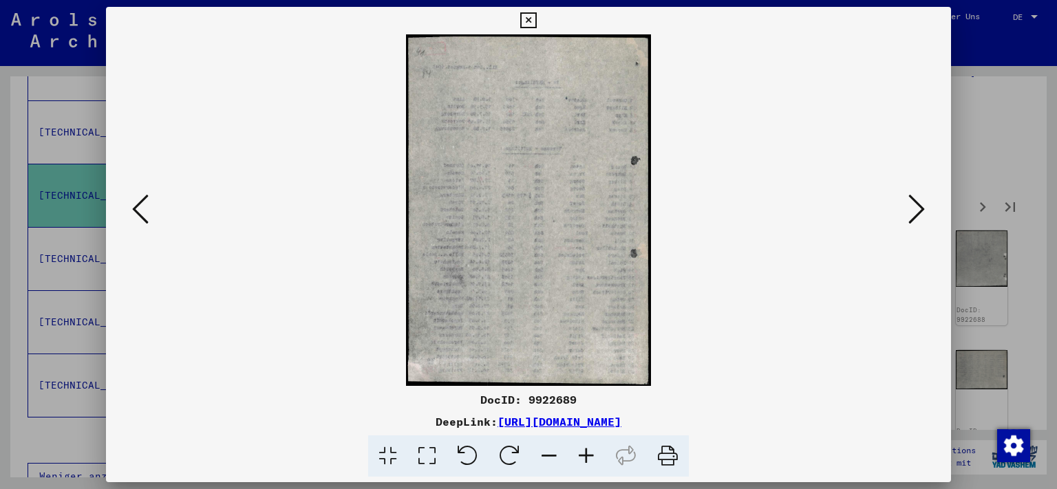
click at [922, 208] on icon at bounding box center [917, 209] width 17 height 33
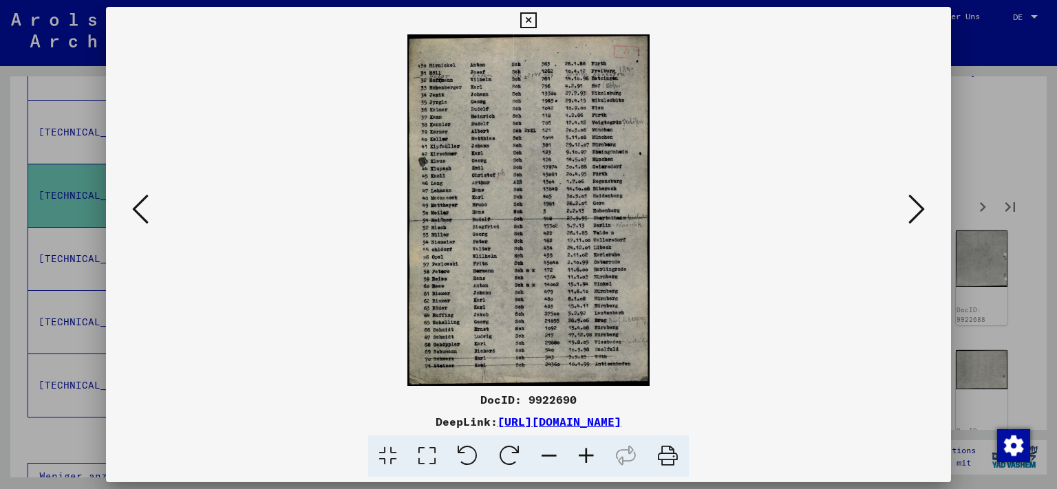
click at [922, 208] on icon at bounding box center [917, 209] width 17 height 33
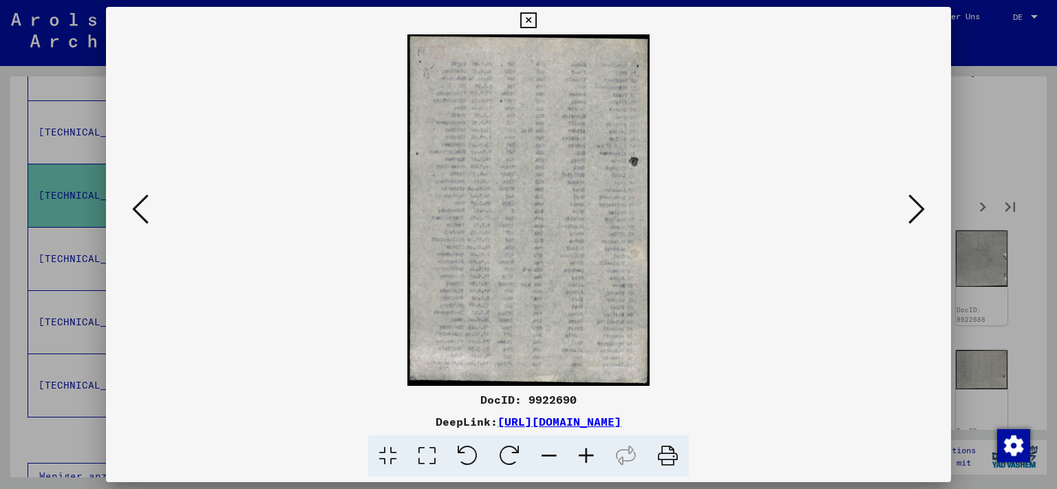
click at [922, 208] on icon at bounding box center [917, 209] width 17 height 33
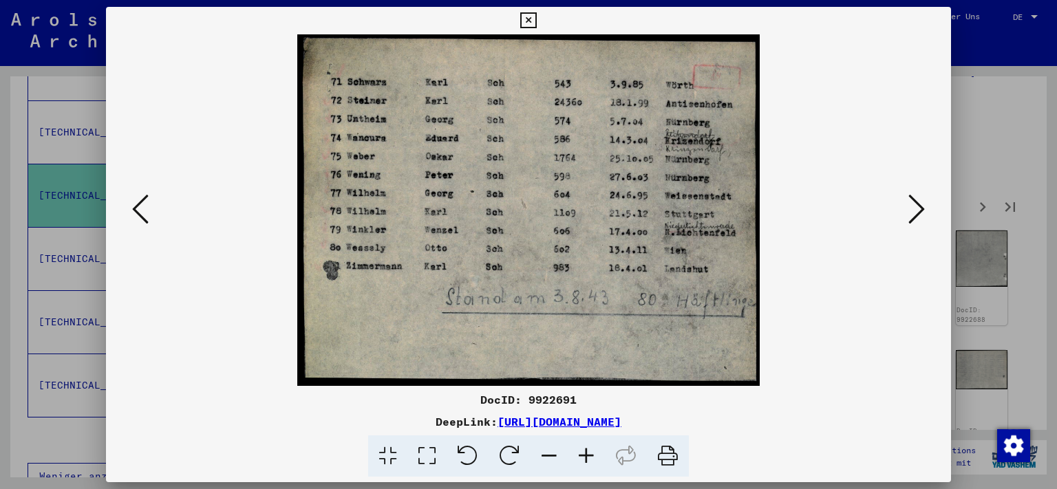
click at [922, 208] on icon at bounding box center [917, 209] width 17 height 33
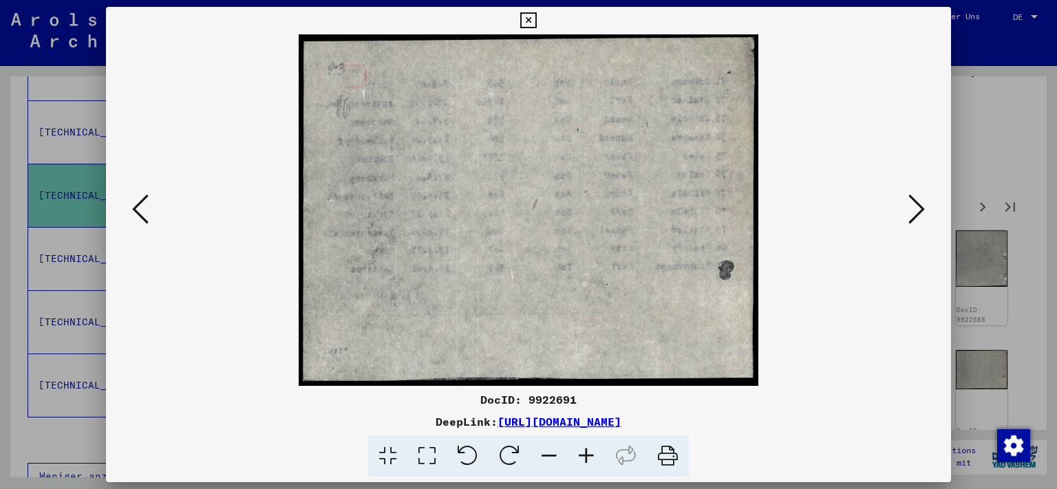
click at [922, 208] on icon at bounding box center [917, 209] width 17 height 33
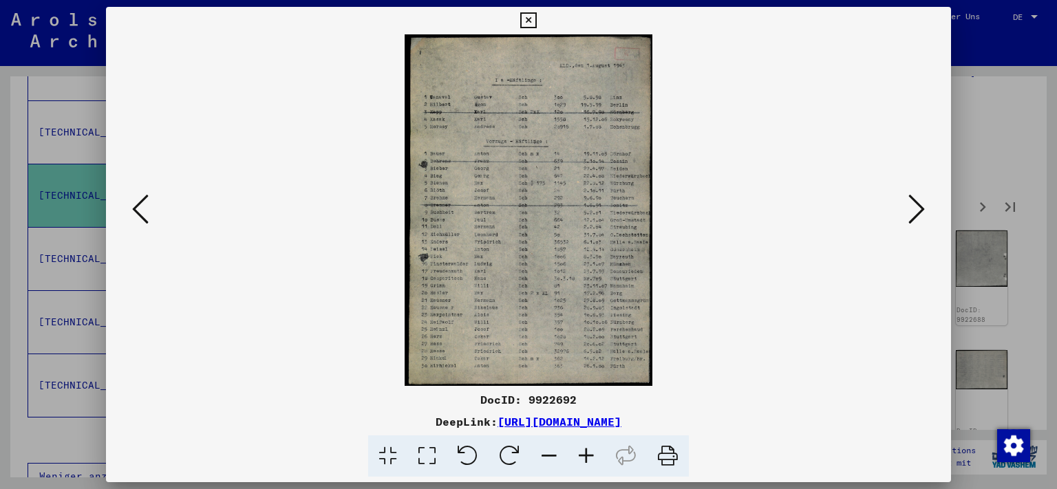
click at [922, 208] on icon at bounding box center [917, 209] width 17 height 33
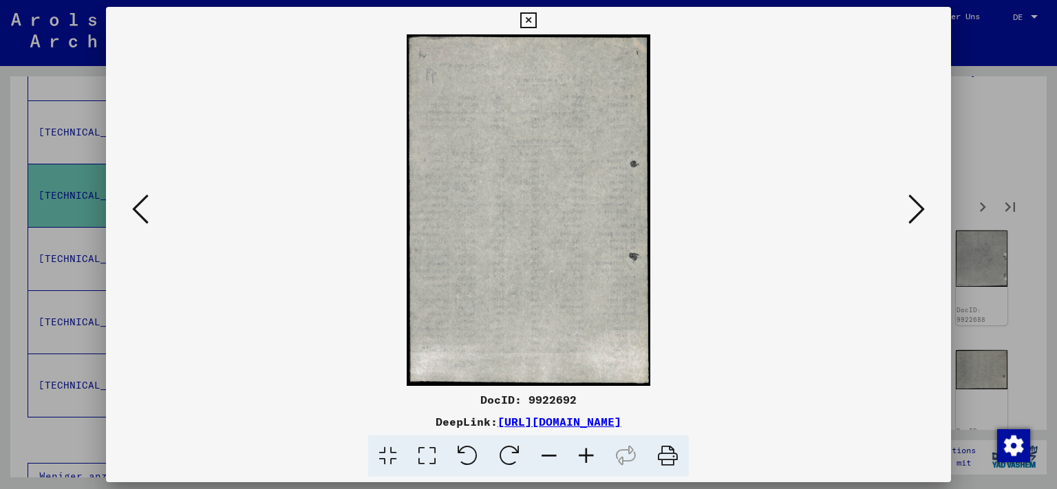
click at [922, 208] on icon at bounding box center [917, 209] width 17 height 33
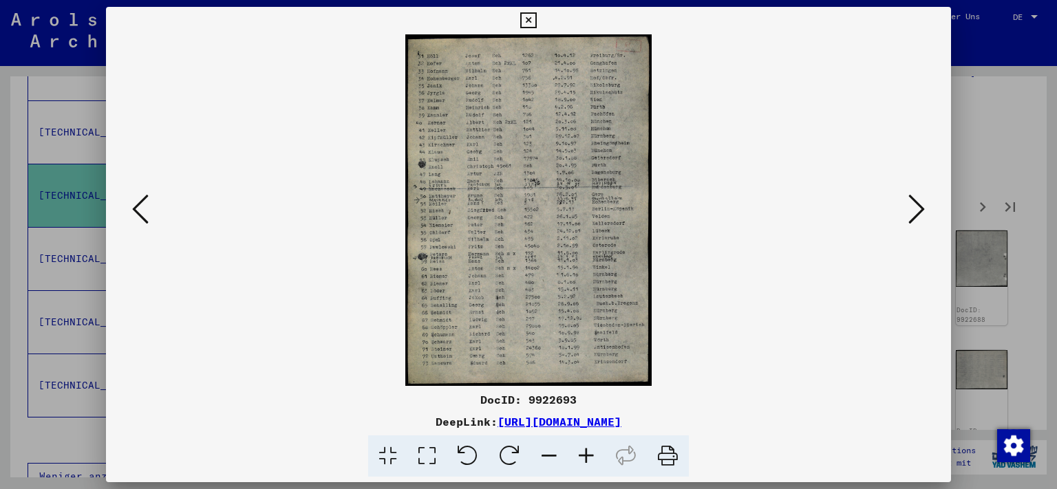
click at [922, 208] on icon at bounding box center [917, 209] width 17 height 33
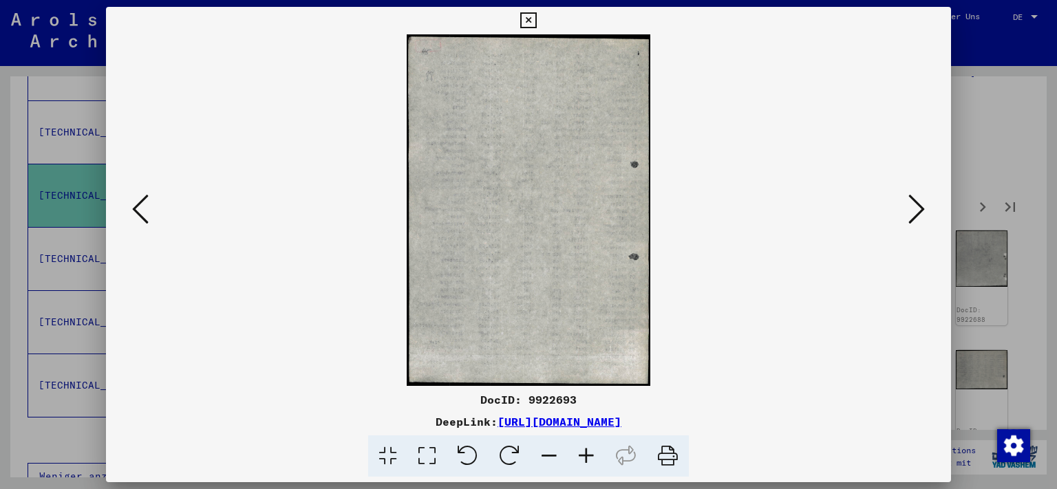
click at [922, 208] on icon at bounding box center [917, 209] width 17 height 33
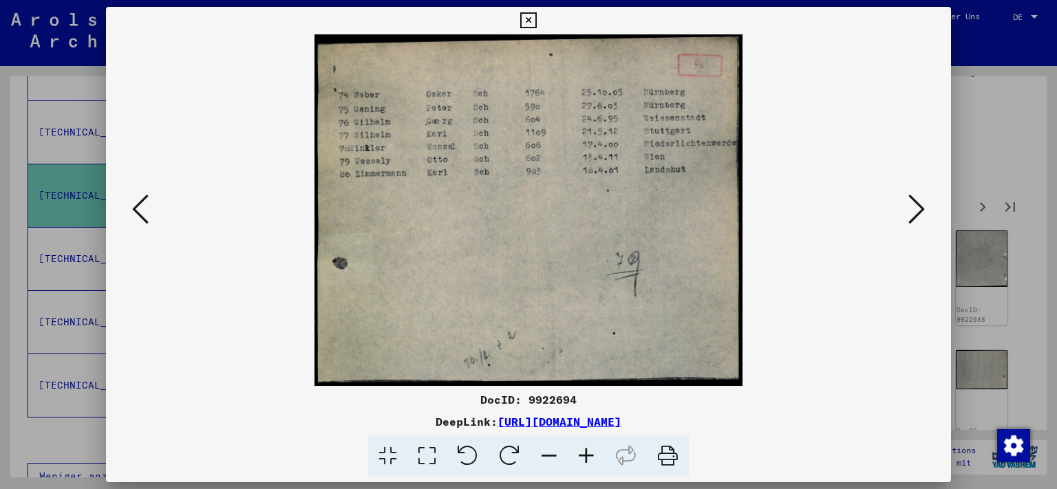
click at [922, 208] on icon at bounding box center [917, 209] width 17 height 33
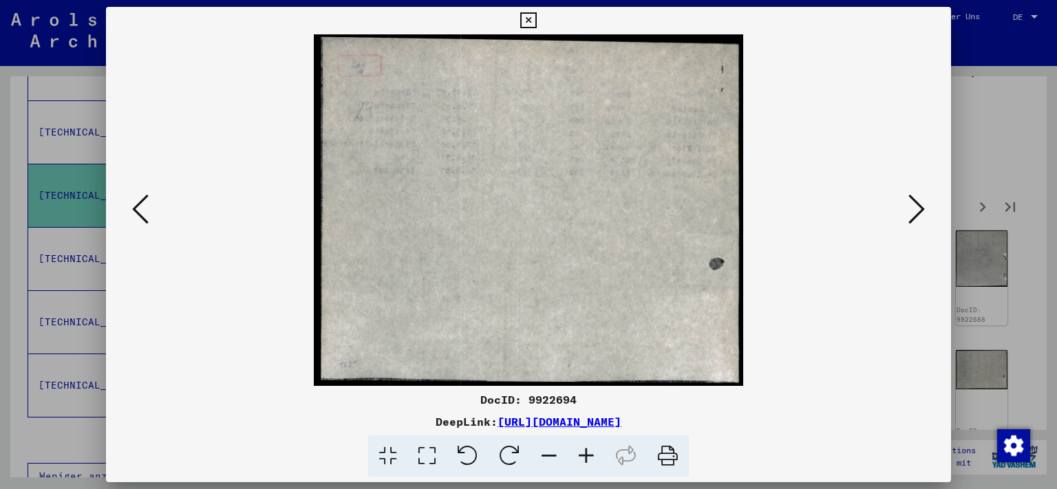
click at [922, 208] on icon at bounding box center [917, 209] width 17 height 33
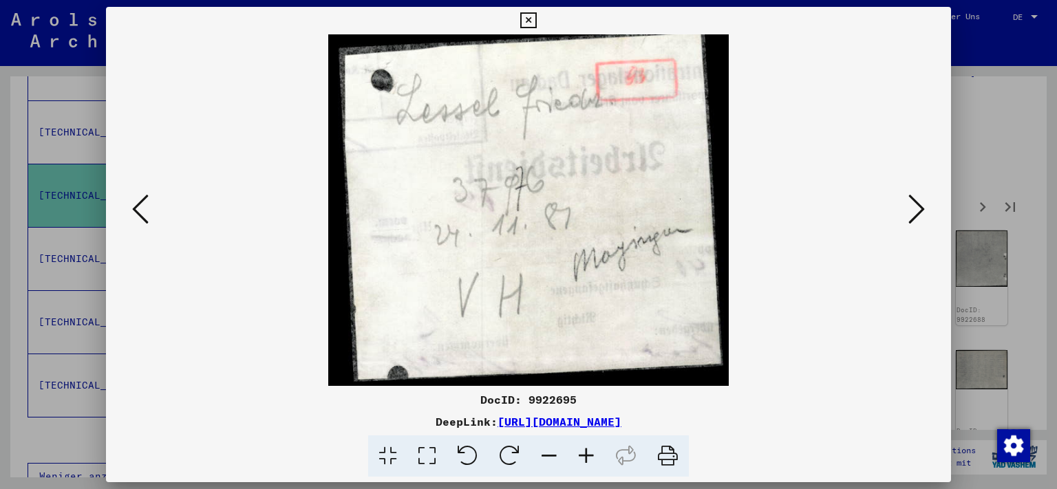
click at [922, 208] on icon at bounding box center [917, 209] width 17 height 33
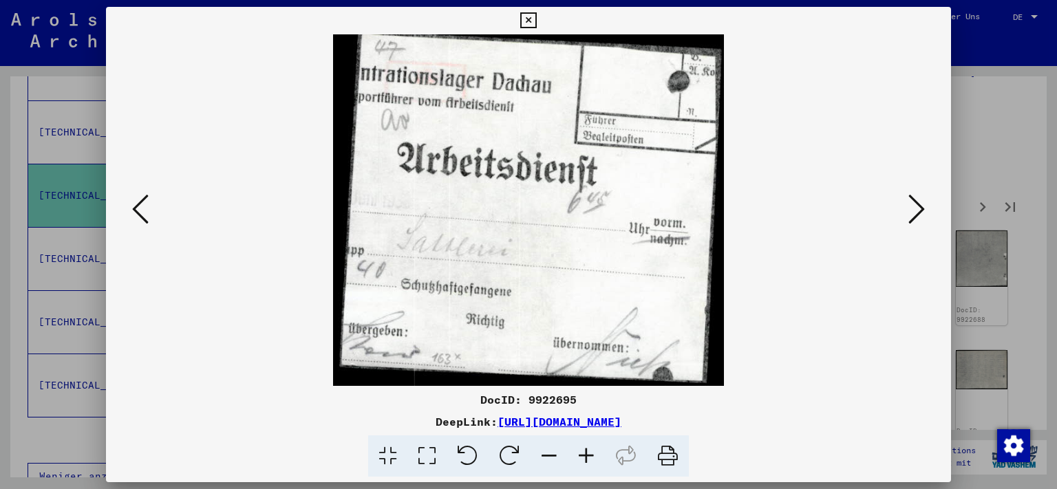
click at [922, 208] on icon at bounding box center [917, 209] width 17 height 33
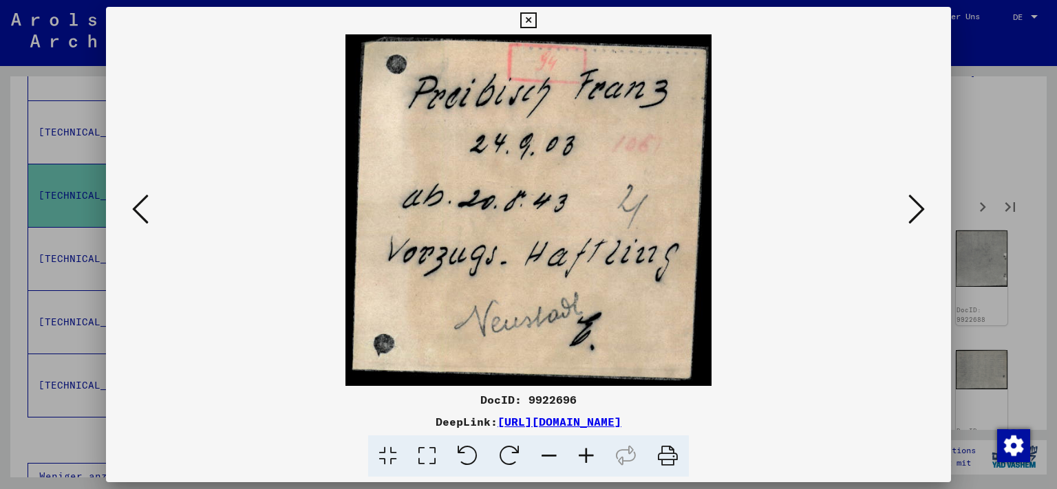
click at [922, 208] on icon at bounding box center [917, 209] width 17 height 33
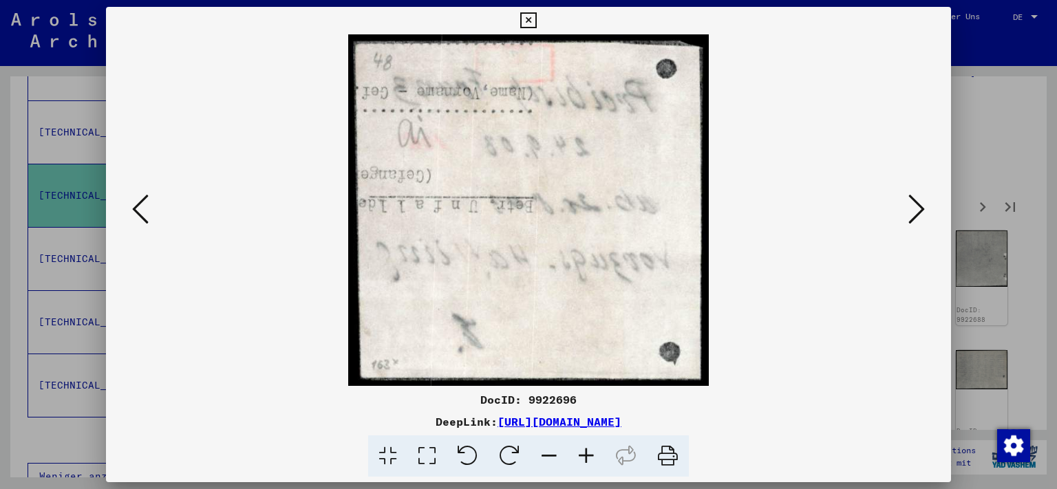
click at [922, 208] on icon at bounding box center [917, 209] width 17 height 33
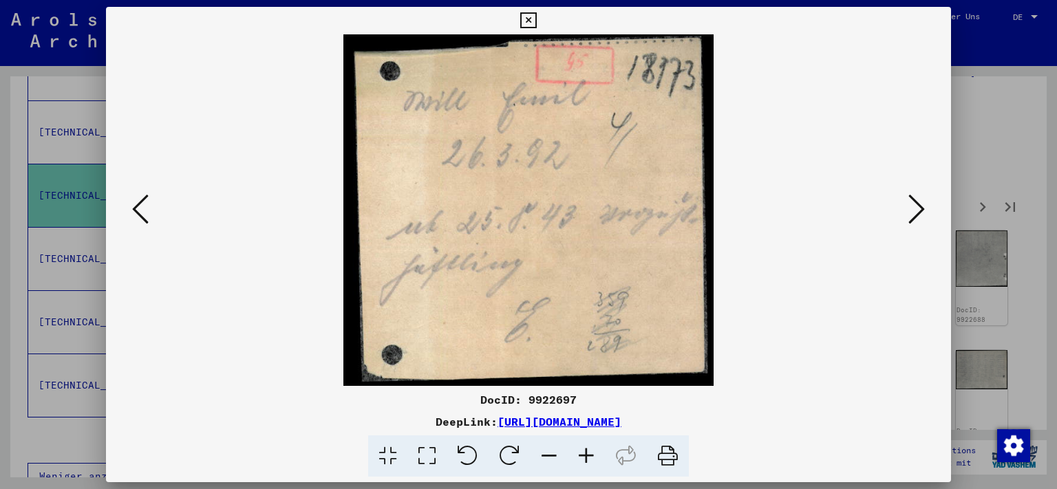
click at [922, 208] on icon at bounding box center [917, 209] width 17 height 33
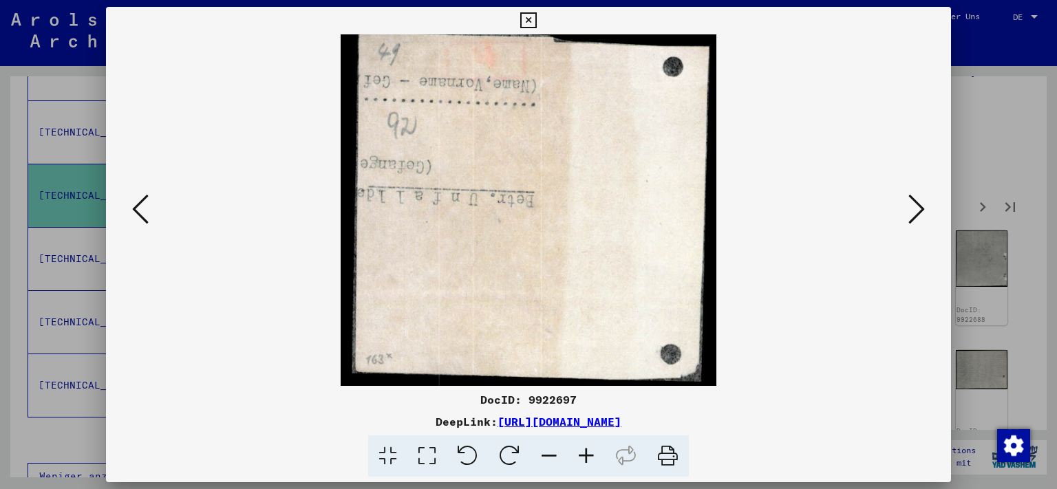
click at [922, 208] on icon at bounding box center [917, 209] width 17 height 33
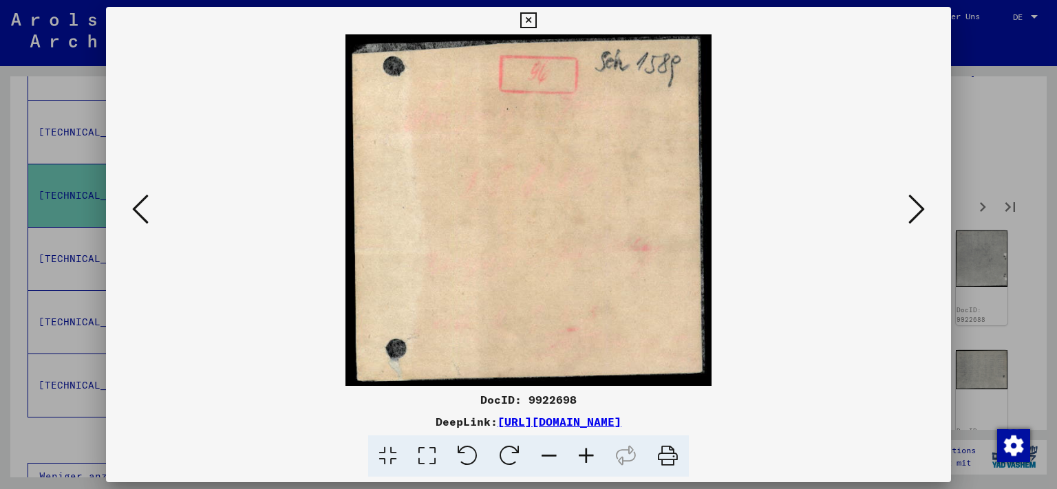
click at [922, 208] on icon at bounding box center [917, 209] width 17 height 33
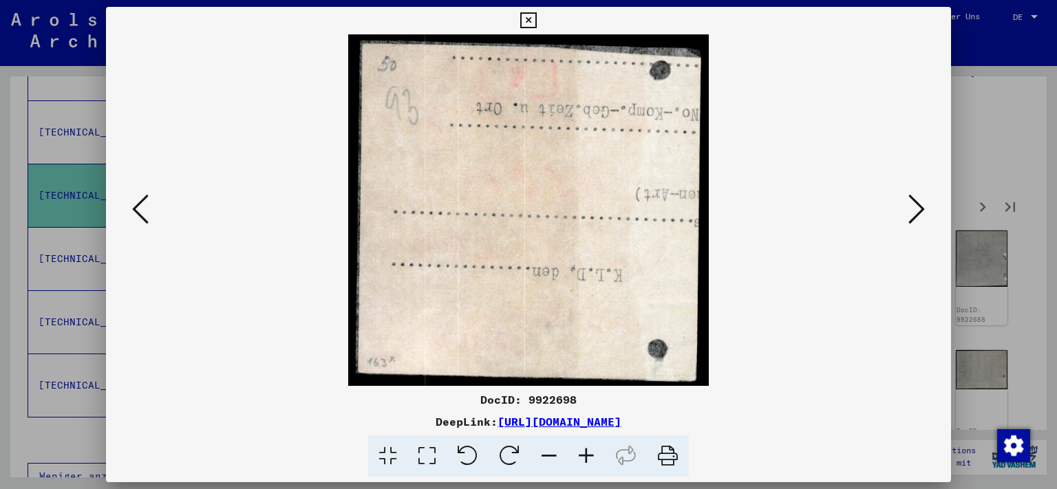
click at [922, 208] on icon at bounding box center [917, 209] width 17 height 33
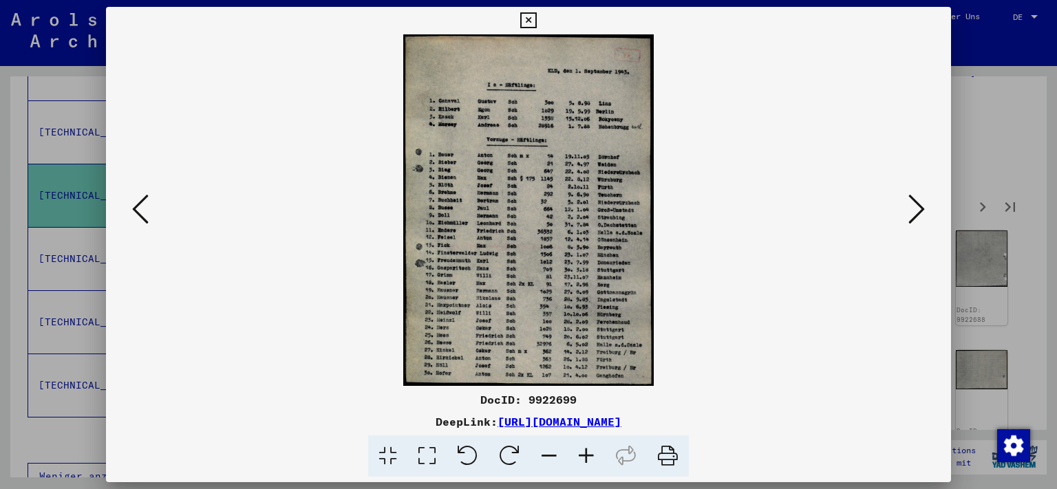
click at [922, 208] on icon at bounding box center [917, 209] width 17 height 33
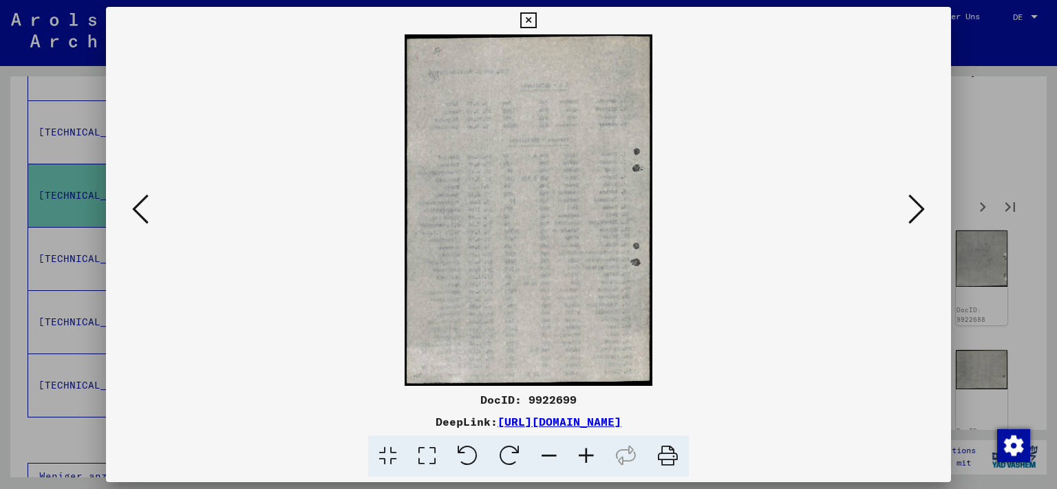
click at [922, 208] on icon at bounding box center [917, 209] width 17 height 33
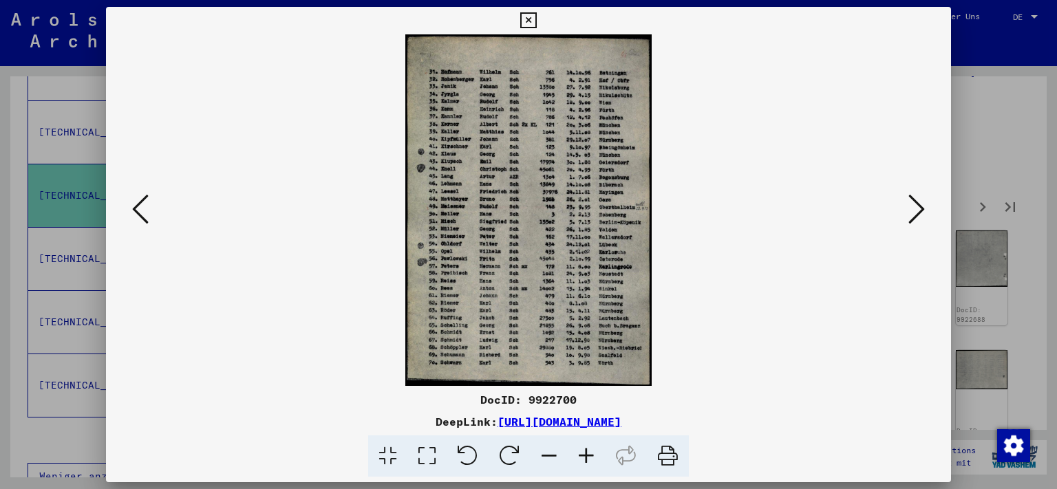
click at [922, 208] on icon at bounding box center [917, 209] width 17 height 33
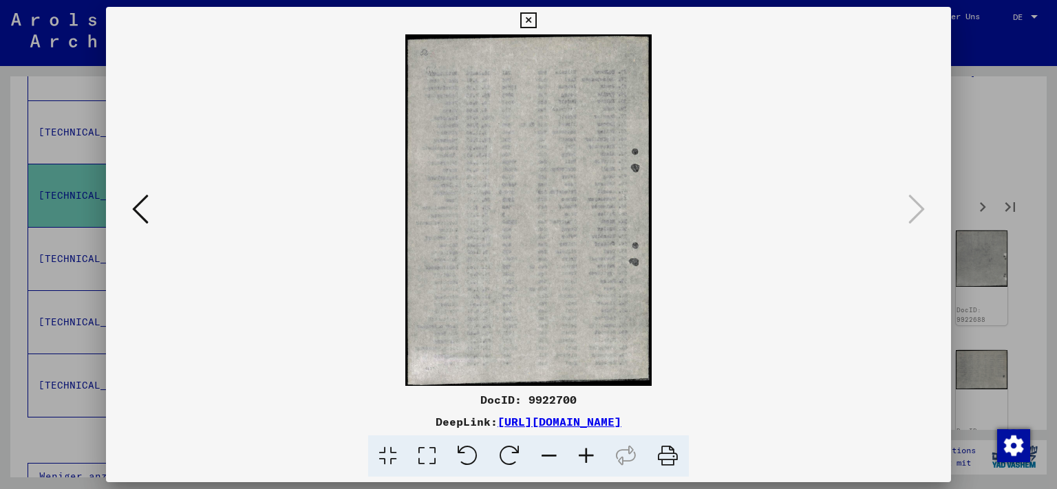
click at [536, 15] on icon at bounding box center [528, 20] width 16 height 17
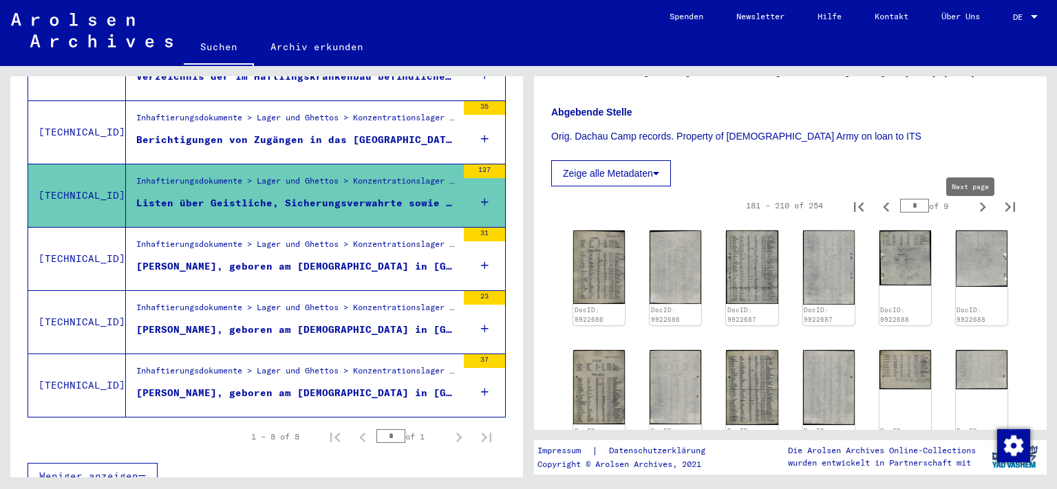
click at [977, 217] on icon "Next page" at bounding box center [982, 207] width 19 height 19
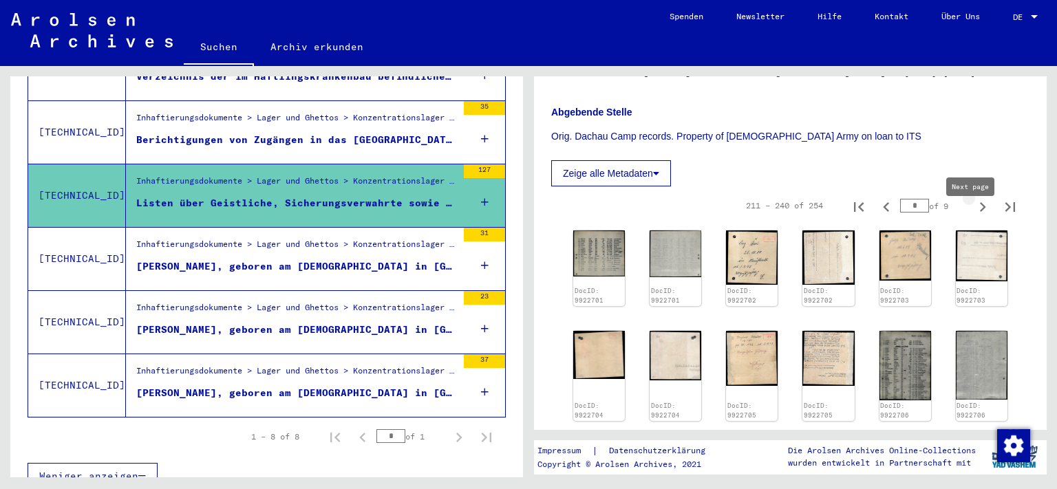
type input "*"
click at [604, 277] on img at bounding box center [599, 253] width 54 height 48
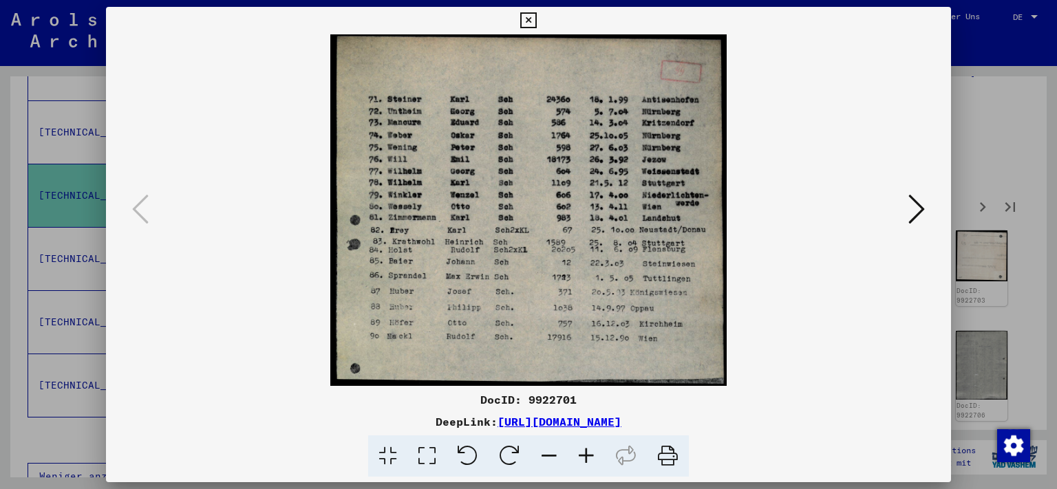
click at [907, 207] on button at bounding box center [917, 210] width 25 height 39
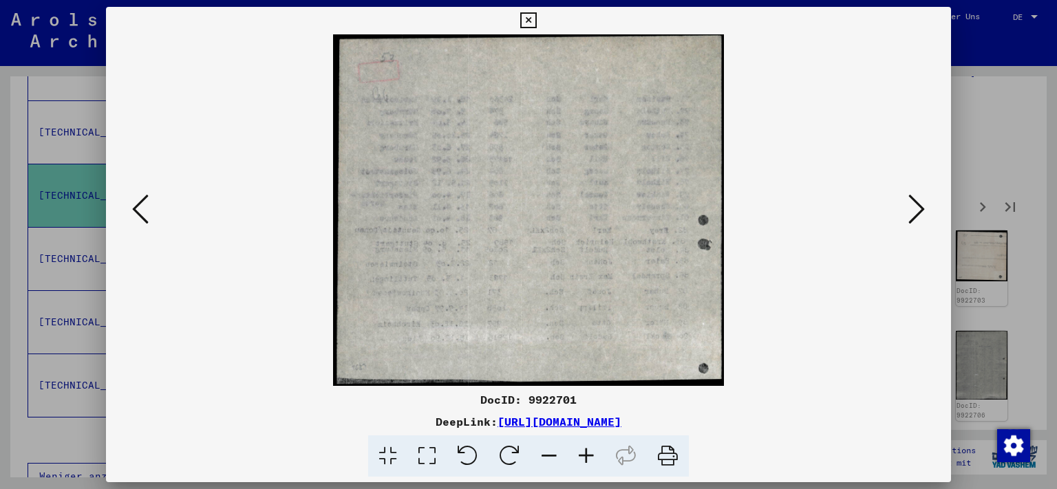
click at [907, 207] on button at bounding box center [917, 210] width 25 height 39
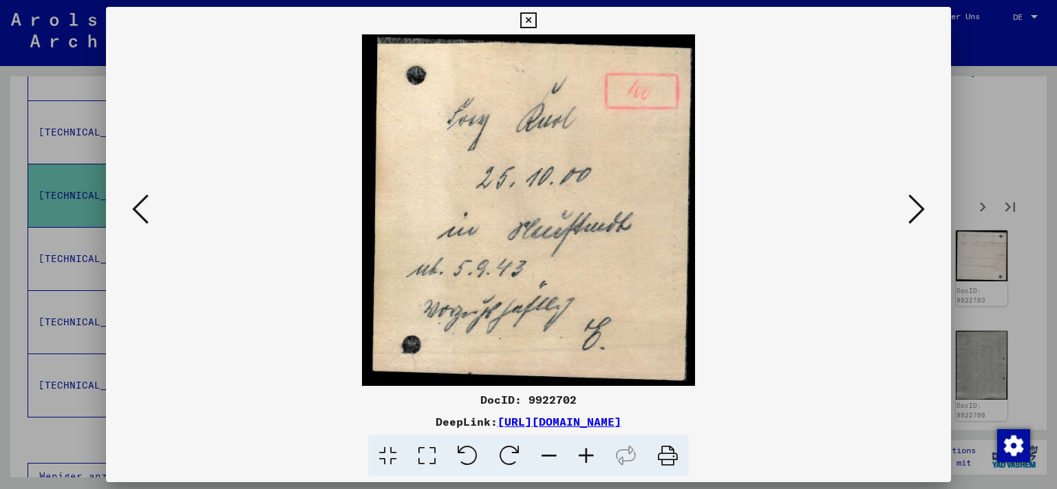
click at [907, 207] on button at bounding box center [917, 210] width 25 height 39
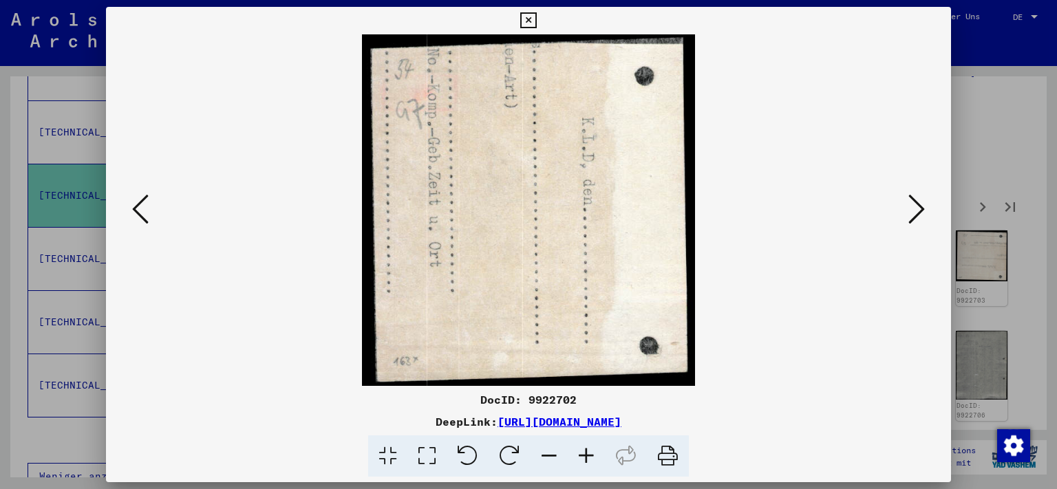
click at [907, 207] on button at bounding box center [917, 210] width 25 height 39
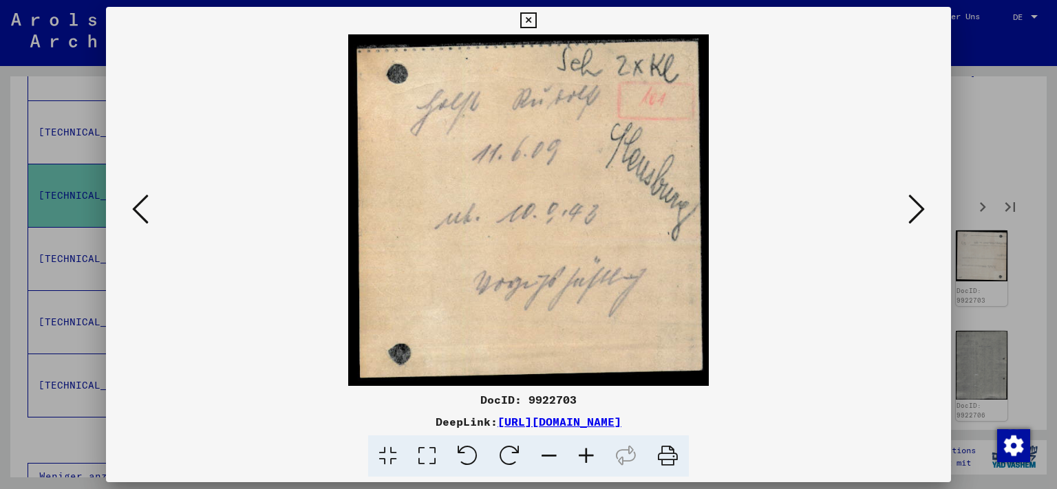
click at [907, 207] on button at bounding box center [917, 210] width 25 height 39
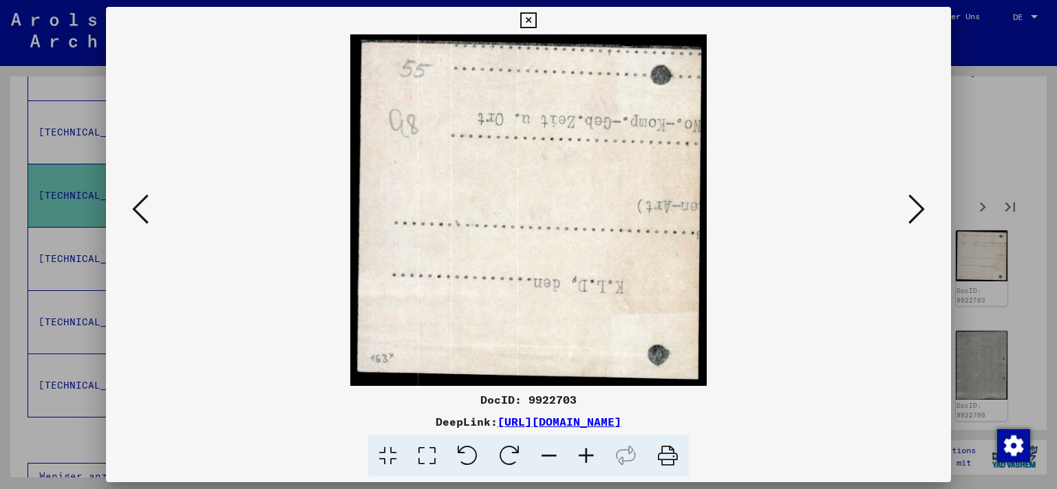
click at [907, 207] on button at bounding box center [917, 210] width 25 height 39
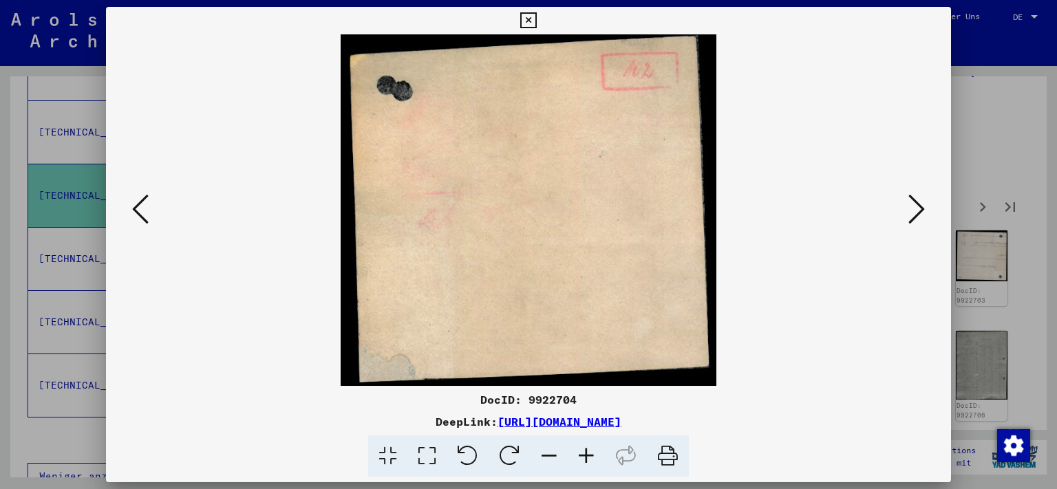
click at [907, 207] on button at bounding box center [917, 210] width 25 height 39
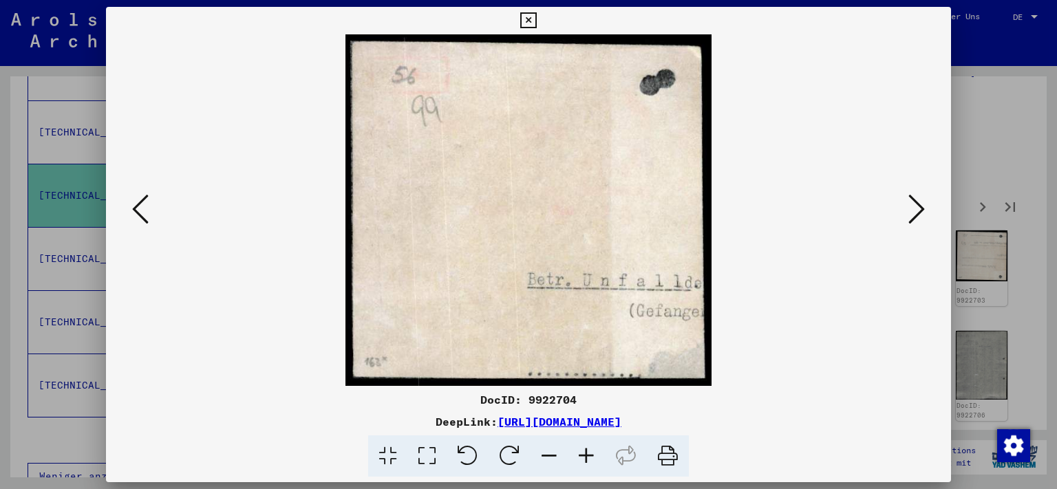
click at [907, 207] on button at bounding box center [917, 210] width 25 height 39
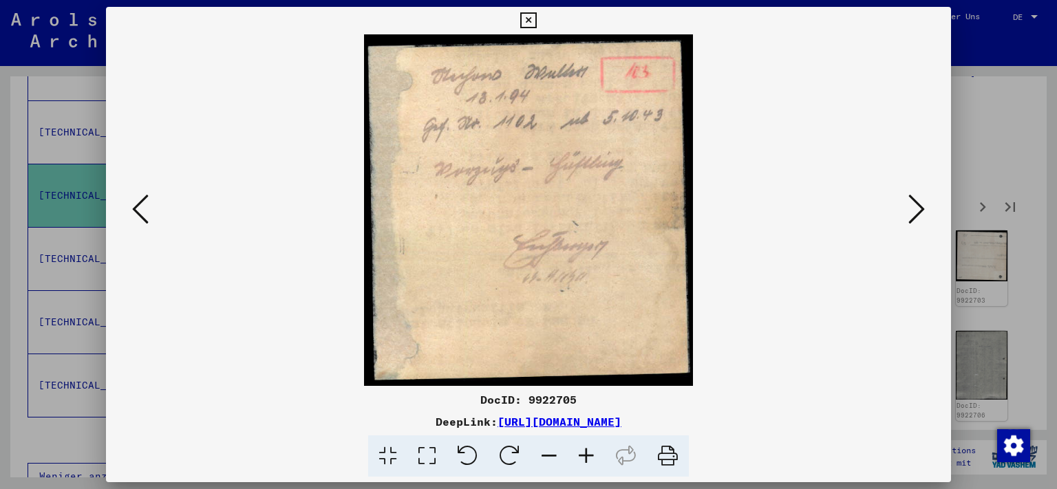
click at [907, 207] on button at bounding box center [917, 210] width 25 height 39
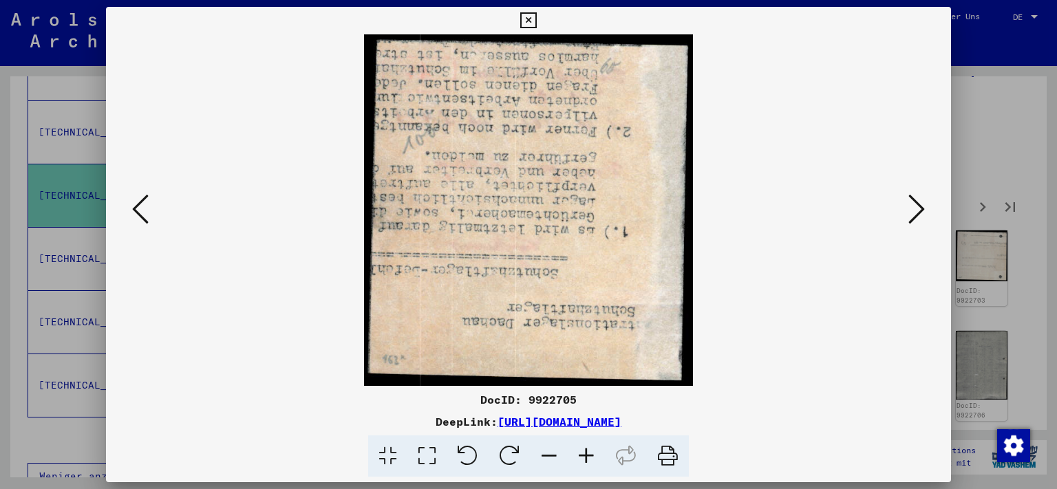
click at [140, 206] on icon at bounding box center [140, 209] width 17 height 33
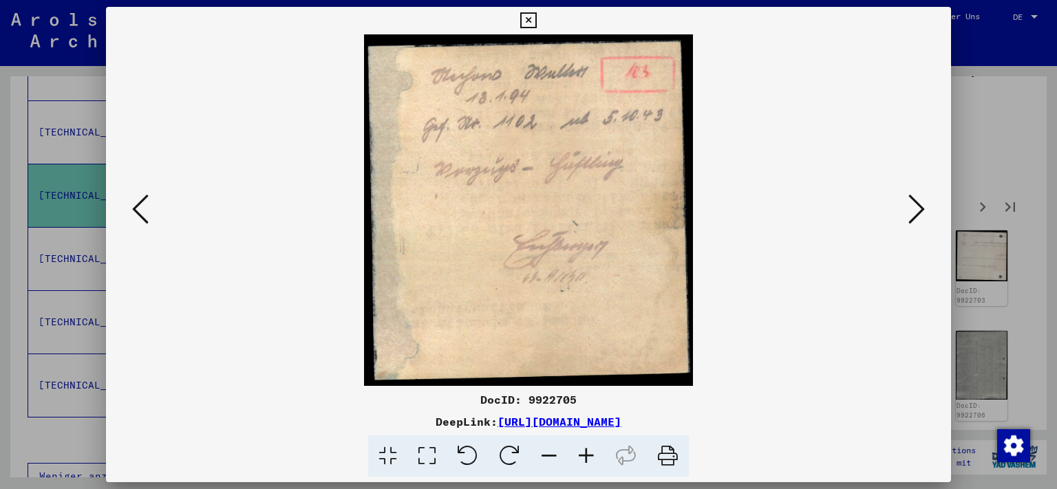
click at [919, 200] on icon at bounding box center [917, 209] width 17 height 33
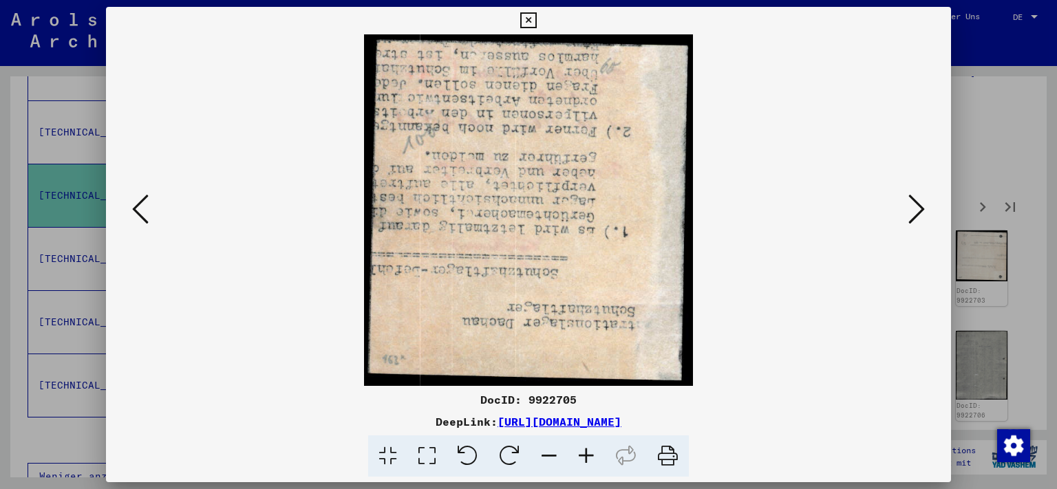
click at [919, 200] on icon at bounding box center [917, 209] width 17 height 33
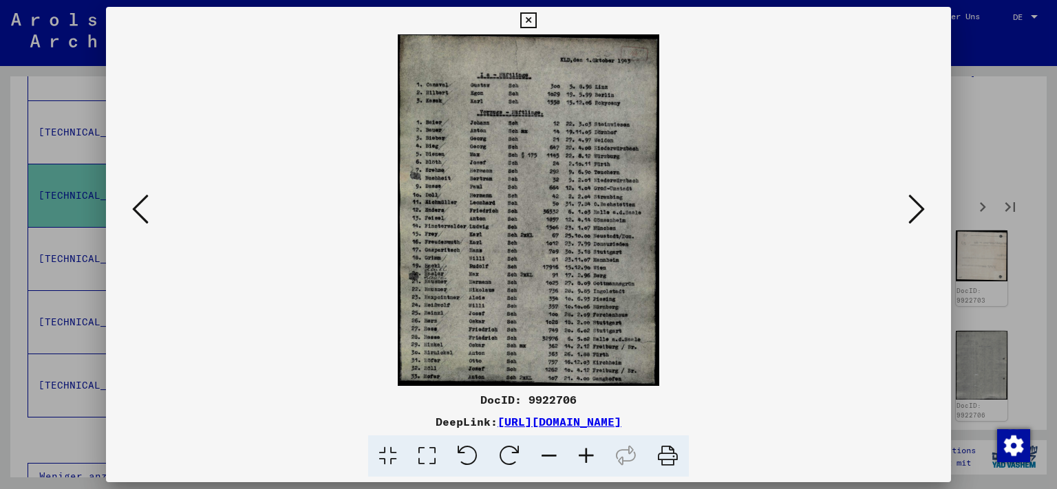
click at [919, 200] on icon at bounding box center [917, 209] width 17 height 33
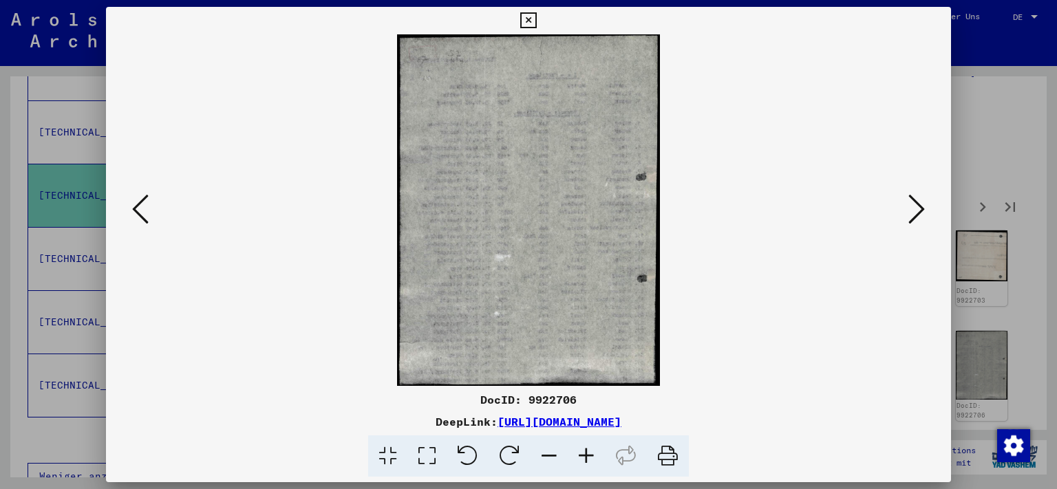
click at [919, 200] on icon at bounding box center [917, 209] width 17 height 33
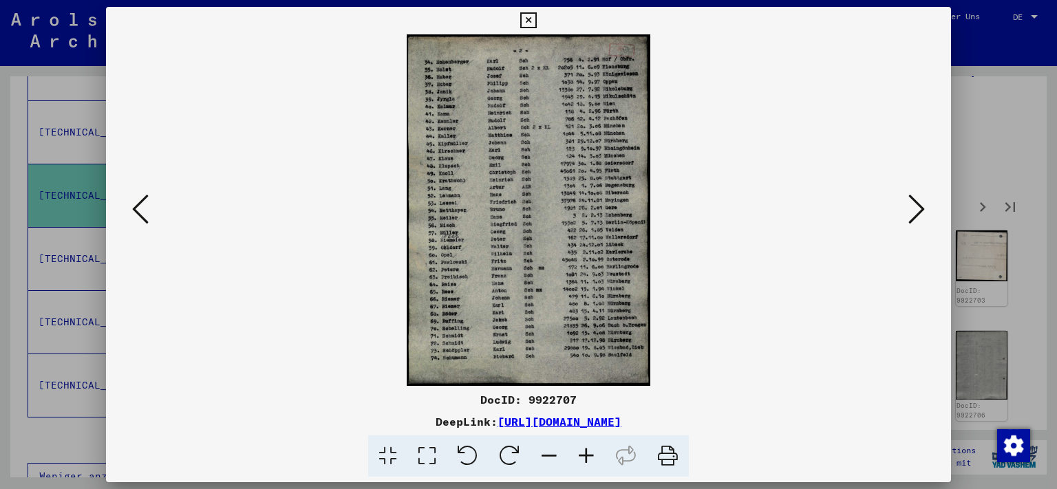
click at [919, 200] on icon at bounding box center [917, 209] width 17 height 33
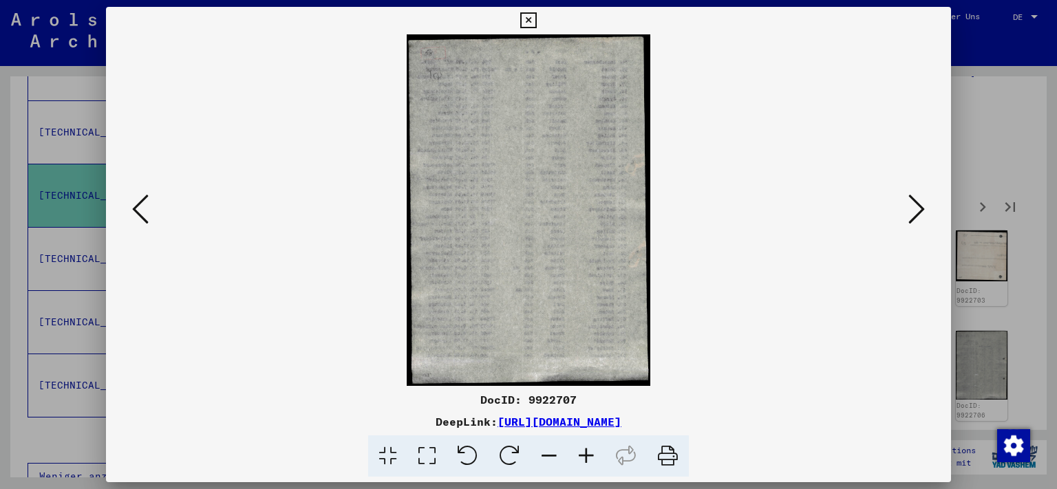
click at [919, 200] on icon at bounding box center [917, 209] width 17 height 33
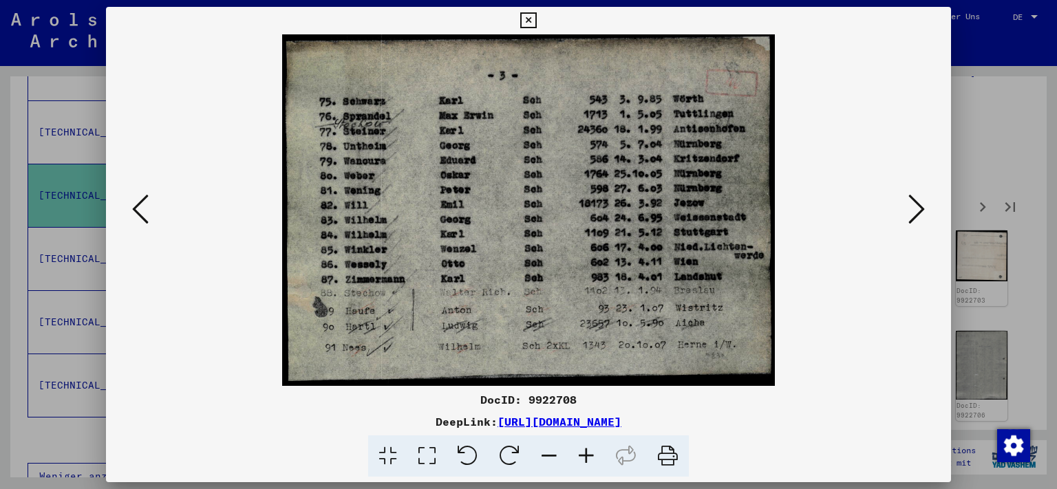
click at [919, 200] on icon at bounding box center [917, 209] width 17 height 33
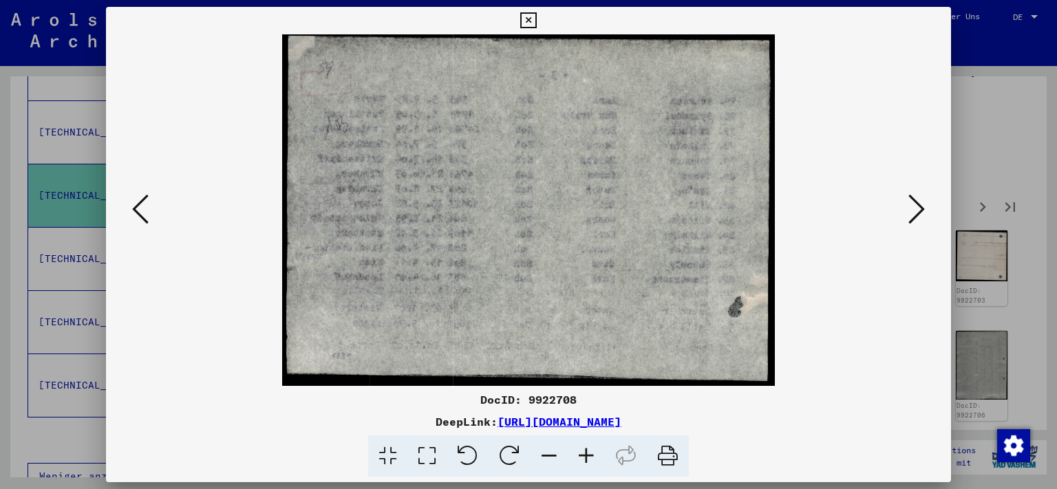
click at [919, 200] on icon at bounding box center [917, 209] width 17 height 33
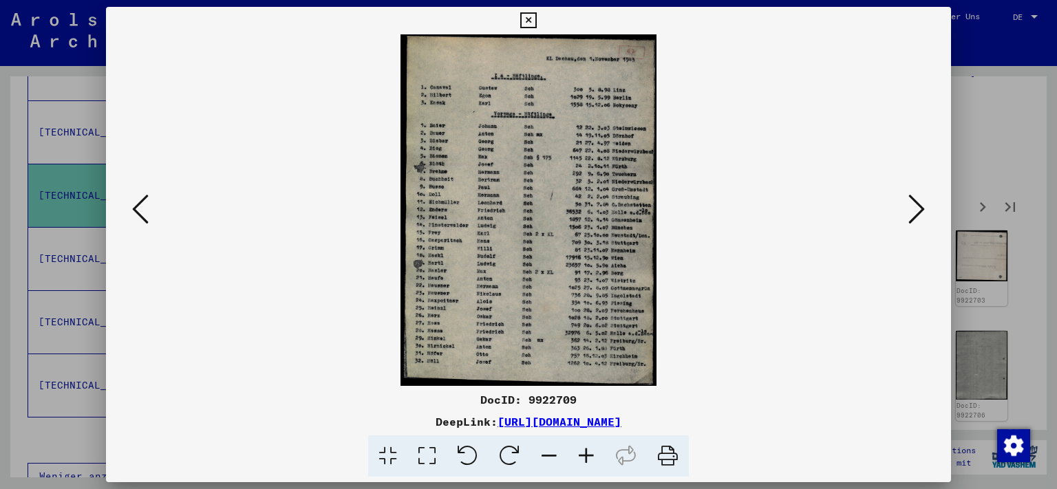
click at [919, 200] on icon at bounding box center [917, 209] width 17 height 33
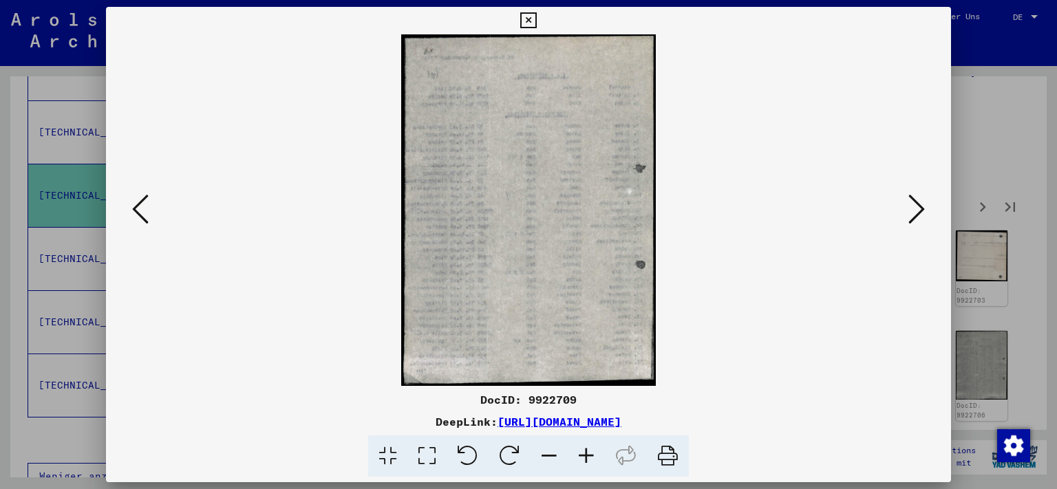
click at [919, 200] on icon at bounding box center [917, 209] width 17 height 33
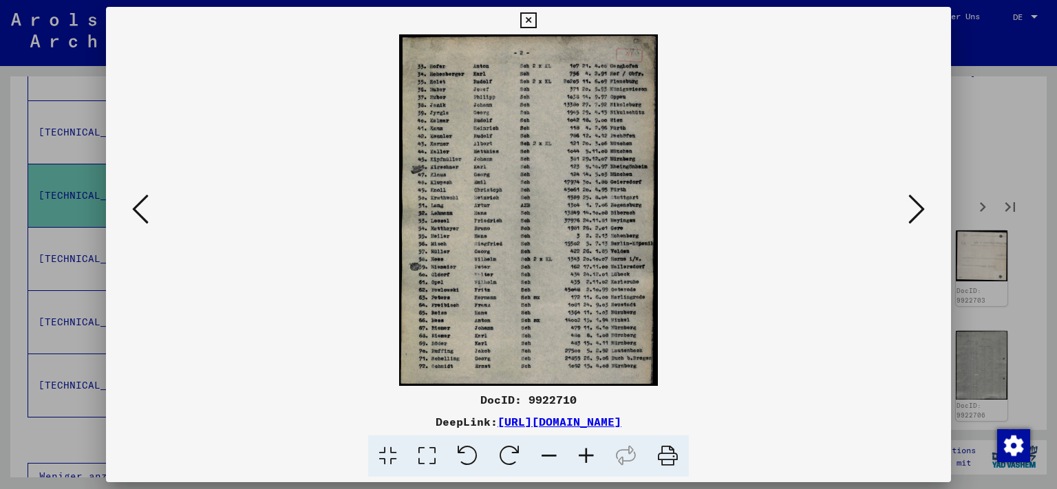
click at [919, 200] on icon at bounding box center [917, 209] width 17 height 33
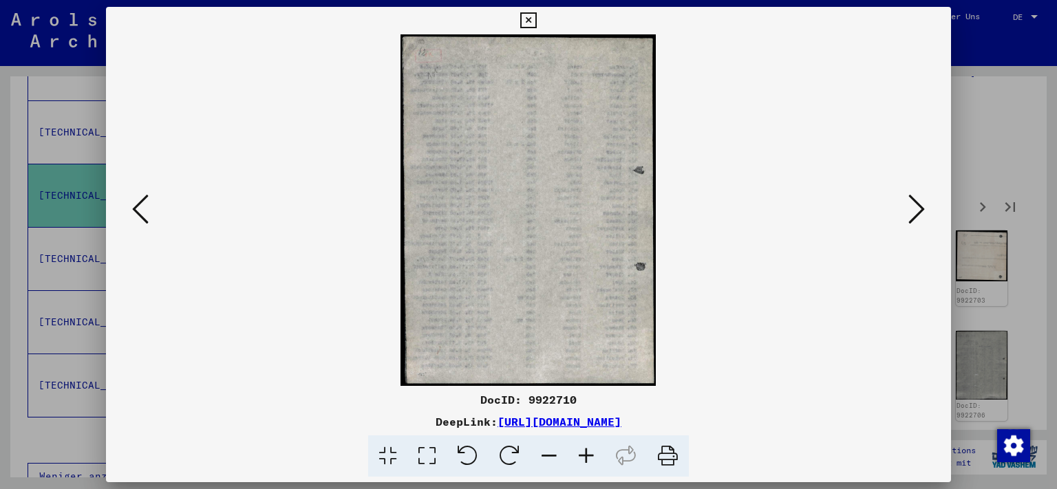
click at [919, 200] on icon at bounding box center [917, 209] width 17 height 33
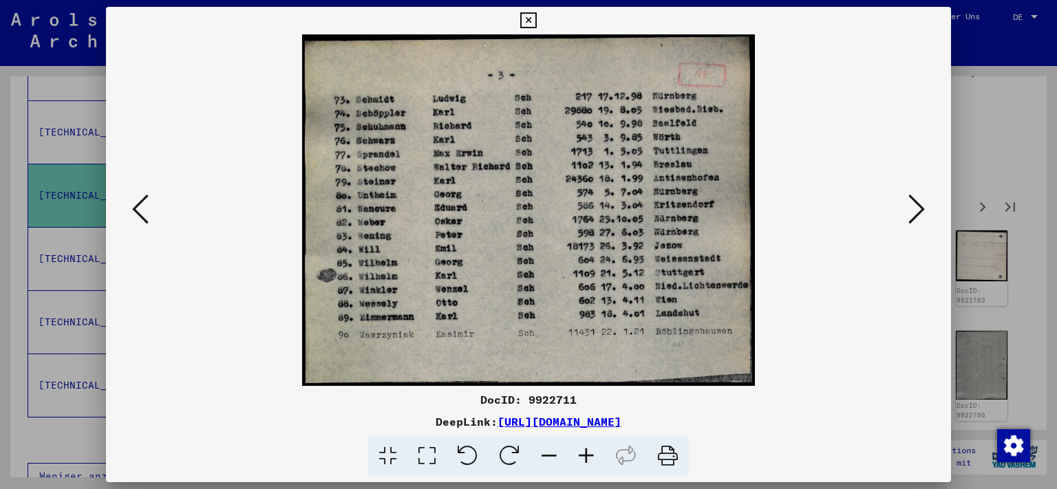
click at [919, 200] on icon at bounding box center [917, 209] width 17 height 33
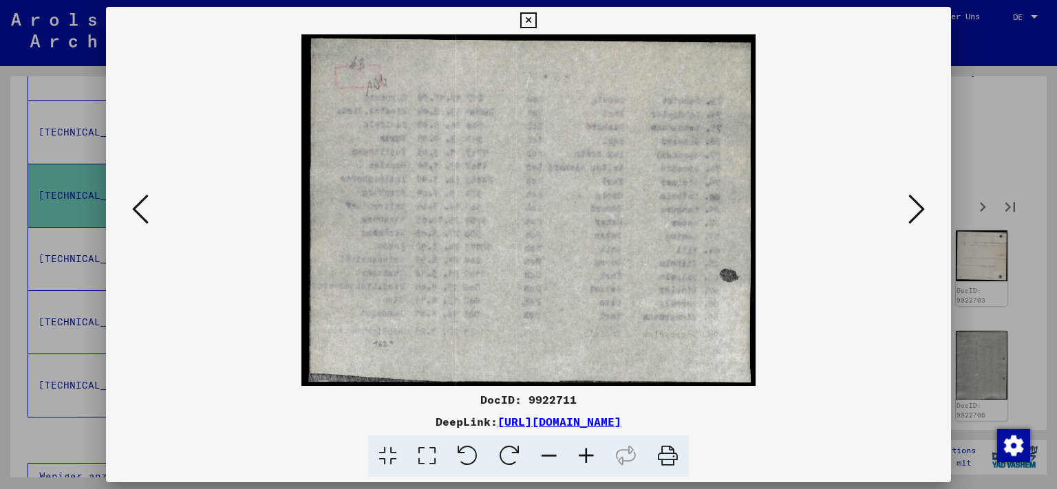
click at [919, 200] on icon at bounding box center [917, 209] width 17 height 33
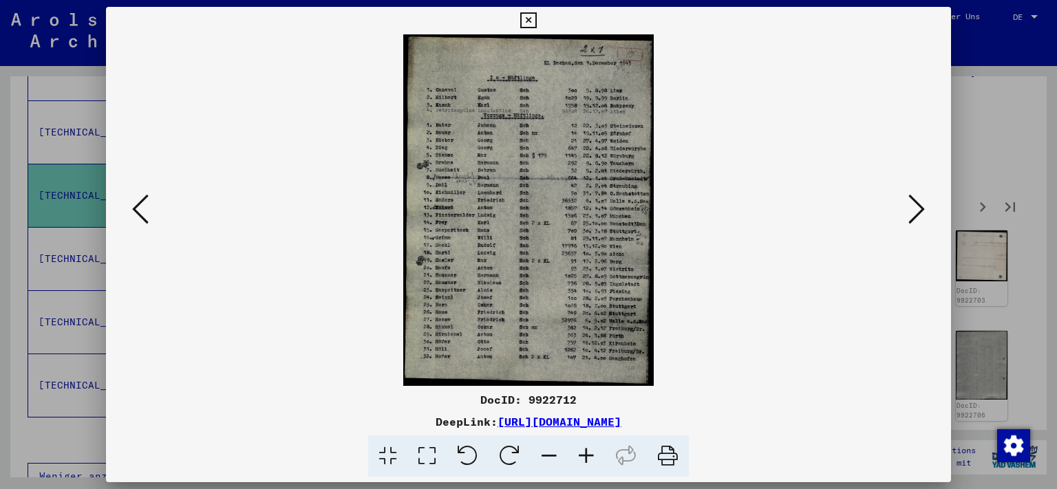
click at [919, 200] on icon at bounding box center [917, 209] width 17 height 33
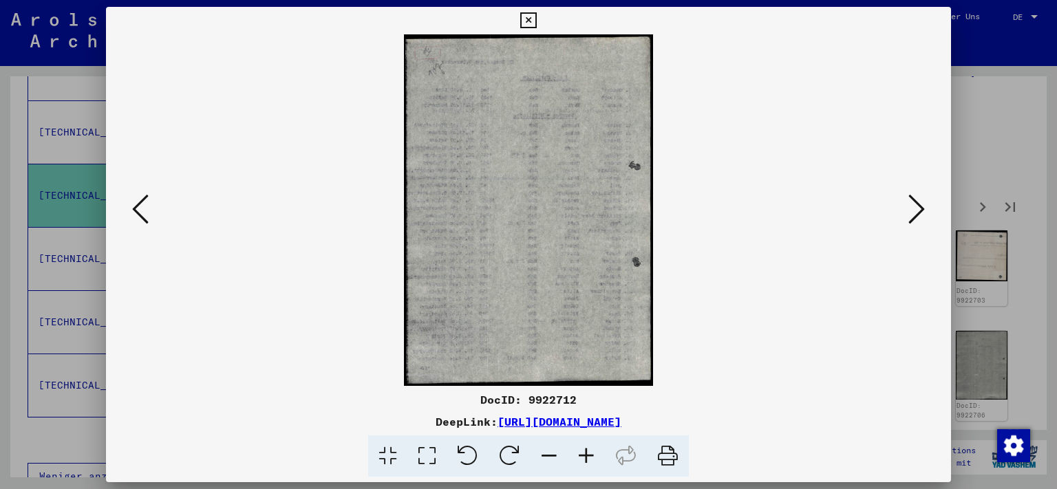
click at [919, 200] on icon at bounding box center [917, 209] width 17 height 33
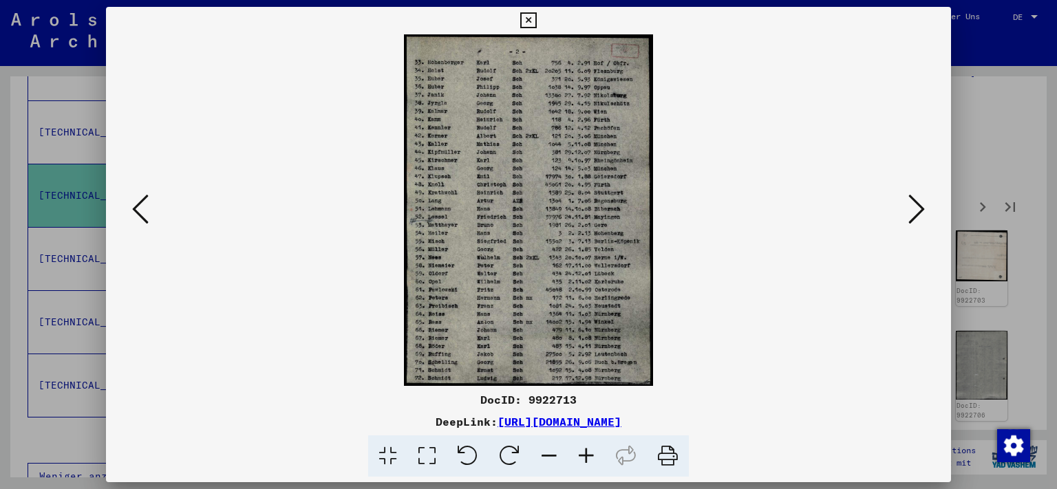
click at [919, 200] on icon at bounding box center [917, 209] width 17 height 33
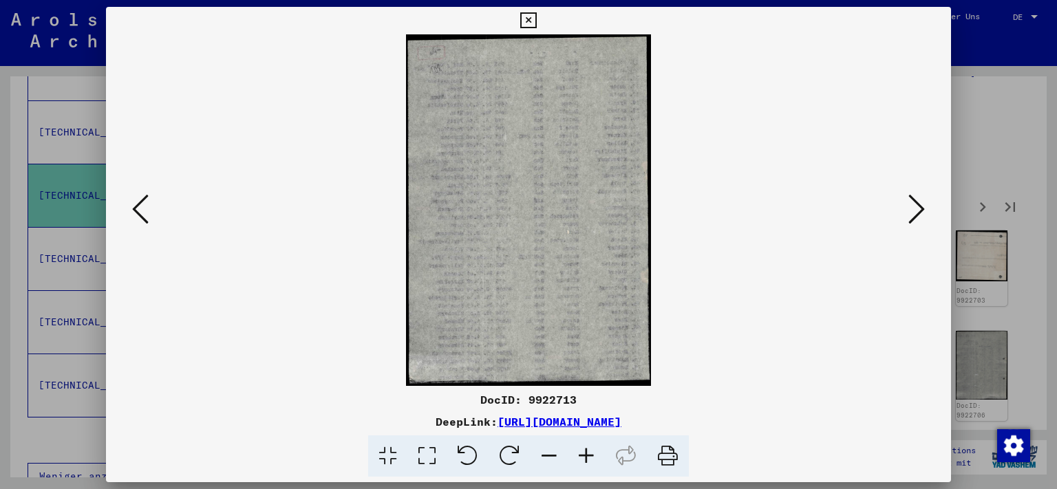
click at [919, 200] on icon at bounding box center [917, 209] width 17 height 33
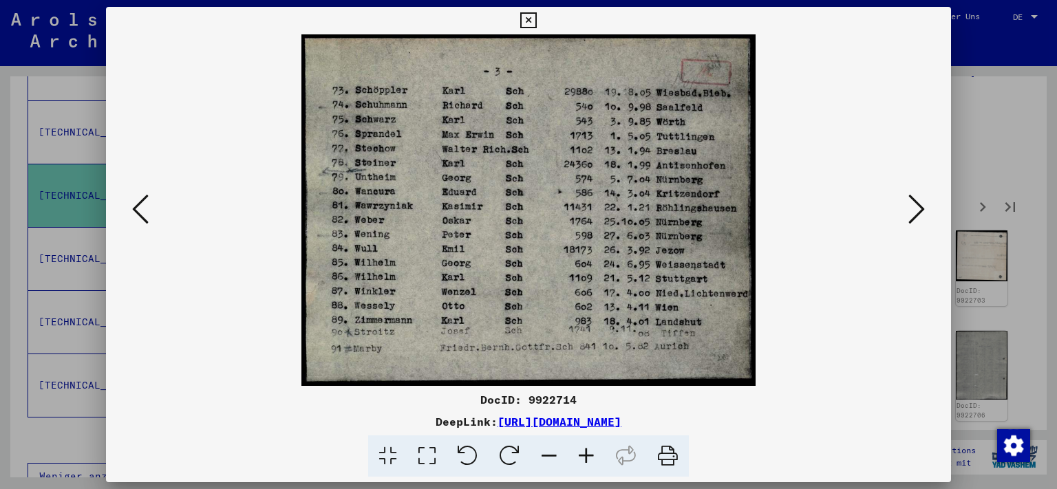
click at [919, 200] on icon at bounding box center [917, 209] width 17 height 33
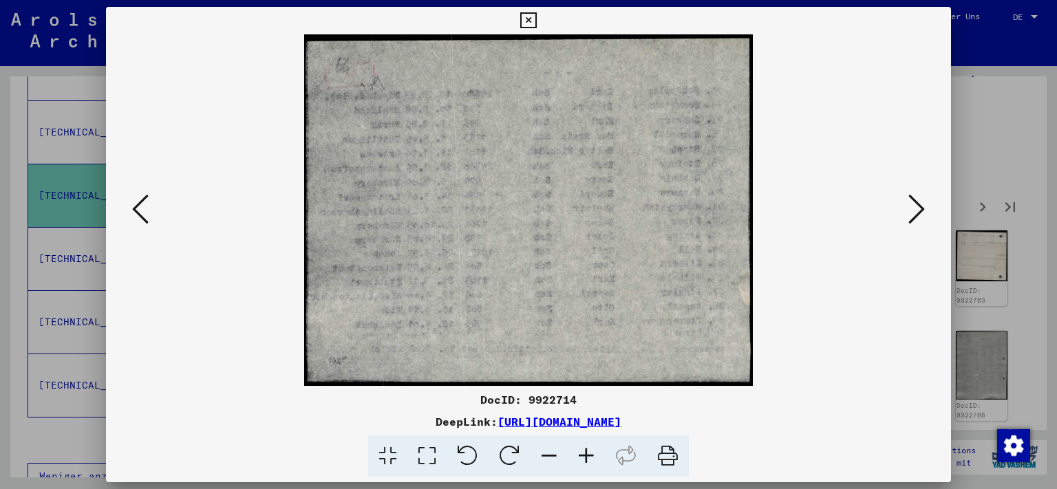
click at [919, 200] on icon at bounding box center [917, 209] width 17 height 33
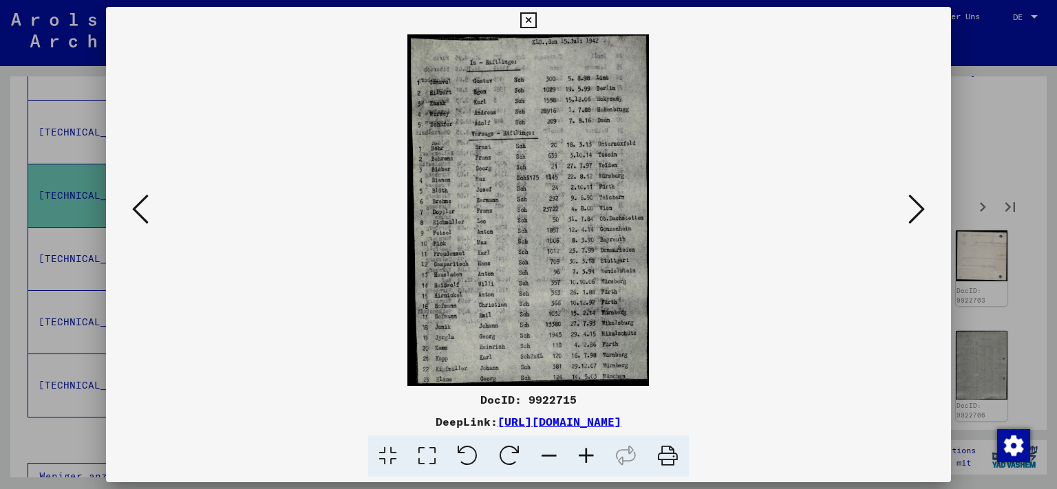
click at [919, 200] on icon at bounding box center [917, 209] width 17 height 33
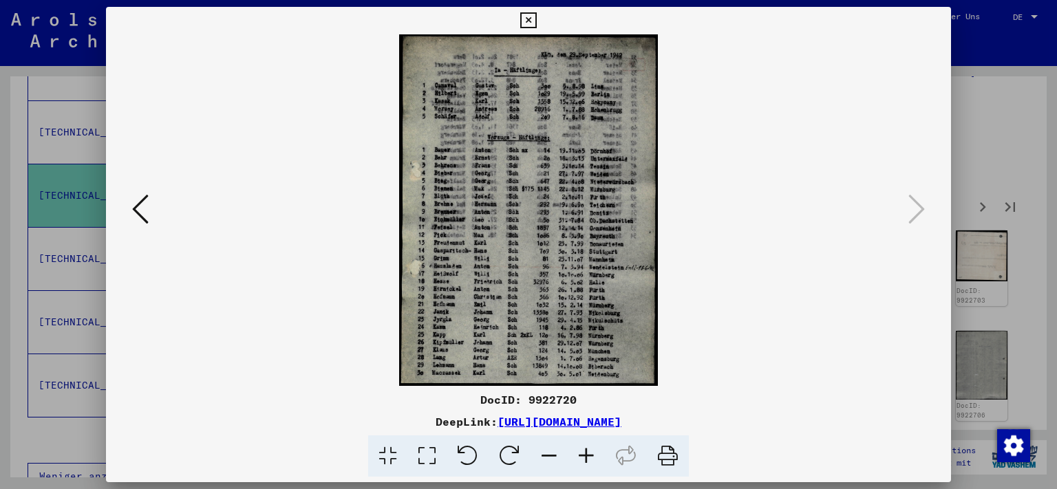
click at [536, 23] on icon at bounding box center [528, 20] width 16 height 17
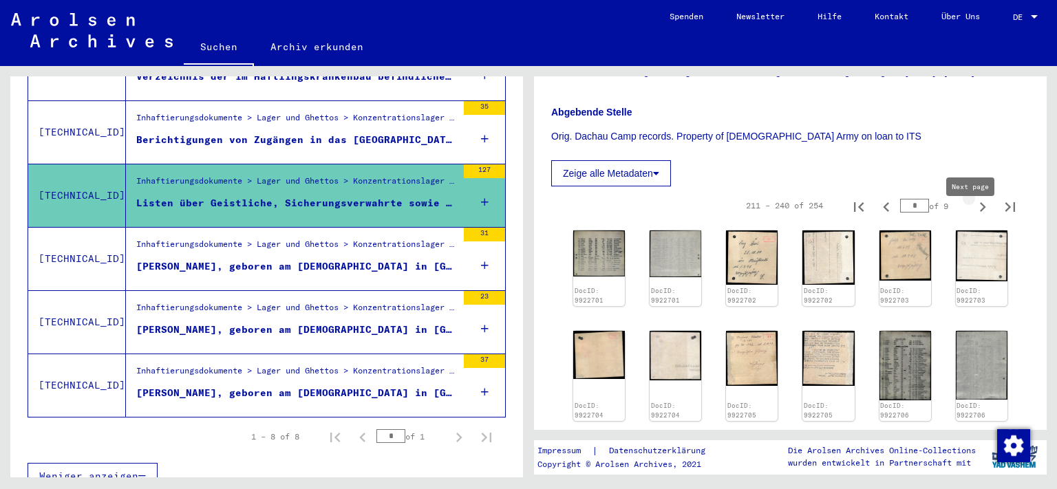
click at [980, 212] on icon "Next page" at bounding box center [983, 207] width 6 height 10
type input "*"
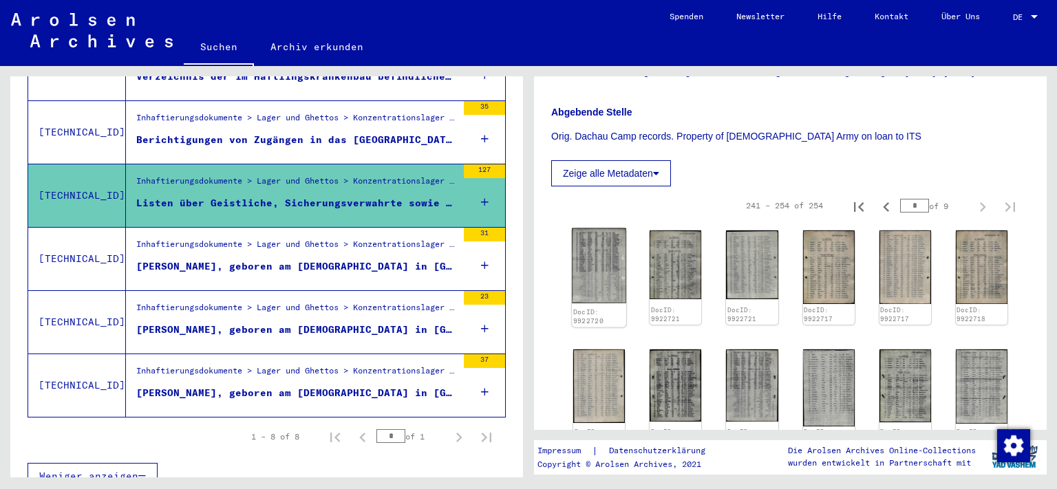
click at [604, 285] on img at bounding box center [599, 266] width 54 height 75
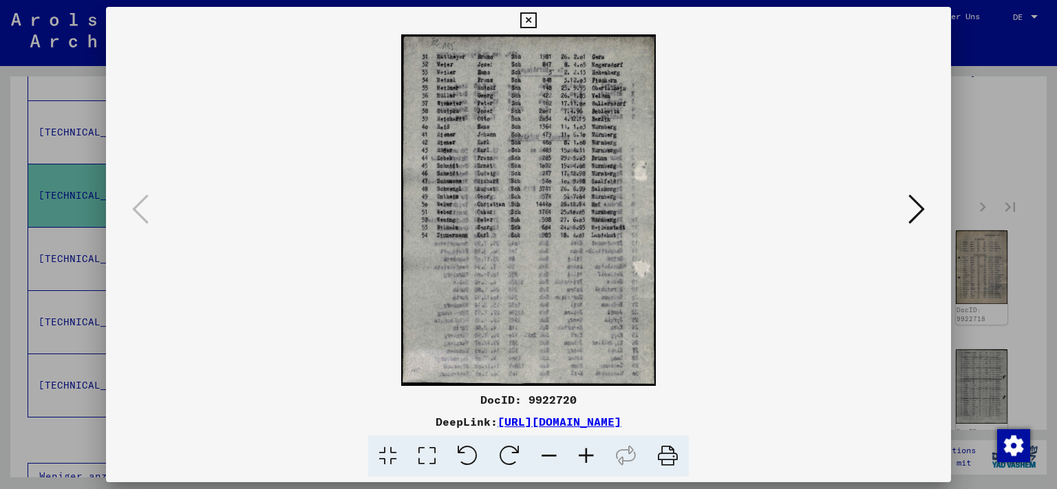
click at [905, 202] on img at bounding box center [529, 210] width 752 height 352
click at [916, 211] on icon at bounding box center [917, 209] width 17 height 33
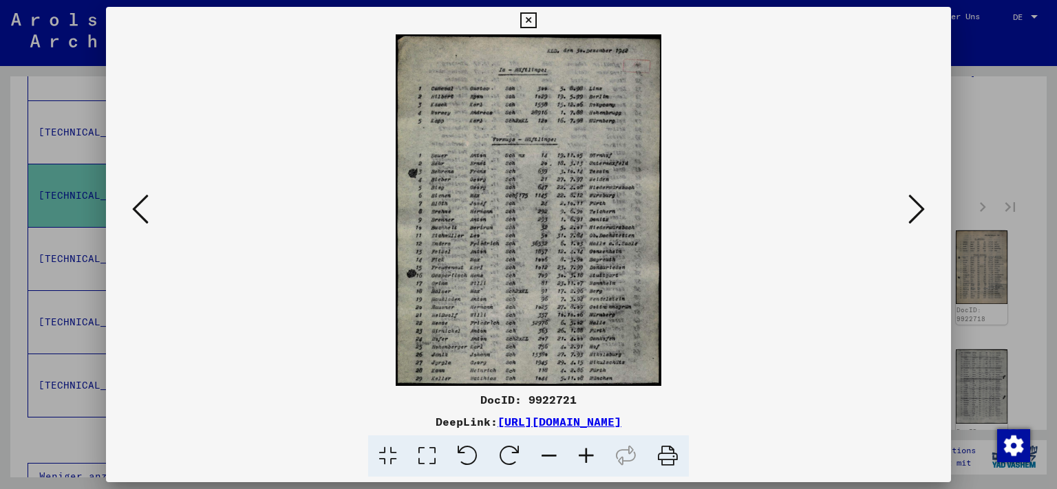
click at [916, 211] on icon at bounding box center [917, 209] width 17 height 33
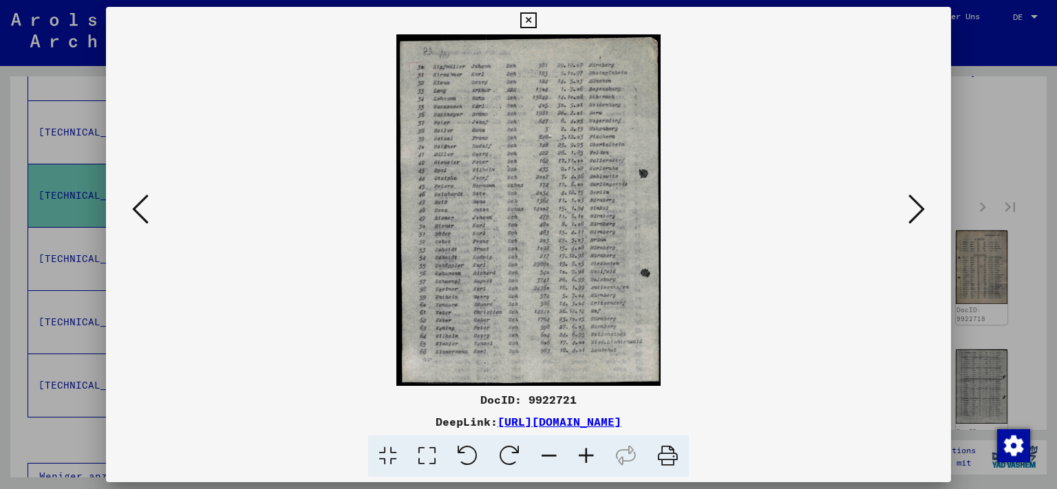
click at [916, 211] on icon at bounding box center [917, 209] width 17 height 33
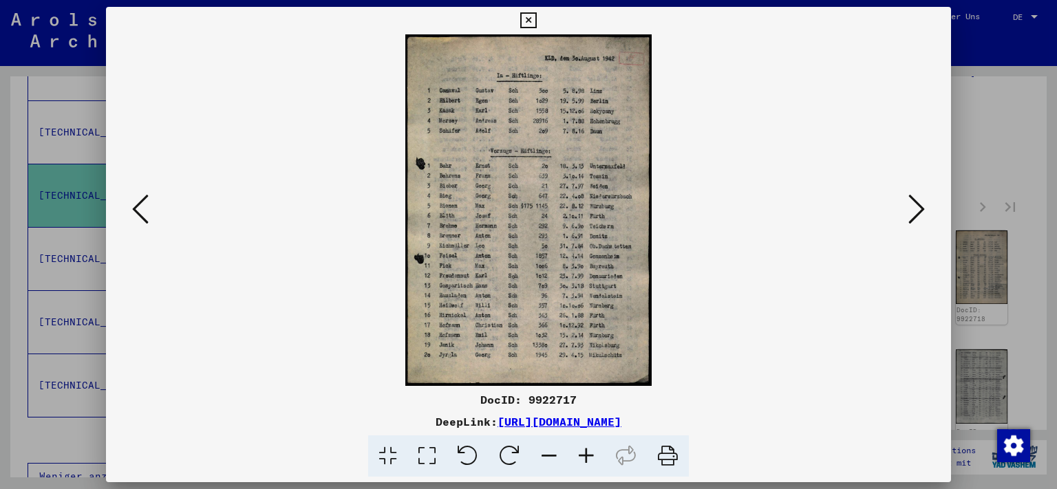
click at [138, 211] on icon at bounding box center [140, 209] width 17 height 33
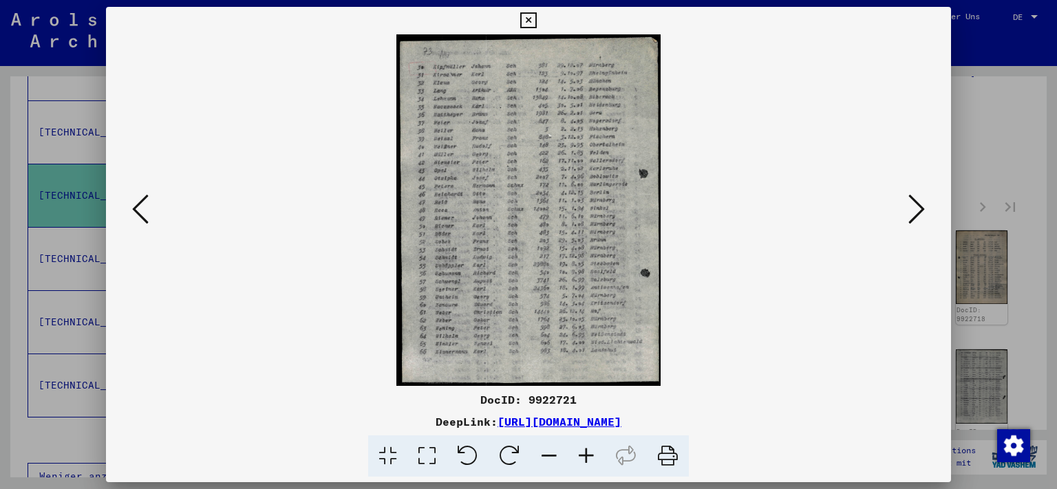
click at [921, 208] on icon at bounding box center [917, 209] width 17 height 33
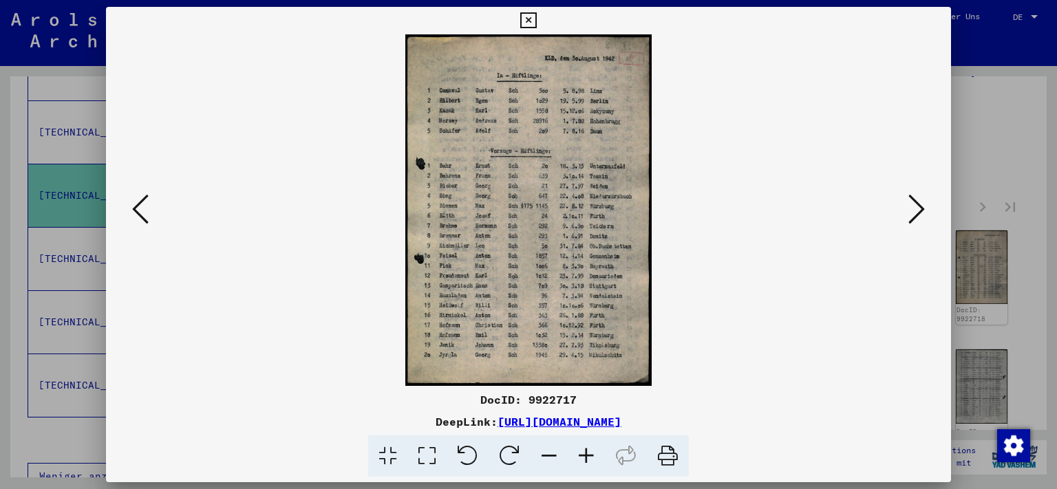
click at [921, 208] on icon at bounding box center [917, 209] width 17 height 33
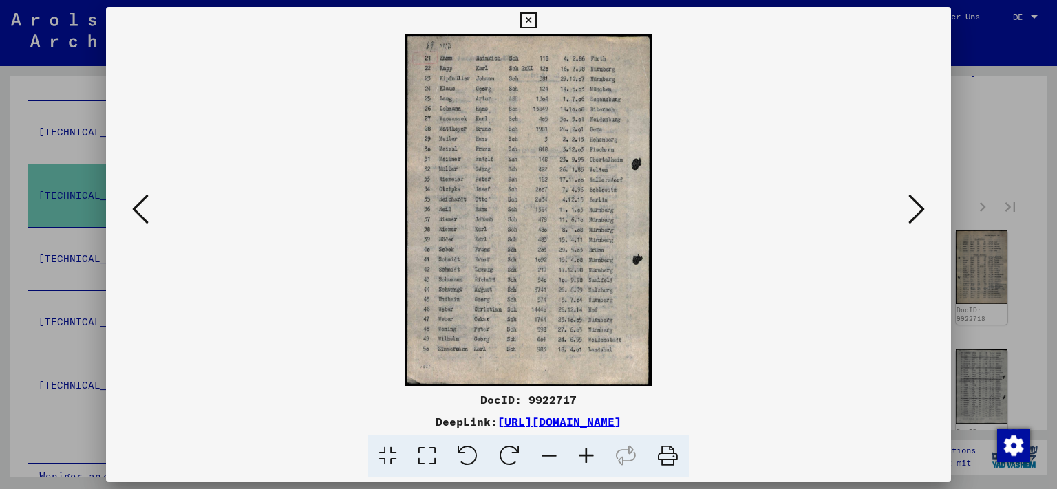
click at [921, 208] on icon at bounding box center [917, 209] width 17 height 33
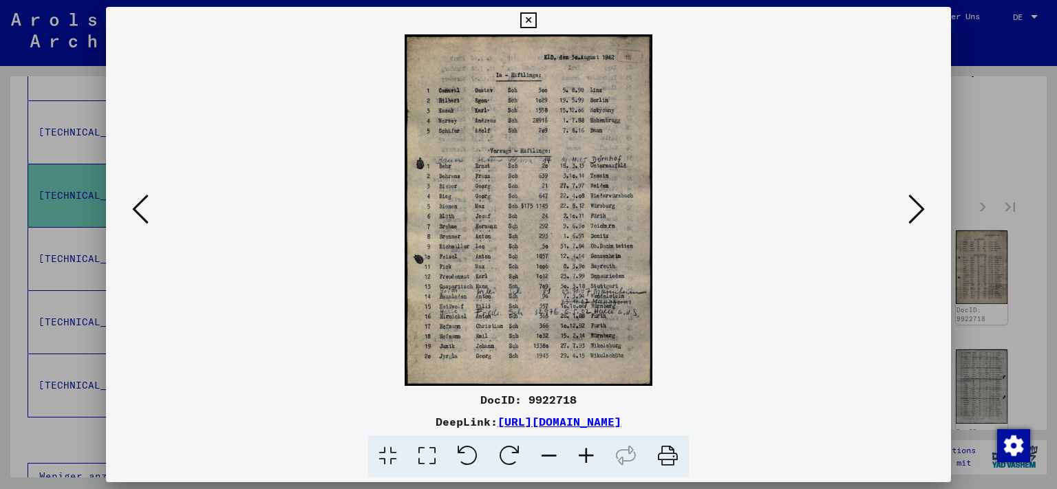
click at [921, 208] on icon at bounding box center [917, 209] width 17 height 33
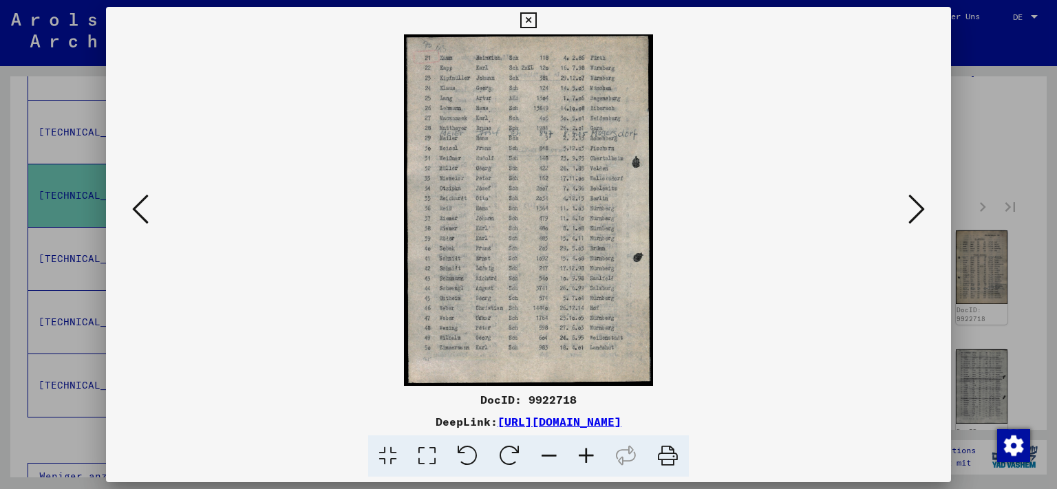
click at [918, 209] on icon at bounding box center [917, 209] width 17 height 33
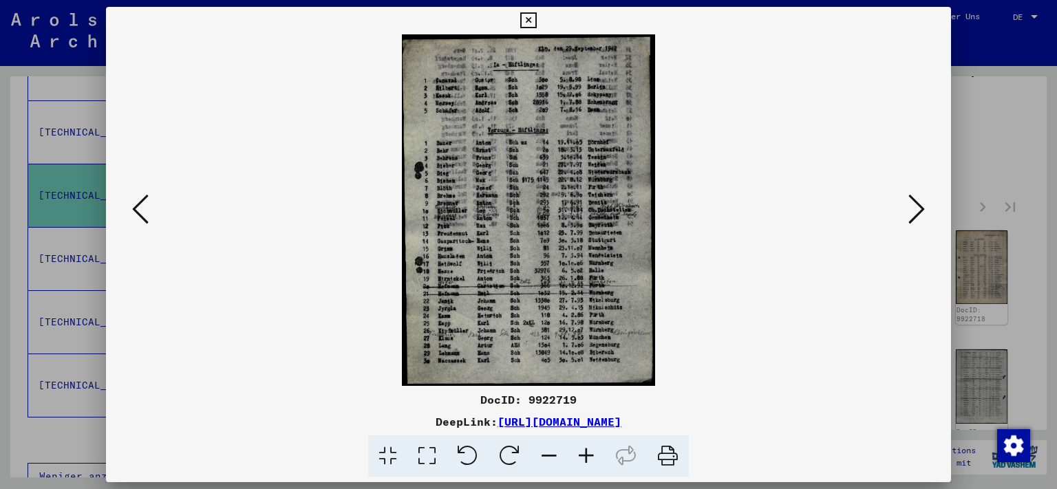
click at [918, 209] on icon at bounding box center [917, 209] width 17 height 33
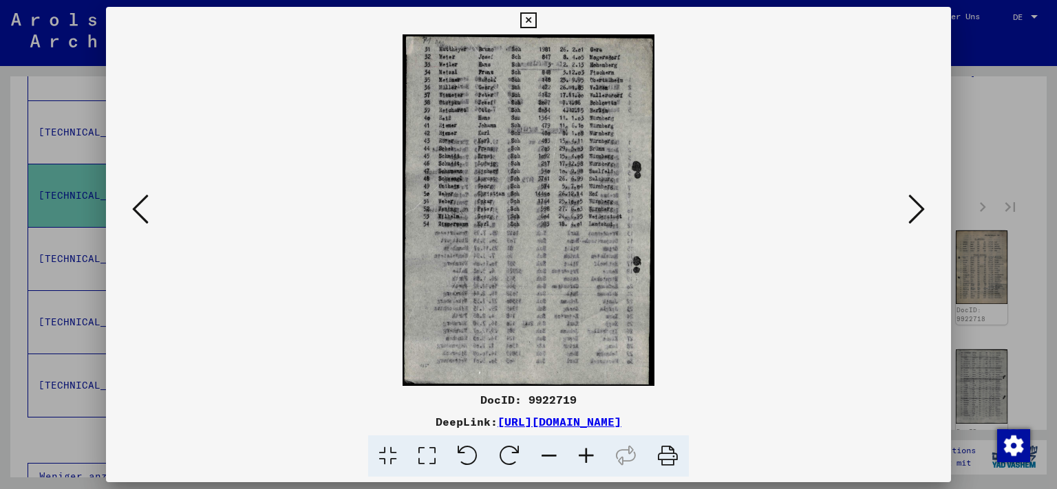
click at [918, 209] on icon at bounding box center [917, 209] width 17 height 33
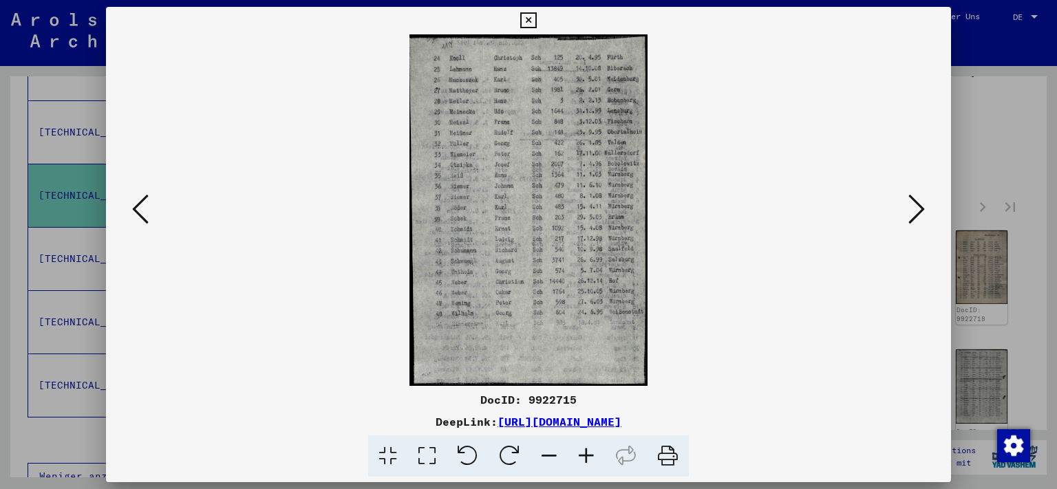
click at [918, 209] on icon at bounding box center [917, 209] width 17 height 33
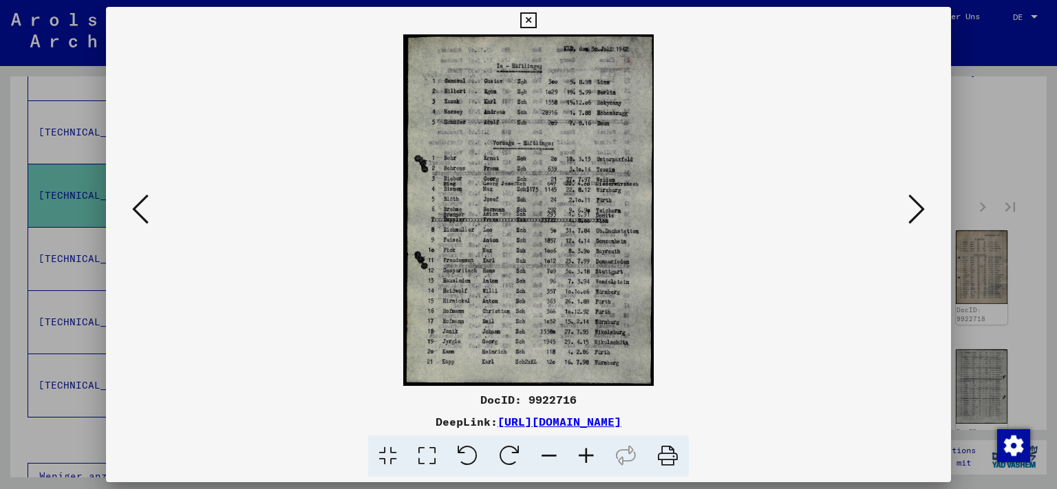
click at [918, 209] on icon at bounding box center [917, 209] width 17 height 33
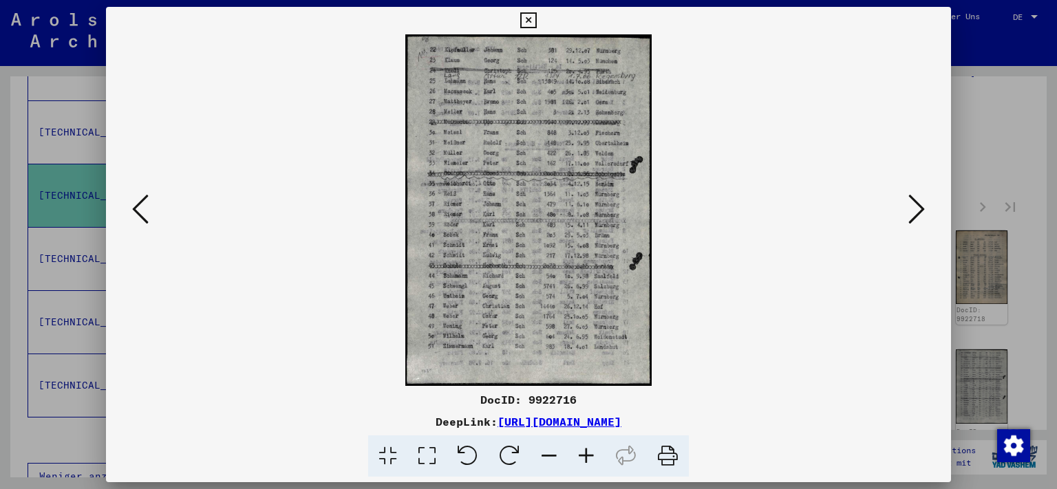
click at [918, 209] on icon at bounding box center [917, 209] width 17 height 33
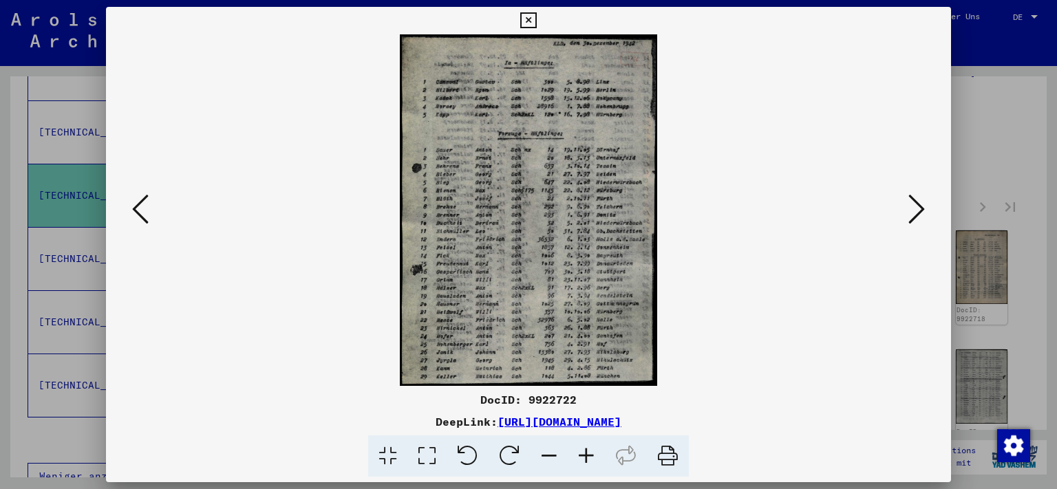
click at [918, 209] on icon at bounding box center [917, 209] width 17 height 33
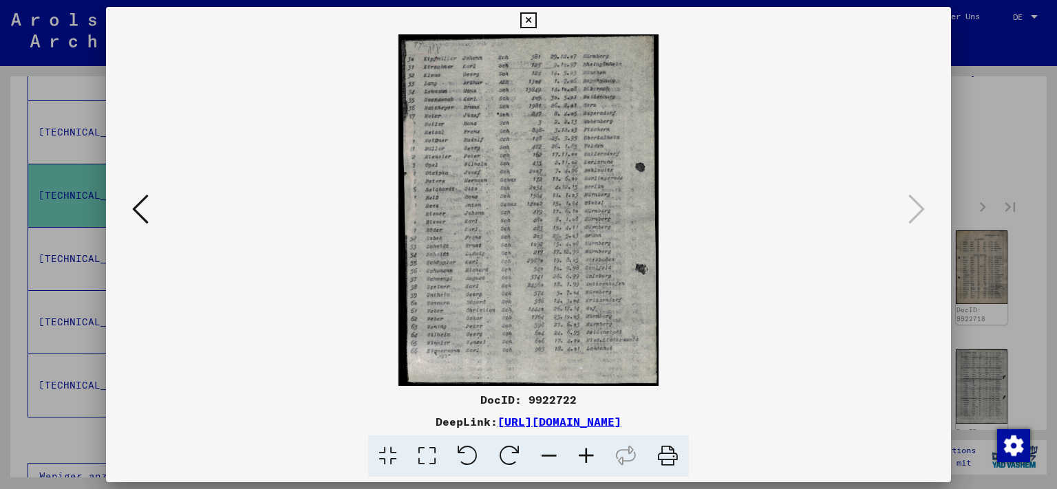
click at [144, 208] on icon at bounding box center [140, 209] width 17 height 33
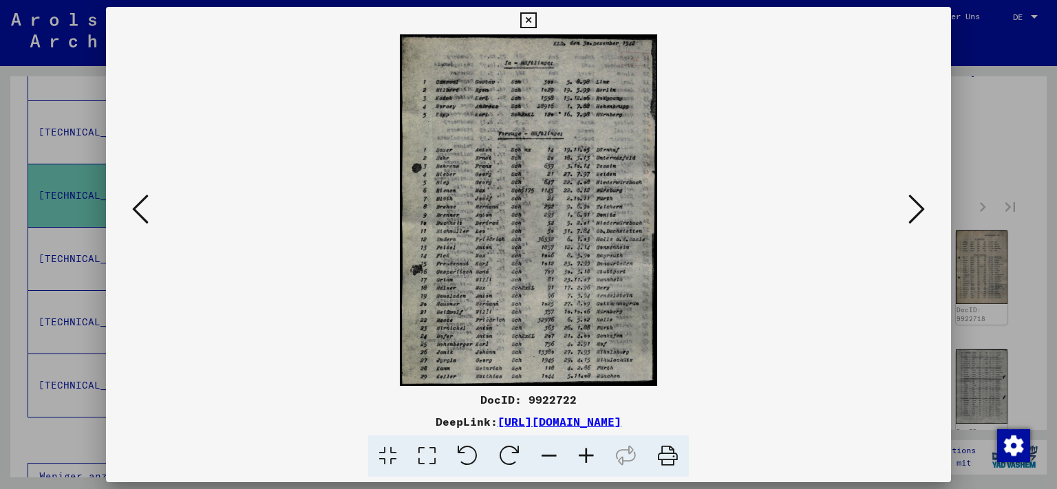
click at [910, 215] on button at bounding box center [917, 210] width 25 height 39
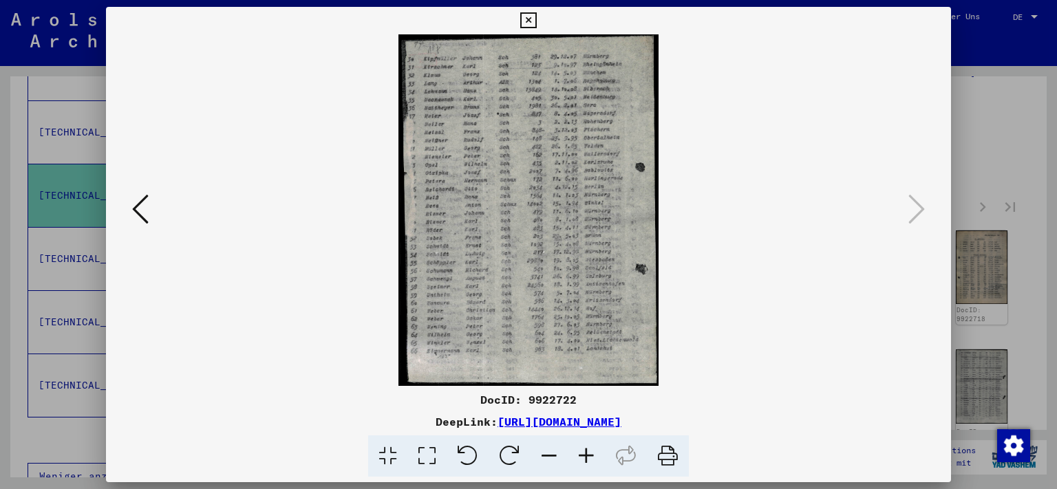
click at [536, 18] on icon at bounding box center [528, 20] width 16 height 17
